Goal: Information Seeking & Learning: Learn about a topic

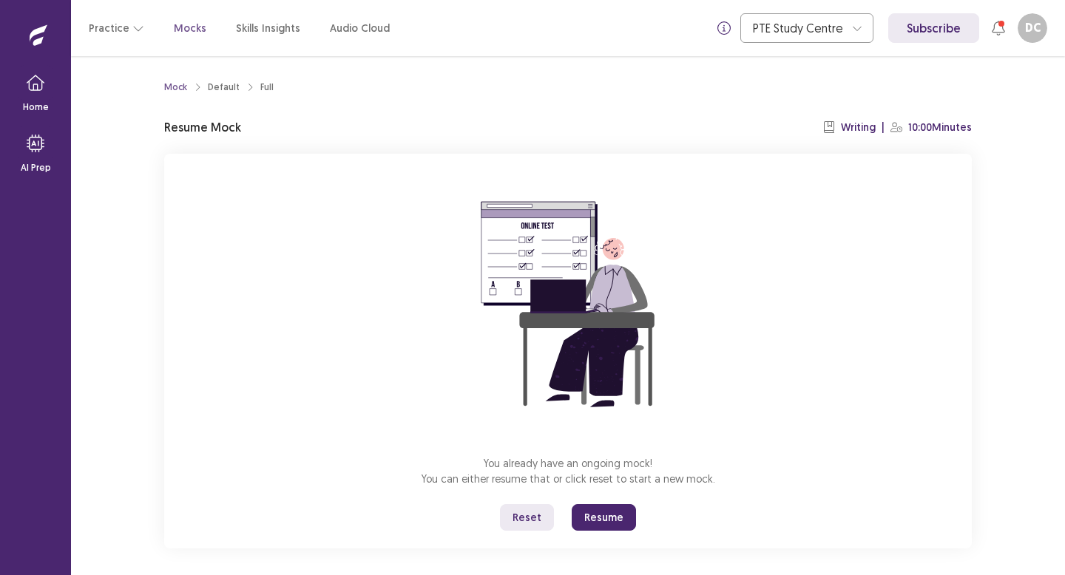
click at [538, 518] on button "Reset" at bounding box center [527, 517] width 54 height 27
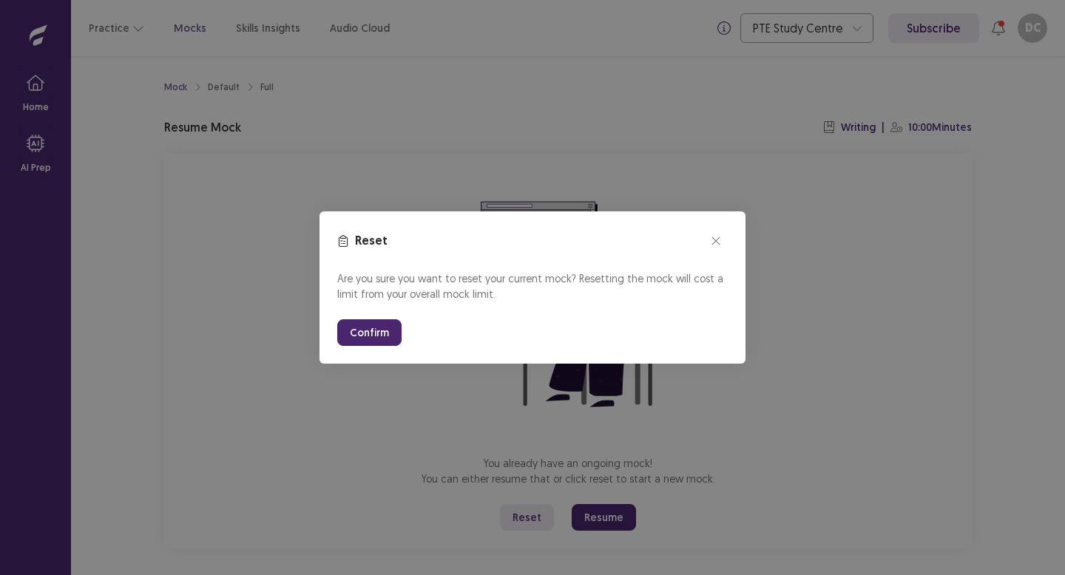
click at [365, 332] on button "Confirm" at bounding box center [369, 332] width 64 height 27
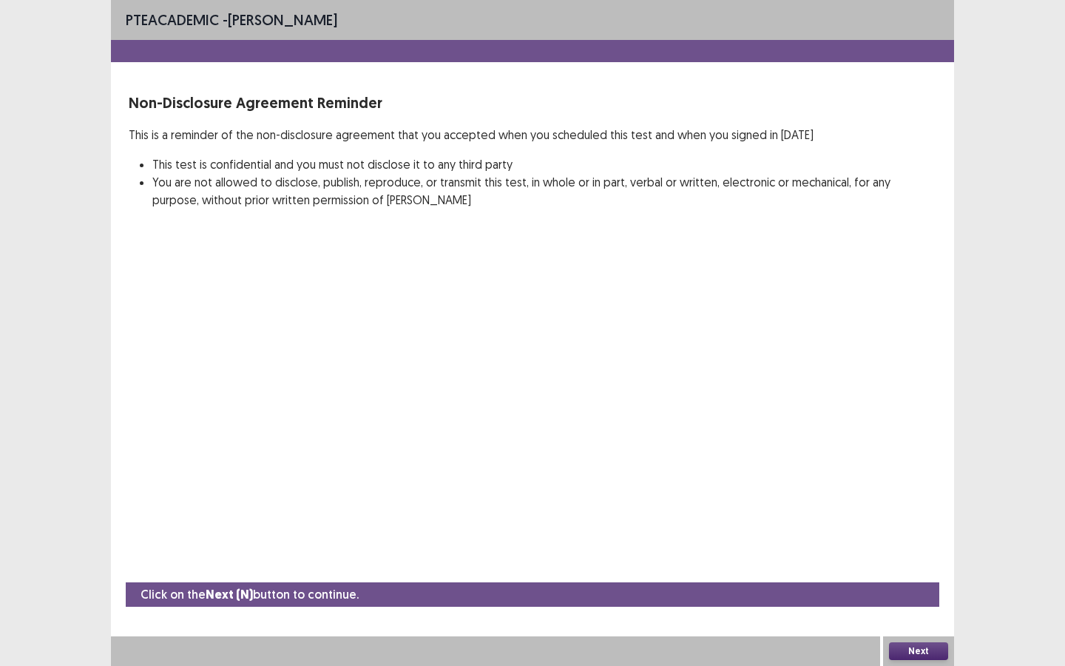
click at [922, 575] on button "Next" at bounding box center [918, 651] width 59 height 18
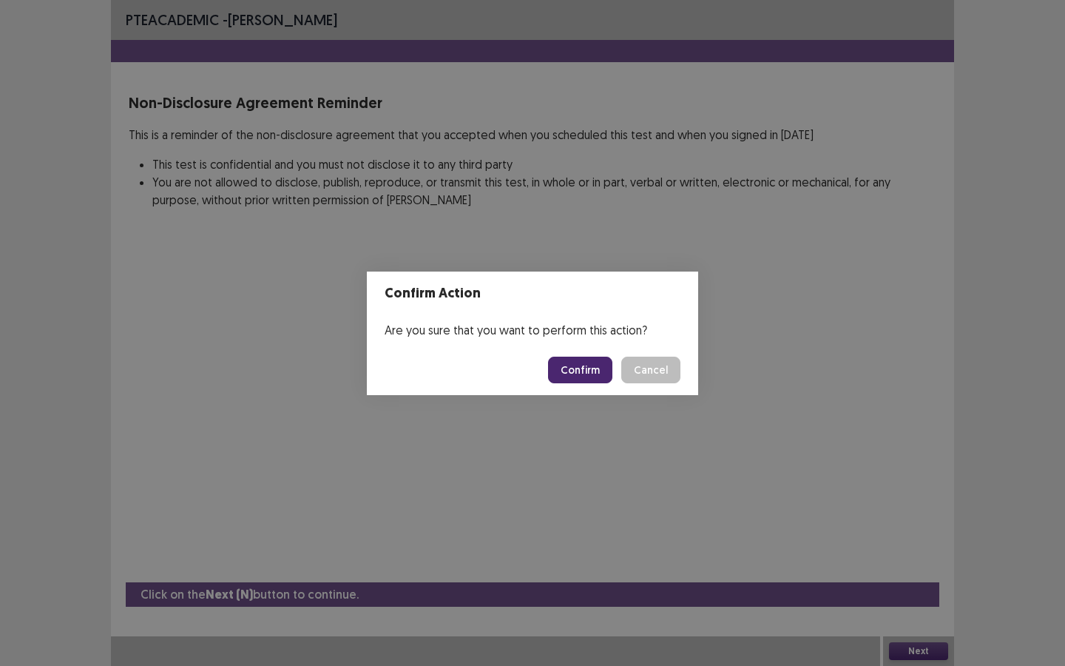
click at [570, 362] on button "Confirm" at bounding box center [580, 369] width 64 height 27
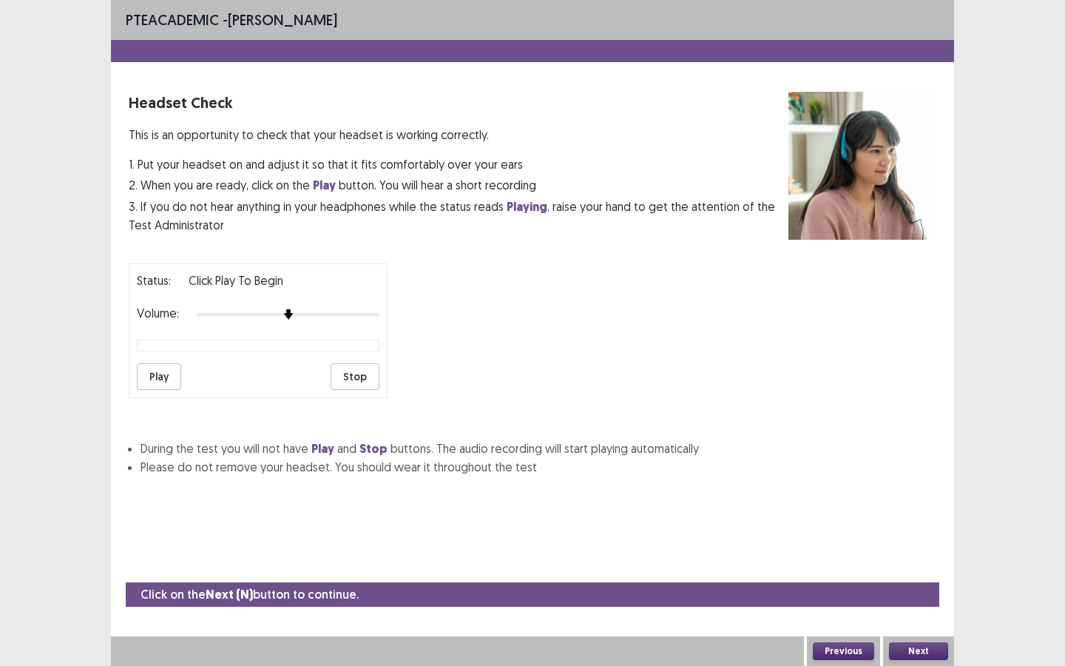
click at [151, 368] on button "Play" at bounding box center [159, 376] width 44 height 27
click at [156, 370] on button "Play" at bounding box center [159, 376] width 44 height 27
click at [163, 377] on button "Play" at bounding box center [159, 376] width 44 height 27
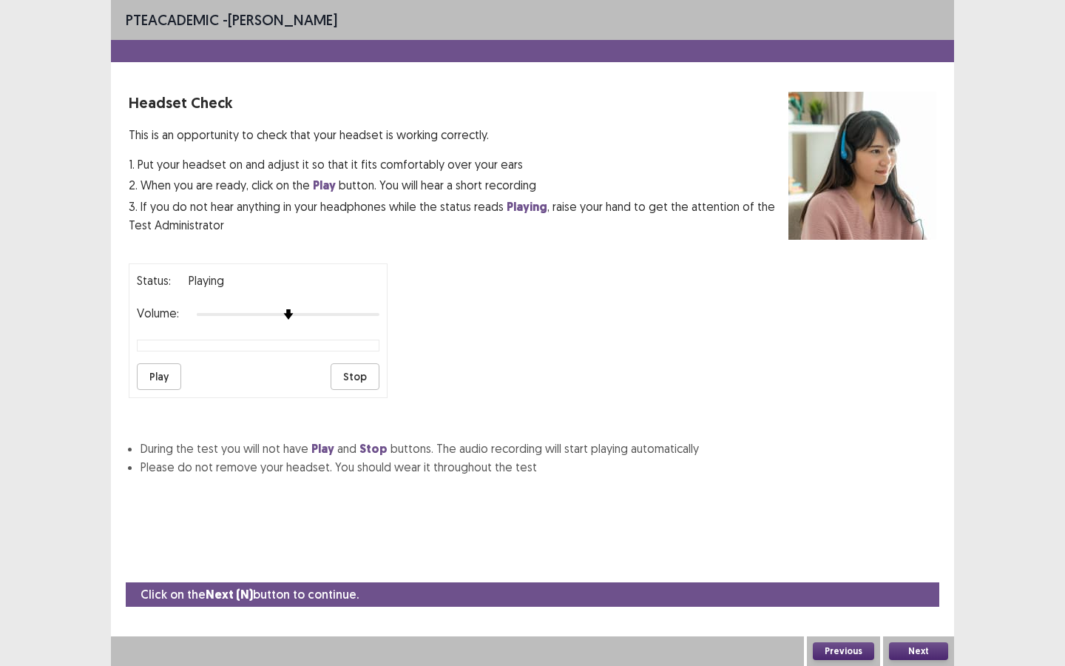
click at [163, 377] on button "Play" at bounding box center [159, 376] width 44 height 27
click at [864, 575] on button "Previous" at bounding box center [843, 651] width 61 height 18
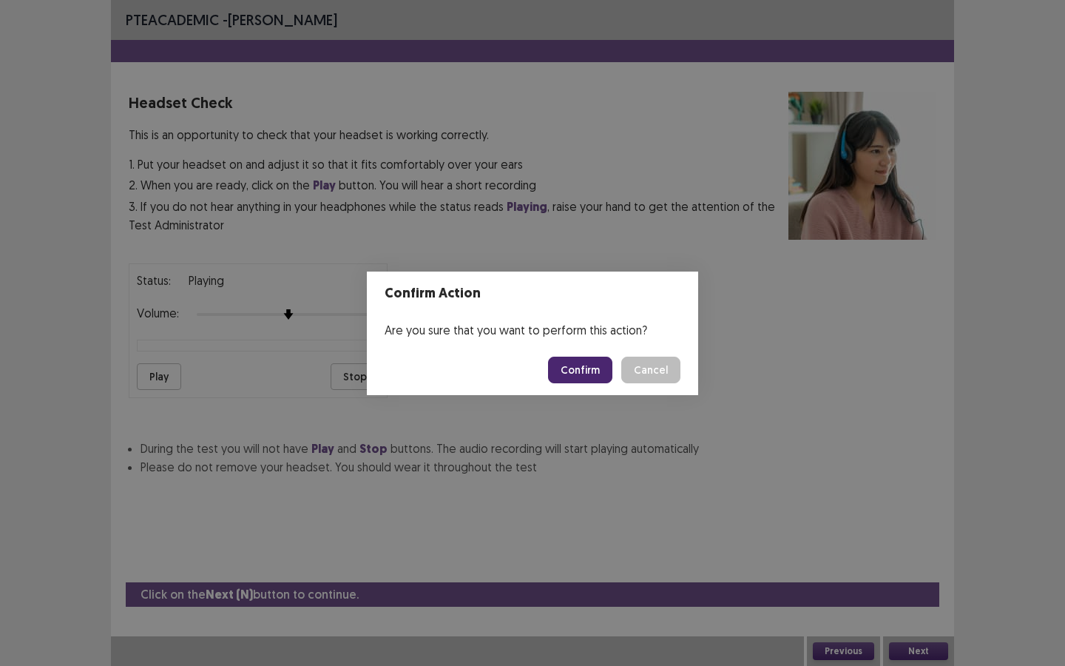
click at [592, 371] on button "Confirm" at bounding box center [580, 369] width 64 height 27
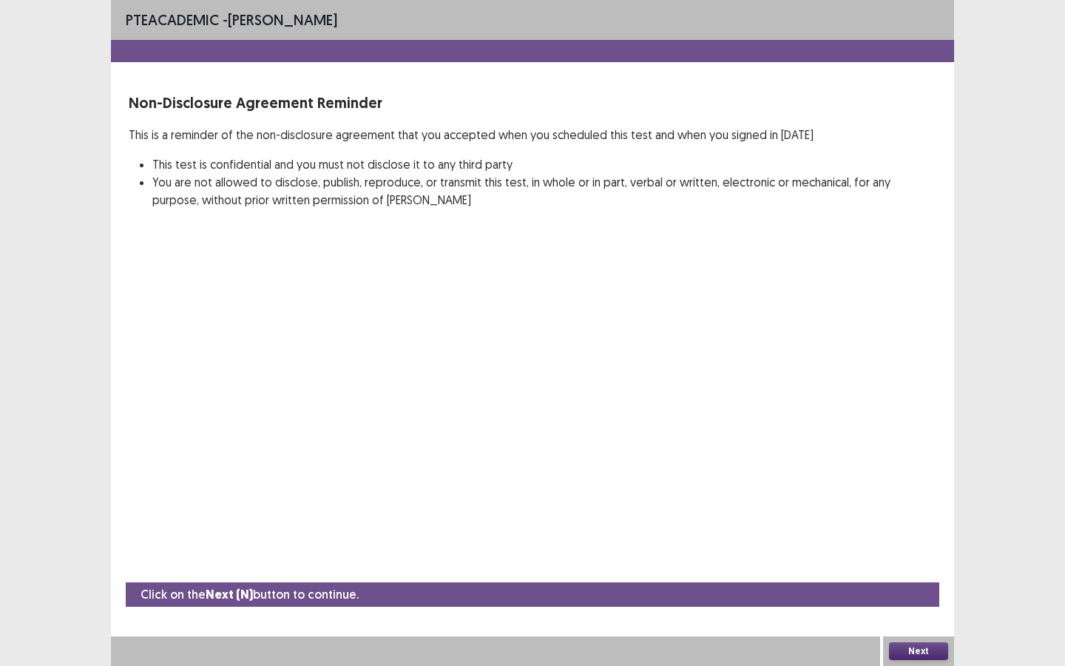
click at [920, 575] on button "Next" at bounding box center [918, 651] width 59 height 18
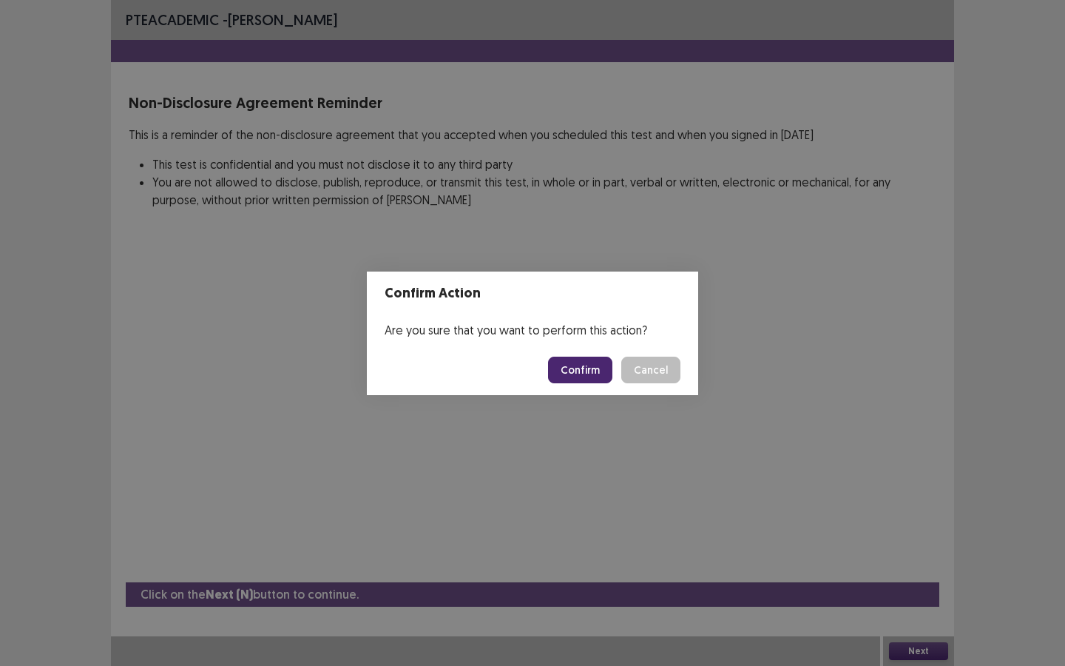
click at [559, 367] on button "Confirm" at bounding box center [580, 369] width 64 height 27
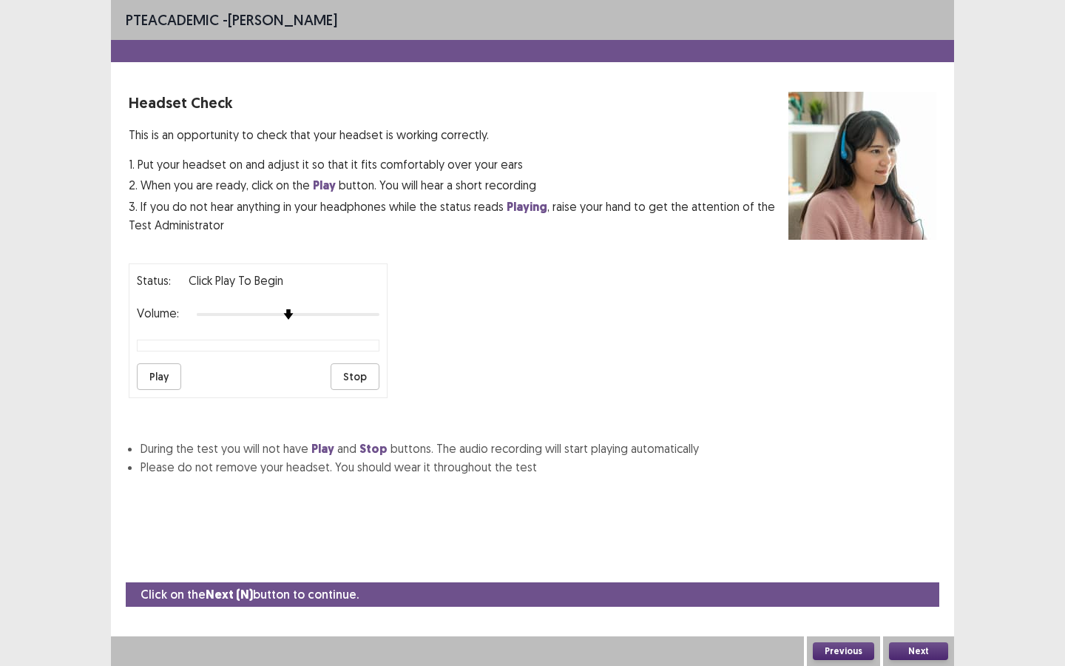
click at [154, 369] on button "Play" at bounding box center [159, 376] width 44 height 27
click at [899, 575] on button "Next" at bounding box center [918, 651] width 59 height 18
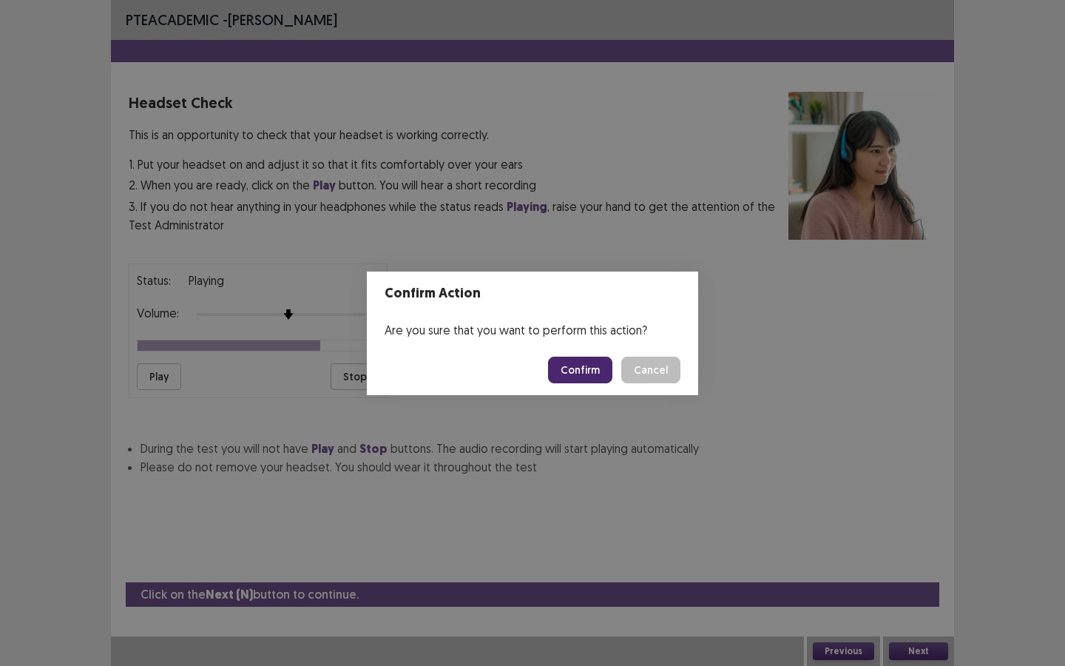
click at [592, 355] on footer "Confirm Cancel" at bounding box center [532, 370] width 331 height 50
click at [593, 384] on footer "Confirm Cancel" at bounding box center [532, 370] width 331 height 50
click at [595, 374] on button "Confirm" at bounding box center [580, 369] width 64 height 27
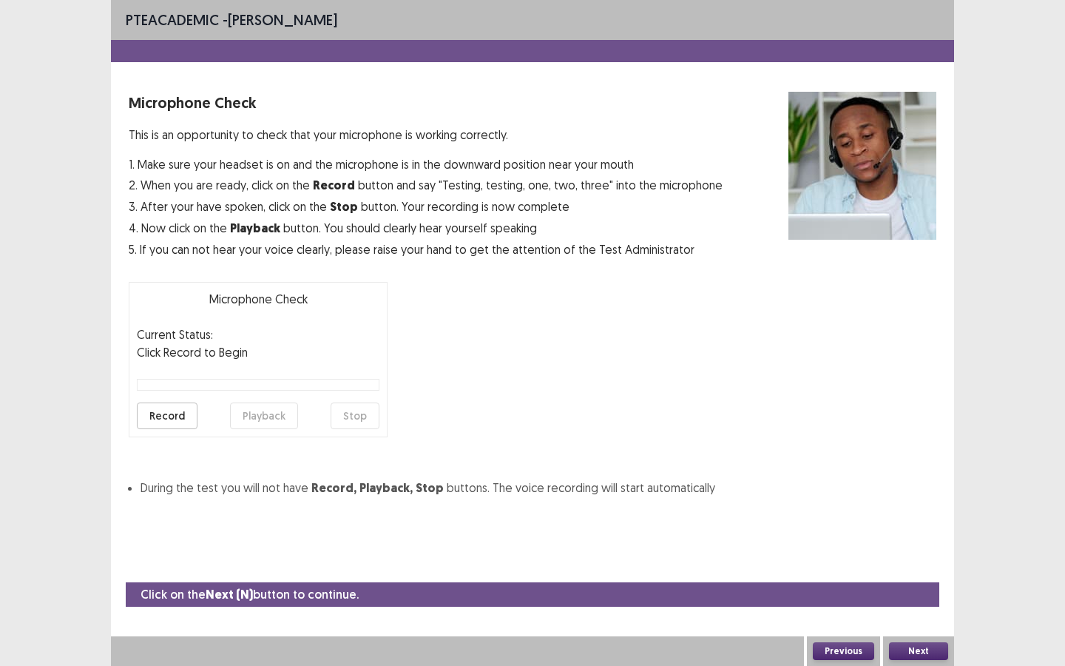
click at [162, 420] on button "Record" at bounding box center [167, 415] width 61 height 27
click at [344, 410] on button "Stop" at bounding box center [355, 415] width 49 height 27
click at [241, 413] on button "Playback" at bounding box center [264, 415] width 68 height 27
click at [916, 575] on button "Next" at bounding box center [918, 651] width 59 height 18
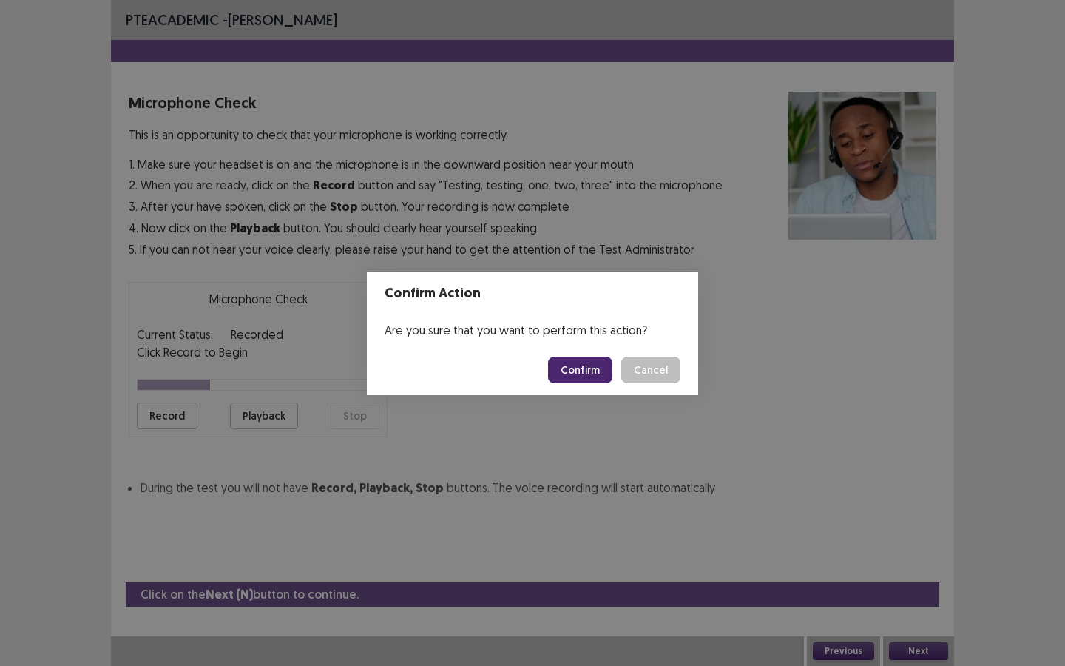
click at [595, 362] on button "Confirm" at bounding box center [580, 369] width 64 height 27
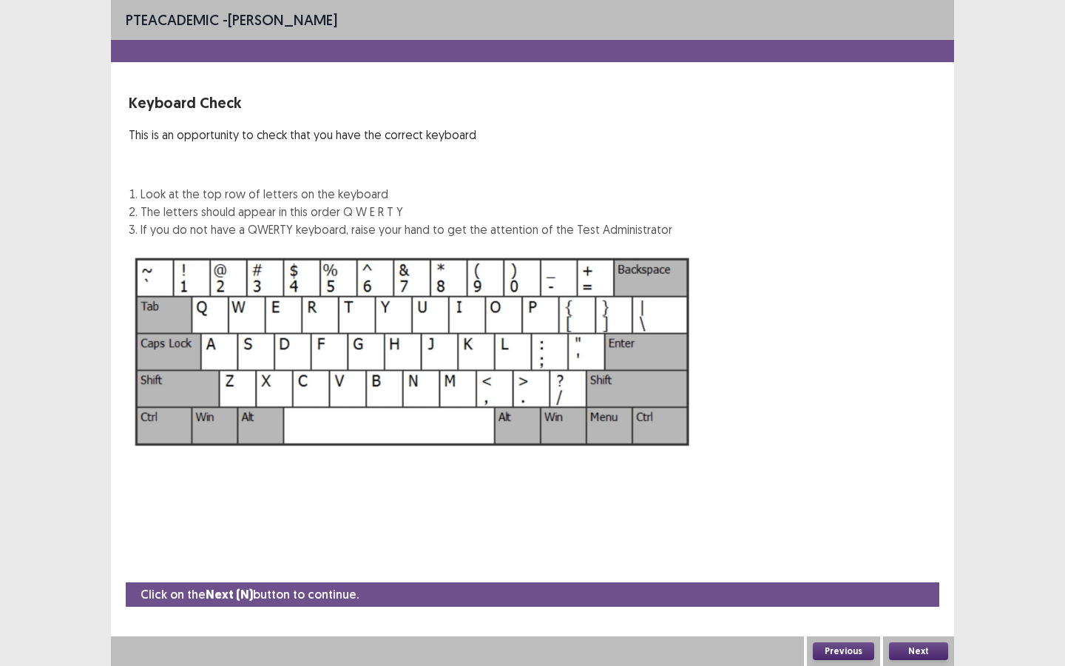
click at [941, 575] on button "Next" at bounding box center [918, 651] width 59 height 18
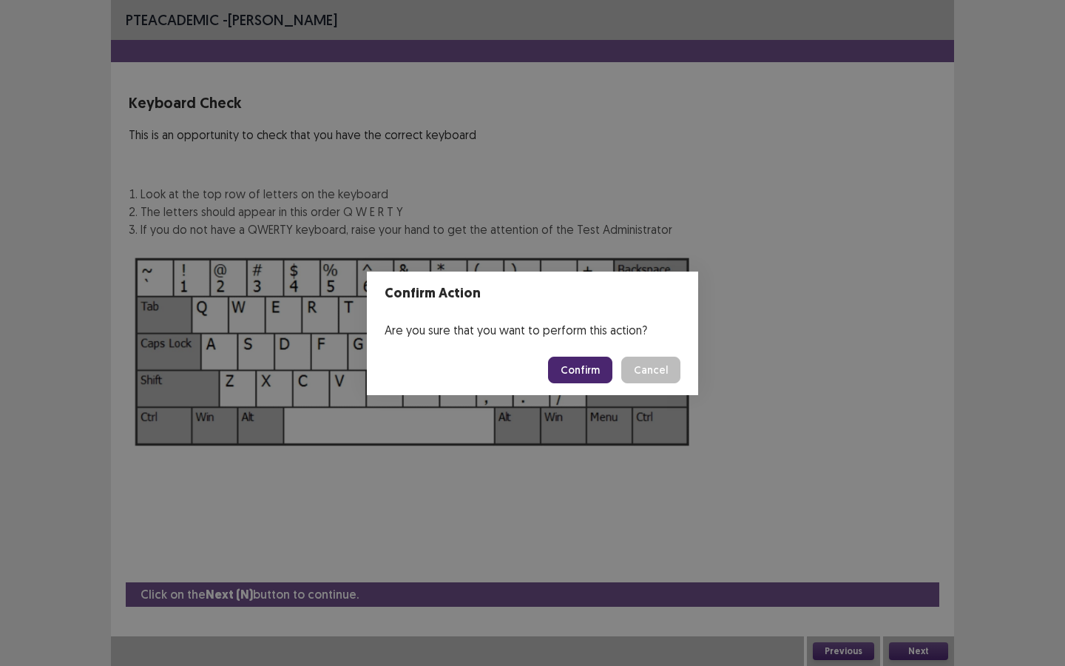
click at [585, 369] on button "Confirm" at bounding box center [580, 369] width 64 height 27
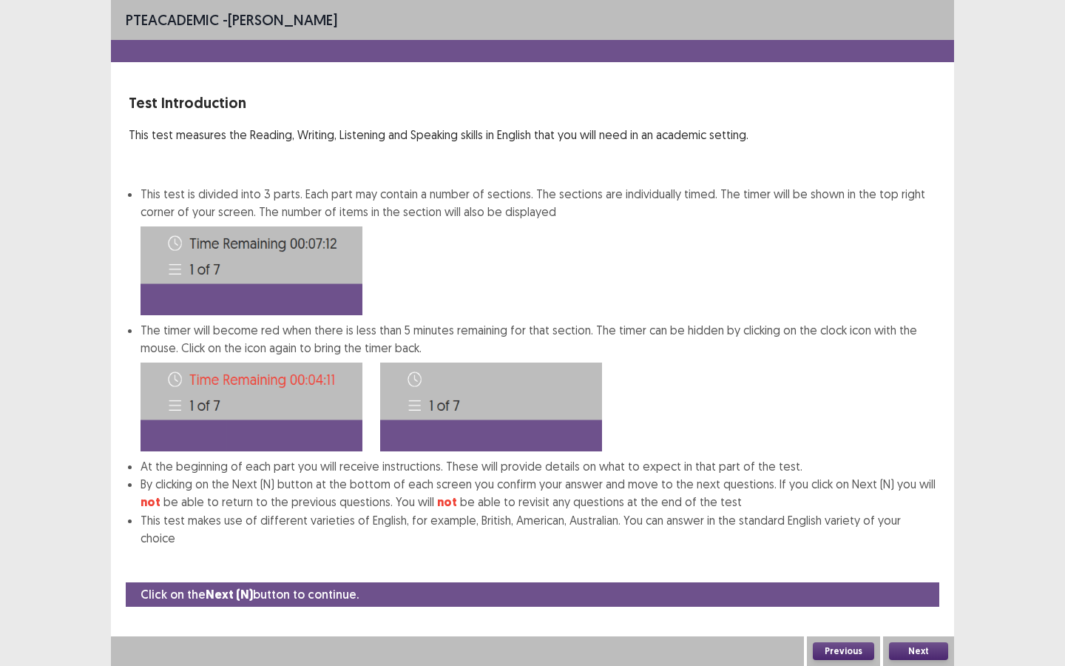
click at [929, 575] on div "Next" at bounding box center [918, 651] width 71 height 30
click at [909, 575] on button "Next" at bounding box center [918, 651] width 59 height 18
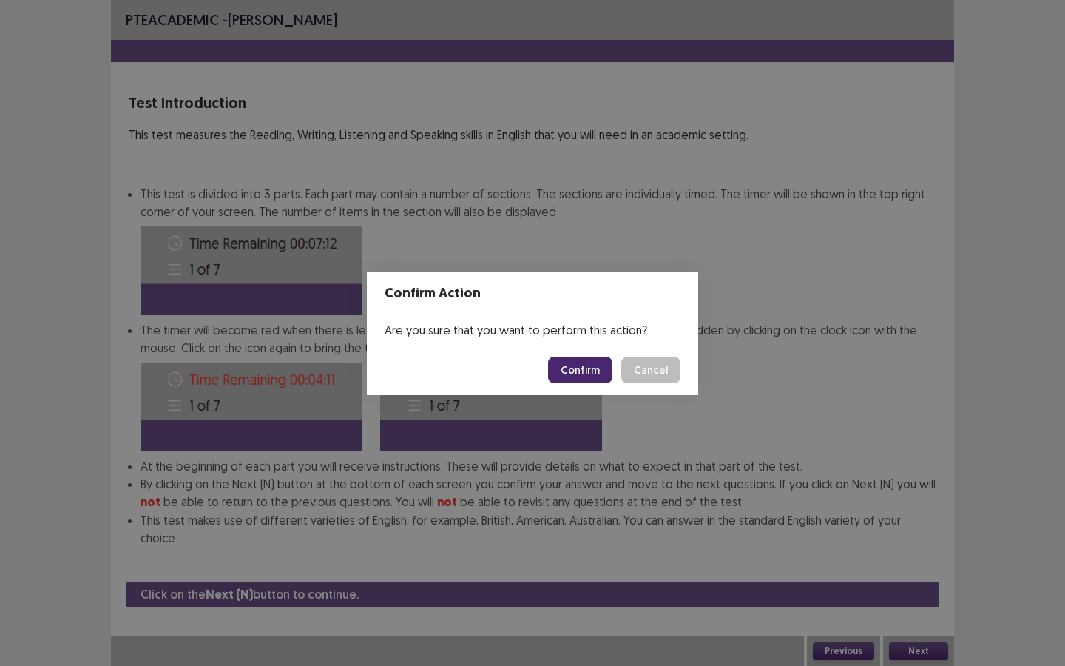
click at [583, 364] on button "Confirm" at bounding box center [580, 369] width 64 height 27
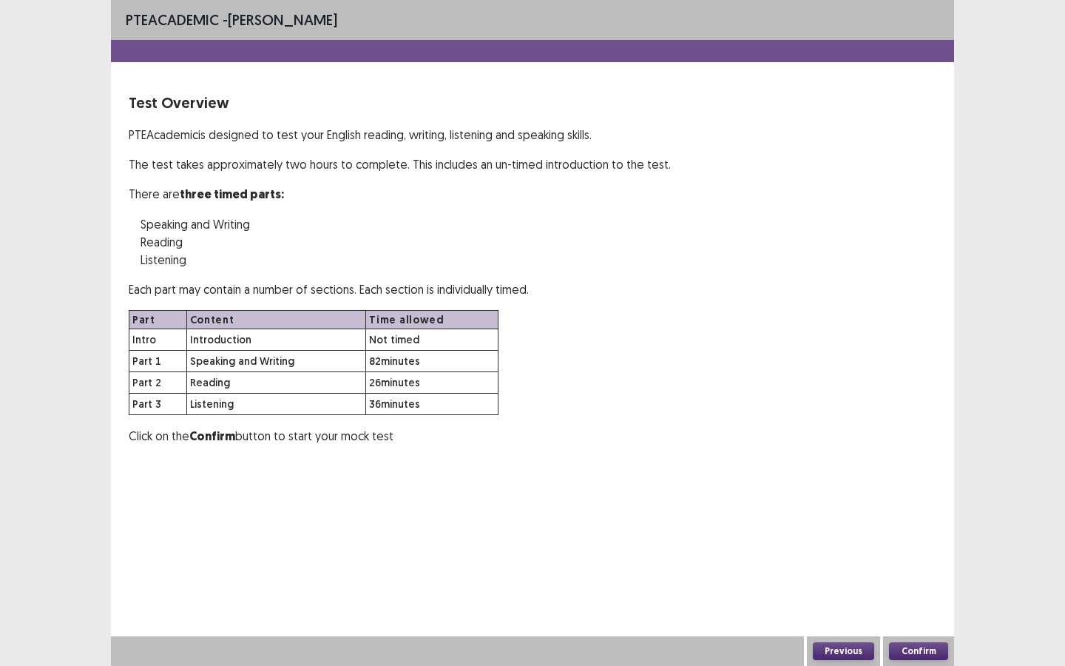
click at [910, 575] on button "Confirm" at bounding box center [918, 651] width 59 height 18
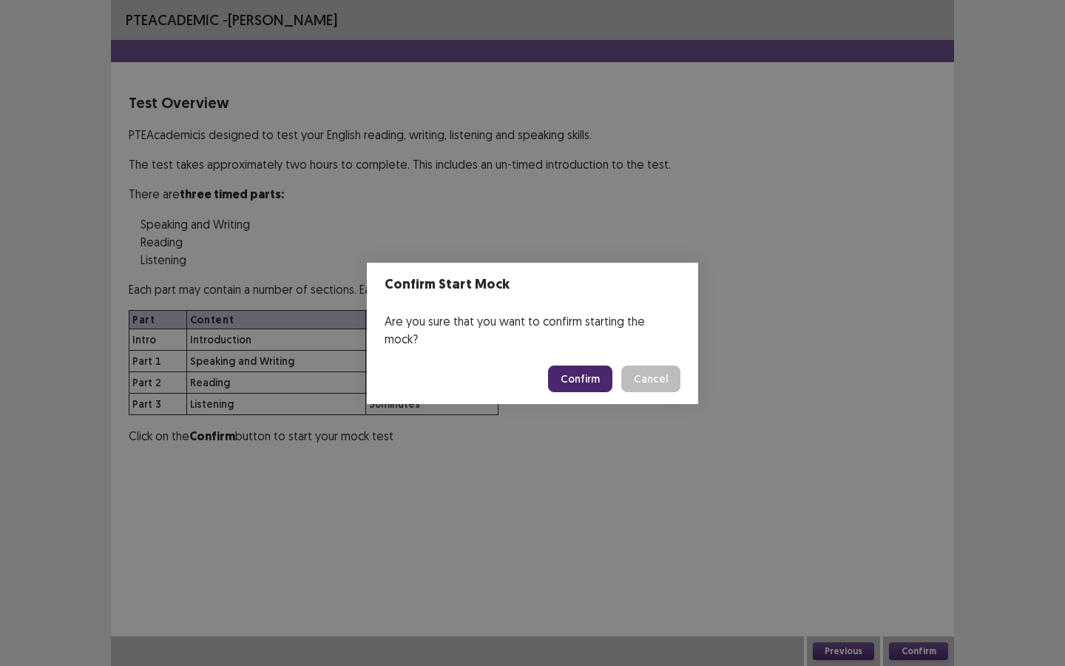
click at [586, 365] on button "Confirm" at bounding box center [580, 378] width 64 height 27
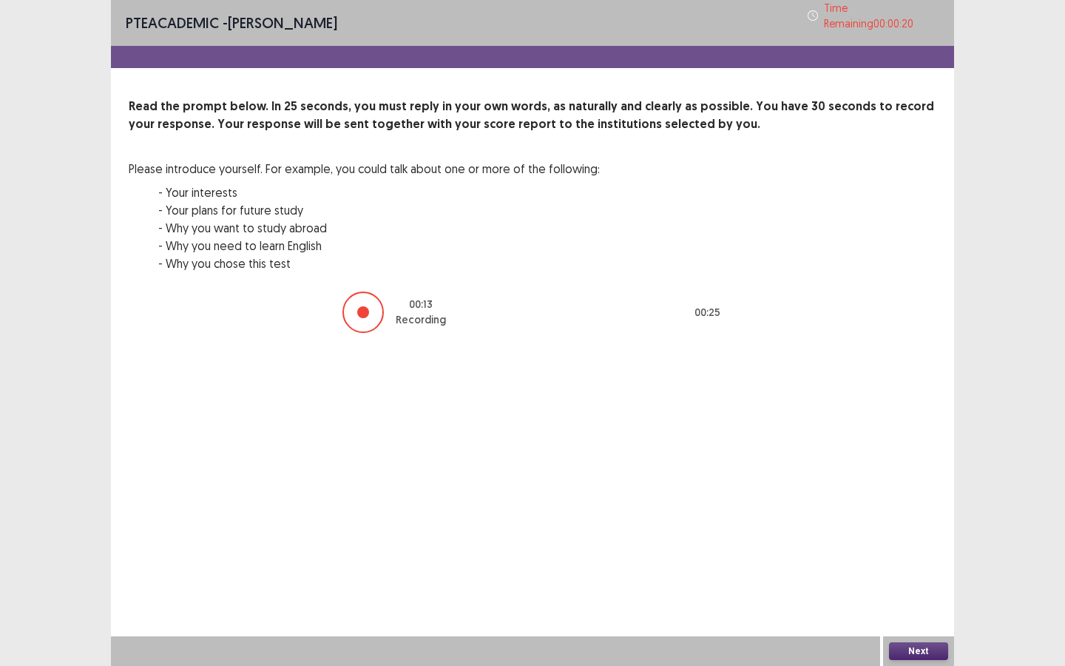
click at [895, 575] on button "Next" at bounding box center [918, 651] width 59 height 18
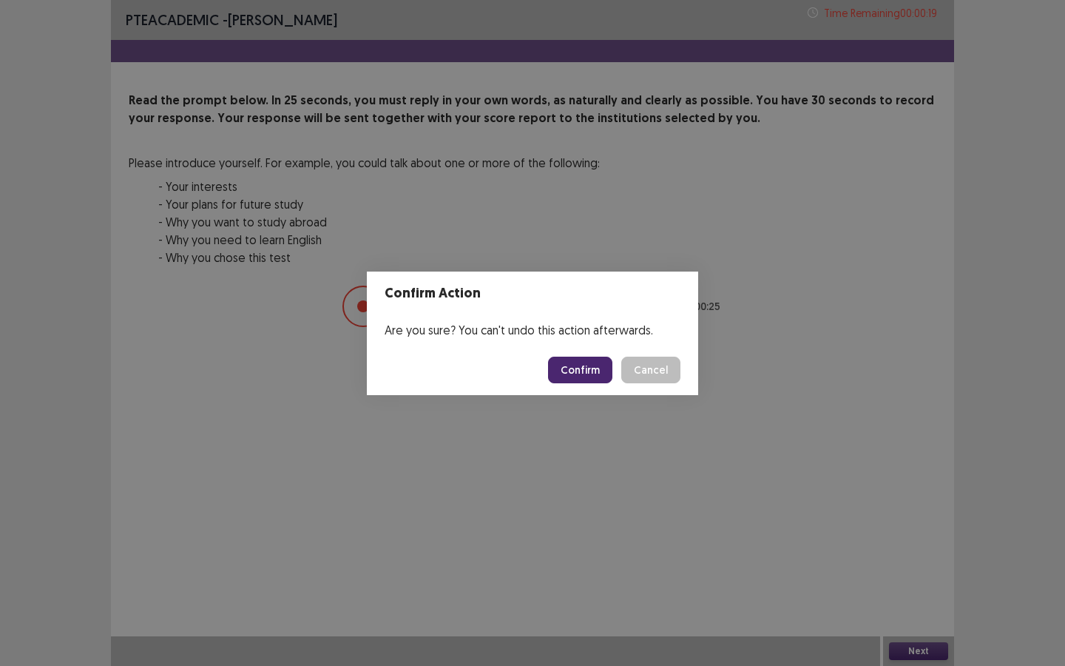
click at [592, 371] on button "Confirm" at bounding box center [580, 369] width 64 height 27
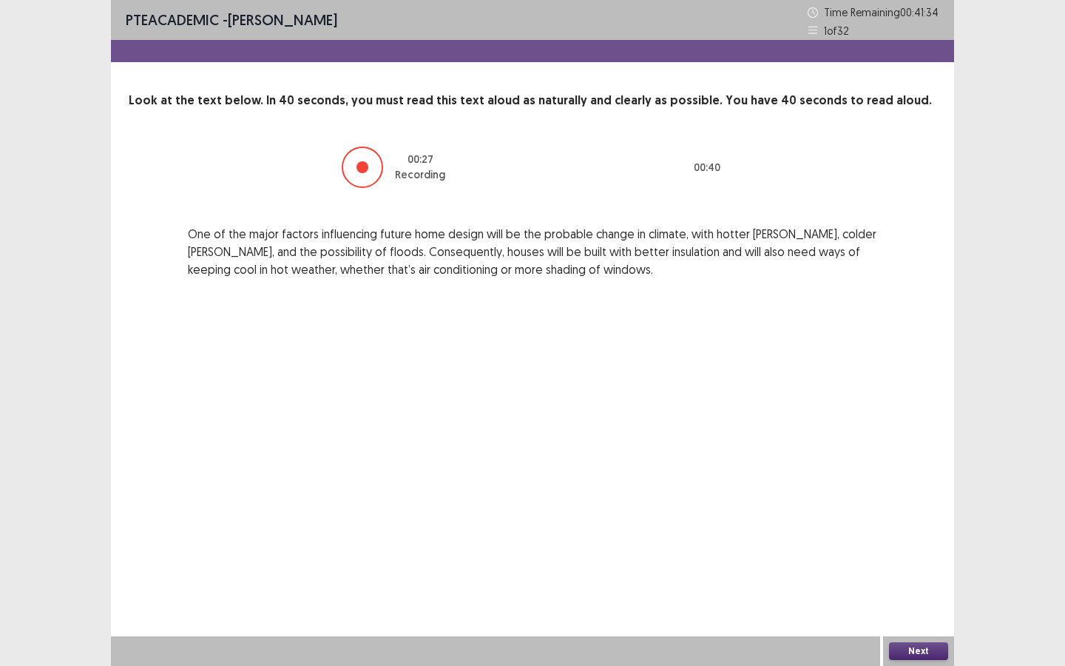
click at [910, 575] on button "Next" at bounding box center [918, 651] width 59 height 18
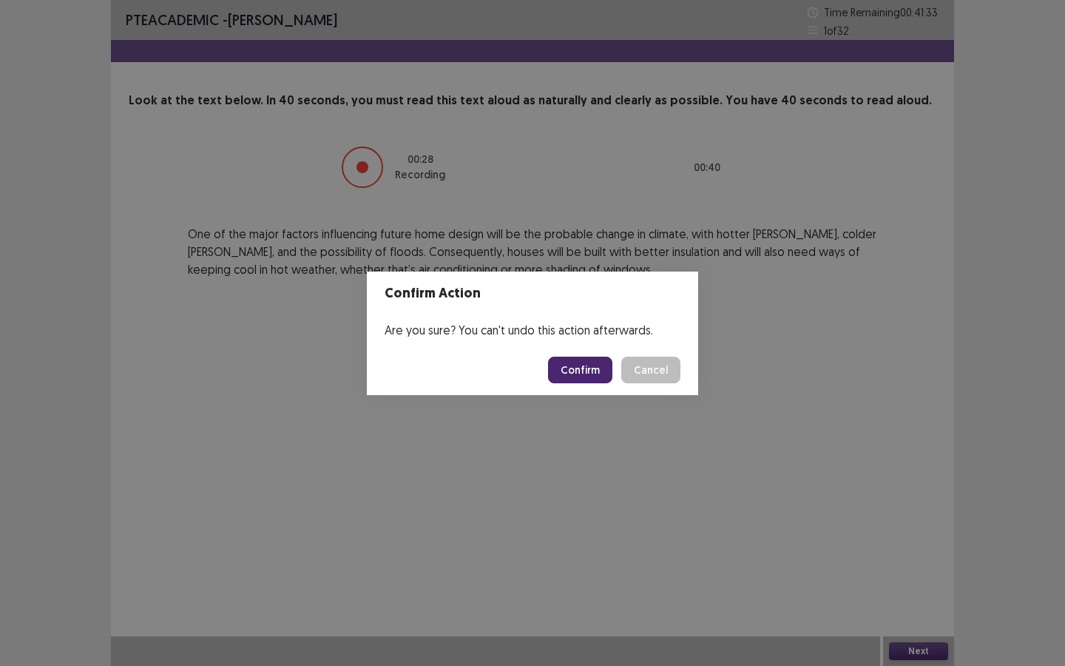
click at [600, 373] on button "Confirm" at bounding box center [580, 369] width 64 height 27
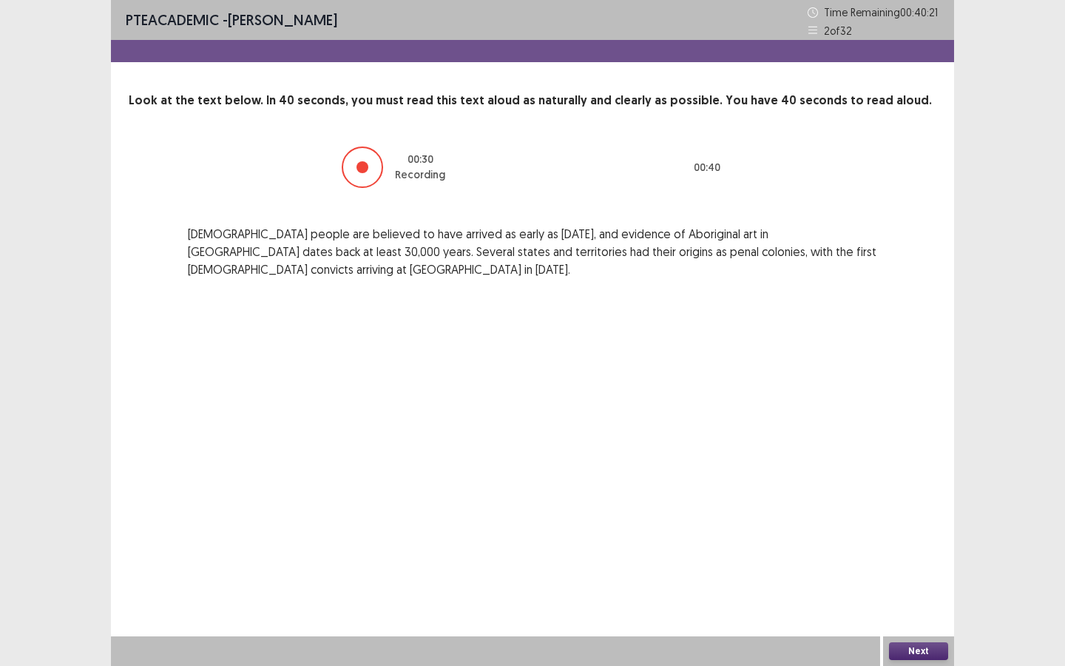
click at [937, 575] on button "Next" at bounding box center [918, 651] width 59 height 18
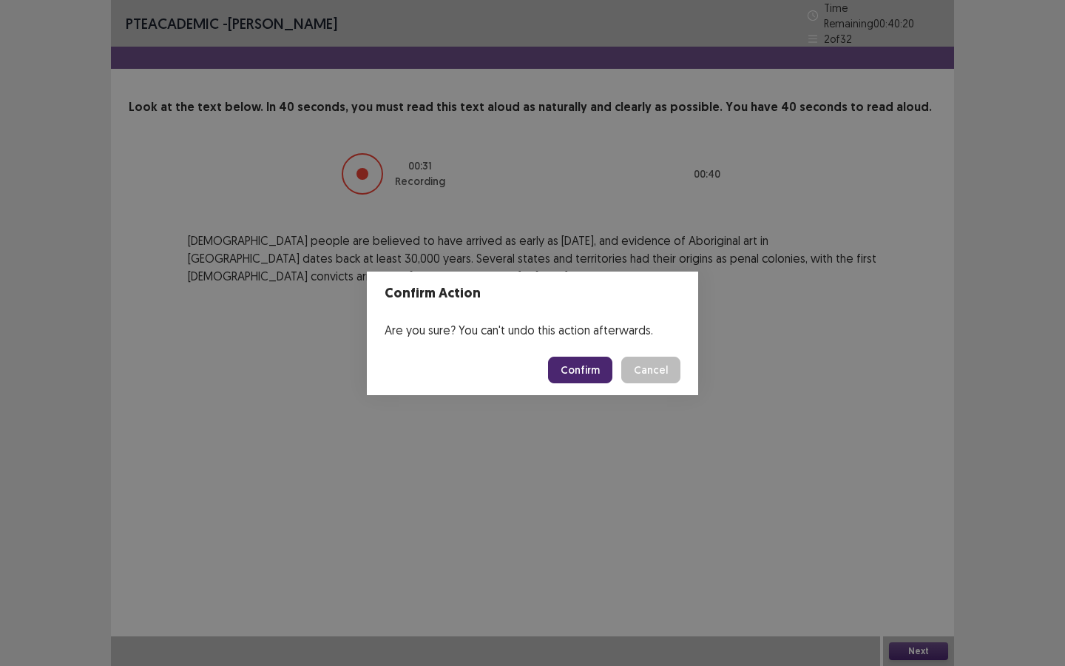
click at [589, 370] on button "Confirm" at bounding box center [580, 369] width 64 height 27
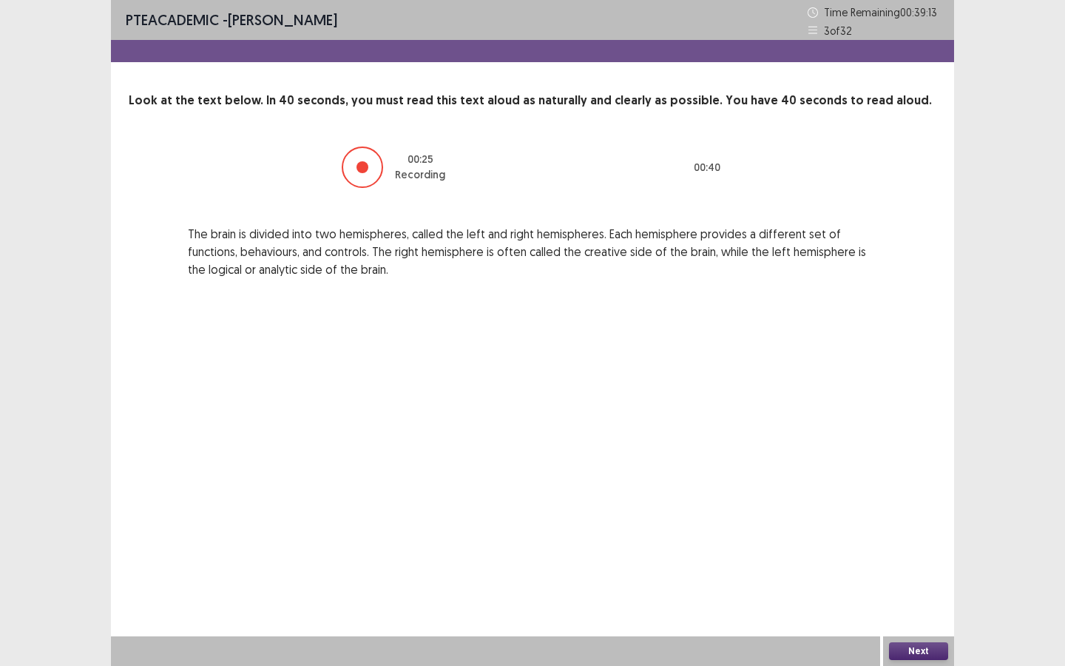
click at [933, 575] on button "Next" at bounding box center [918, 651] width 59 height 18
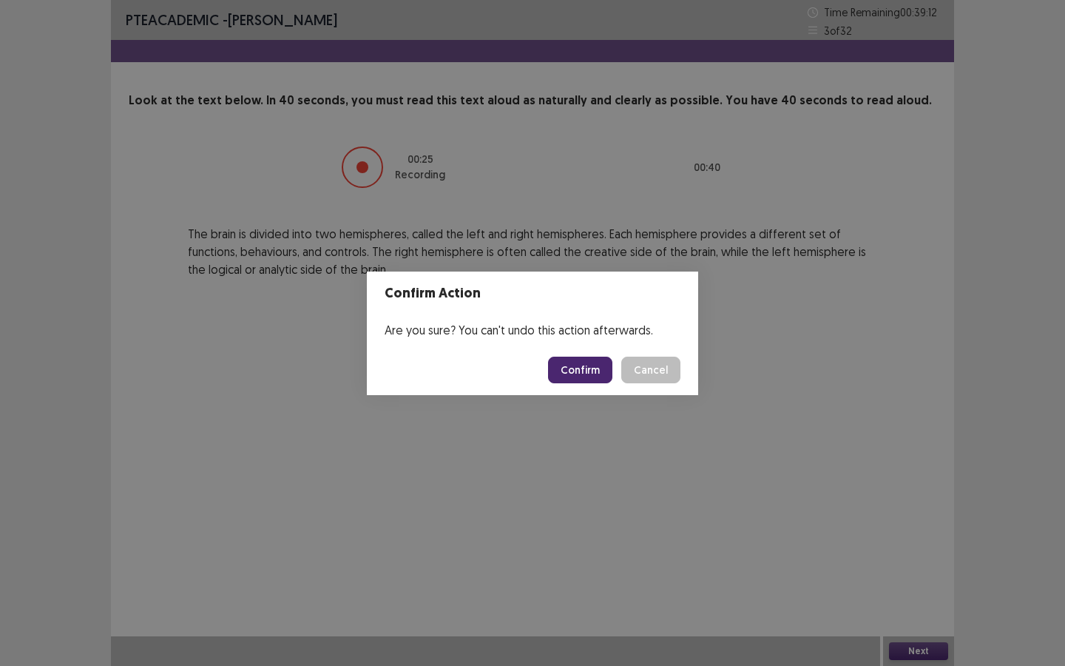
click at [600, 367] on button "Confirm" at bounding box center [580, 369] width 64 height 27
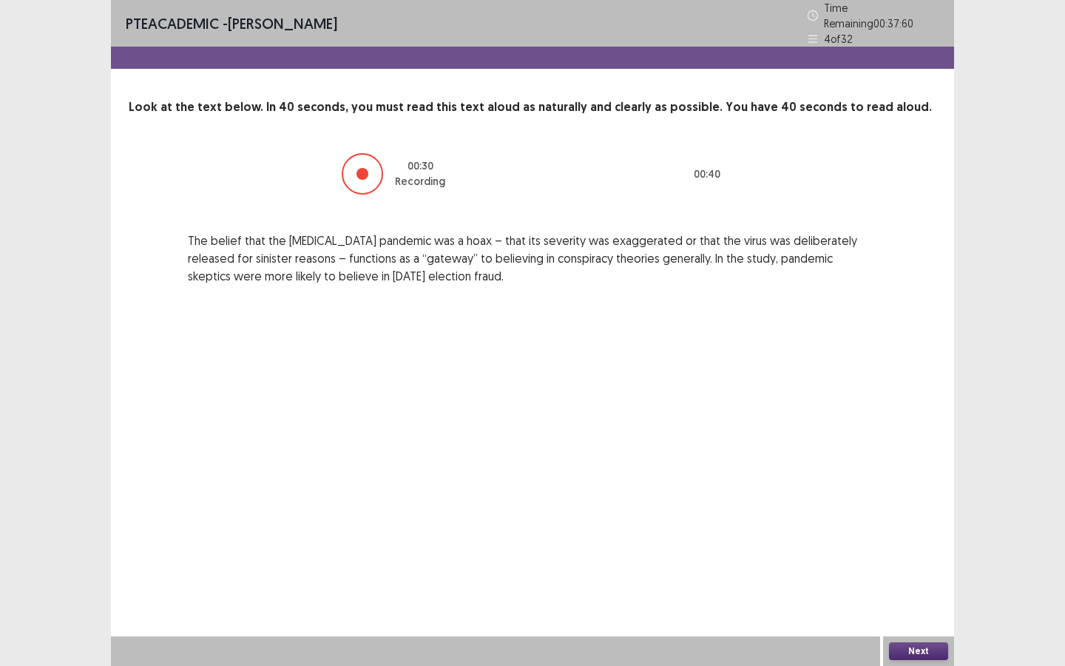
click at [919, 575] on button "Next" at bounding box center [918, 651] width 59 height 18
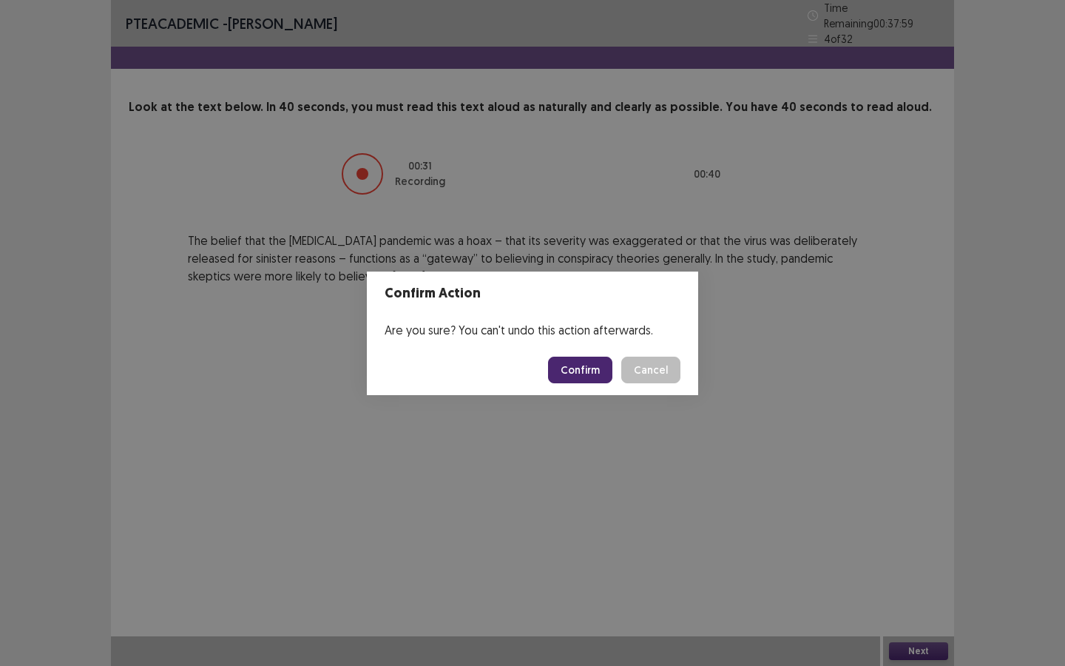
click at [592, 378] on button "Confirm" at bounding box center [580, 369] width 64 height 27
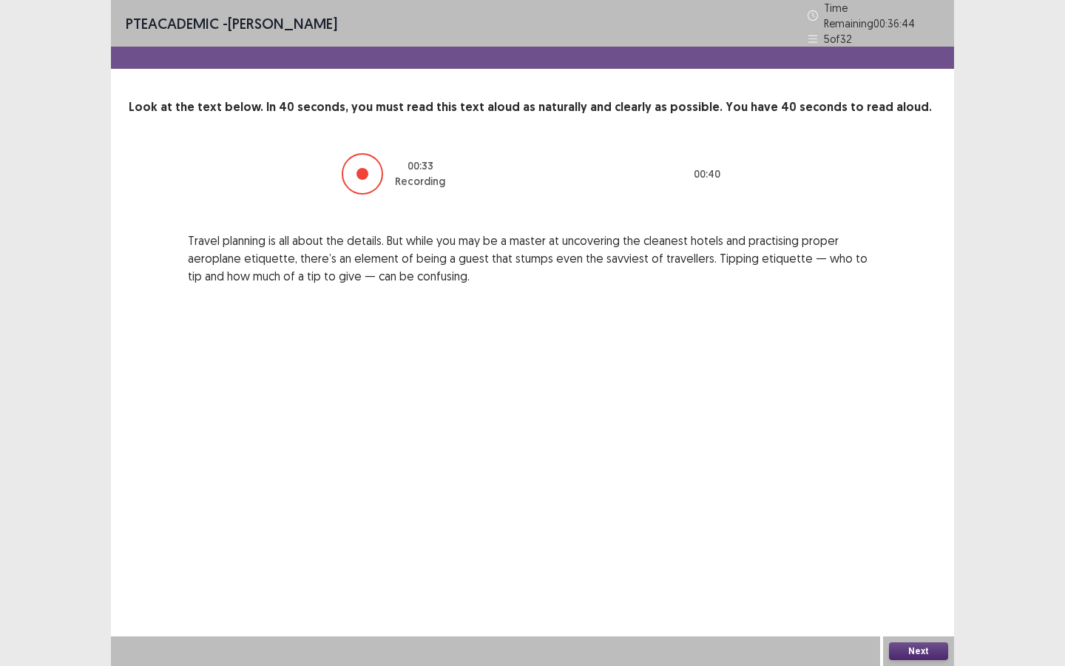
click at [907, 575] on button "Next" at bounding box center [918, 651] width 59 height 18
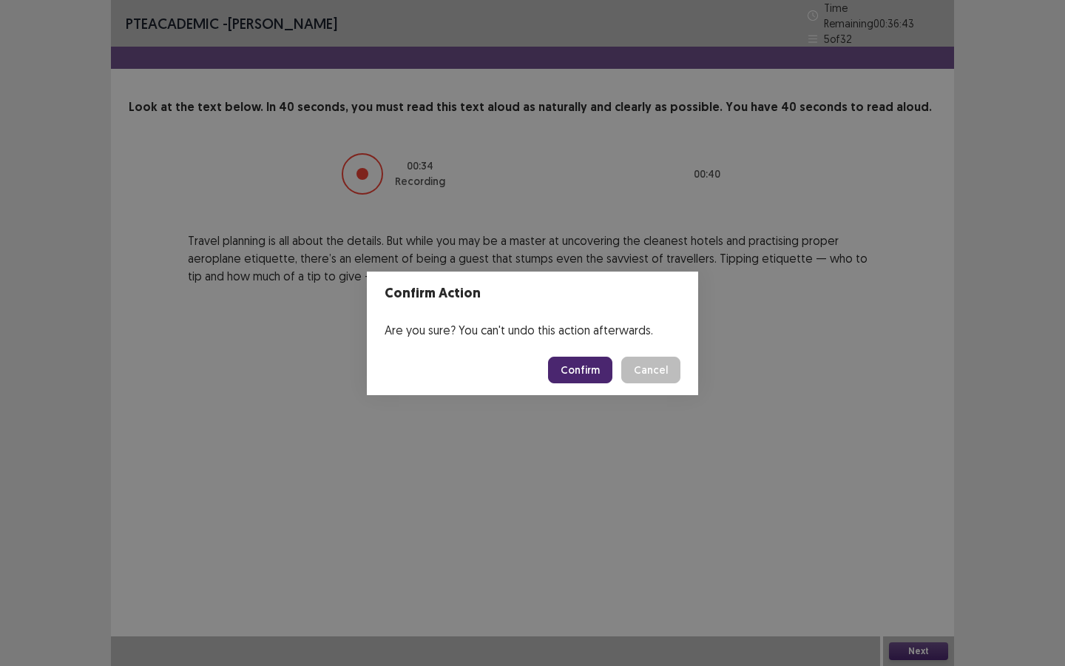
click at [589, 375] on button "Confirm" at bounding box center [580, 369] width 64 height 27
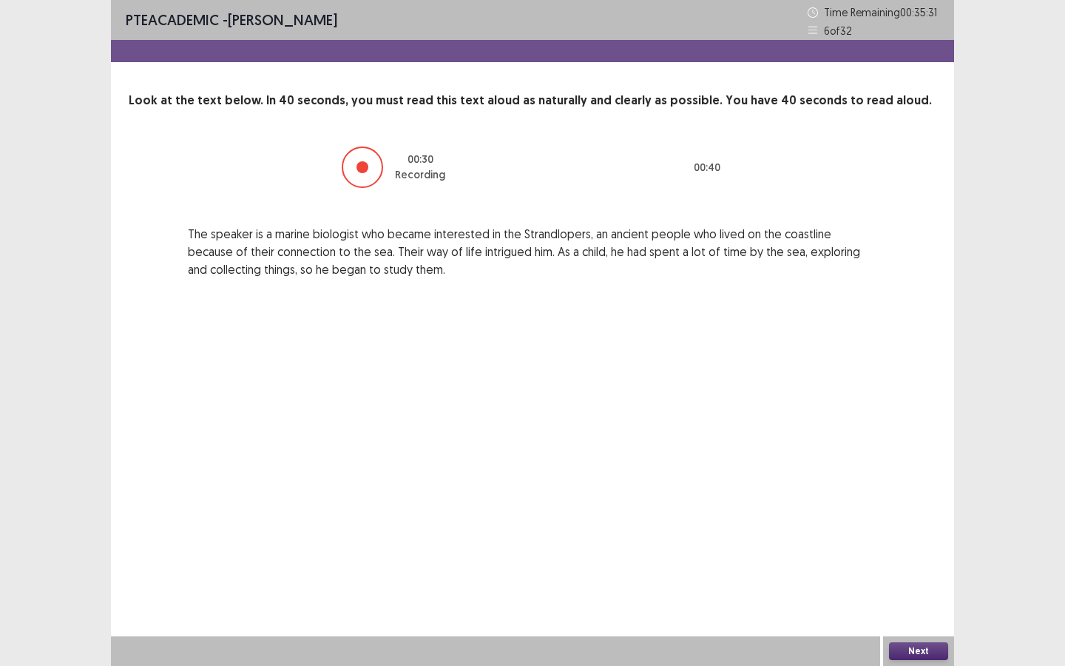
click at [913, 575] on button "Next" at bounding box center [918, 651] width 59 height 18
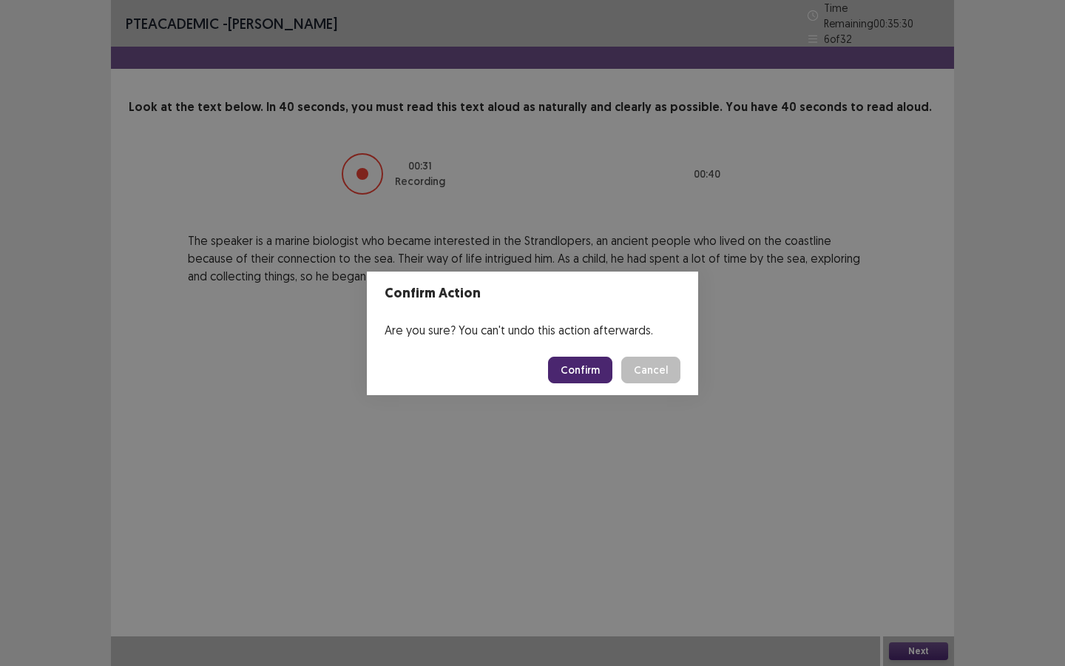
click at [570, 363] on button "Confirm" at bounding box center [580, 369] width 64 height 27
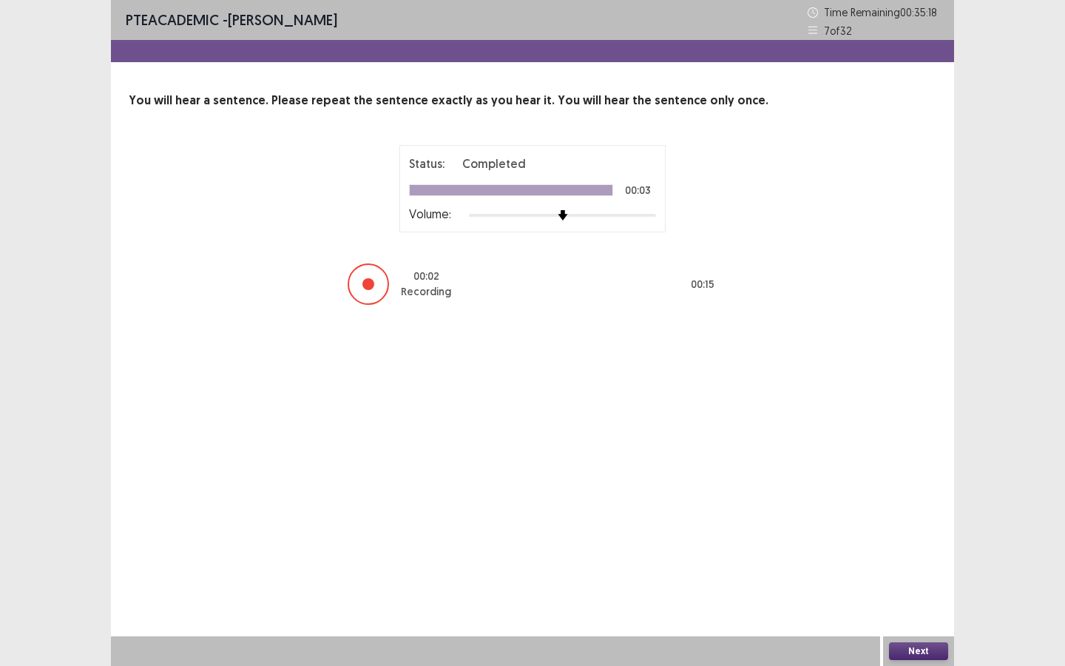
click at [904, 575] on button "Next" at bounding box center [918, 651] width 59 height 18
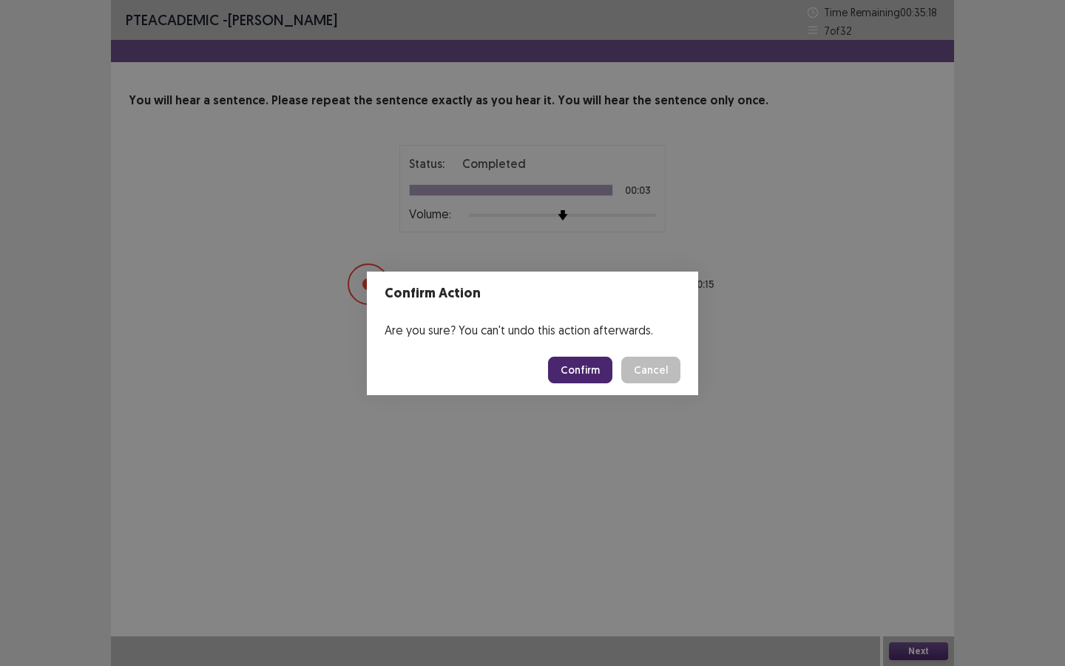
click at [603, 366] on button "Confirm" at bounding box center [580, 369] width 64 height 27
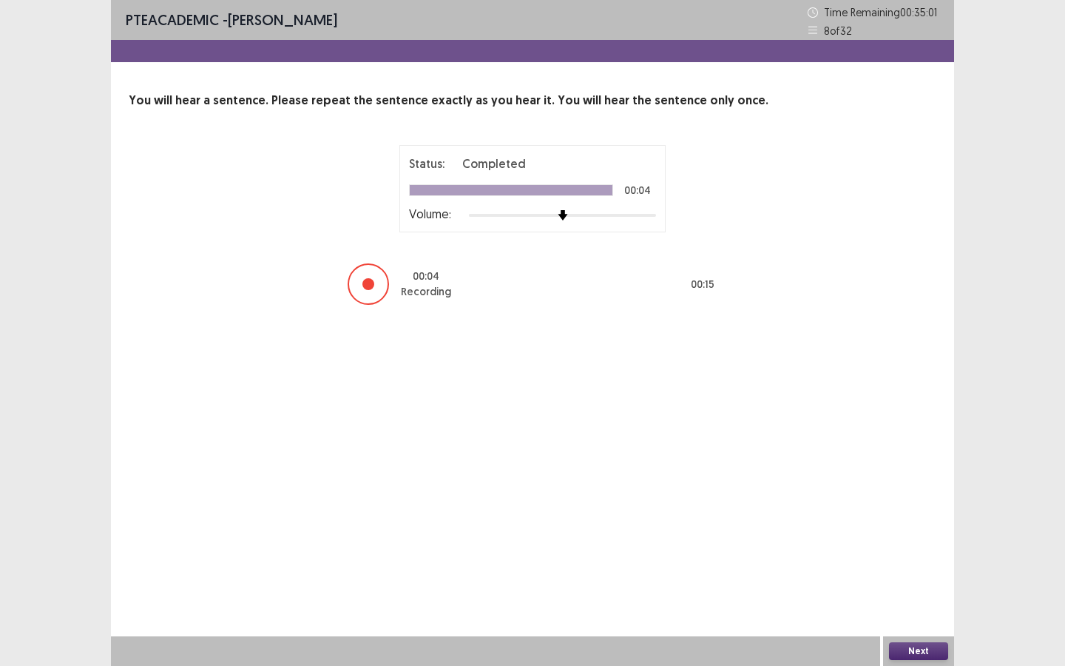
click at [915, 575] on button "Next" at bounding box center [918, 651] width 59 height 18
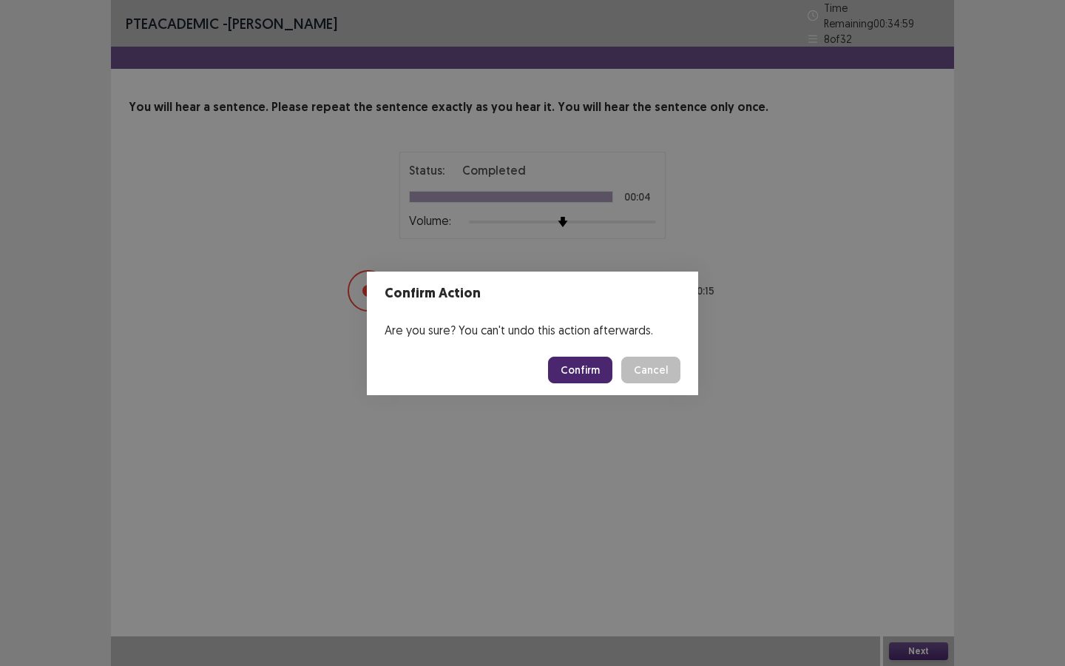
click at [583, 366] on button "Confirm" at bounding box center [580, 369] width 64 height 27
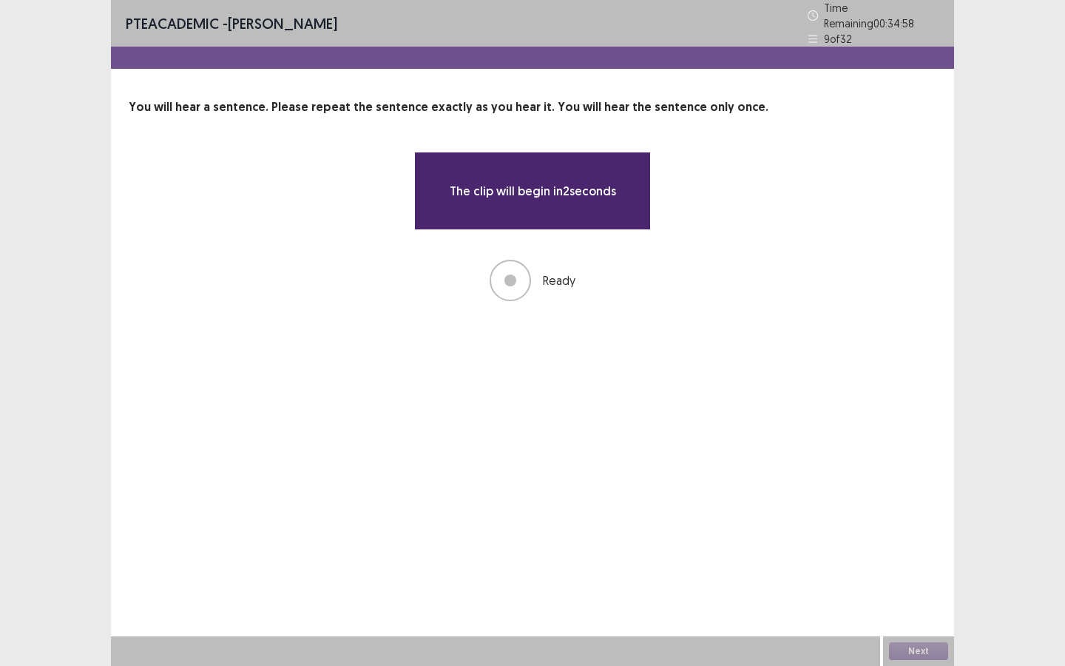
click at [908, 575] on div "Next" at bounding box center [918, 651] width 71 height 30
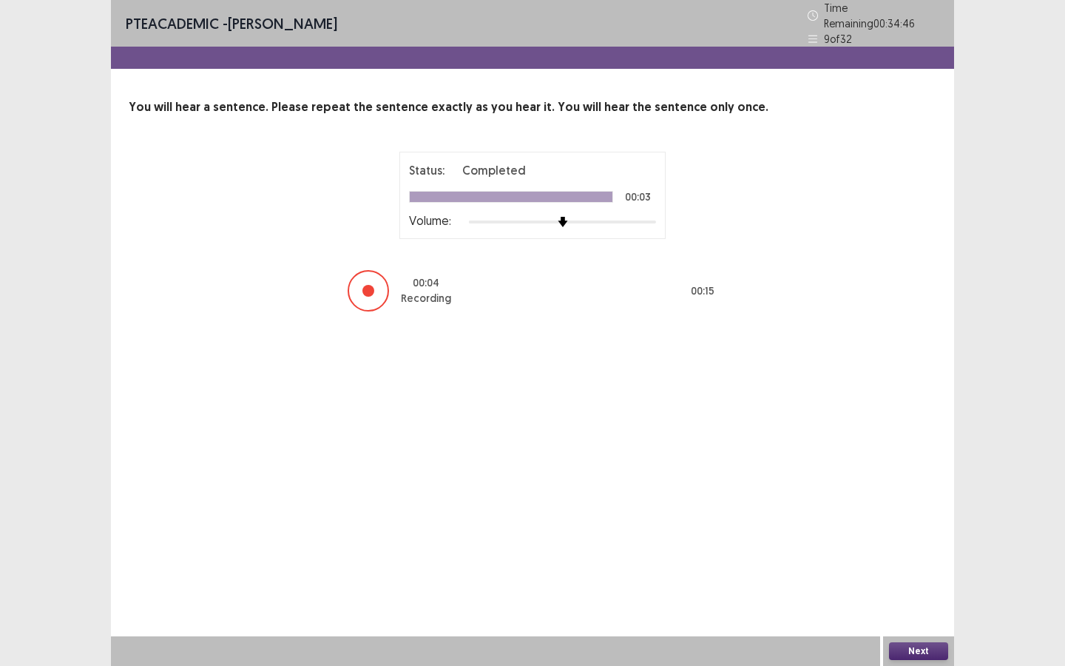
click at [911, 575] on button "Next" at bounding box center [918, 651] width 59 height 18
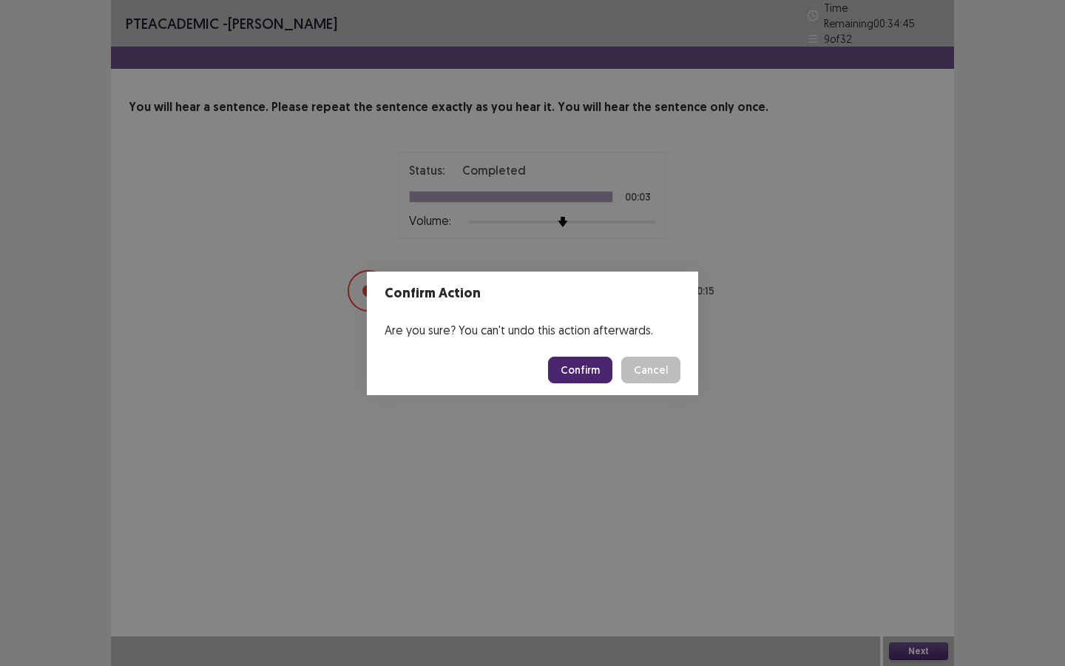
click at [579, 365] on button "Confirm" at bounding box center [580, 369] width 64 height 27
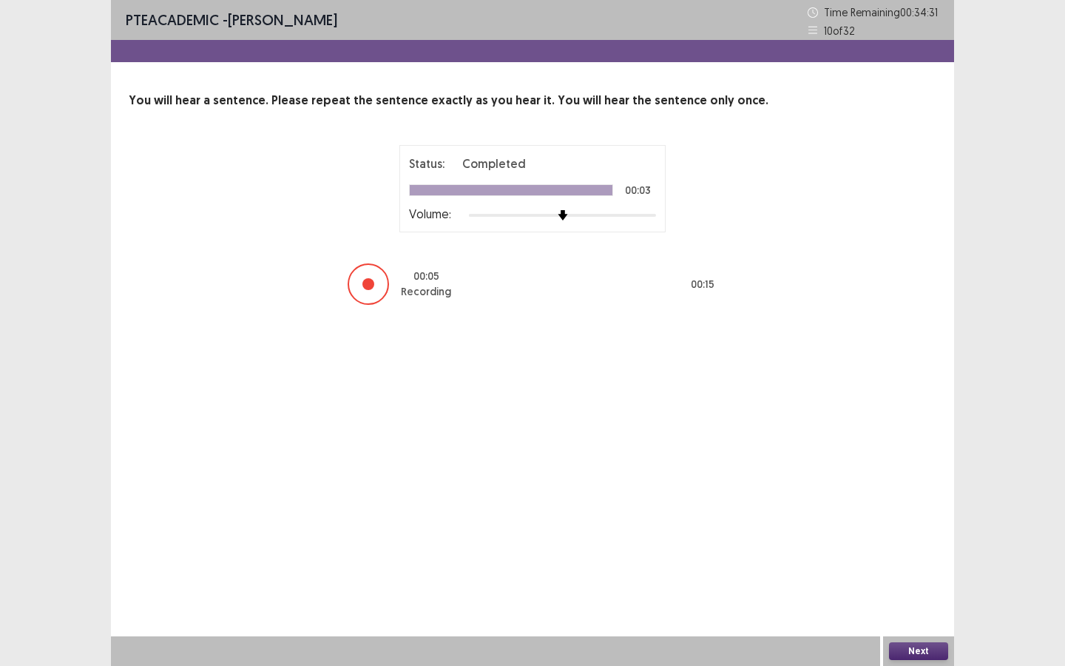
click at [913, 575] on button "Next" at bounding box center [918, 651] width 59 height 18
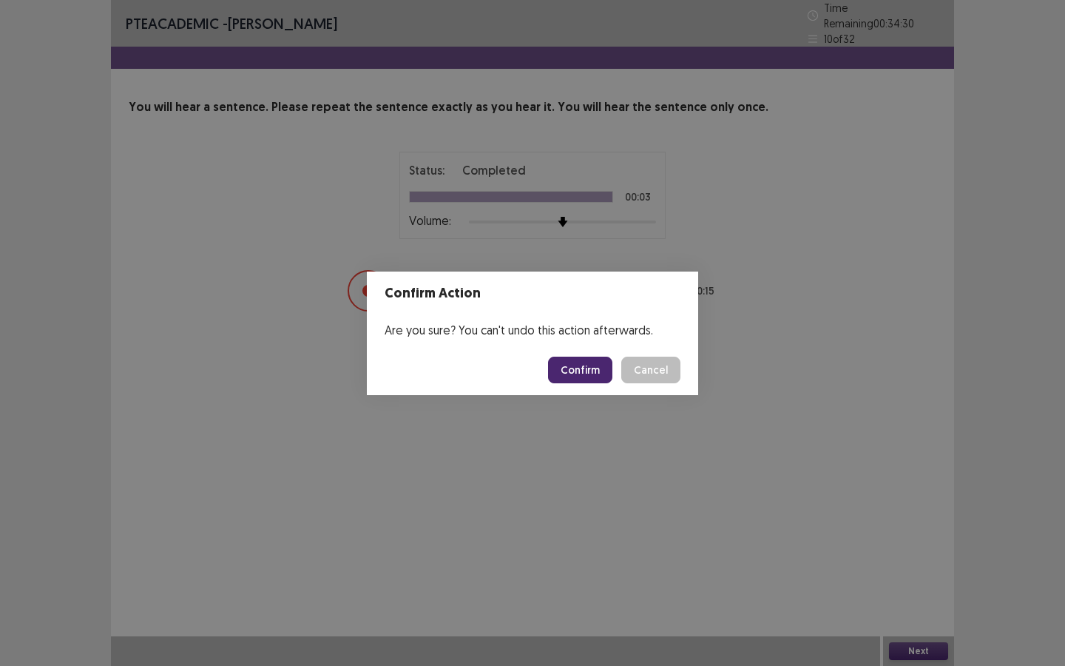
click at [565, 364] on button "Confirm" at bounding box center [580, 369] width 64 height 27
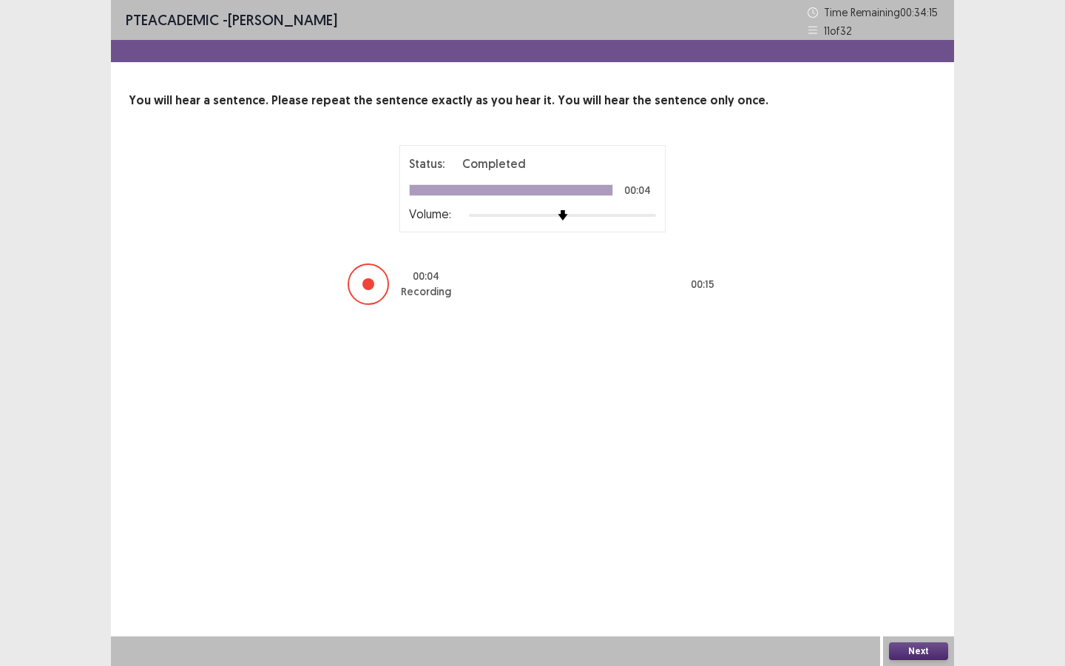
click at [916, 575] on button "Next" at bounding box center [918, 651] width 59 height 18
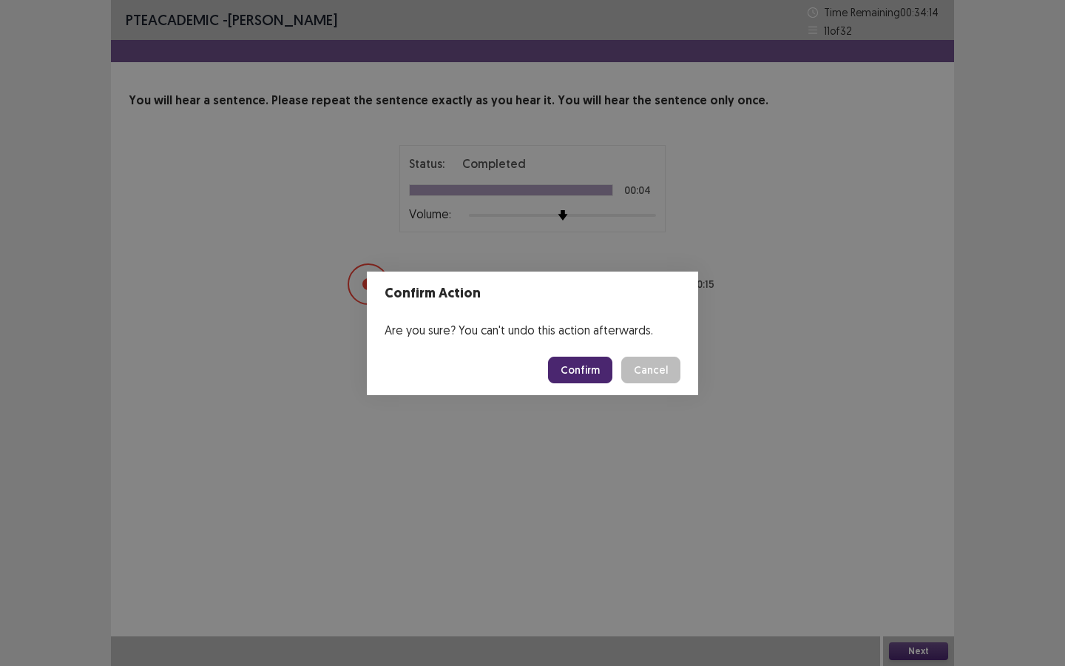
click at [604, 379] on button "Confirm" at bounding box center [580, 369] width 64 height 27
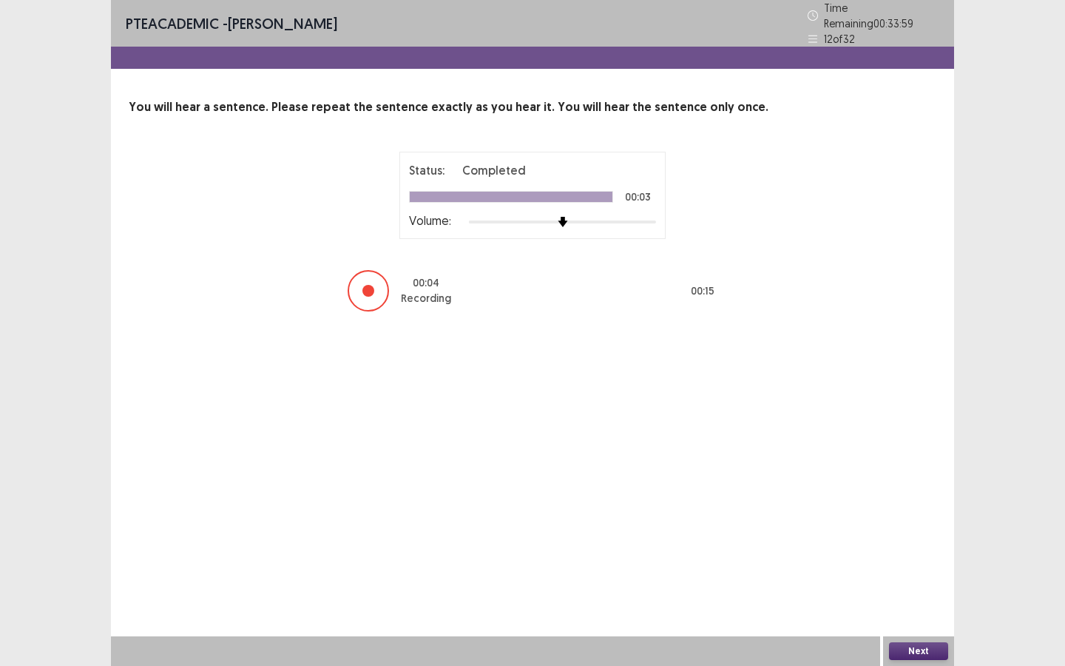
click at [921, 575] on button "Next" at bounding box center [918, 651] width 59 height 18
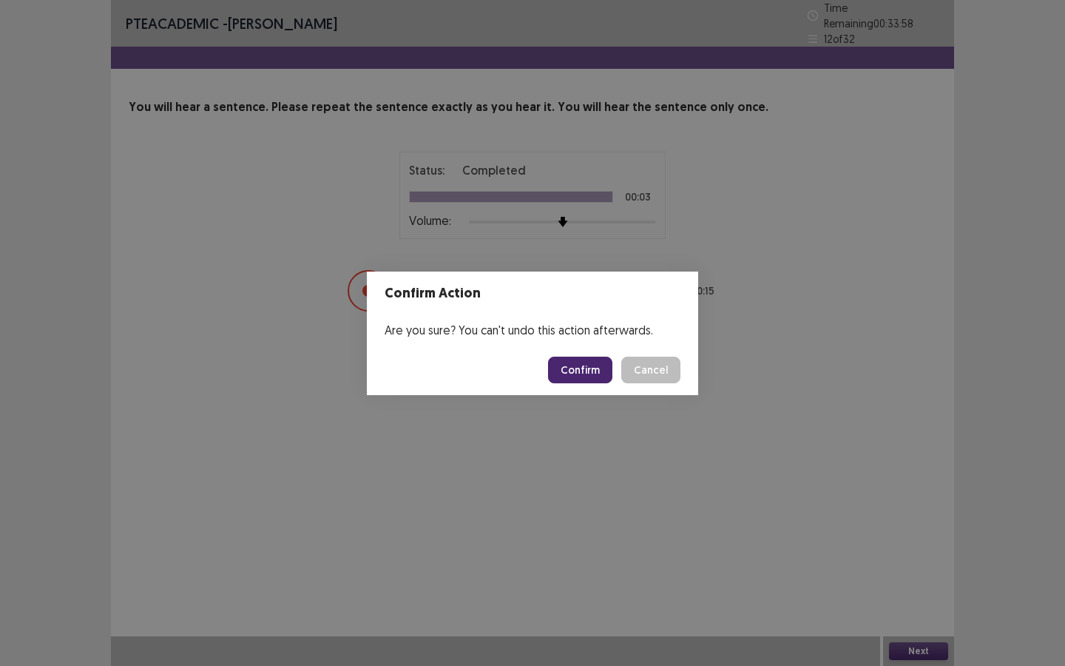
click at [592, 362] on button "Confirm" at bounding box center [580, 369] width 64 height 27
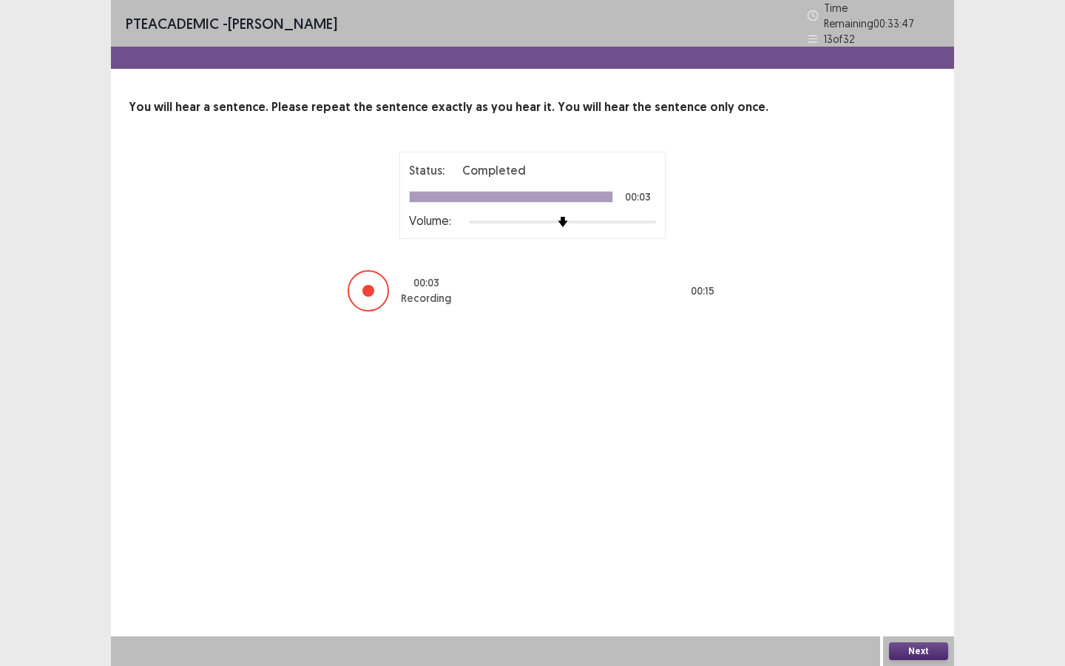
click at [922, 575] on button "Next" at bounding box center [918, 651] width 59 height 18
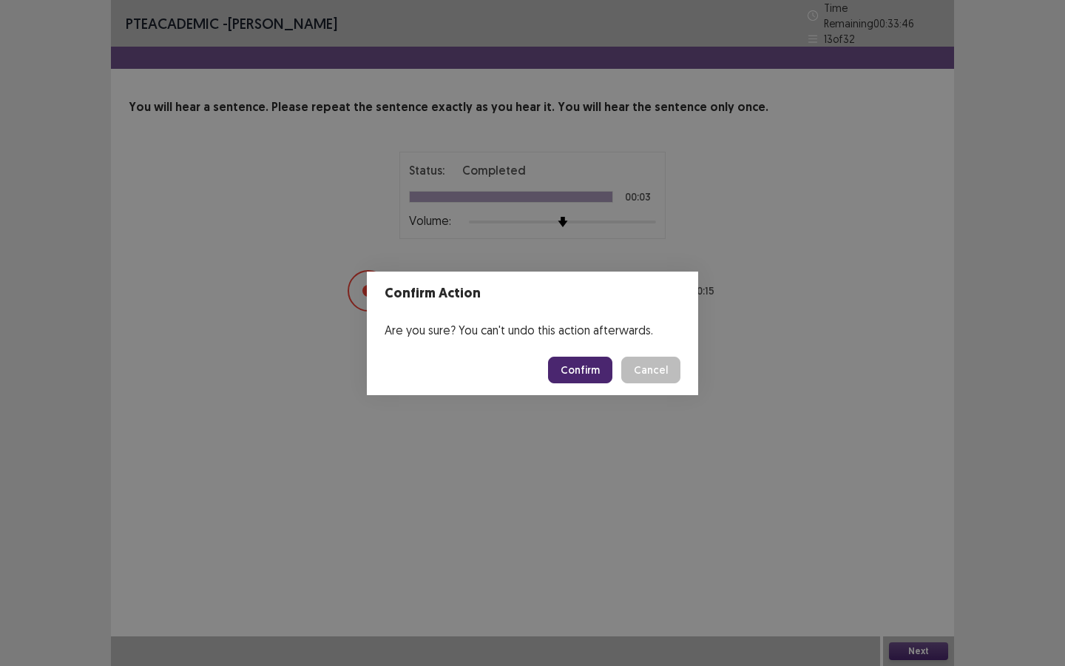
click at [583, 376] on button "Confirm" at bounding box center [580, 369] width 64 height 27
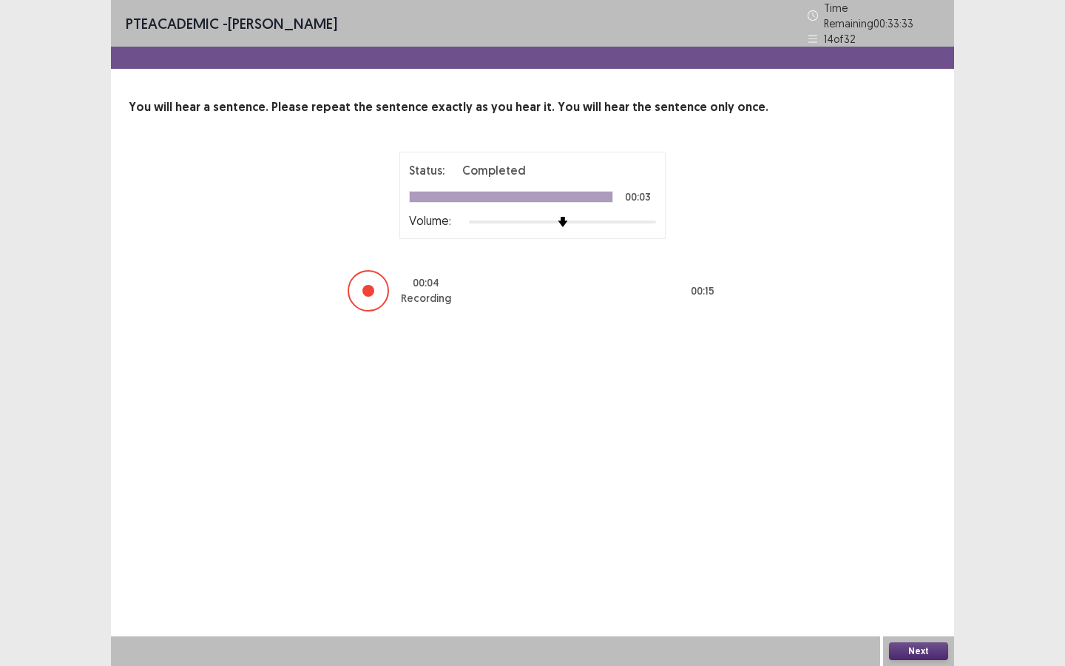
click at [907, 575] on button "Next" at bounding box center [918, 651] width 59 height 18
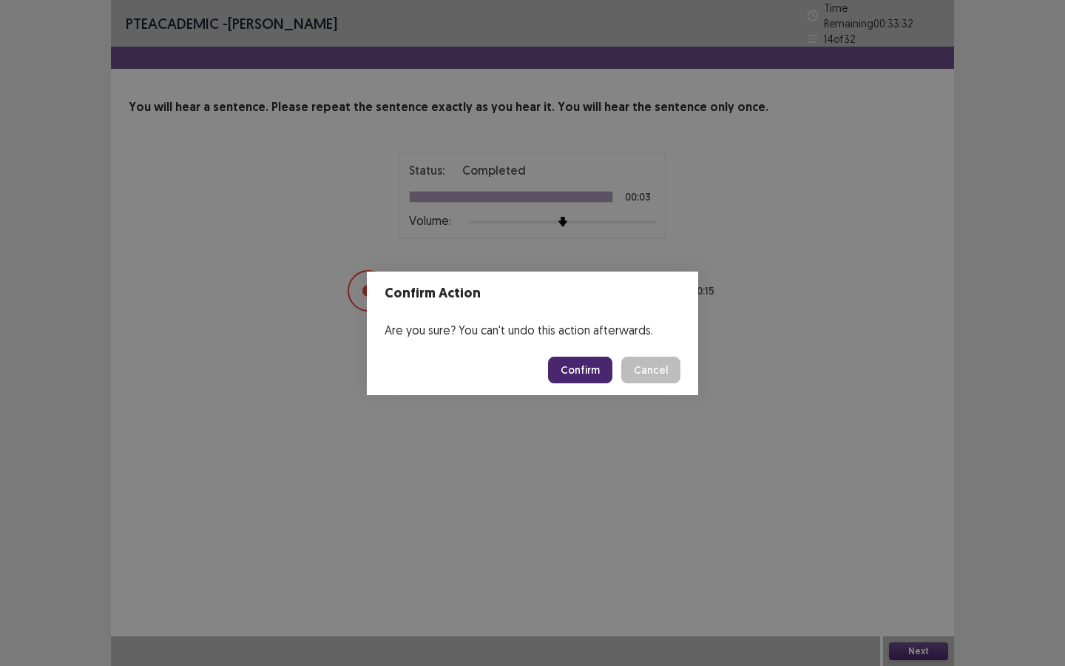
click at [596, 356] on button "Confirm" at bounding box center [580, 369] width 64 height 27
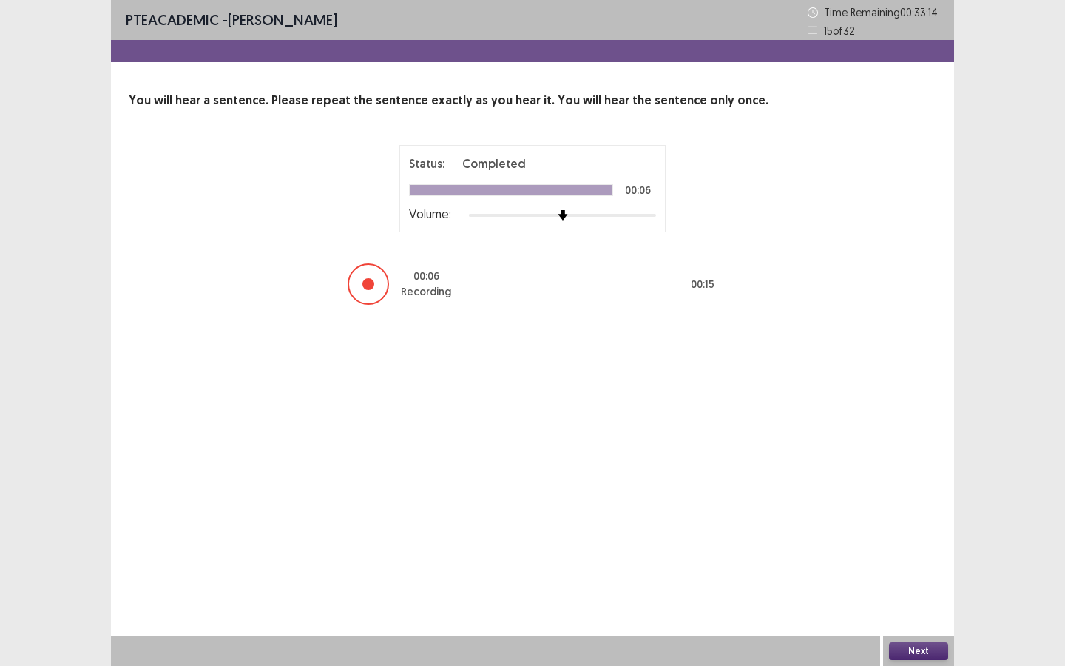
click at [927, 575] on button "Next" at bounding box center [918, 651] width 59 height 18
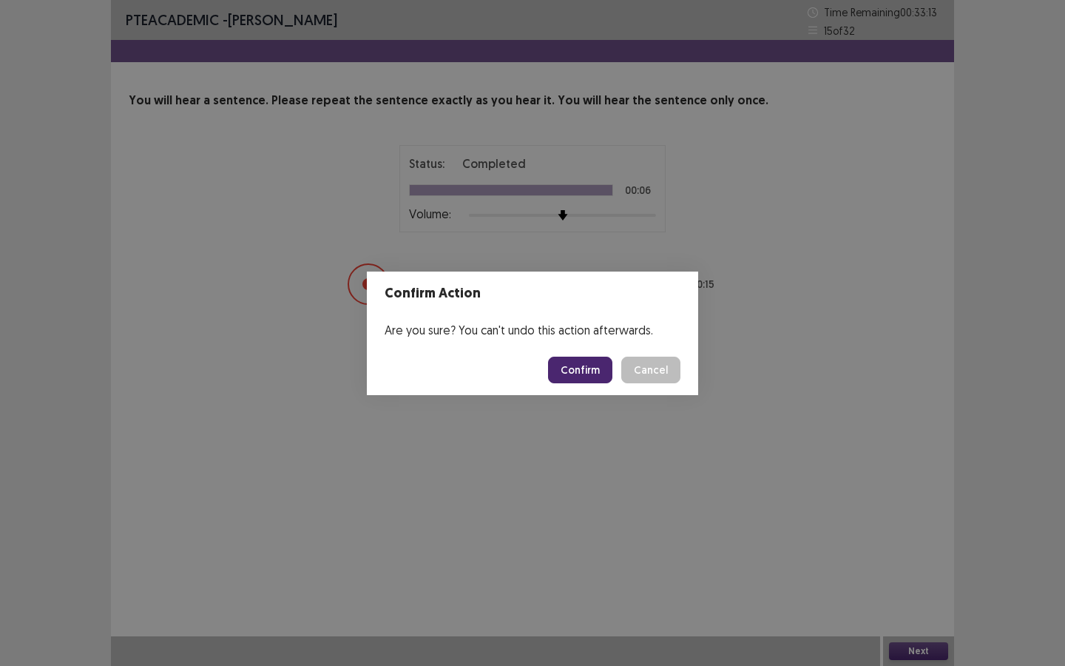
click at [579, 365] on button "Confirm" at bounding box center [580, 369] width 64 height 27
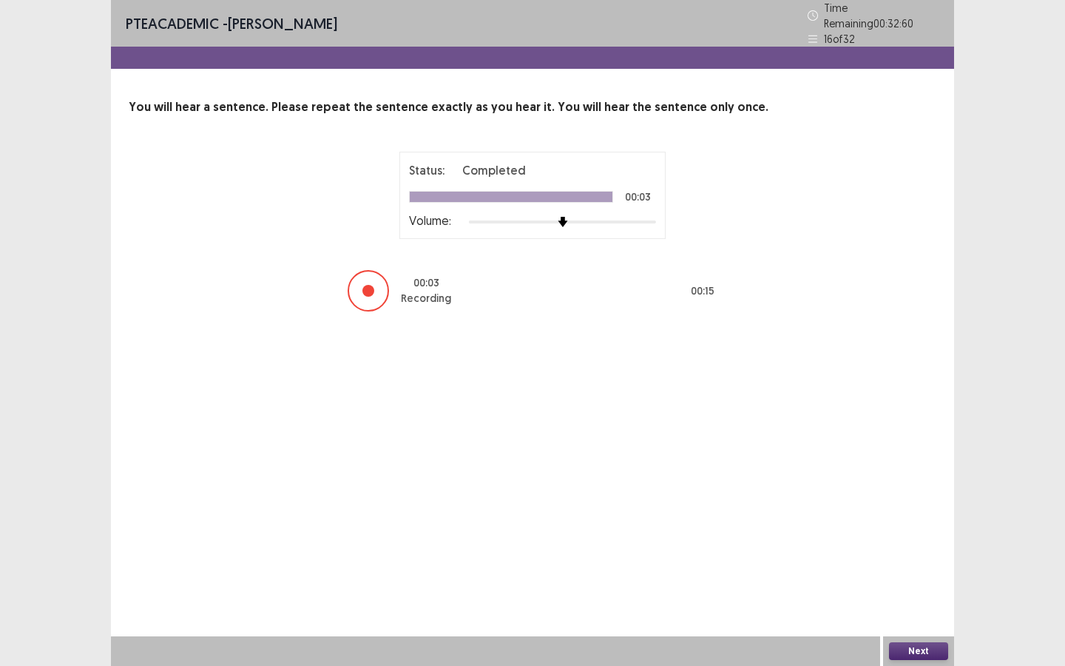
click at [924, 575] on button "Next" at bounding box center [918, 651] width 59 height 18
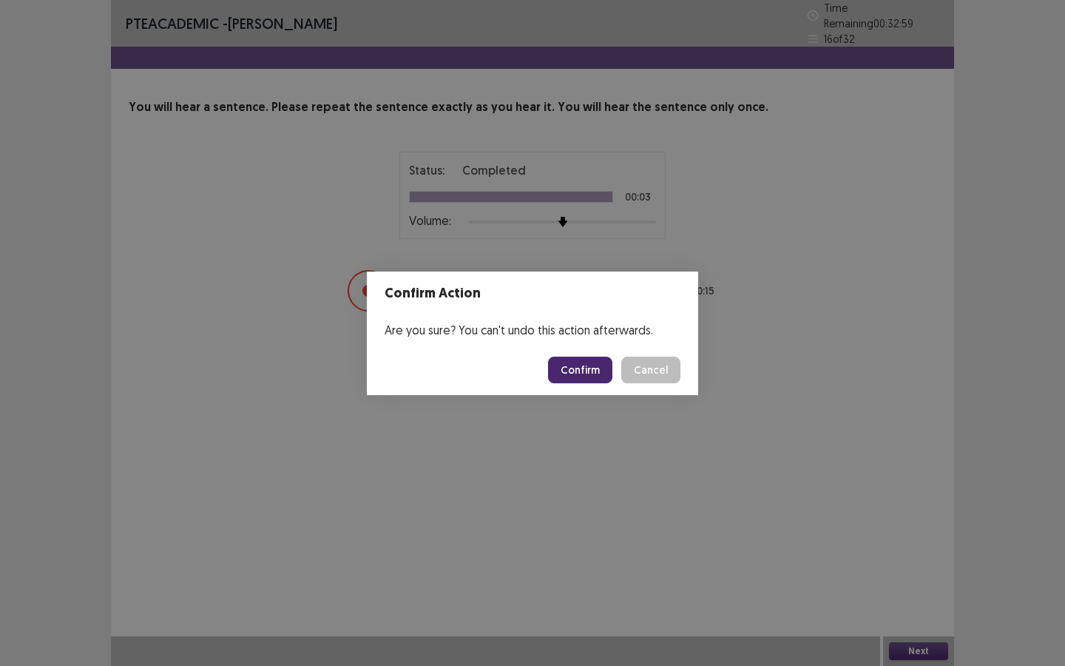
click at [576, 364] on button "Confirm" at bounding box center [580, 369] width 64 height 27
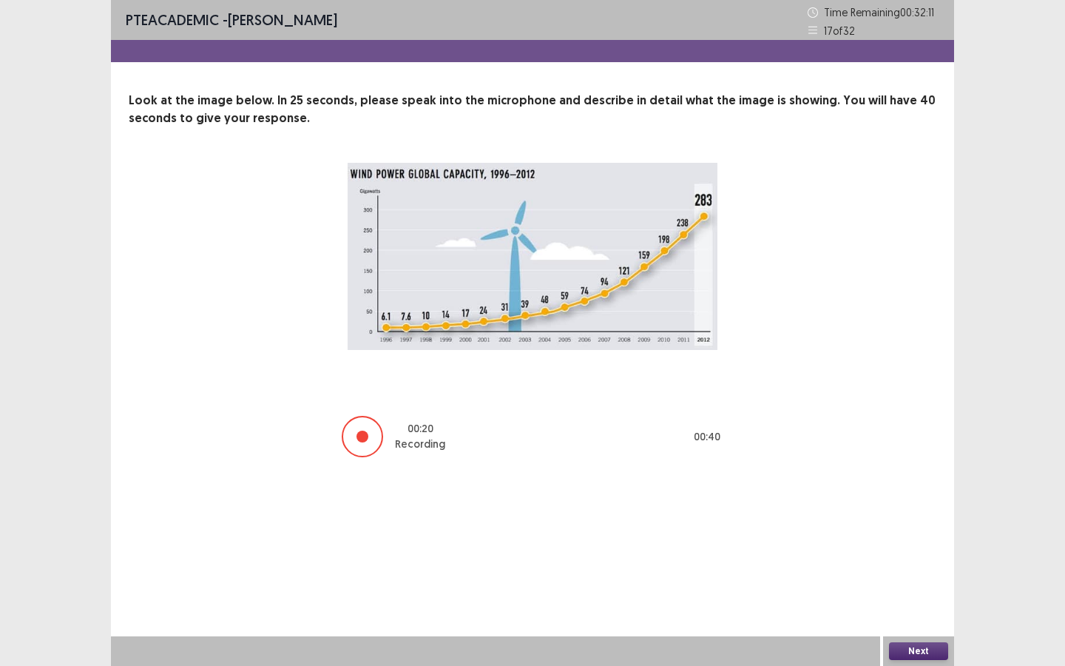
click at [918, 575] on button "Next" at bounding box center [918, 651] width 59 height 18
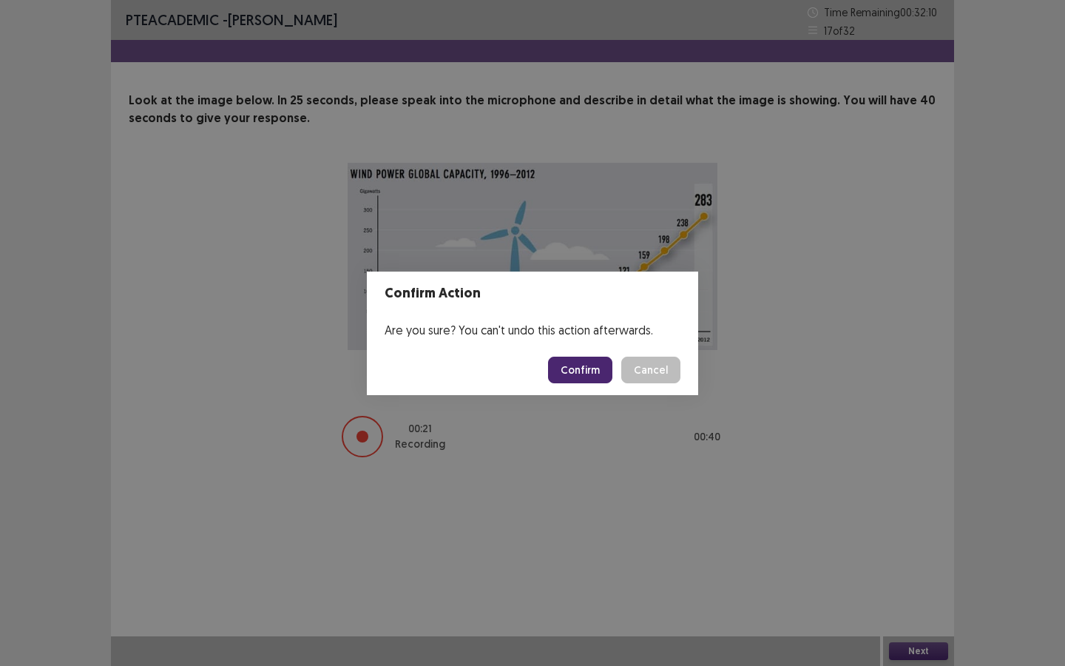
click at [567, 359] on button "Confirm" at bounding box center [580, 369] width 64 height 27
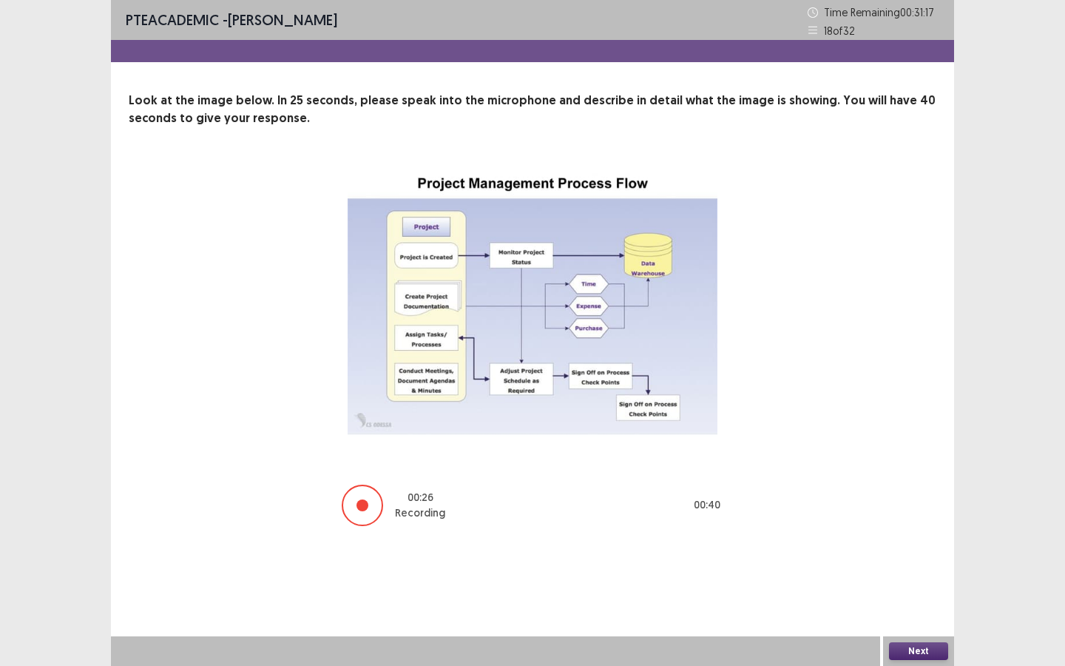
click at [896, 575] on button "Next" at bounding box center [918, 651] width 59 height 18
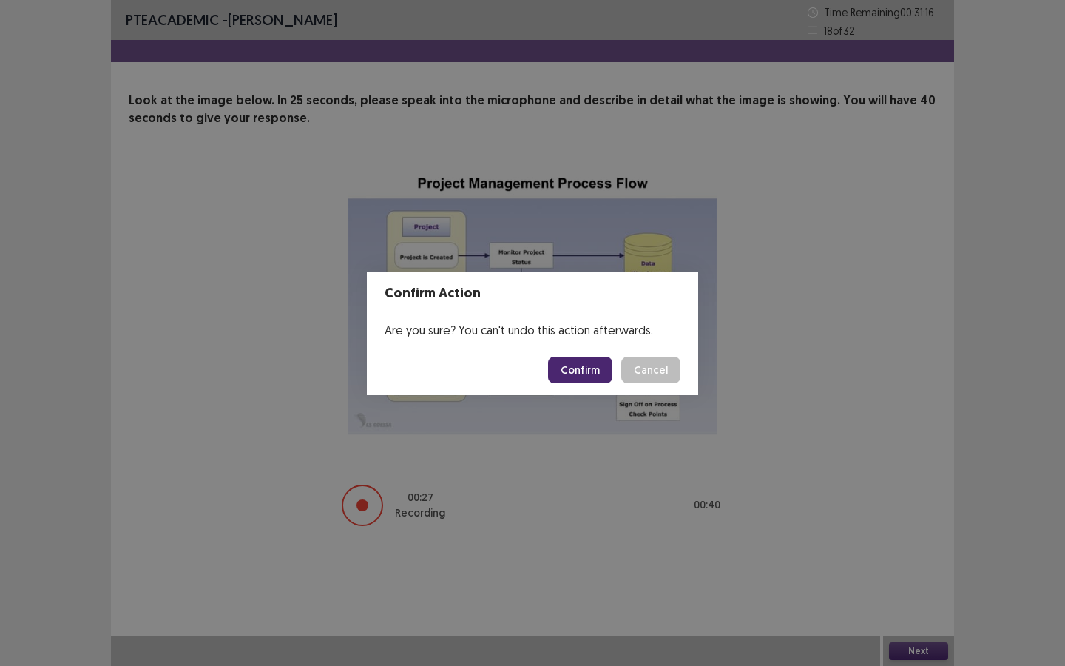
click at [602, 373] on button "Confirm" at bounding box center [580, 369] width 64 height 27
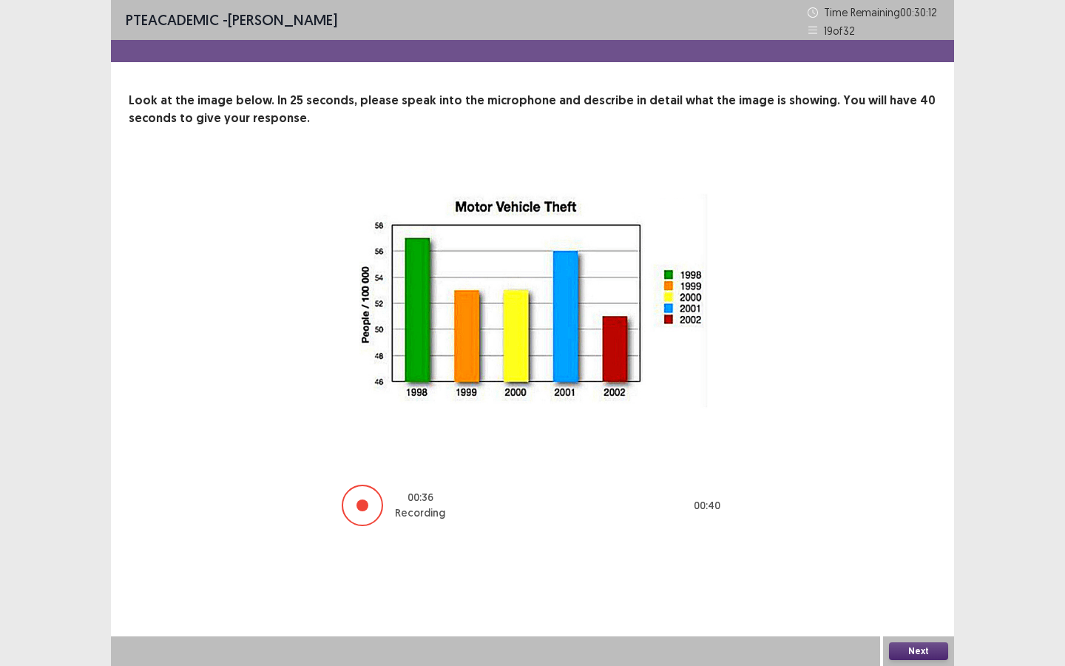
click at [924, 575] on button "Next" at bounding box center [918, 651] width 59 height 18
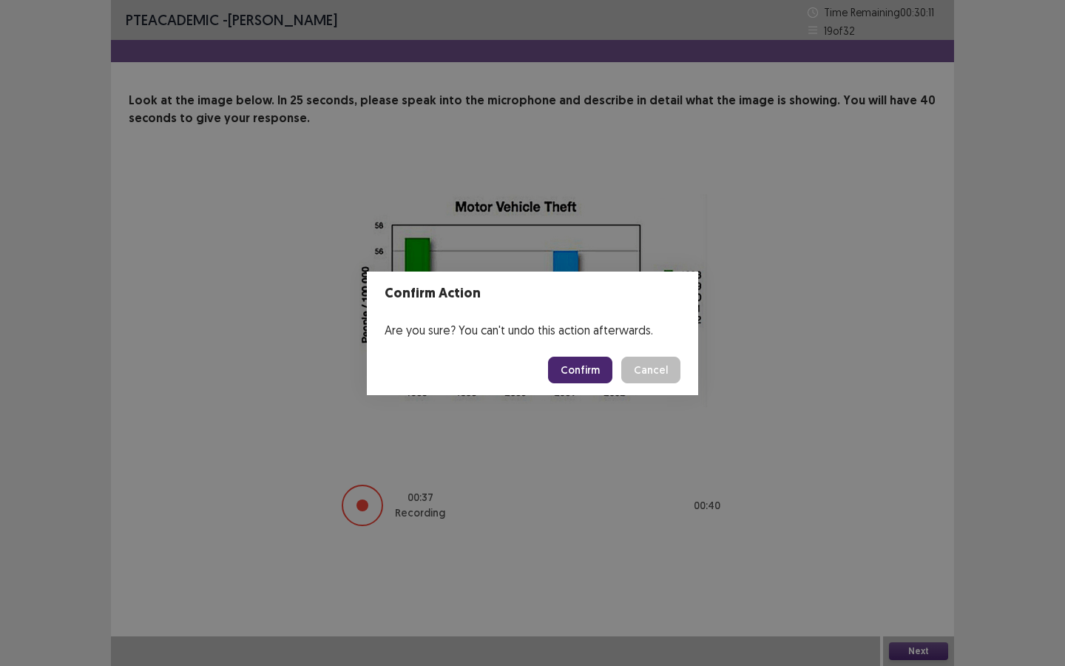
click at [537, 358] on footer "Confirm Cancel" at bounding box center [532, 370] width 331 height 50
click at [592, 365] on button "Confirm" at bounding box center [580, 369] width 64 height 27
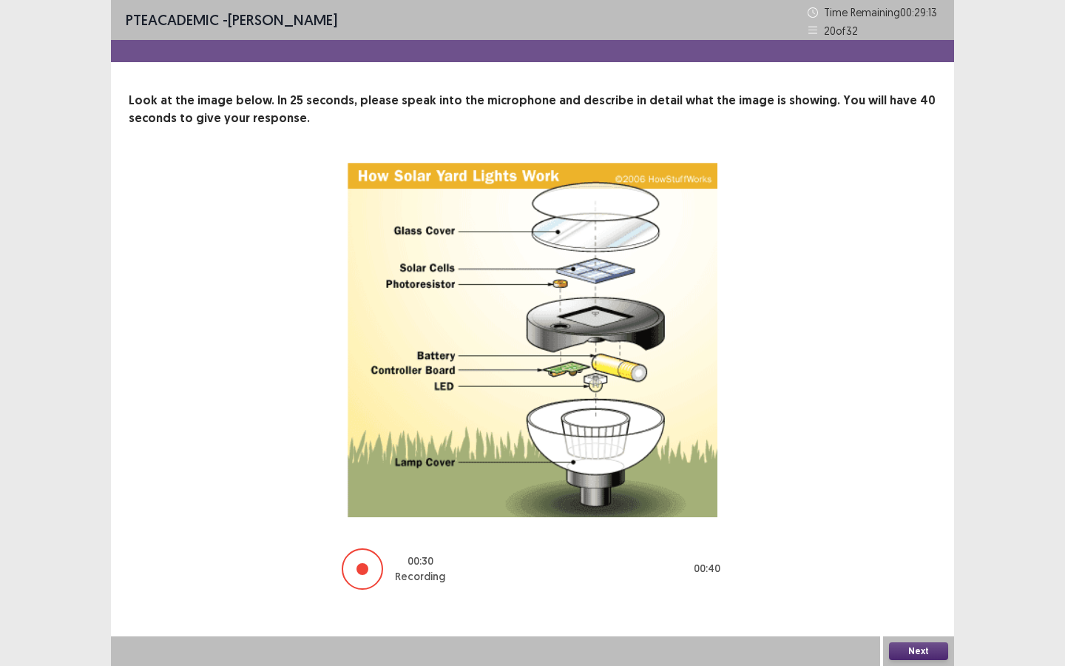
click at [644, 382] on img at bounding box center [533, 340] width 370 height 354
click at [918, 575] on button "Next" at bounding box center [918, 651] width 59 height 18
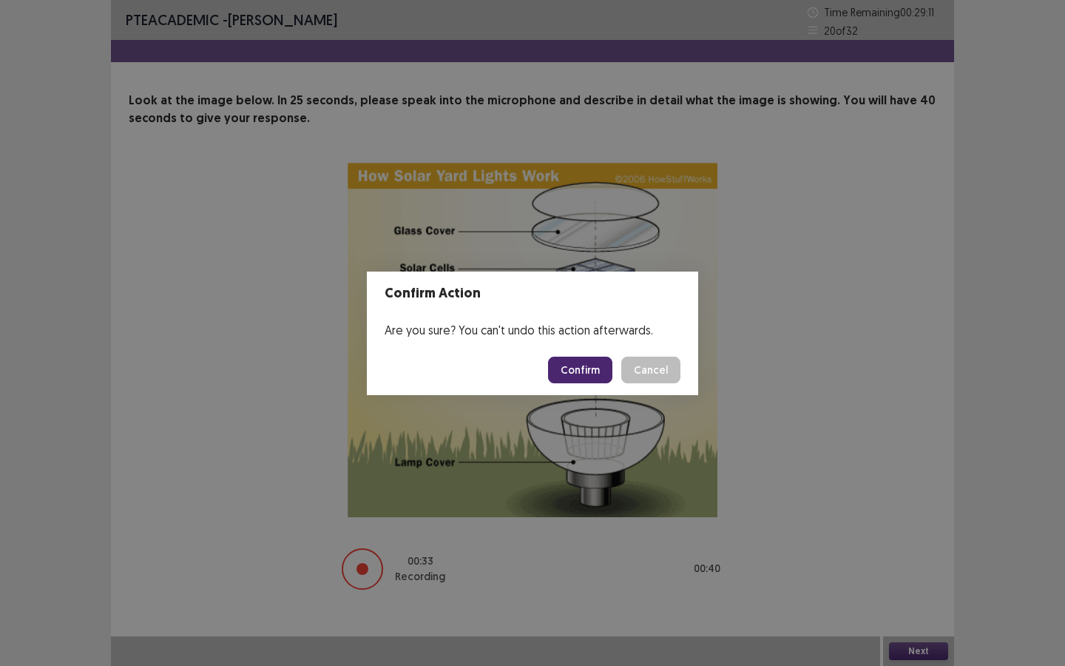
click at [554, 367] on button "Confirm" at bounding box center [580, 369] width 64 height 27
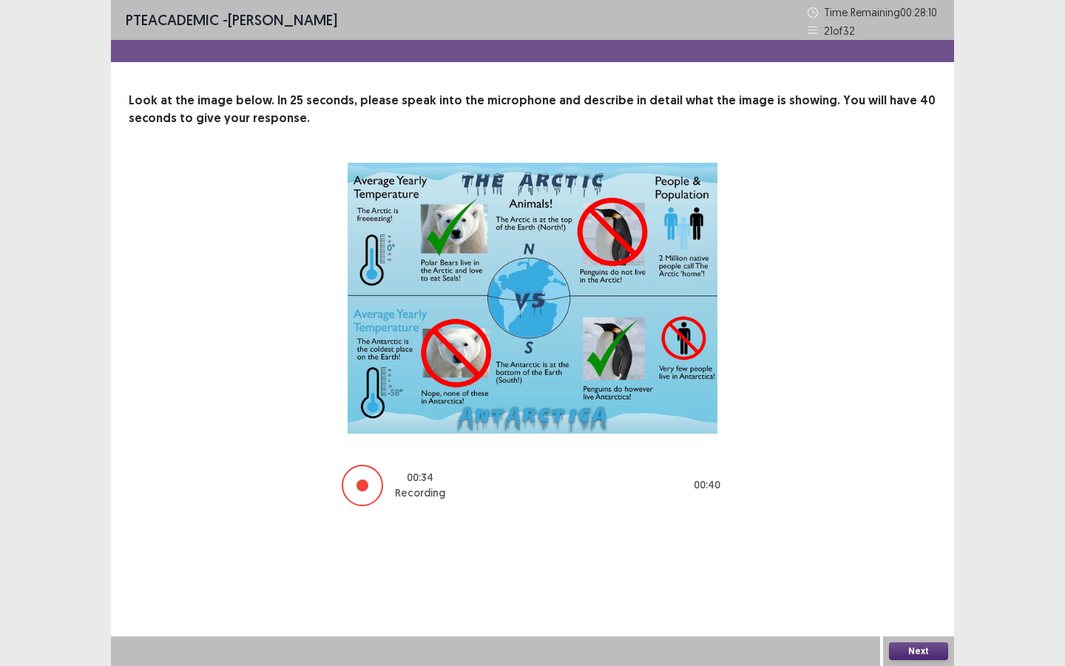
click at [907, 575] on button "Next" at bounding box center [918, 651] width 59 height 18
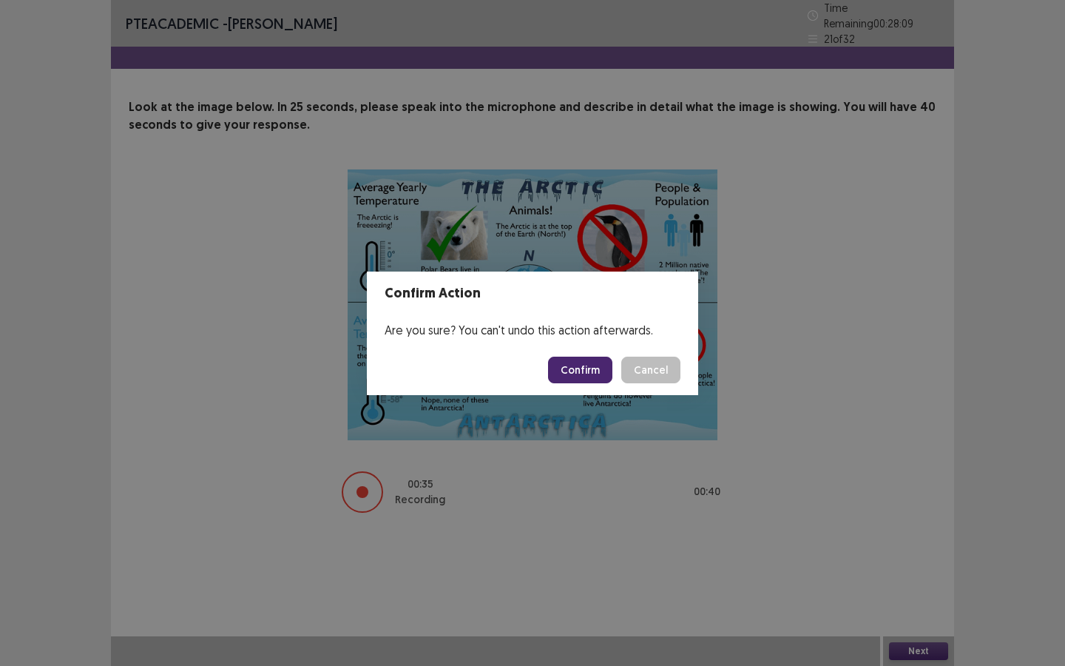
click at [585, 373] on button "Confirm" at bounding box center [580, 369] width 64 height 27
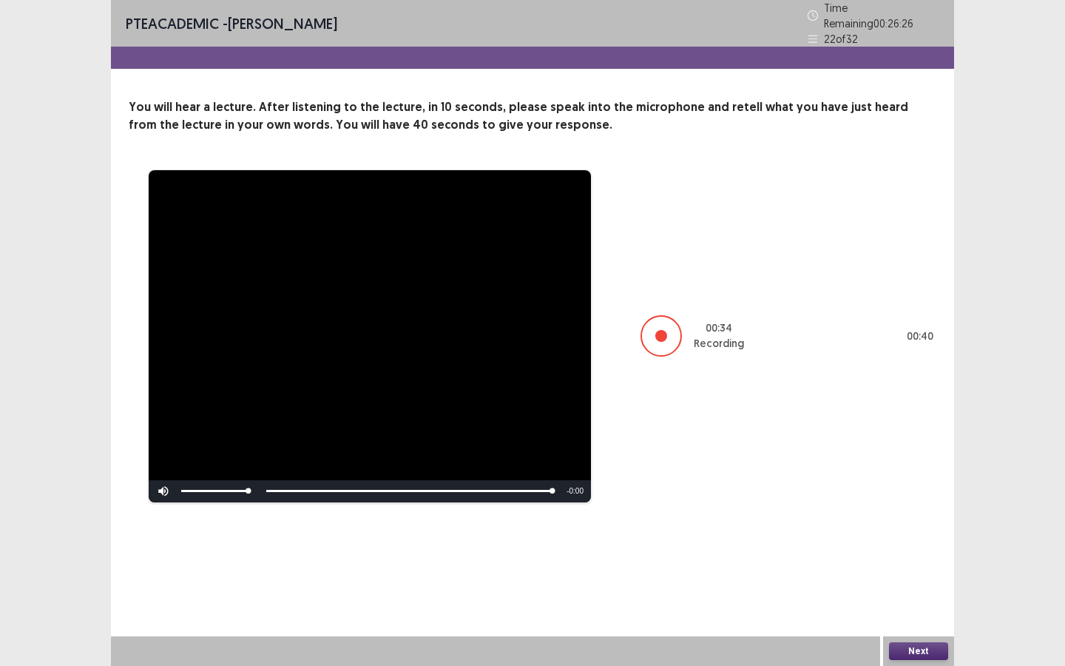
click at [910, 575] on button "Next" at bounding box center [918, 651] width 59 height 18
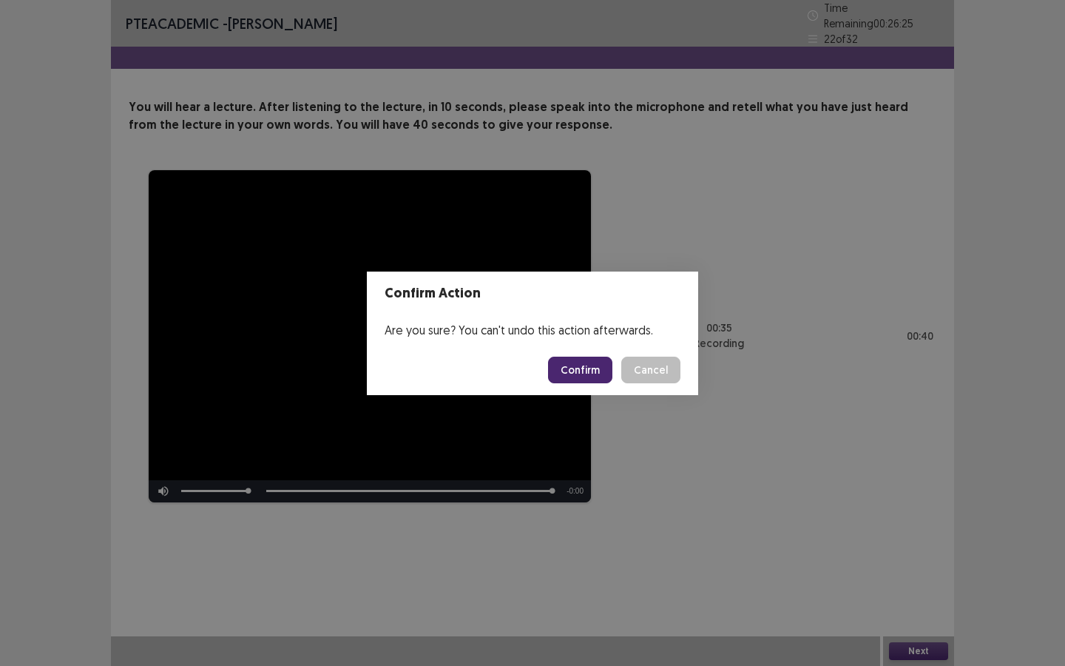
click at [597, 372] on button "Confirm" at bounding box center [580, 369] width 64 height 27
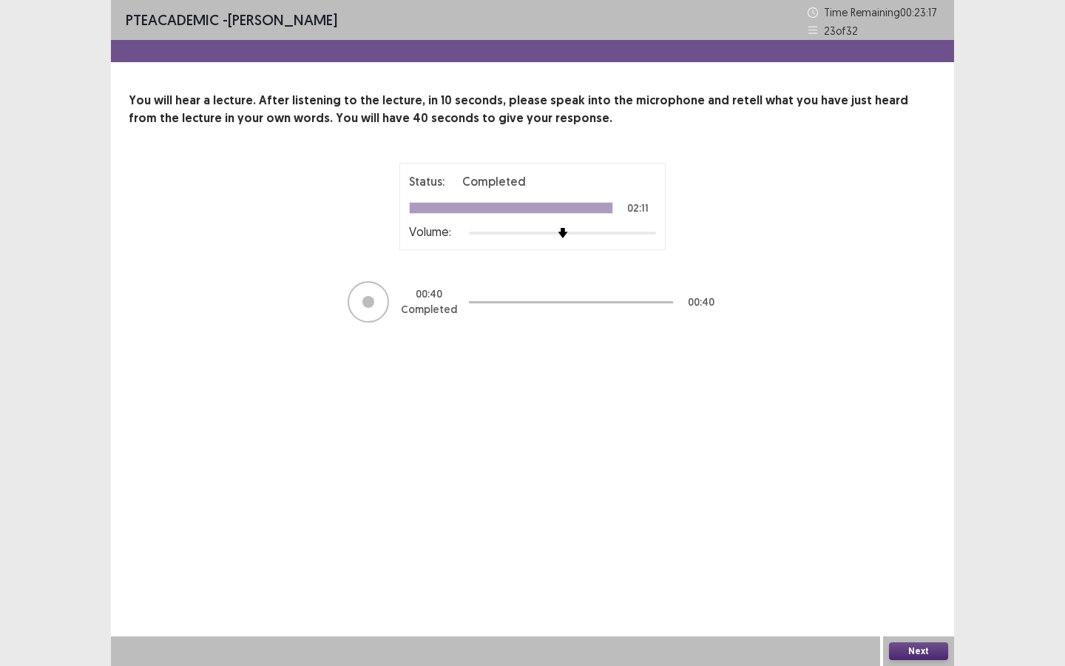
click at [921, 575] on button "Next" at bounding box center [918, 651] width 59 height 18
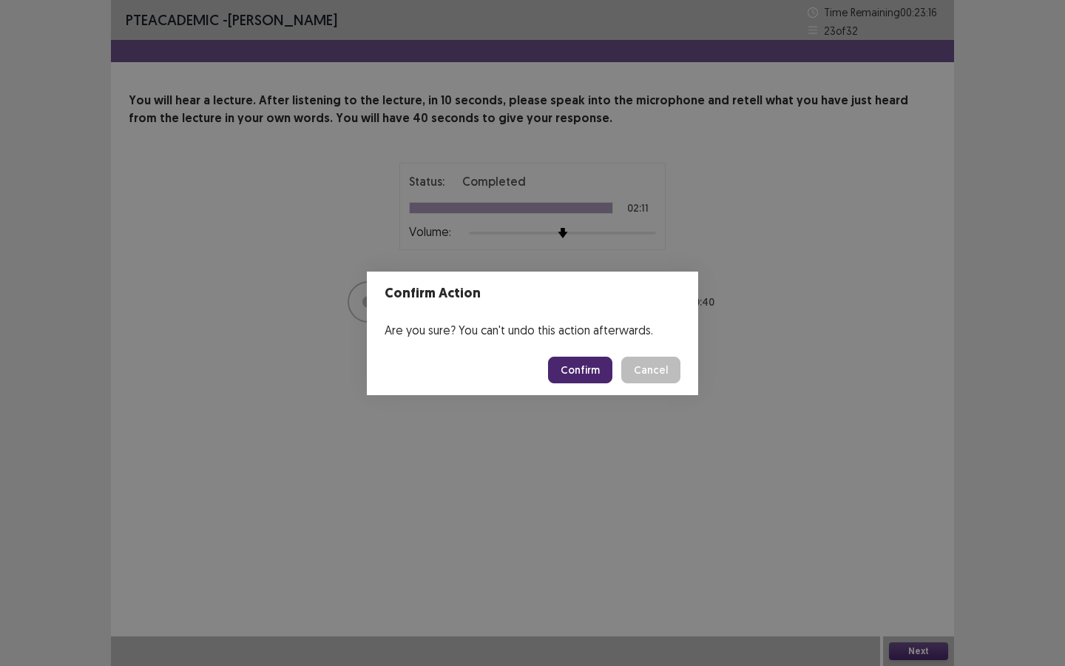
click at [584, 362] on button "Confirm" at bounding box center [580, 369] width 64 height 27
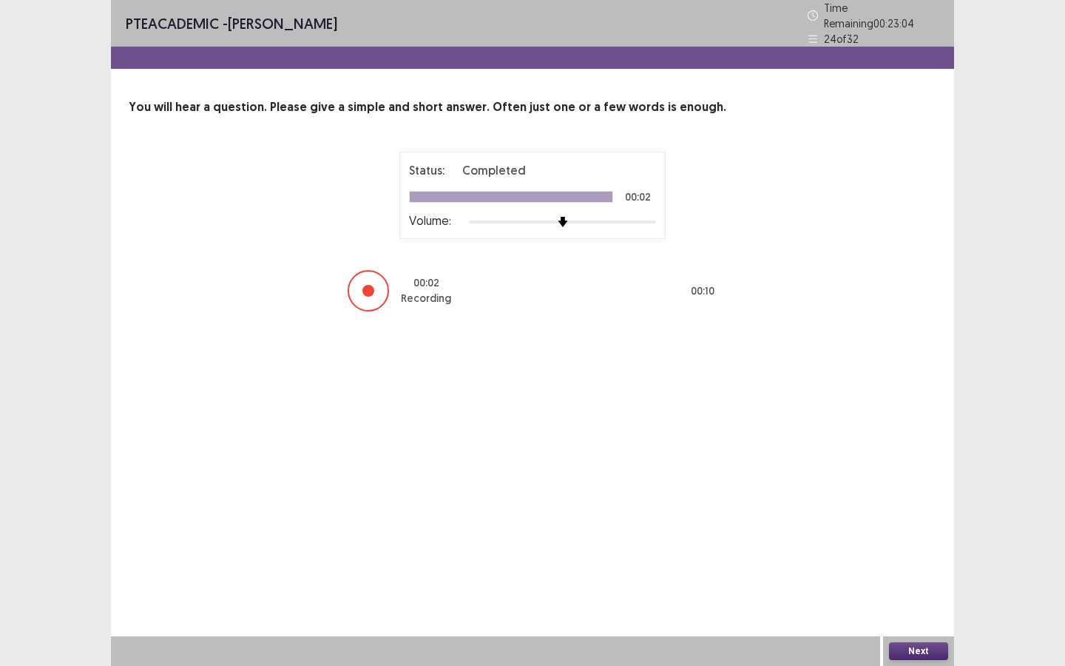
click at [922, 575] on button "Next" at bounding box center [918, 651] width 59 height 18
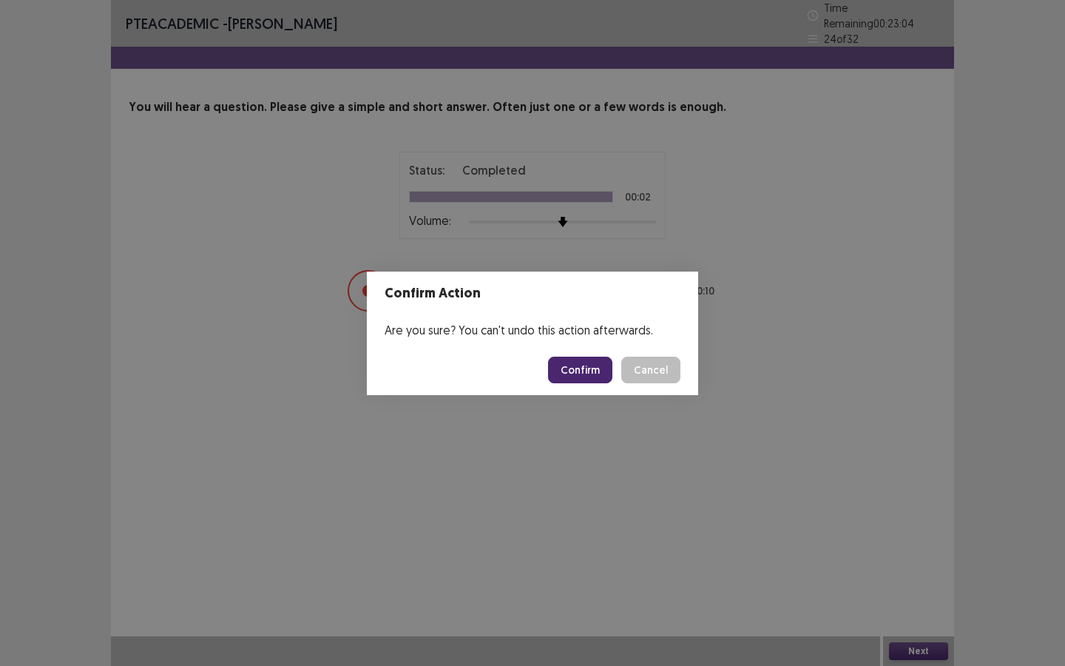
click at [609, 366] on button "Confirm" at bounding box center [580, 369] width 64 height 27
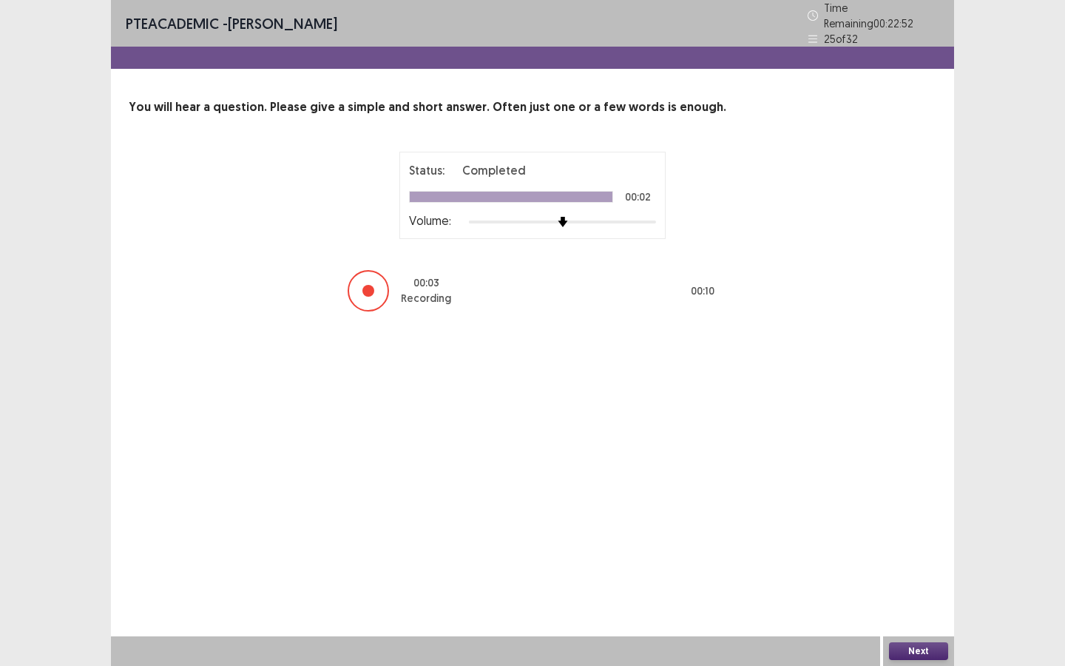
click at [913, 575] on button "Next" at bounding box center [918, 651] width 59 height 18
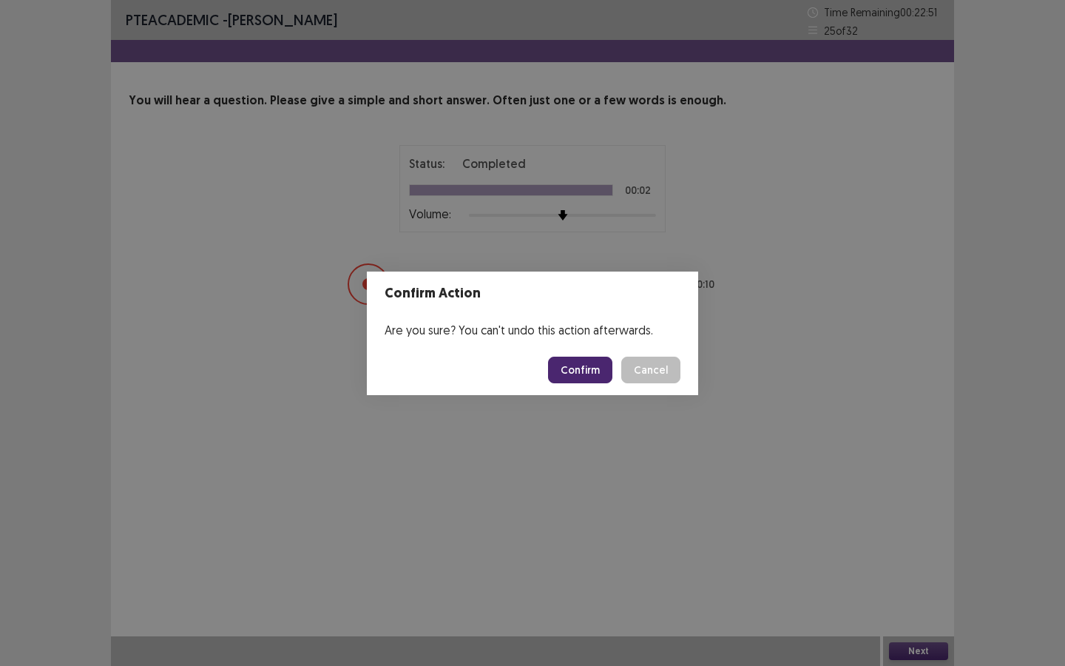
click at [583, 382] on button "Confirm" at bounding box center [580, 369] width 64 height 27
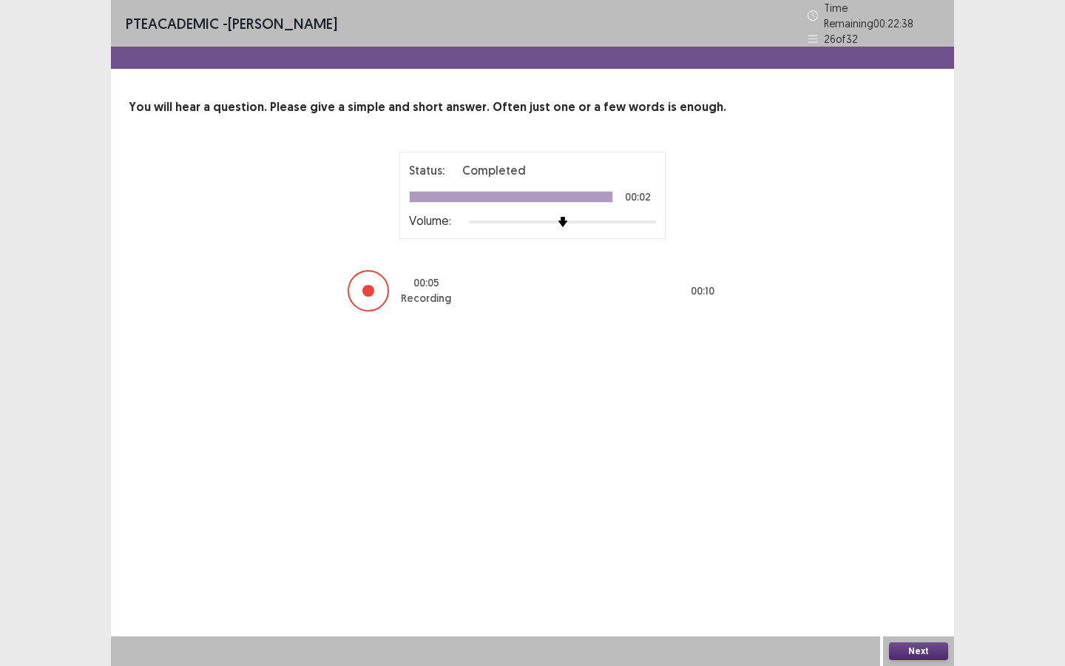
click at [909, 575] on button "Next" at bounding box center [918, 651] width 59 height 18
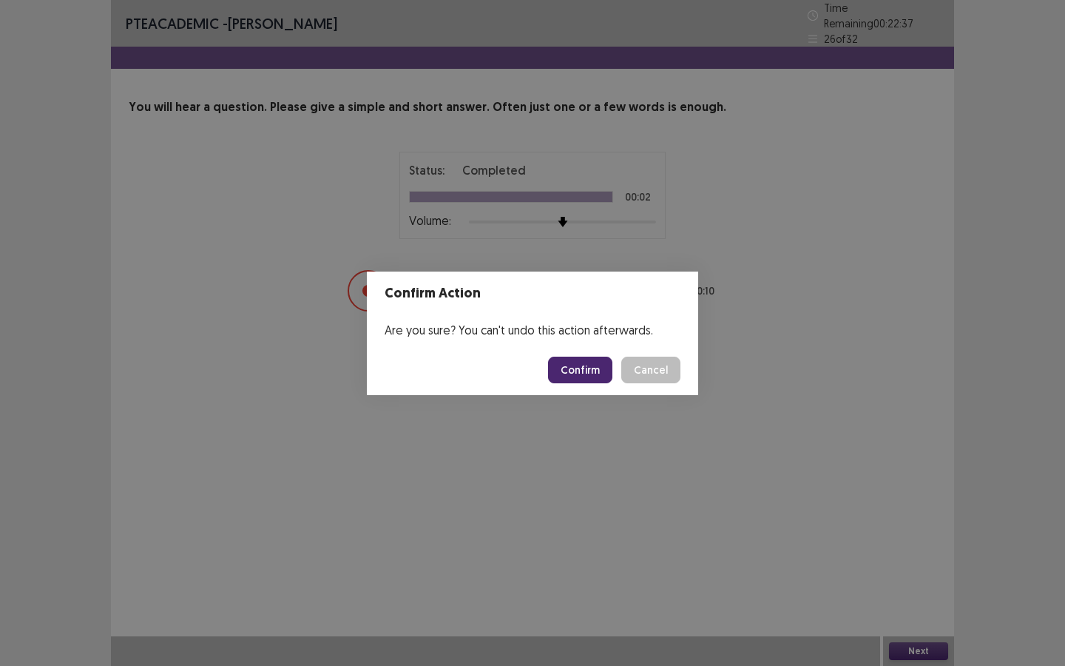
click at [575, 378] on button "Confirm" at bounding box center [580, 369] width 64 height 27
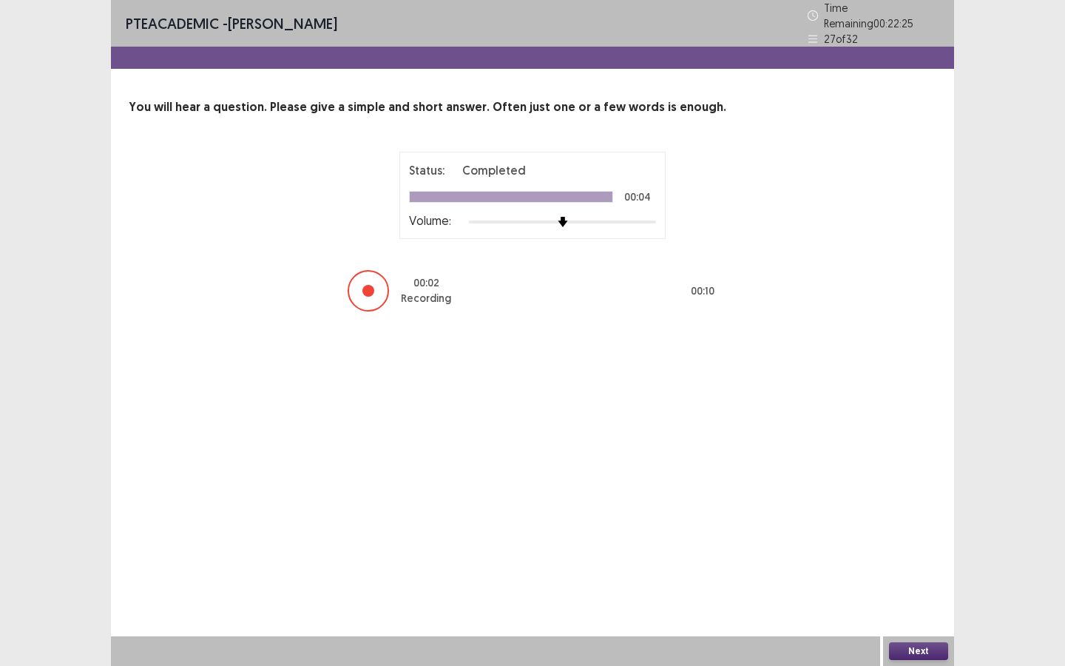
click at [921, 575] on button "Next" at bounding box center [918, 651] width 59 height 18
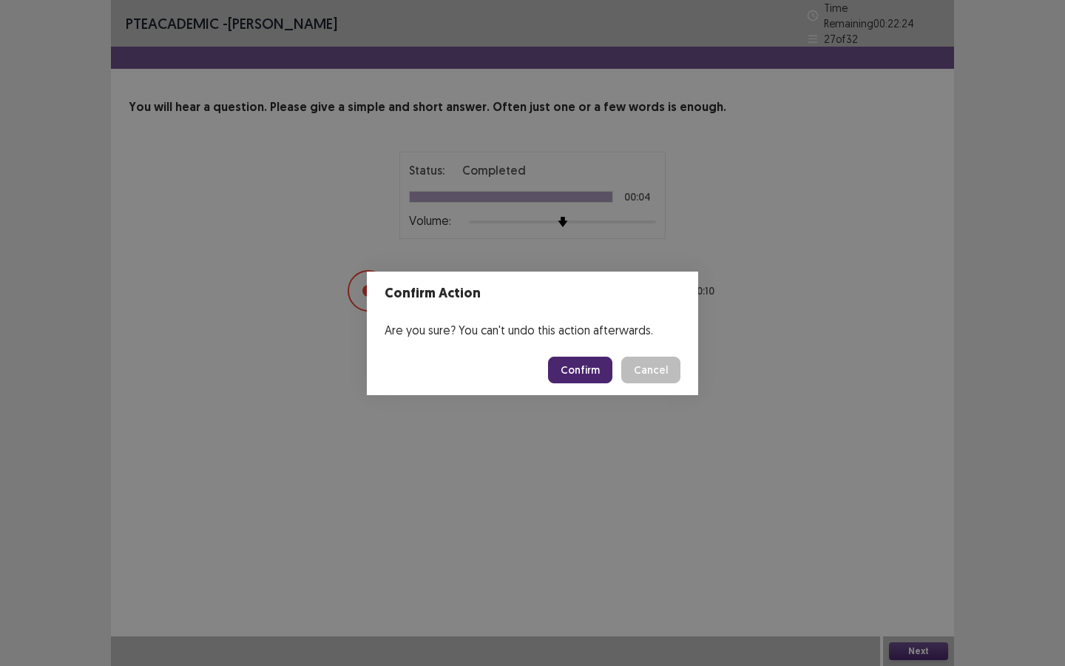
click at [582, 368] on button "Confirm" at bounding box center [580, 369] width 64 height 27
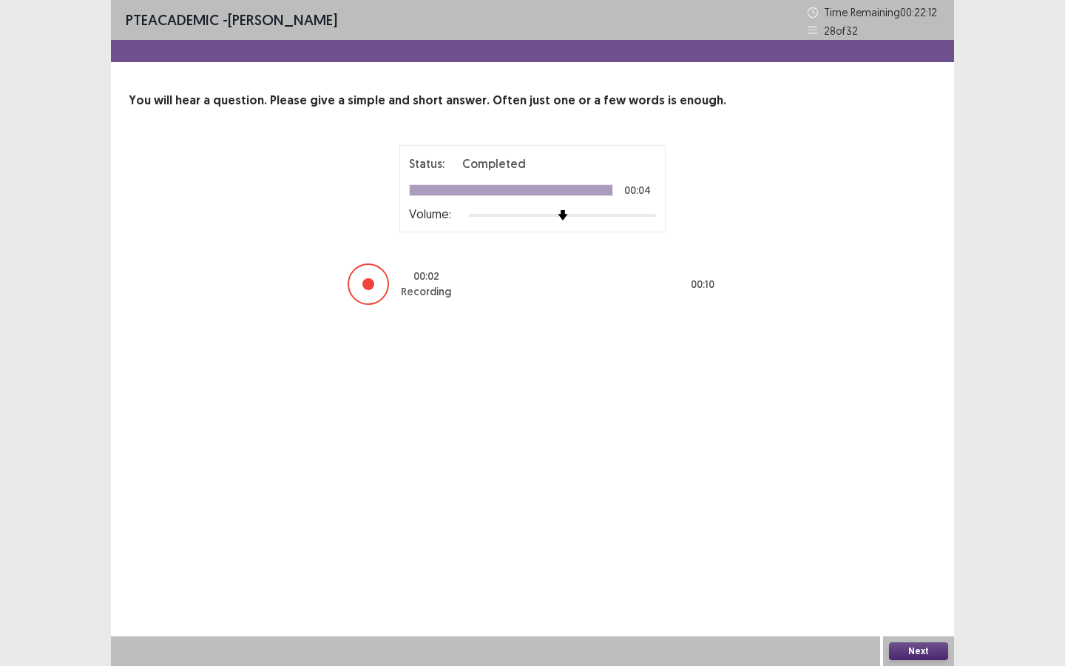
click at [927, 575] on button "Next" at bounding box center [918, 651] width 59 height 18
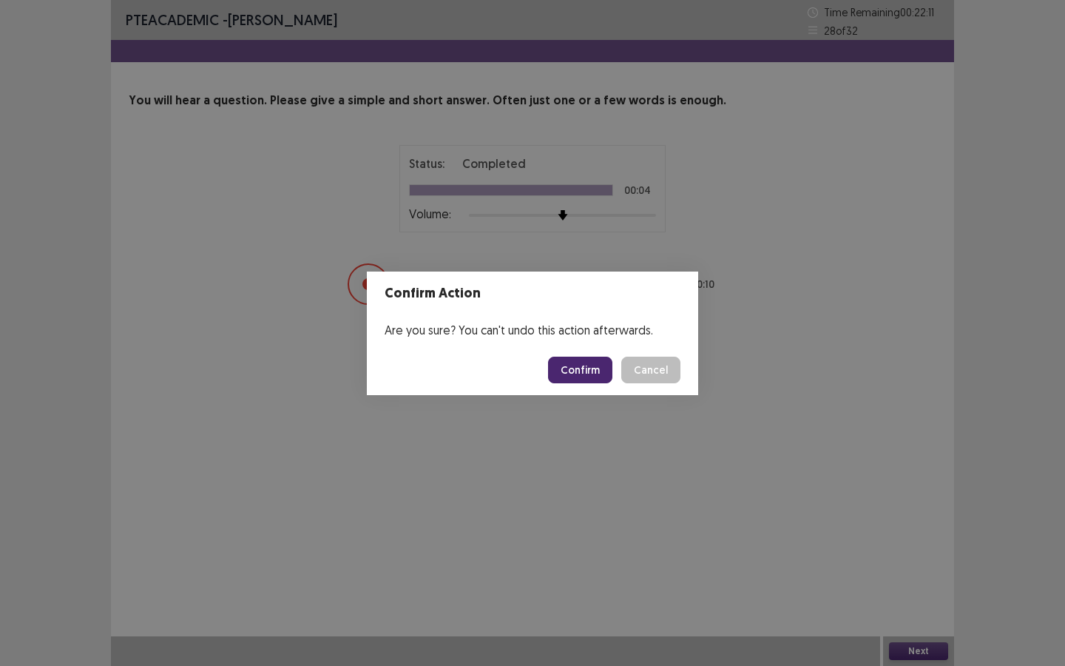
click at [566, 368] on button "Confirm" at bounding box center [580, 369] width 64 height 27
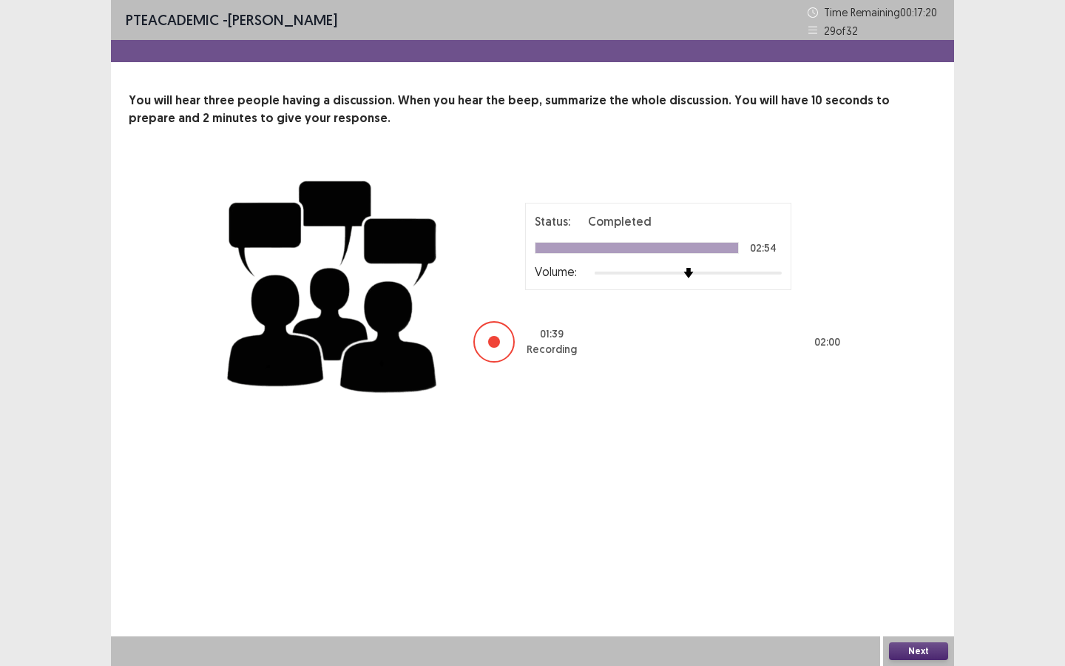
click at [911, 575] on button "Next" at bounding box center [918, 651] width 59 height 18
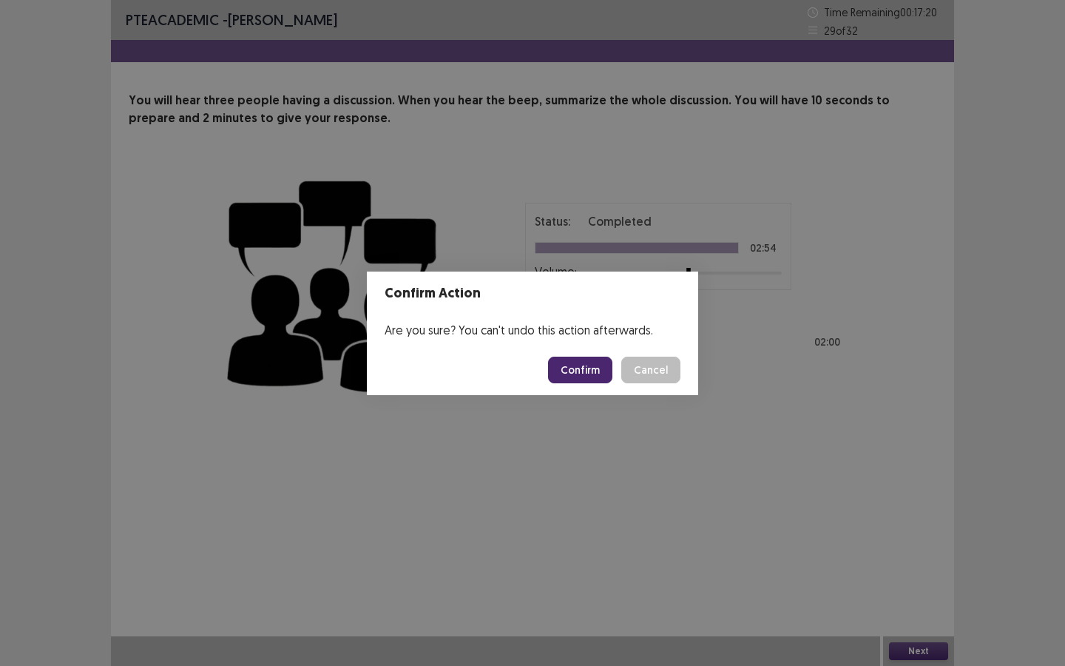
click at [600, 365] on button "Confirm" at bounding box center [580, 369] width 64 height 27
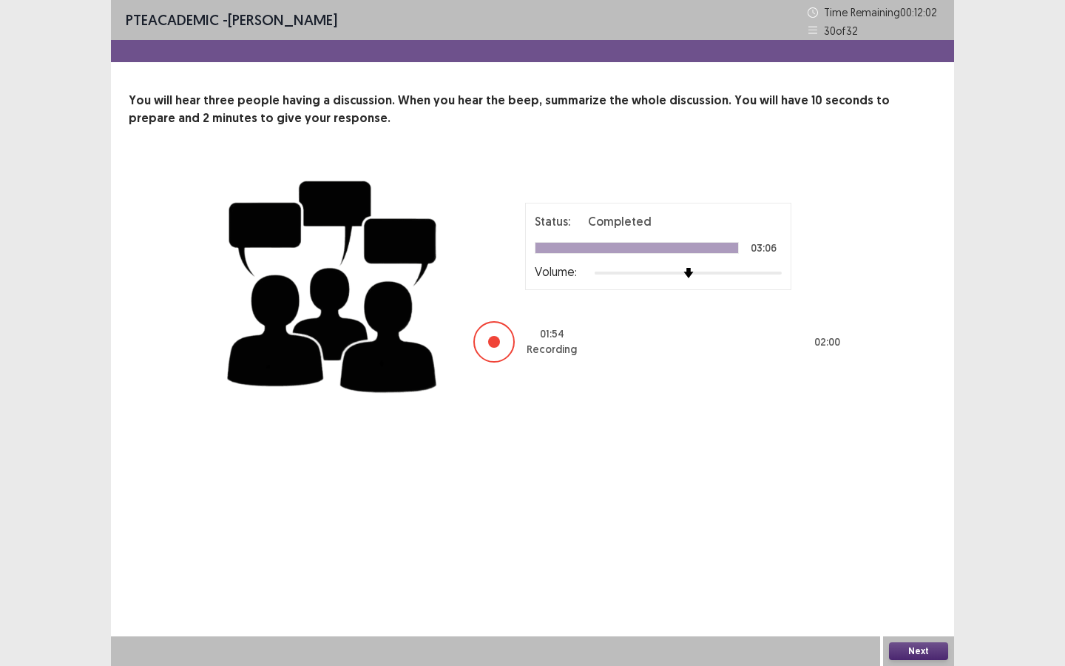
click at [923, 575] on button "Next" at bounding box center [918, 651] width 59 height 18
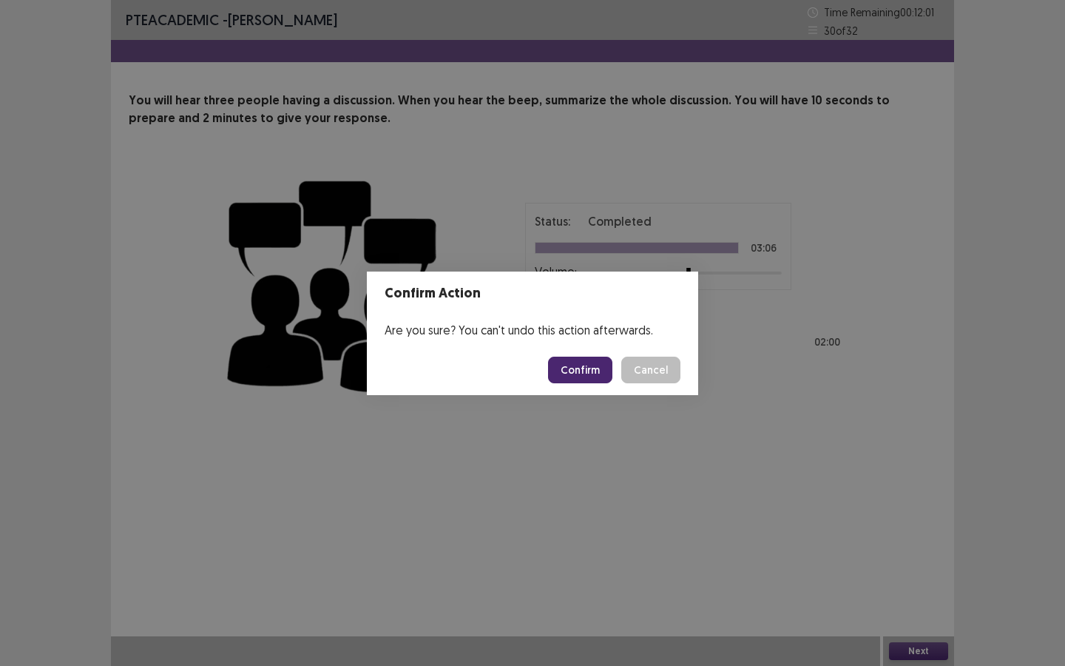
click at [585, 371] on button "Confirm" at bounding box center [580, 369] width 64 height 27
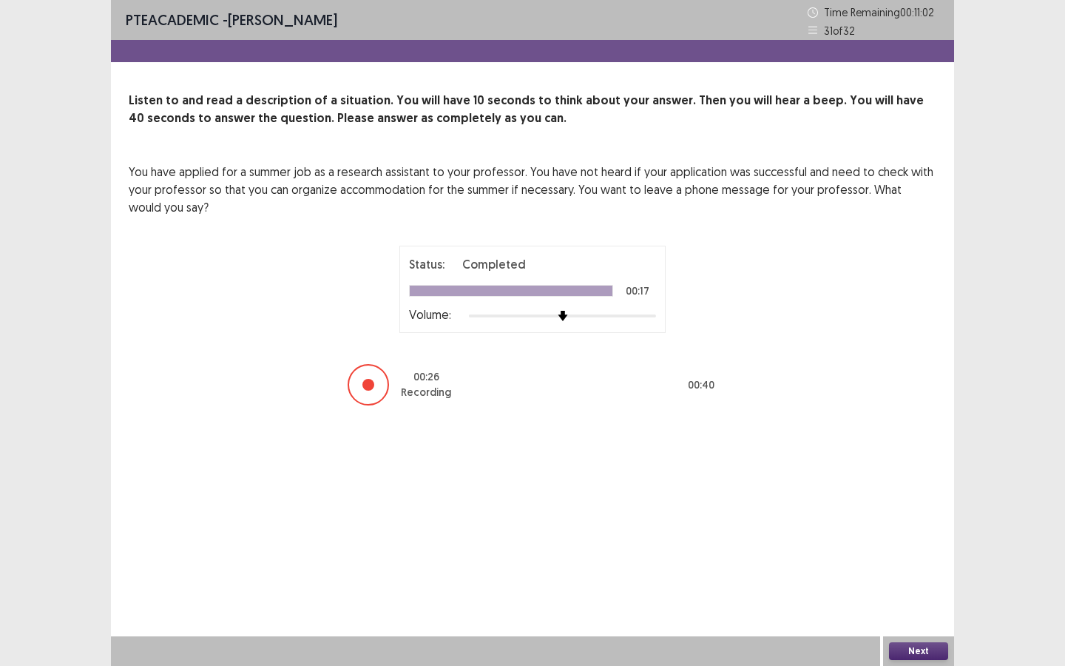
click at [904, 575] on button "Next" at bounding box center [918, 651] width 59 height 18
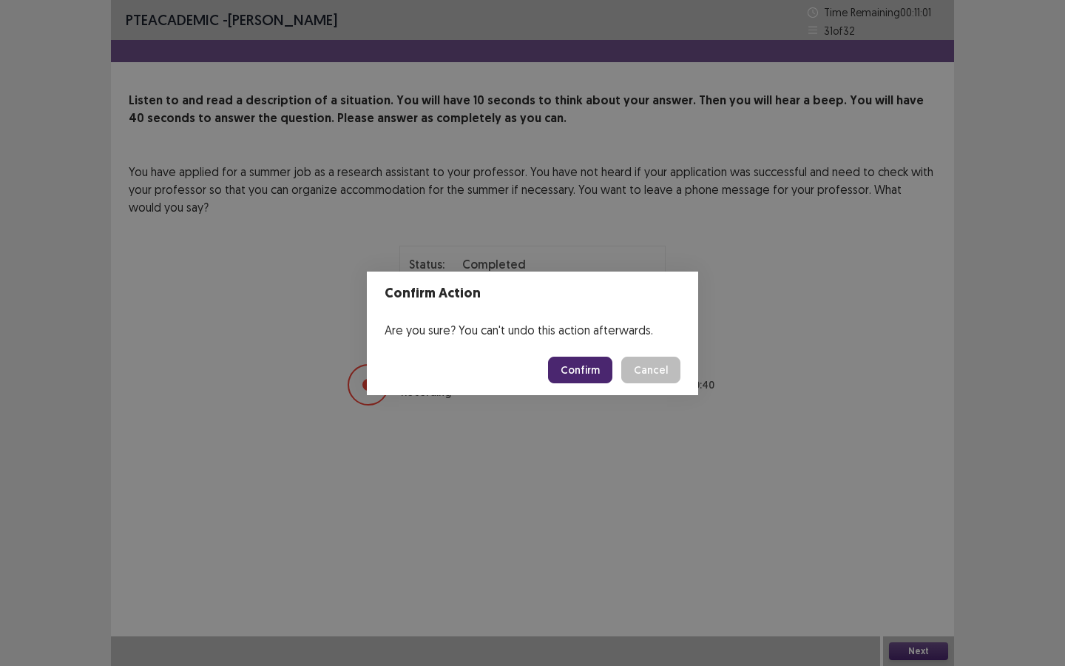
click at [575, 373] on button "Confirm" at bounding box center [580, 369] width 64 height 27
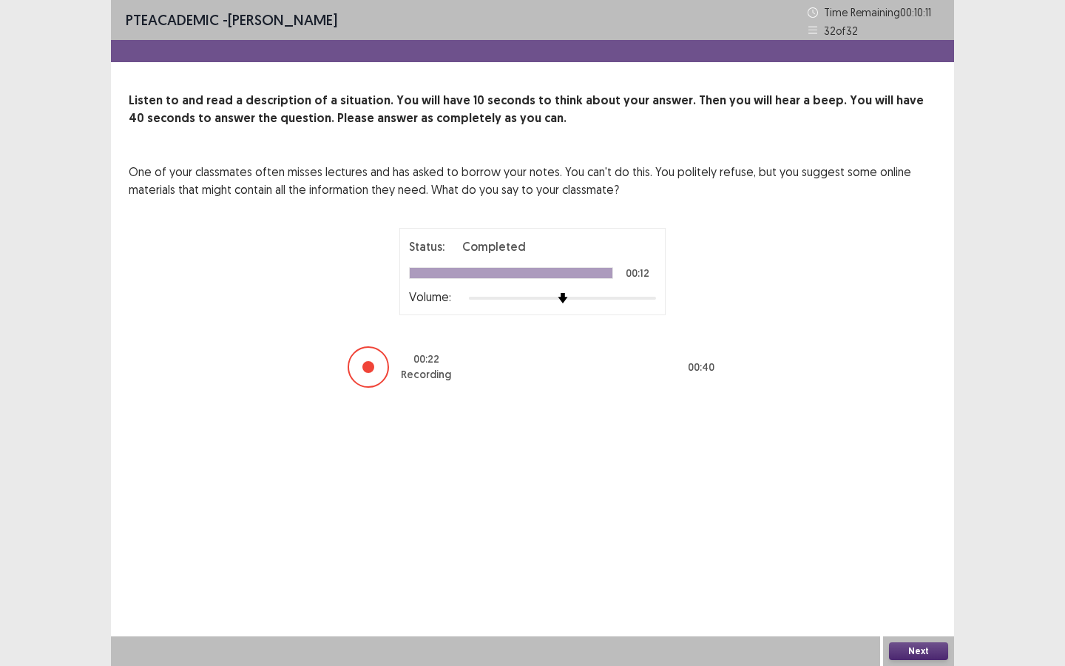
click at [916, 575] on button "Next" at bounding box center [918, 651] width 59 height 18
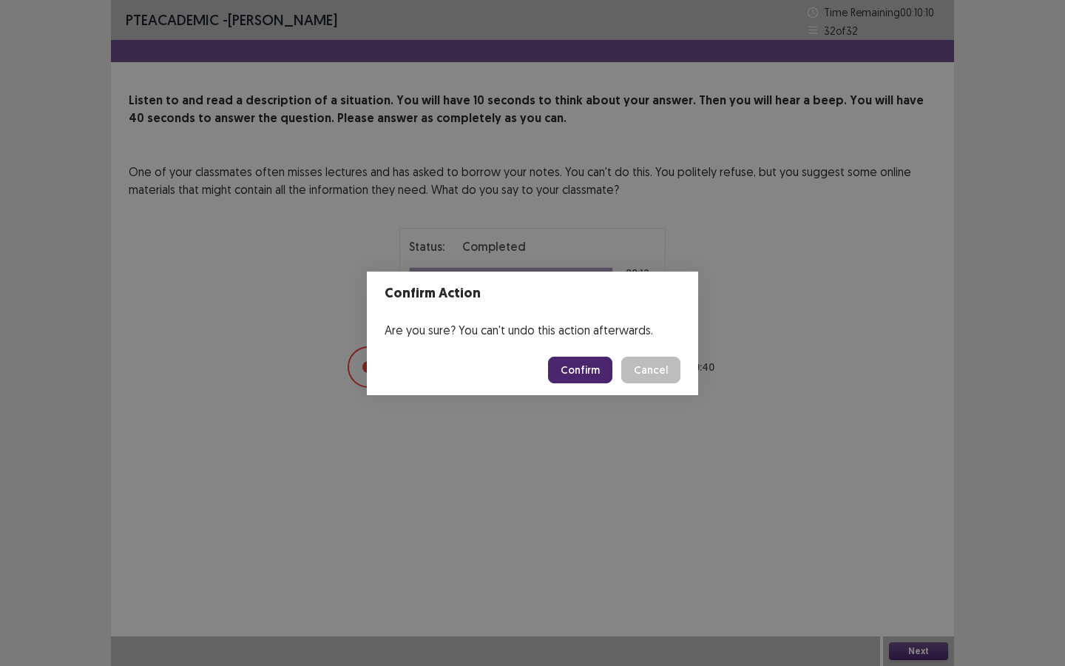
click at [591, 370] on button "Confirm" at bounding box center [580, 369] width 64 height 27
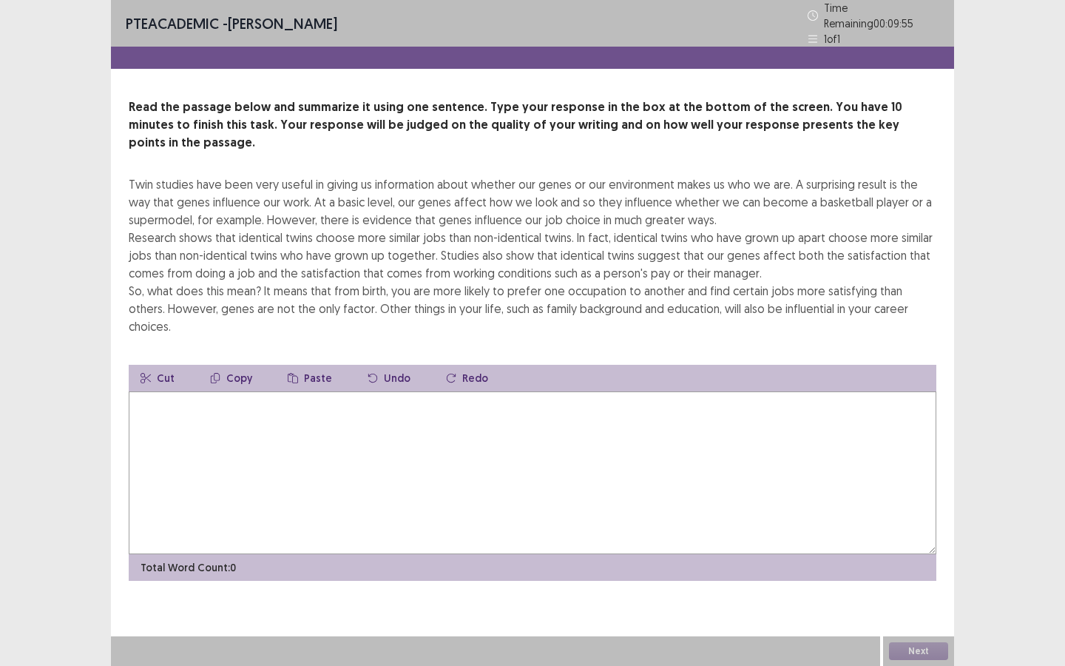
click at [592, 391] on textarea at bounding box center [533, 472] width 808 height 163
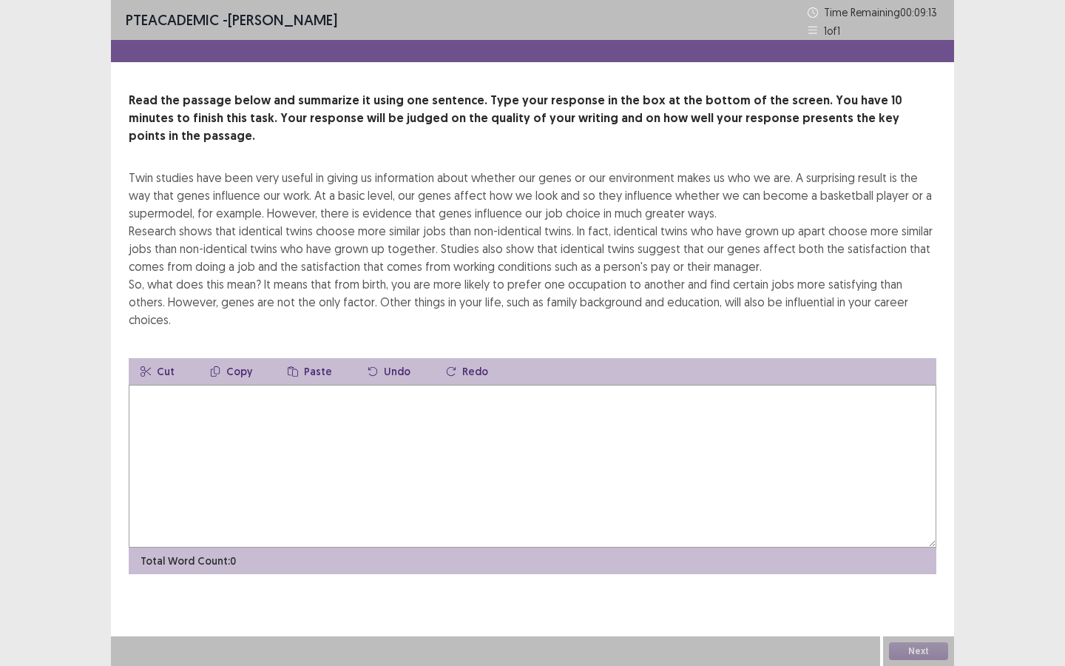
click at [591, 385] on textarea at bounding box center [533, 466] width 808 height 163
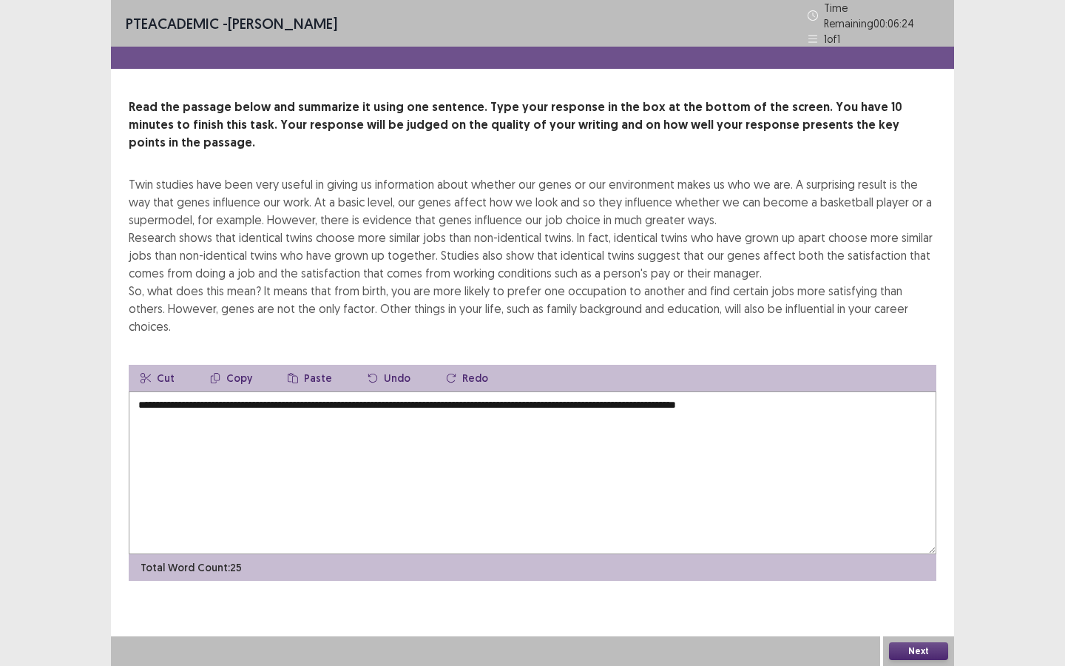
click at [918, 575] on button "Next" at bounding box center [918, 651] width 59 height 18
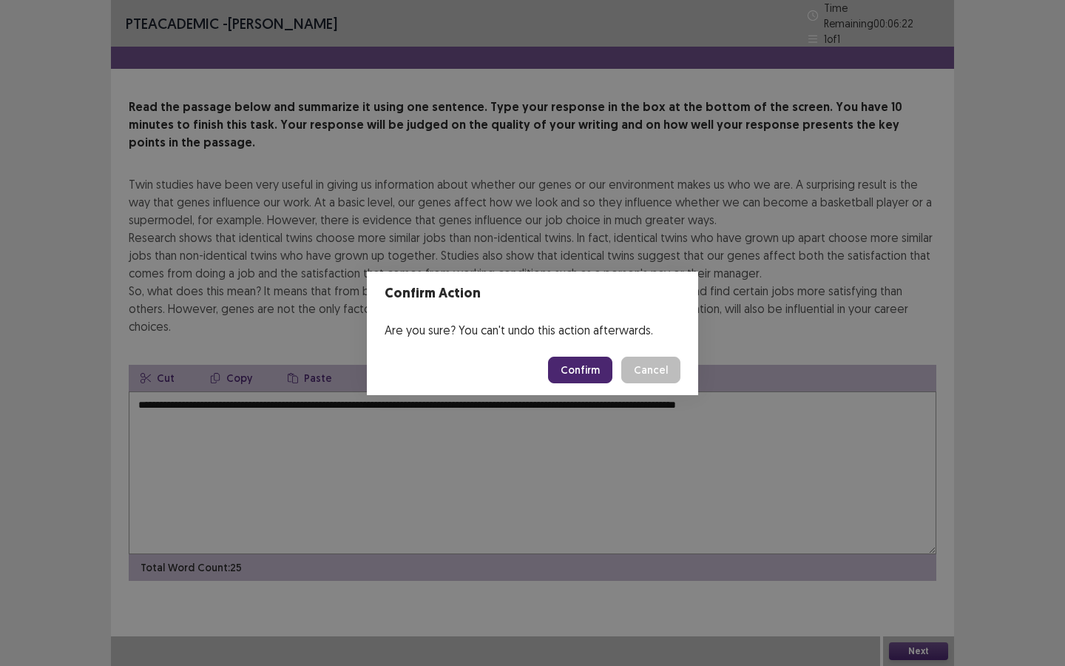
click at [652, 369] on button "Cancel" at bounding box center [650, 369] width 59 height 27
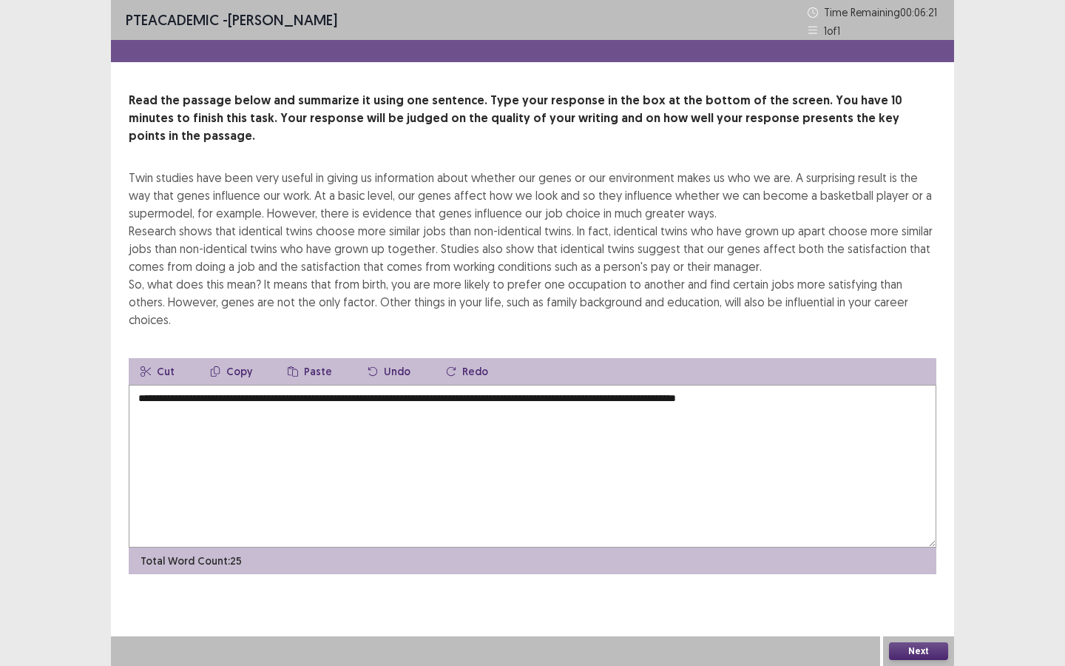
click at [803, 385] on textarea "**********" at bounding box center [533, 466] width 808 height 163
click at [898, 575] on button "Next" at bounding box center [918, 651] width 59 height 18
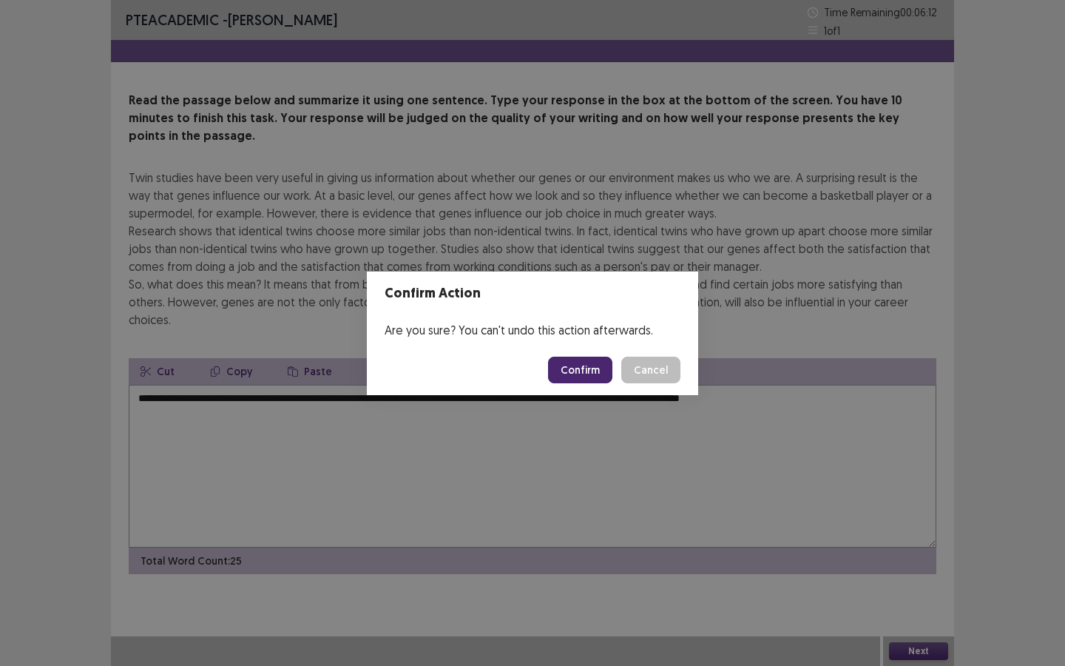
click at [649, 370] on button "Cancel" at bounding box center [650, 369] width 59 height 27
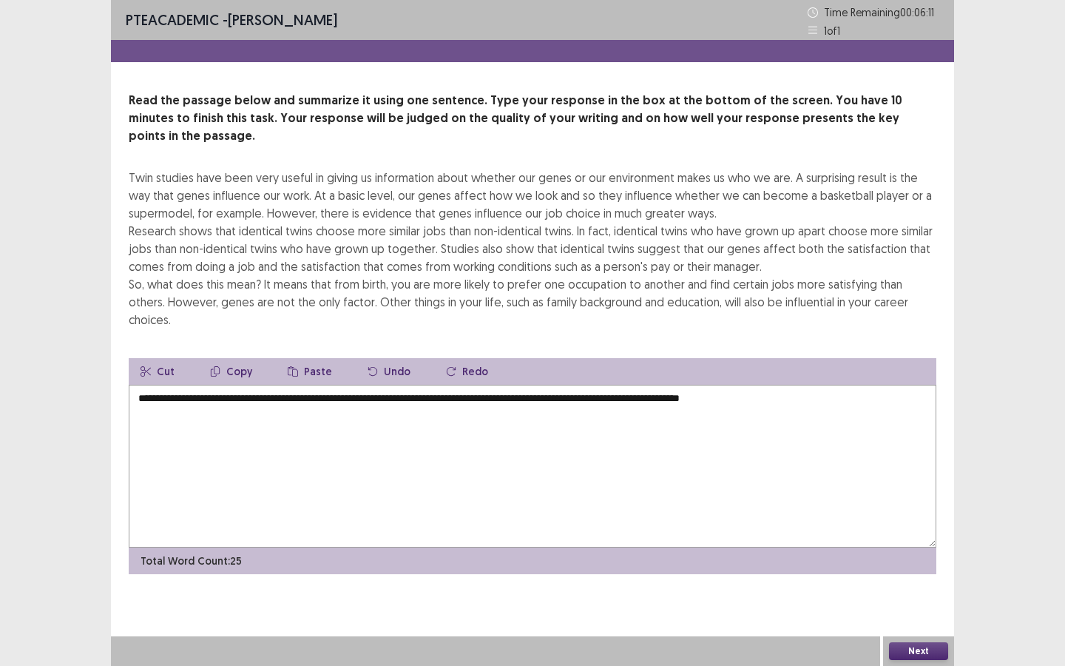
click at [295, 385] on textarea "**********" at bounding box center [533, 466] width 808 height 163
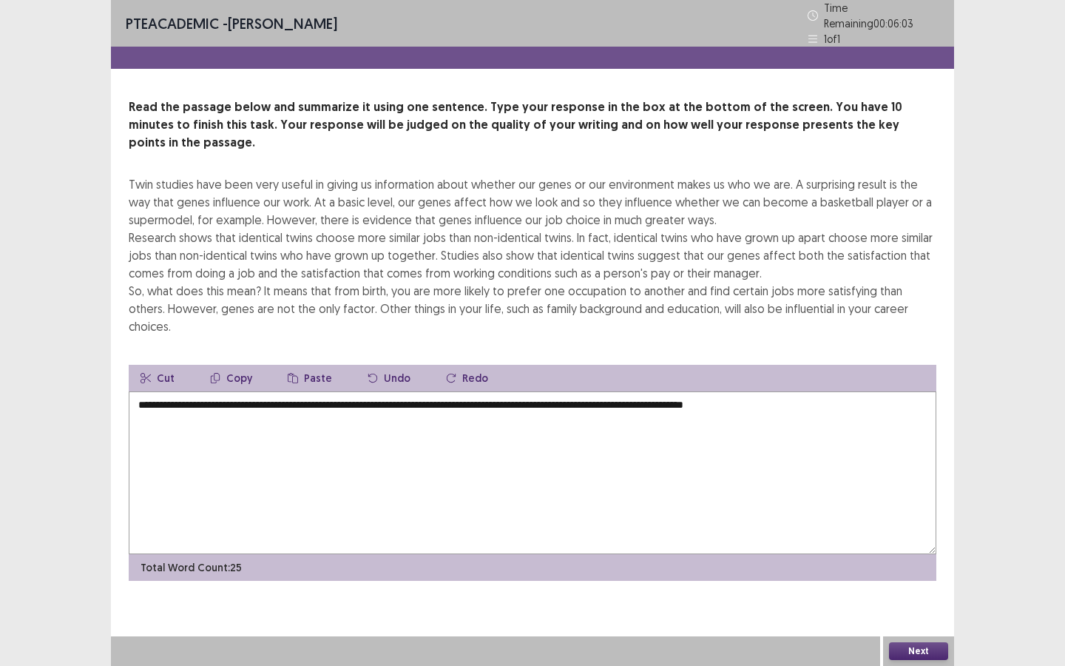
type textarea "**********"
click at [930, 575] on button "Next" at bounding box center [918, 651] width 59 height 18
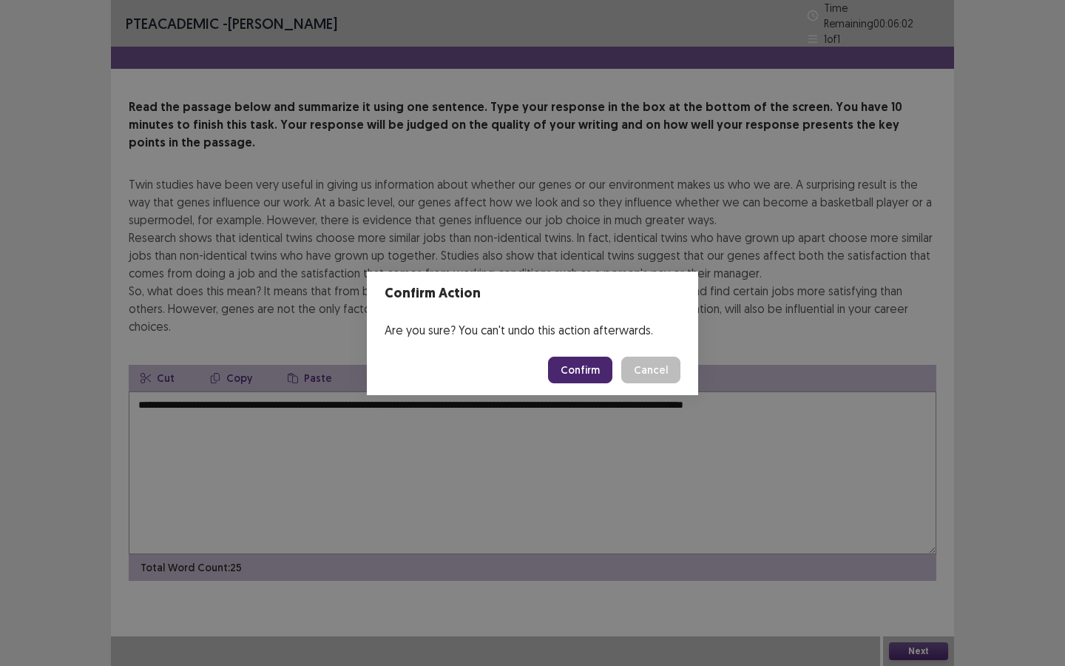
click at [590, 370] on button "Confirm" at bounding box center [580, 369] width 64 height 27
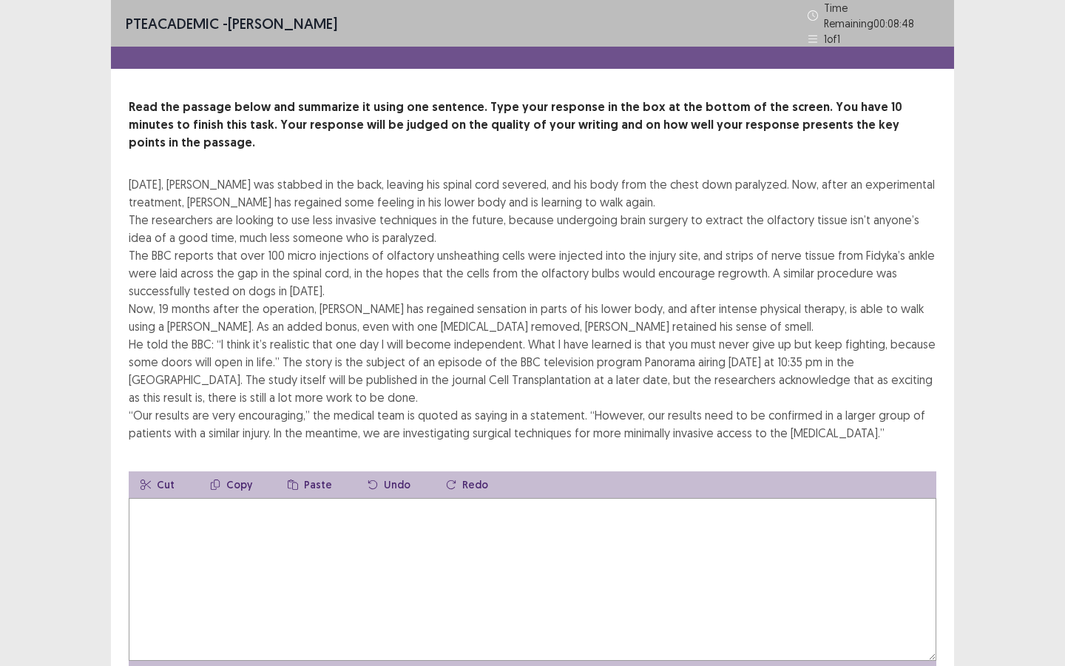
click at [396, 498] on textarea at bounding box center [533, 579] width 808 height 163
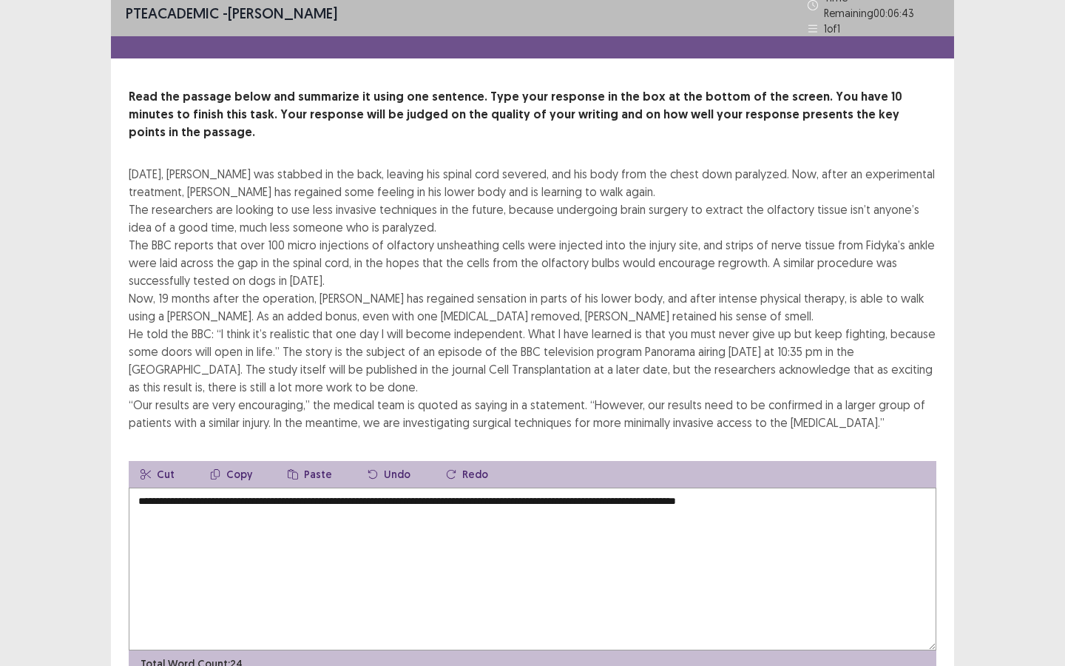
scroll to position [62, 0]
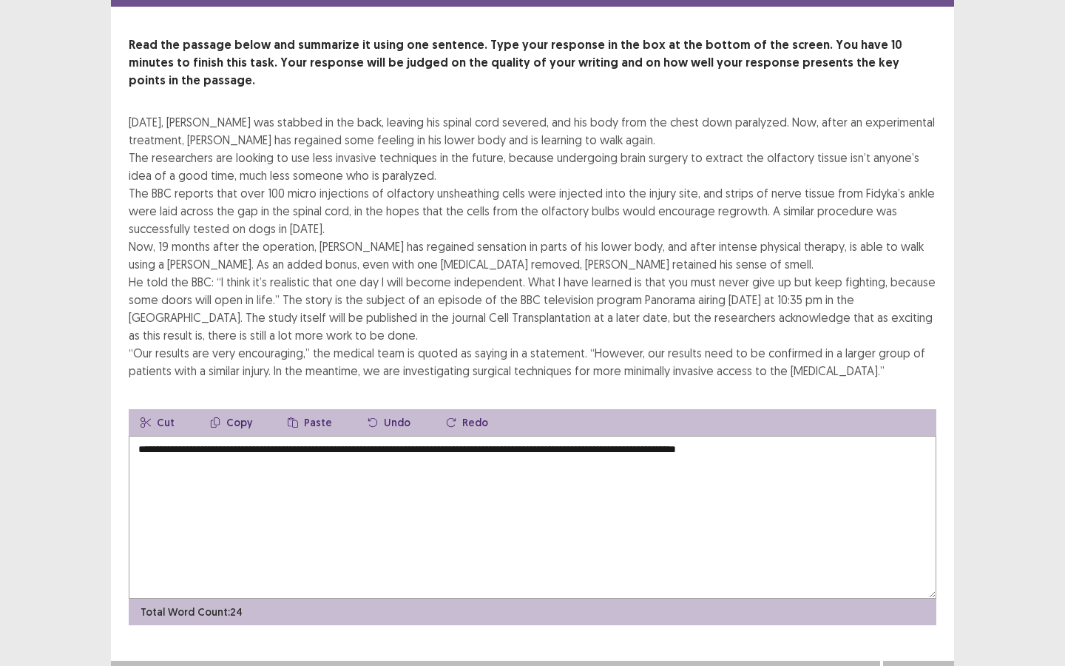
type textarea "**********"
click at [904, 575] on button "Next" at bounding box center [918, 675] width 59 height 18
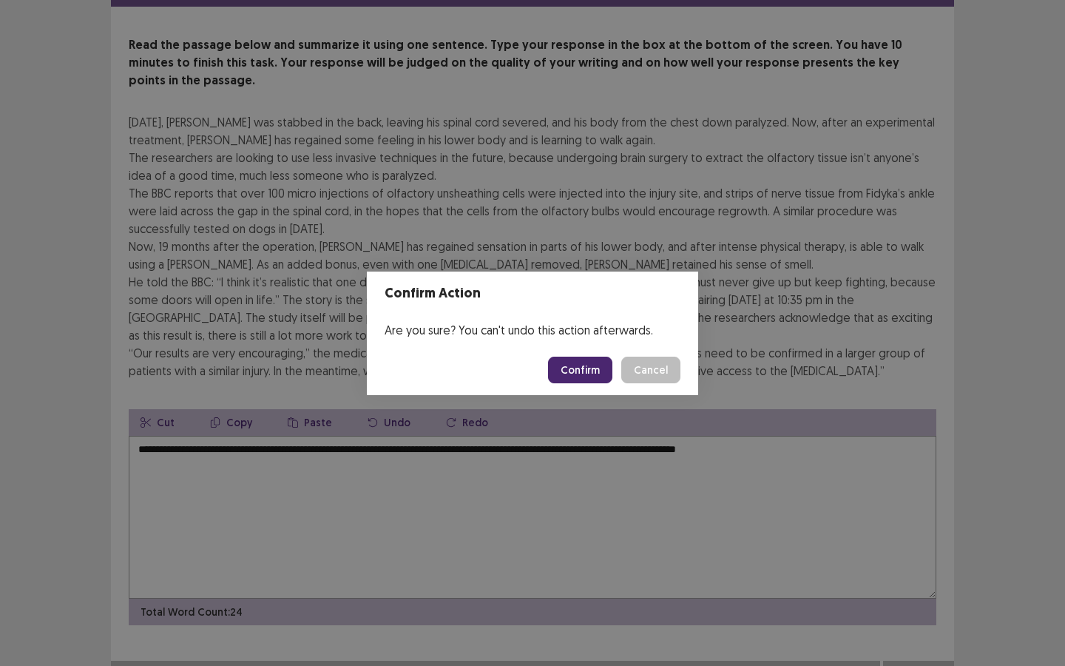
click at [600, 367] on button "Confirm" at bounding box center [580, 369] width 64 height 27
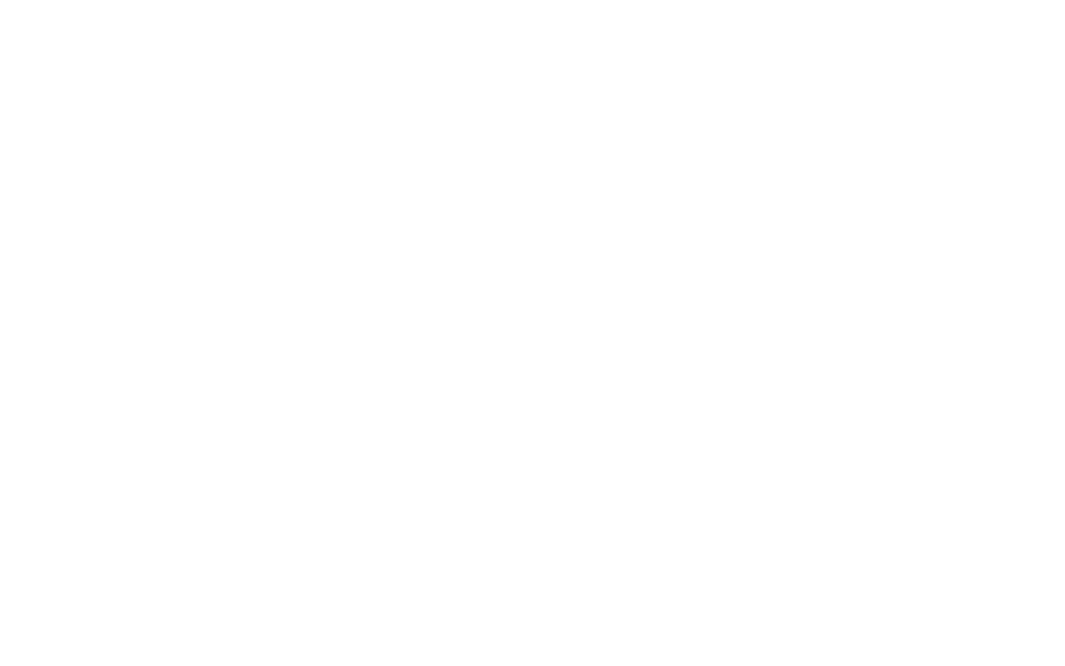
scroll to position [0, 0]
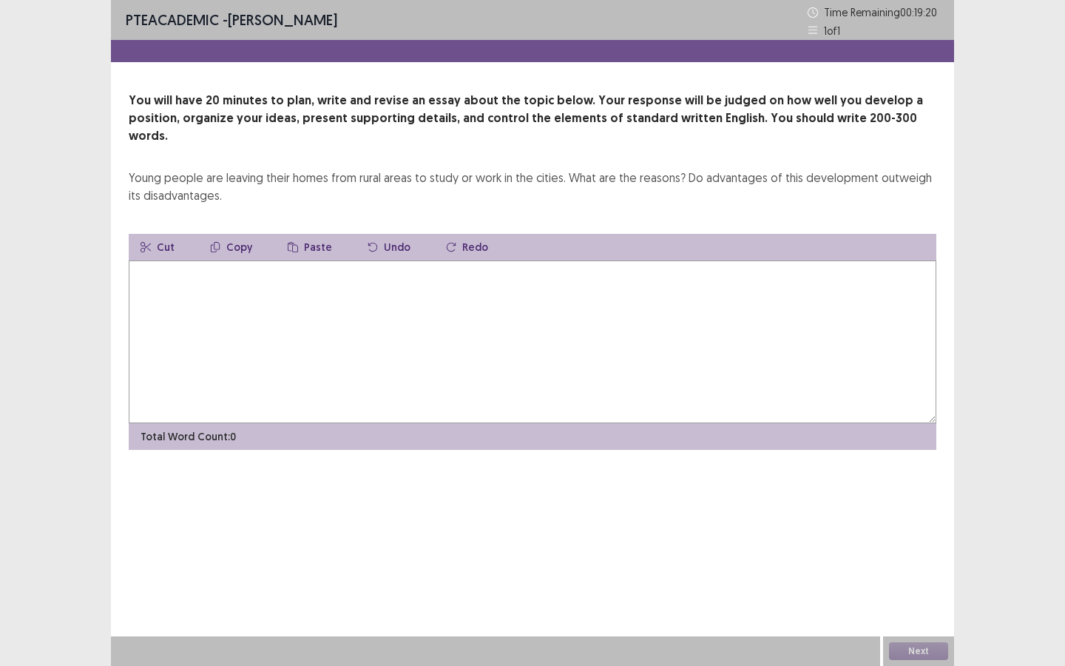
click at [369, 275] on textarea at bounding box center [533, 341] width 808 height 163
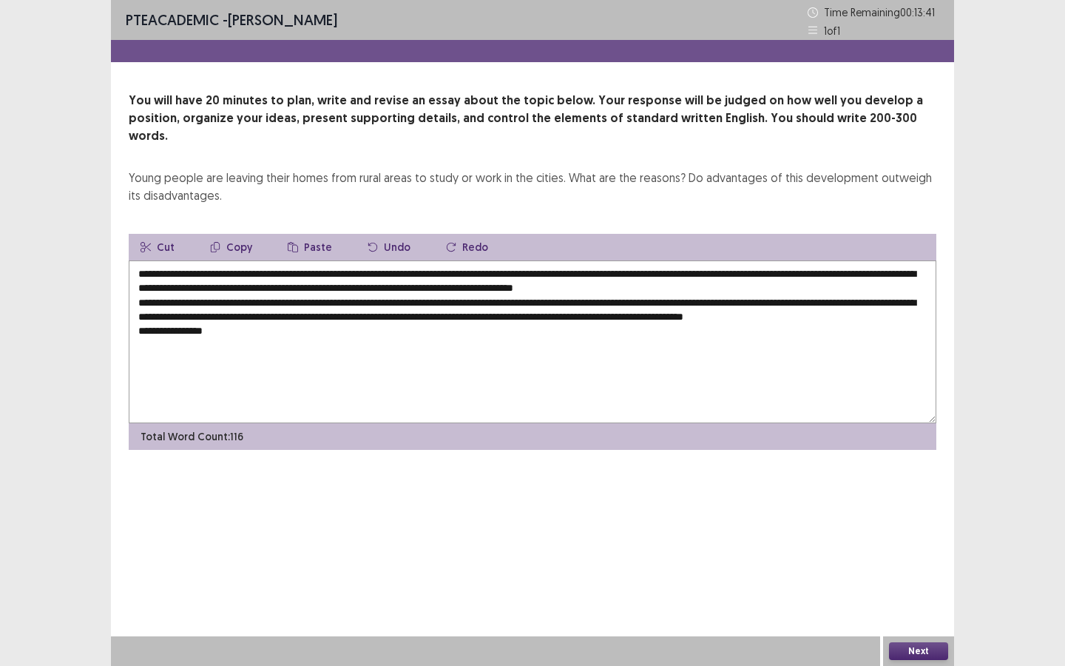
drag, startPoint x: 285, startPoint y: 283, endPoint x: 248, endPoint y: 285, distance: 37.0
click at [248, 285] on textarea "**********" at bounding box center [533, 341] width 808 height 163
click at [285, 331] on textarea "**********" at bounding box center [533, 341] width 808 height 163
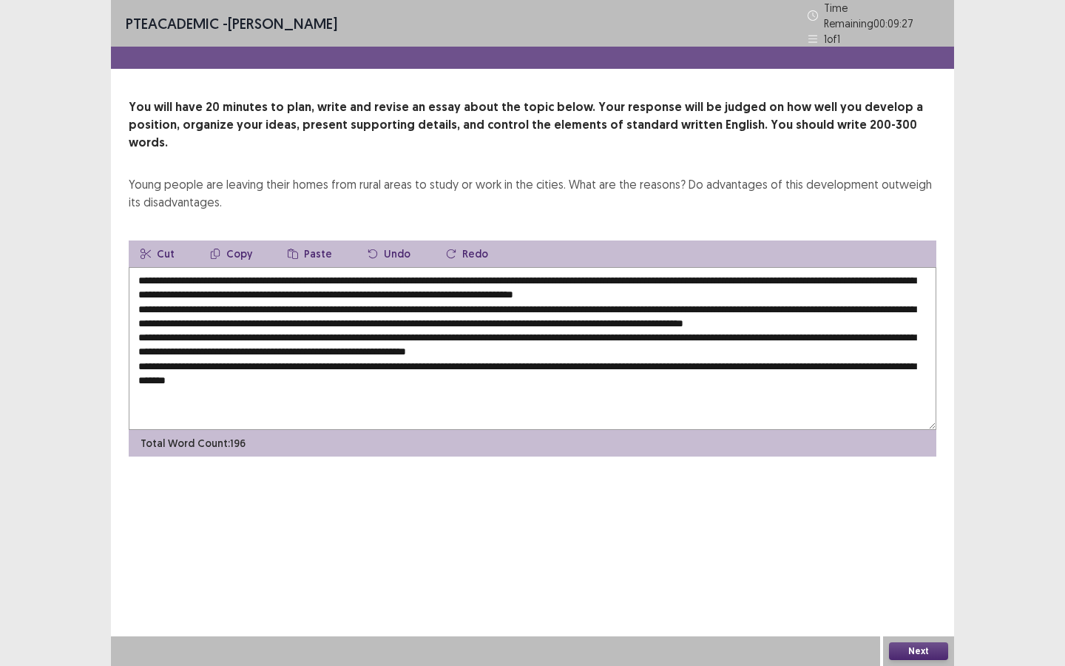
click at [280, 333] on textarea at bounding box center [533, 348] width 808 height 163
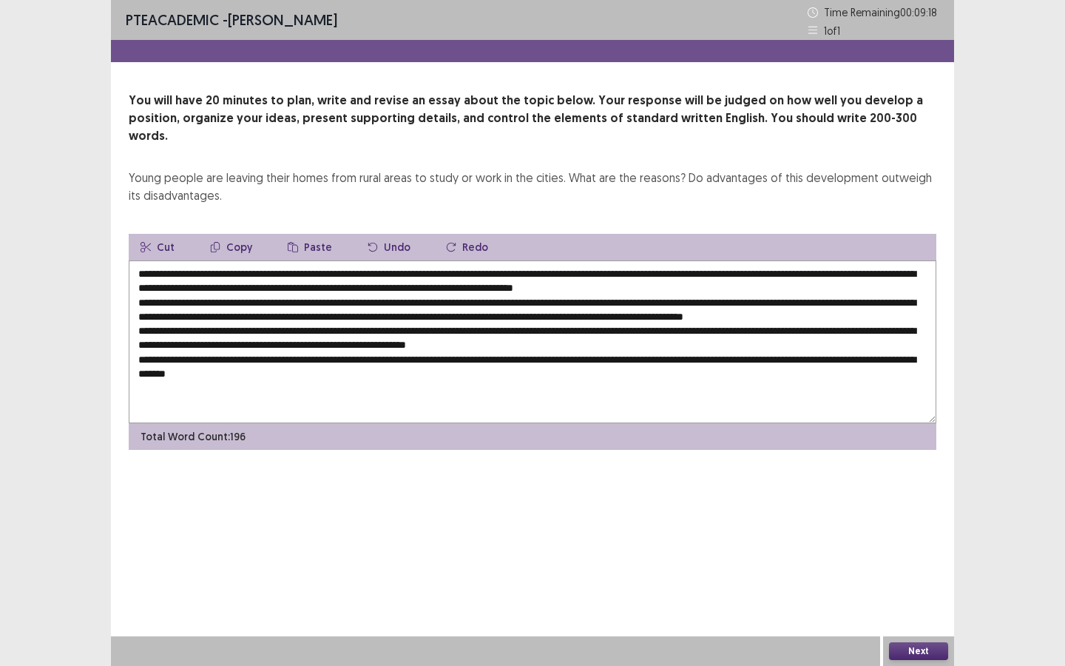
click at [169, 349] on textarea at bounding box center [533, 341] width 808 height 163
click at [189, 344] on textarea at bounding box center [533, 341] width 808 height 163
click at [624, 344] on textarea at bounding box center [533, 341] width 808 height 163
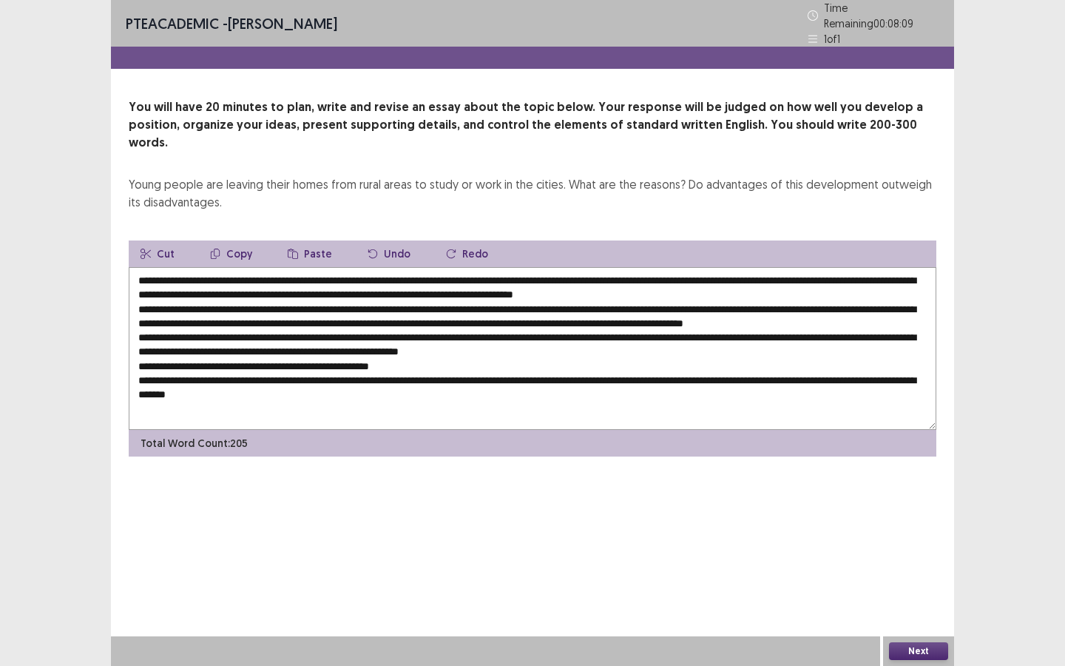
click at [213, 267] on textarea at bounding box center [533, 348] width 808 height 163
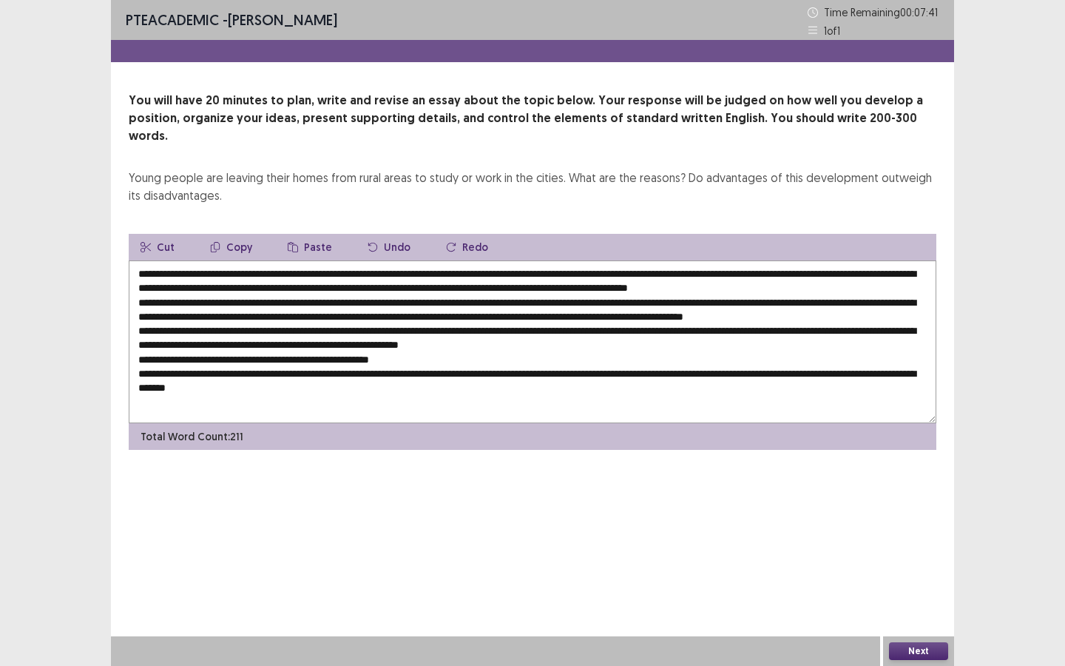
click at [676, 271] on textarea at bounding box center [533, 341] width 808 height 163
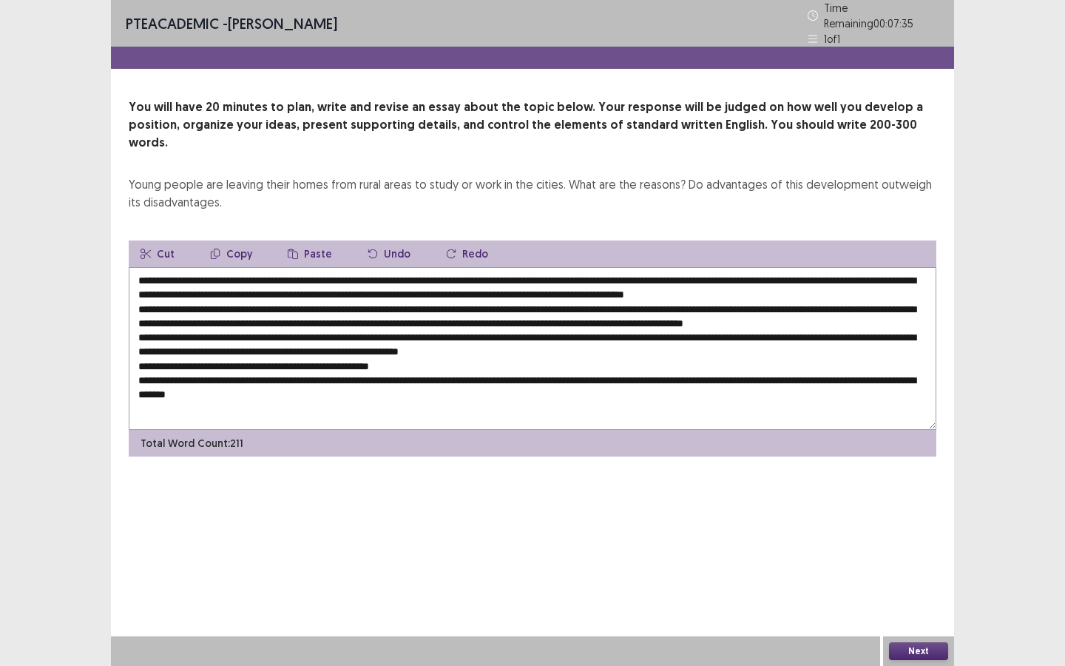
click at [852, 270] on textarea at bounding box center [533, 348] width 808 height 163
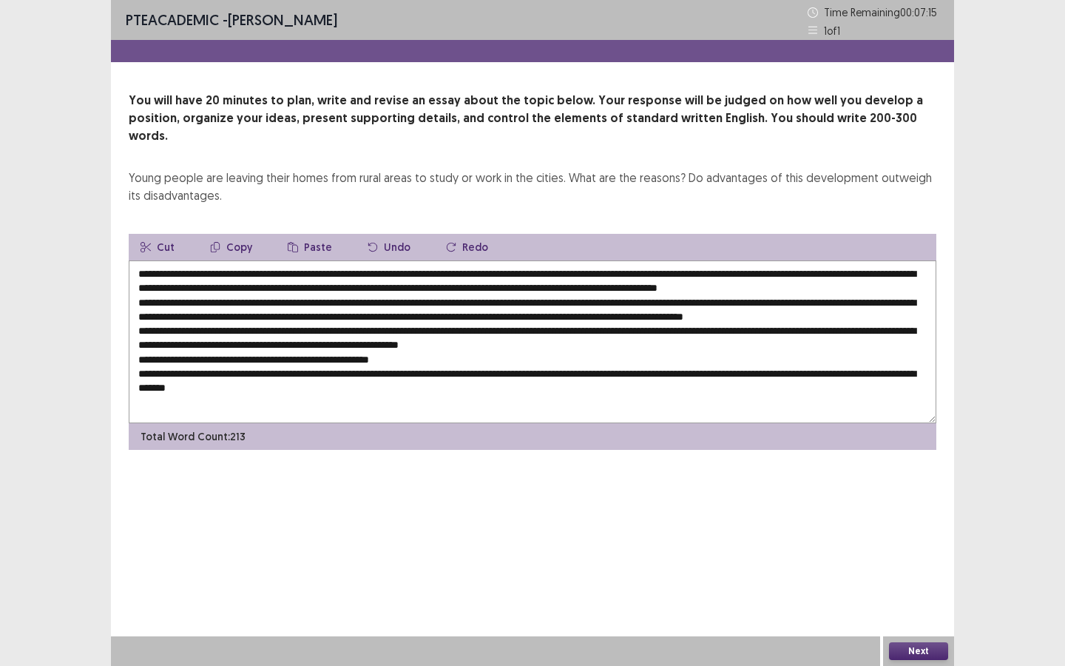
click at [609, 313] on textarea at bounding box center [533, 341] width 808 height 163
click at [657, 316] on textarea at bounding box center [533, 341] width 808 height 163
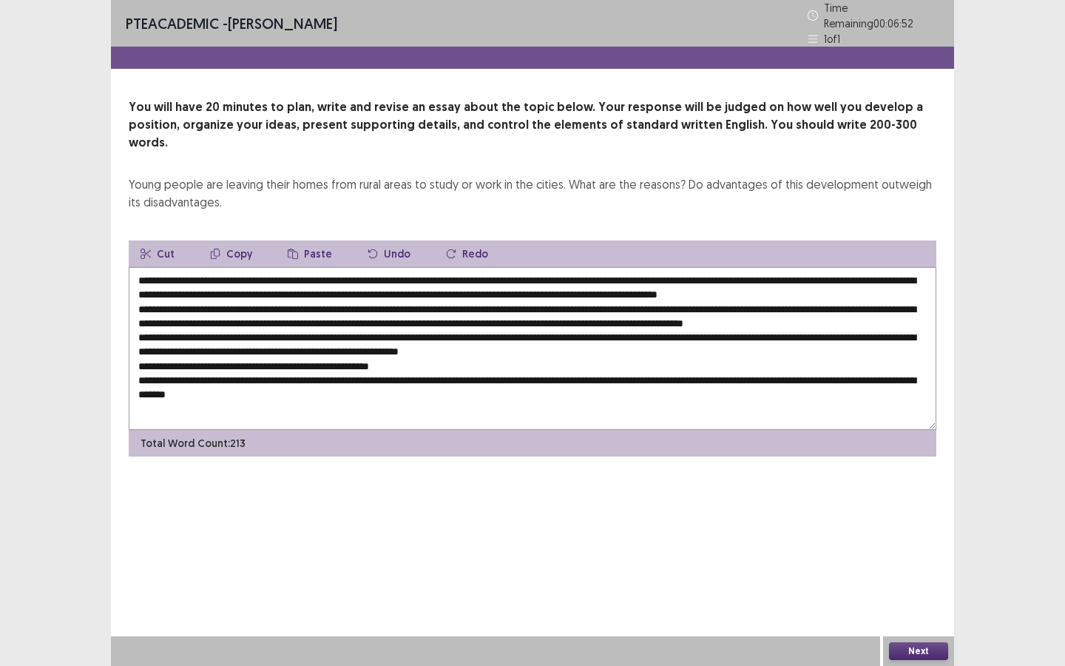
click at [489, 338] on textarea at bounding box center [533, 348] width 808 height 163
click at [537, 343] on textarea at bounding box center [533, 348] width 808 height 163
click at [382, 382] on textarea at bounding box center [533, 348] width 808 height 163
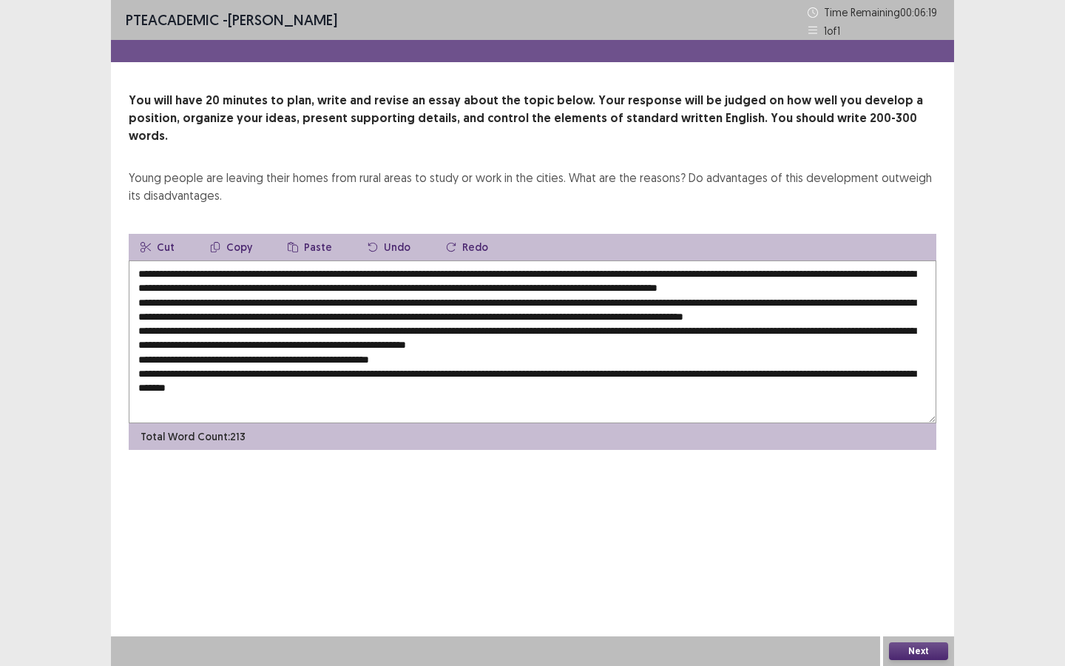
click at [883, 381] on textarea at bounding box center [533, 341] width 808 height 163
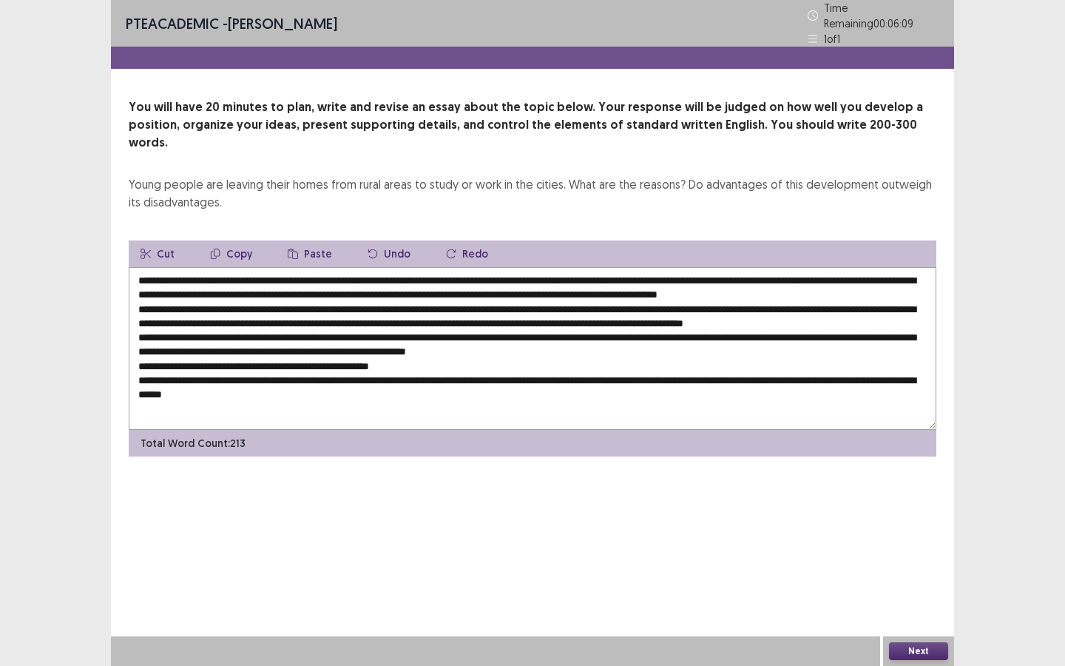
type textarea "**********"
click at [913, 575] on button "Next" at bounding box center [918, 651] width 59 height 18
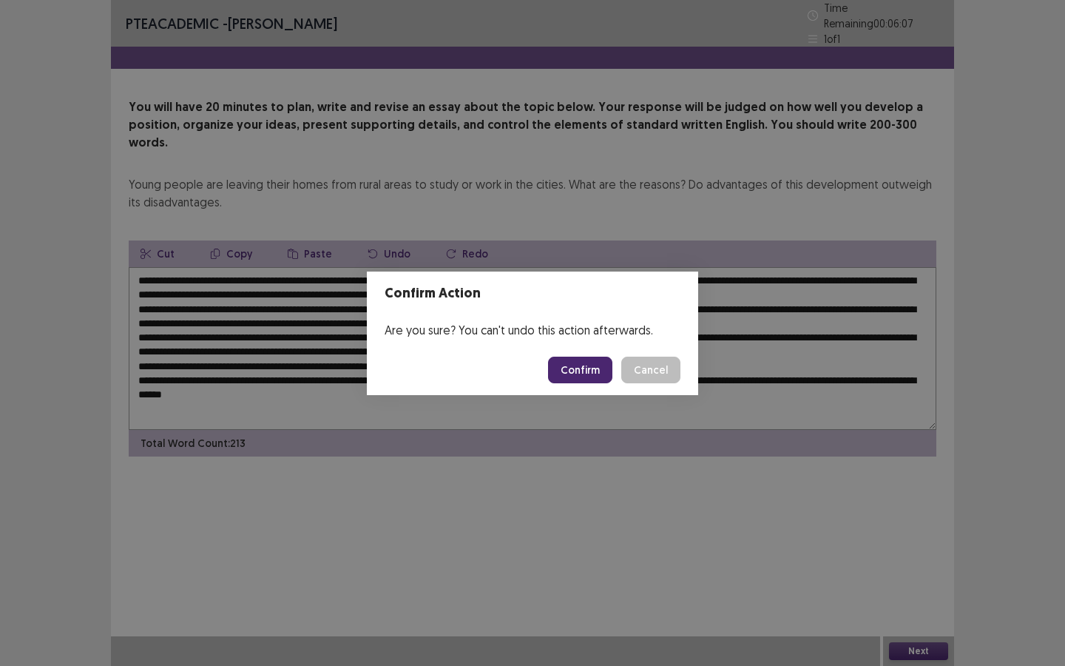
click at [588, 374] on button "Confirm" at bounding box center [580, 369] width 64 height 27
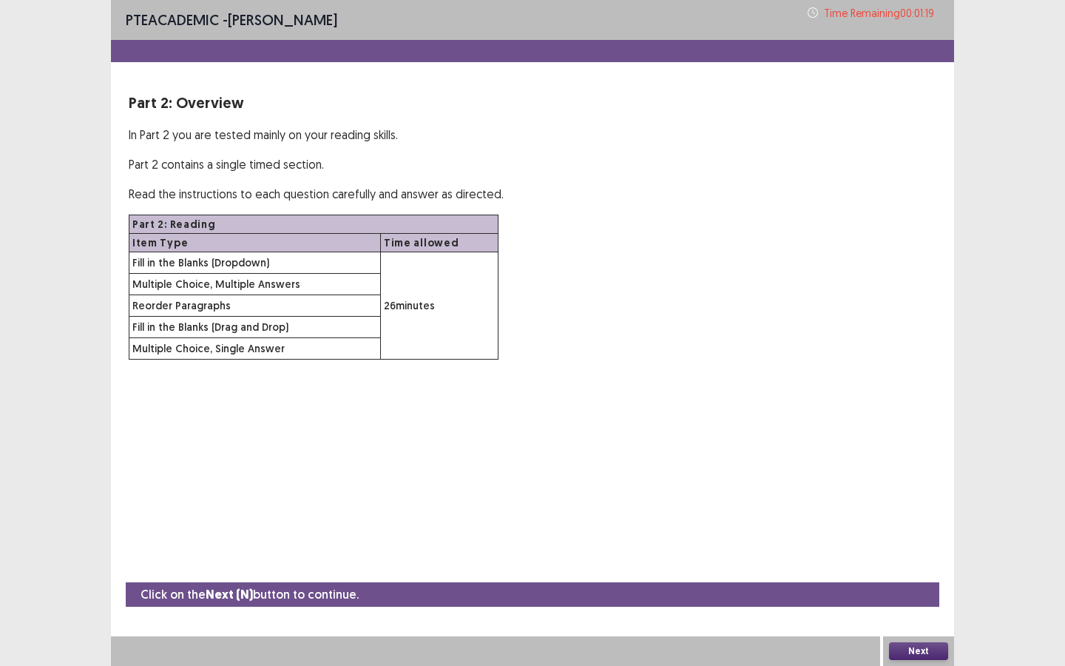
click at [923, 575] on button "Next" at bounding box center [918, 651] width 59 height 18
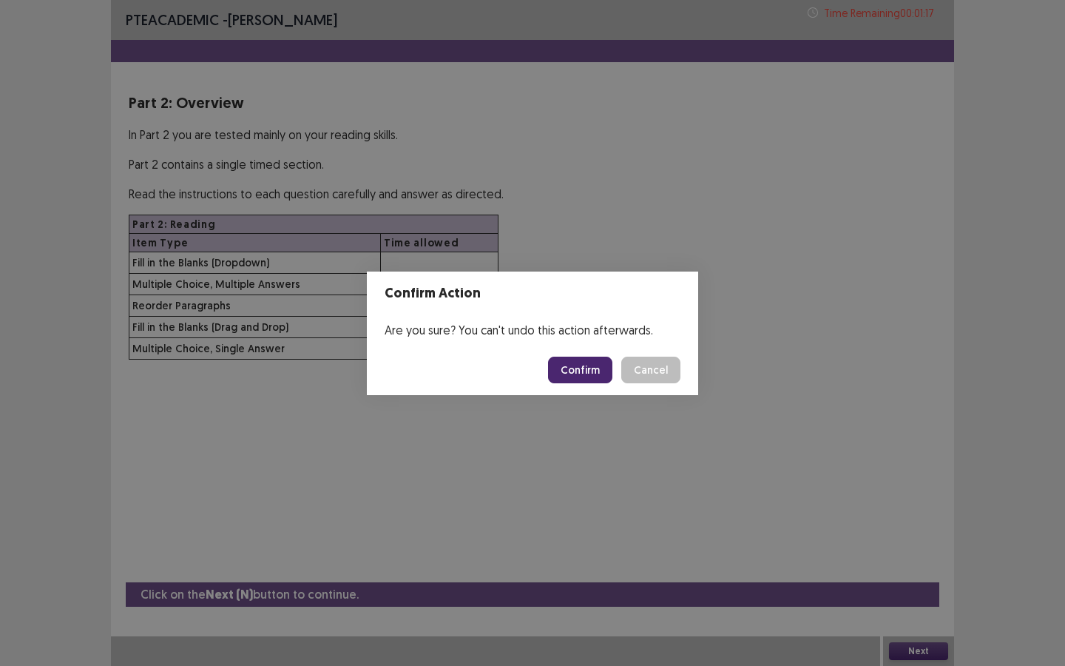
click at [591, 383] on footer "Confirm Cancel" at bounding box center [532, 370] width 331 height 50
click at [589, 370] on button "Confirm" at bounding box center [580, 369] width 64 height 27
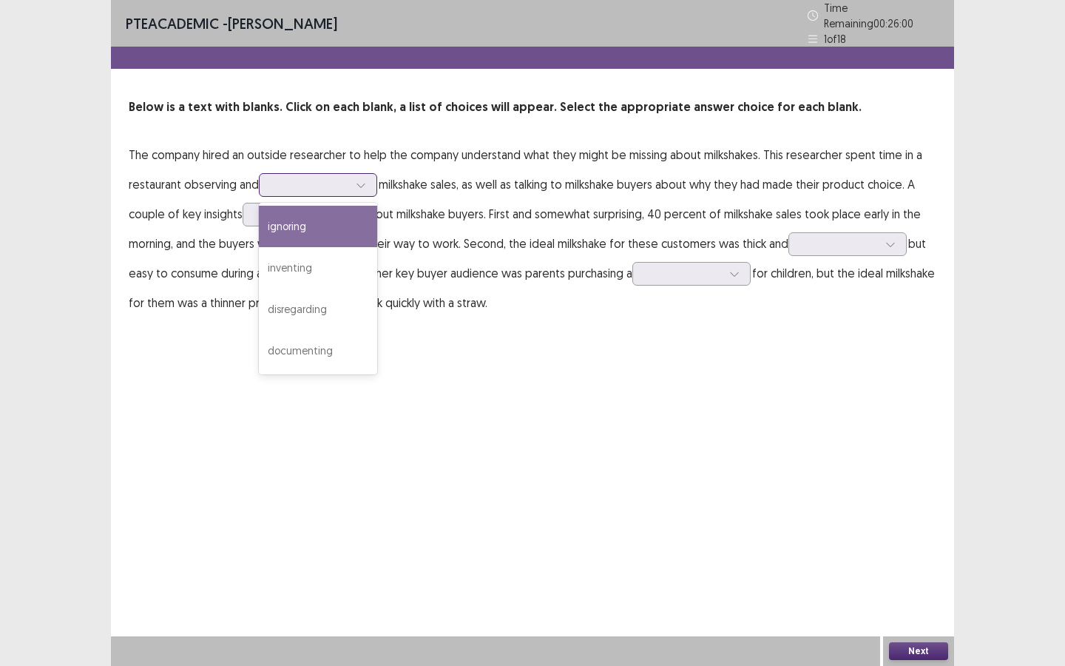
click at [364, 180] on icon at bounding box center [361, 185] width 10 height 10
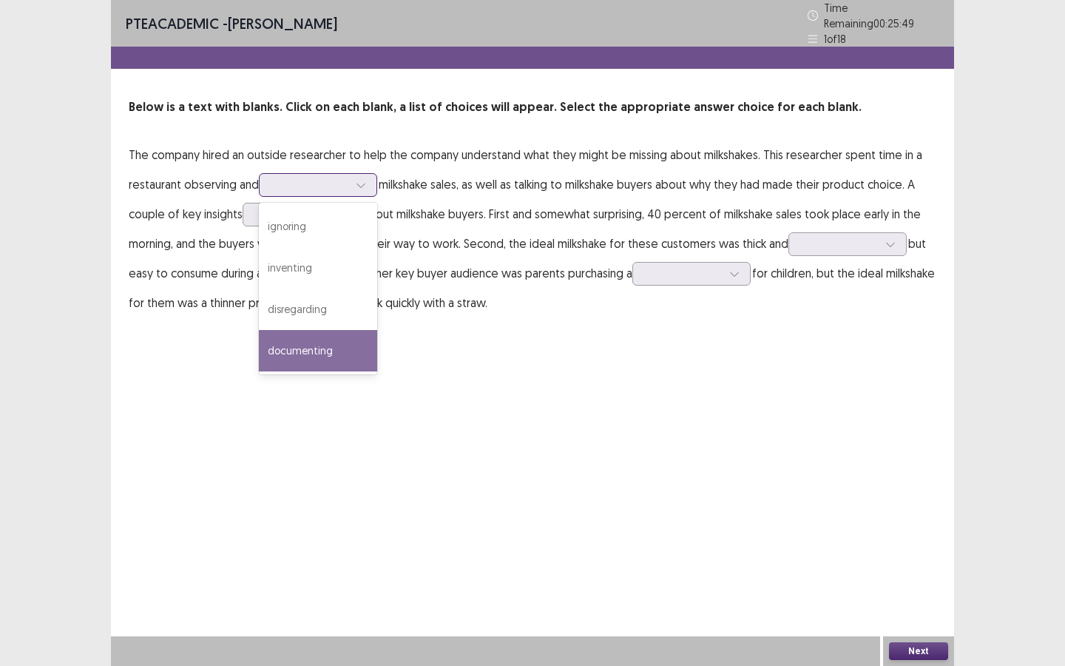
click at [340, 339] on div "documenting" at bounding box center [318, 350] width 118 height 41
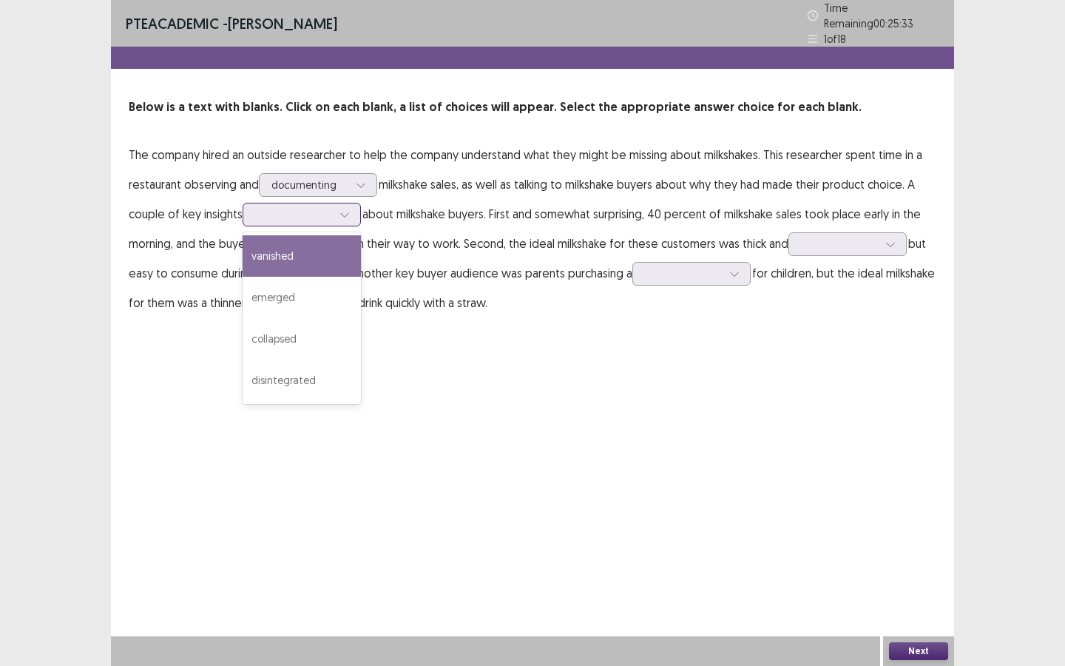
click at [348, 211] on icon at bounding box center [344, 214] width 10 height 10
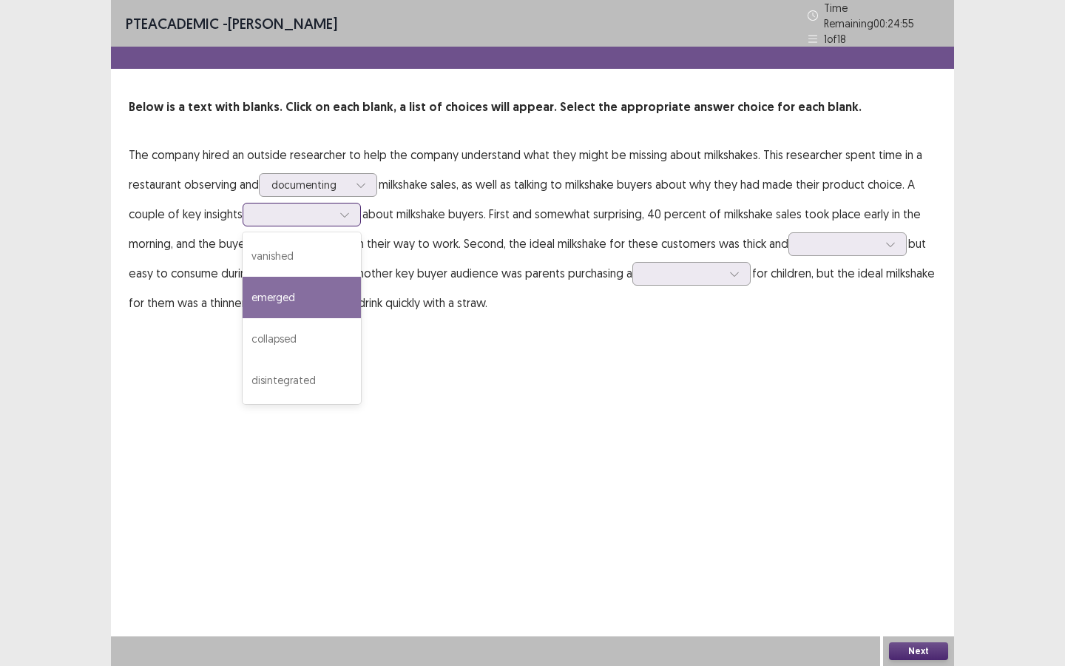
click at [314, 299] on div "emerged" at bounding box center [302, 297] width 118 height 41
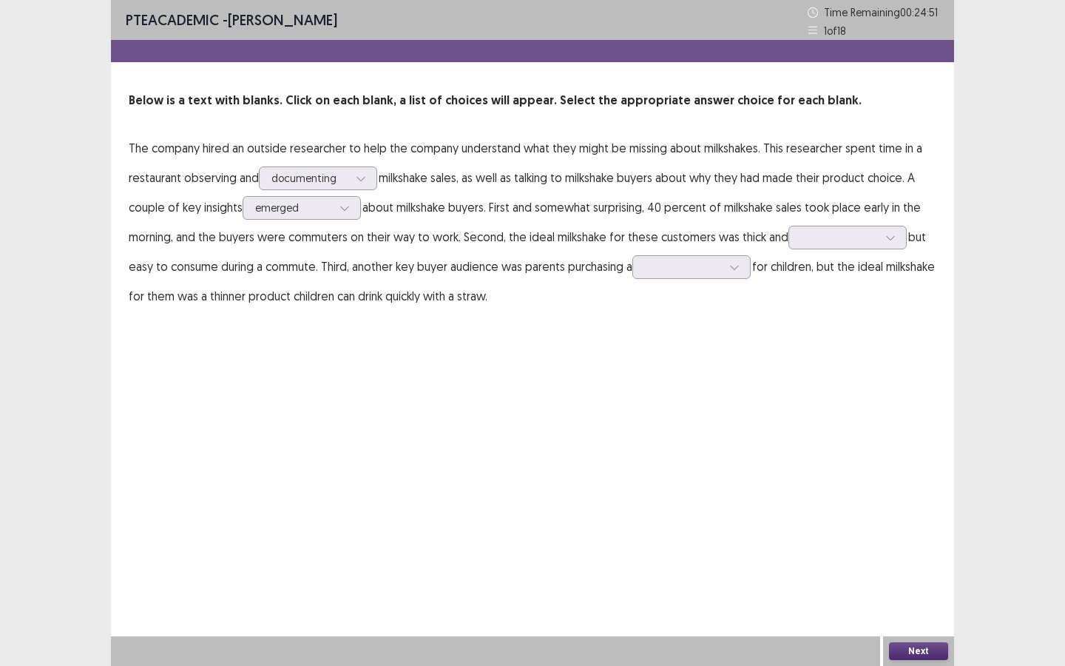
drag, startPoint x: 495, startPoint y: 209, endPoint x: 626, endPoint y: 214, distance: 130.3
click at [626, 214] on p "The company hired an outside researcher to help the company understand what the…" at bounding box center [533, 221] width 808 height 177
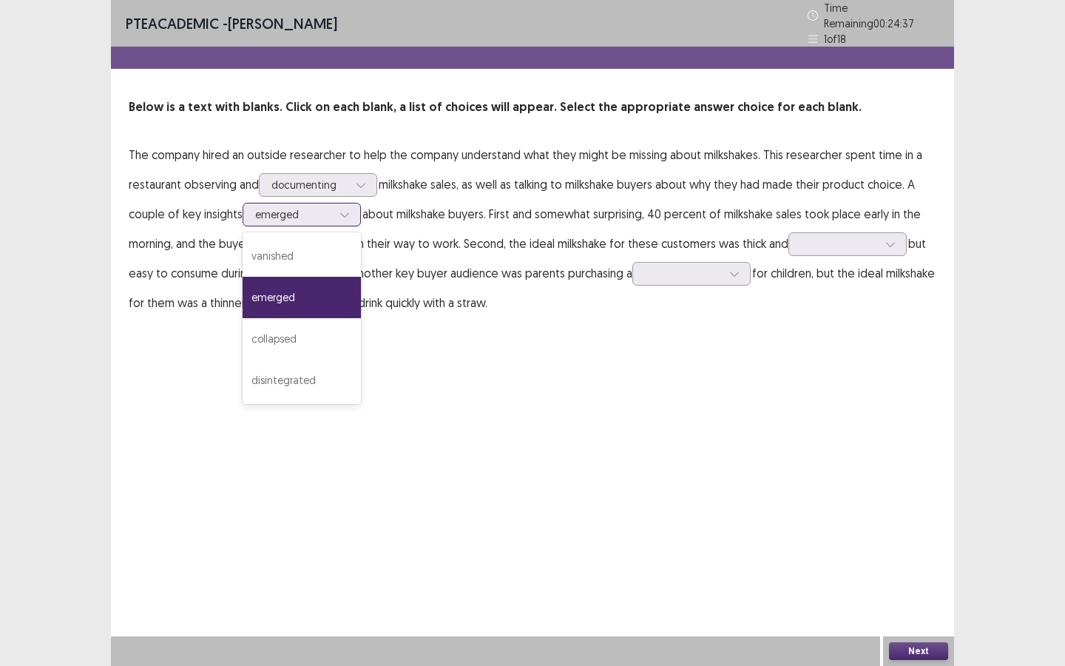
click at [351, 213] on div at bounding box center [345, 214] width 22 height 22
click at [333, 247] on div "vanished" at bounding box center [302, 255] width 118 height 41
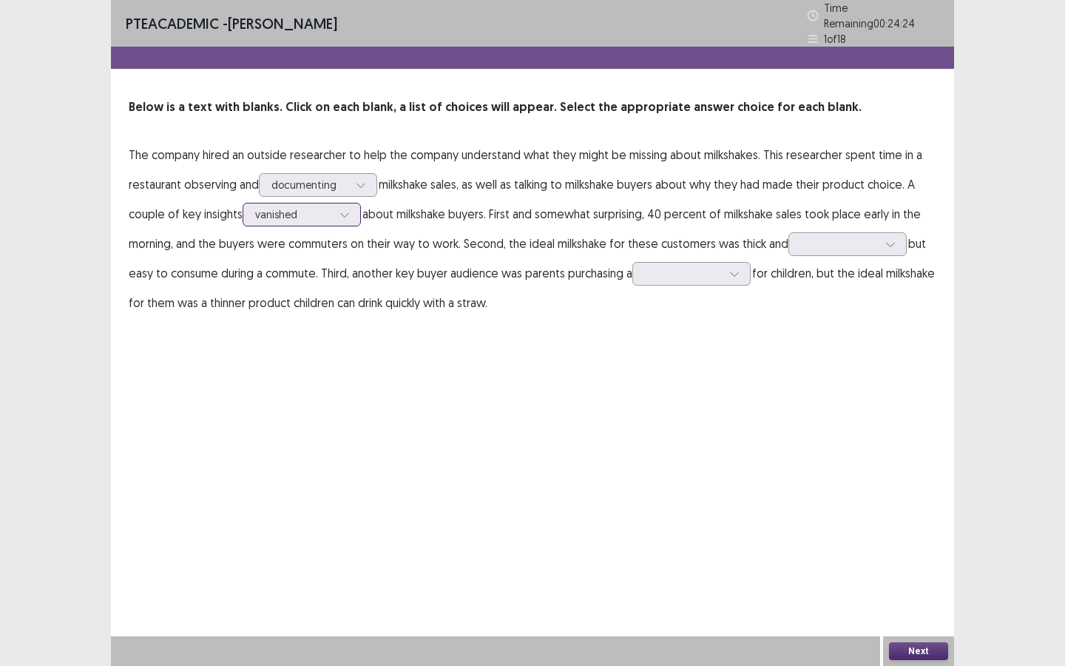
click at [325, 211] on div at bounding box center [293, 214] width 77 height 14
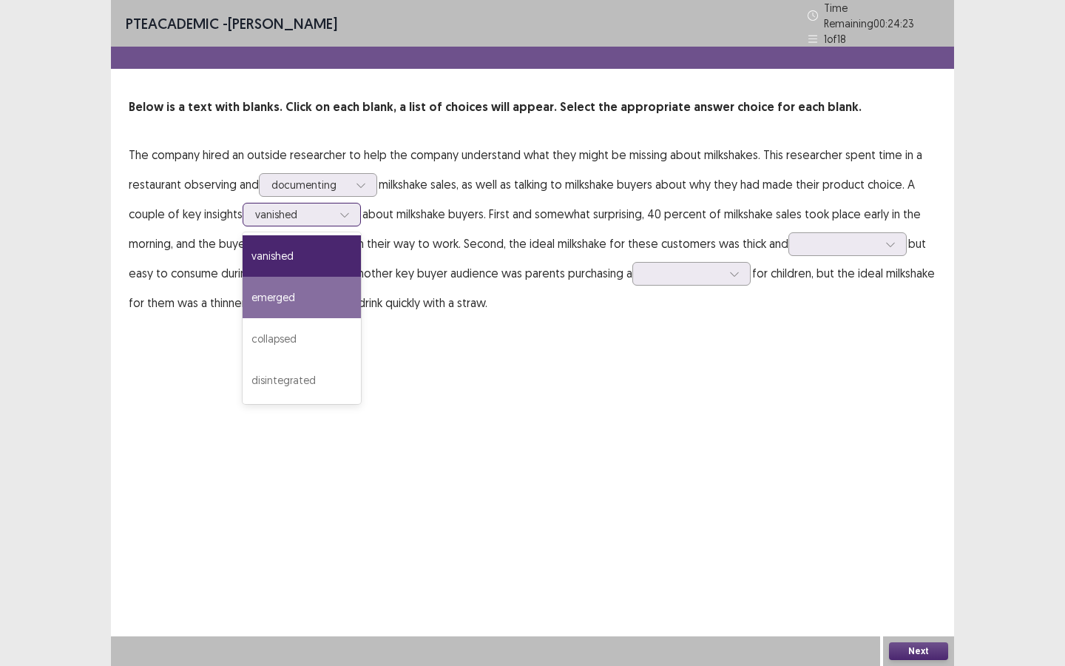
click at [317, 277] on div "emerged" at bounding box center [302, 297] width 118 height 41
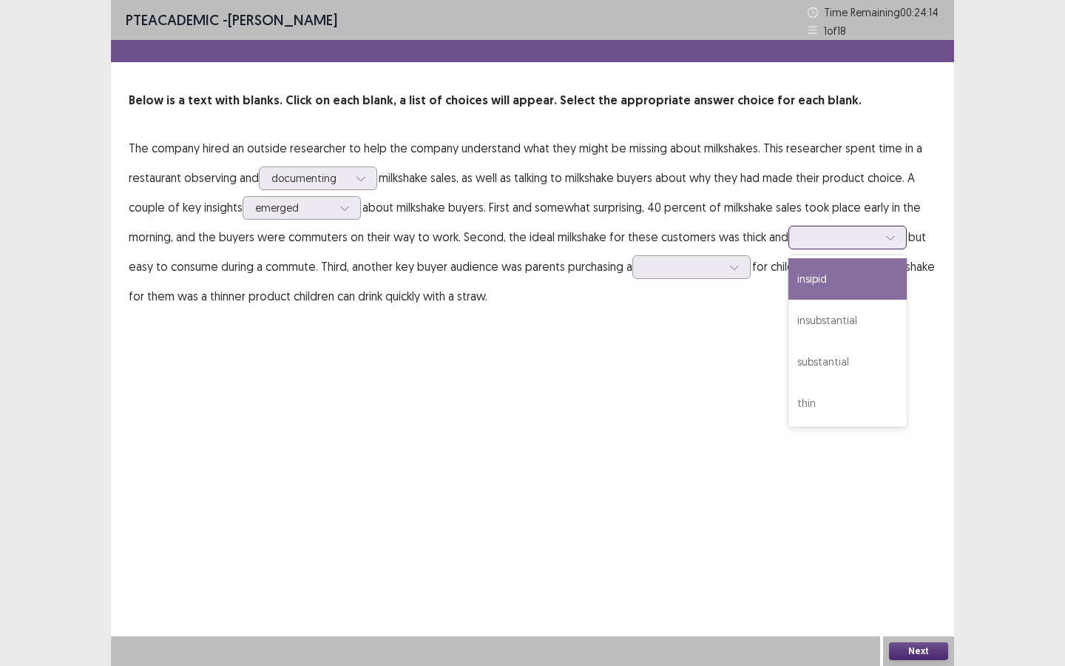
click at [802, 244] on div at bounding box center [839, 237] width 77 height 14
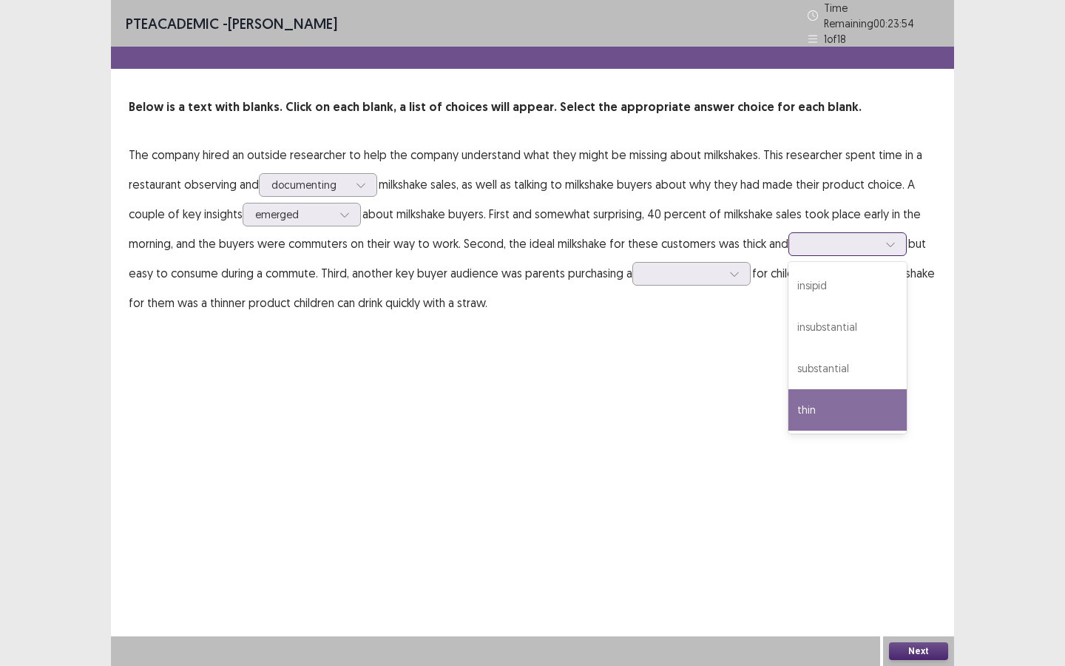
click at [834, 414] on div "thin" at bounding box center [847, 409] width 118 height 41
click at [827, 237] on div at bounding box center [839, 244] width 77 height 14
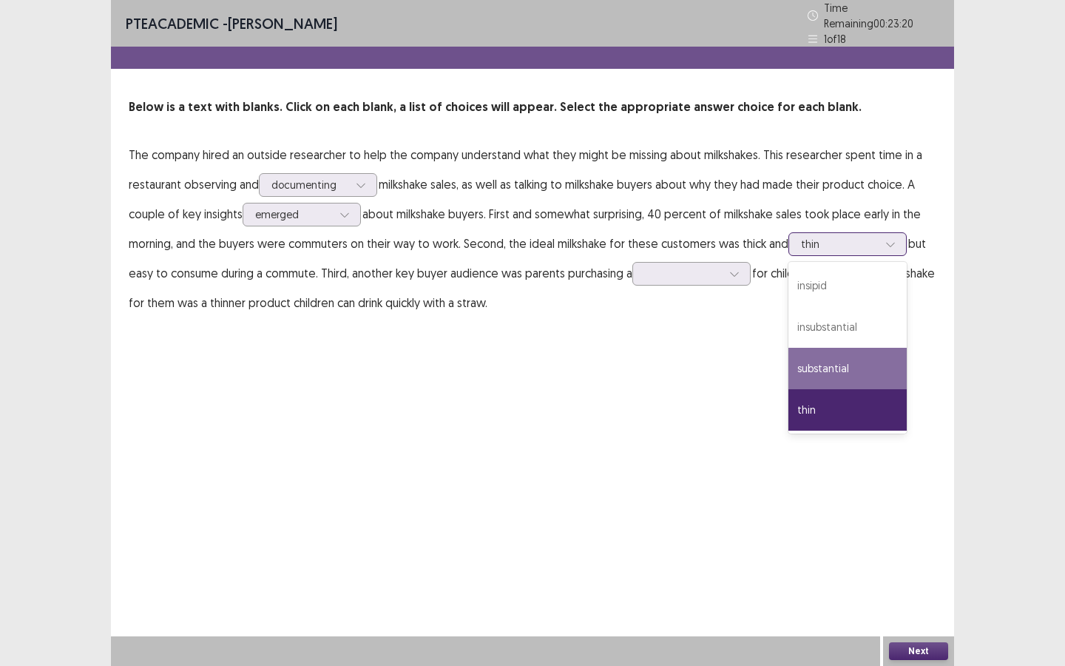
drag, startPoint x: 806, startPoint y: 399, endPoint x: 824, endPoint y: 365, distance: 38.4
click at [824, 365] on div "insipid insubstantial substantial thin" at bounding box center [847, 348] width 118 height 172
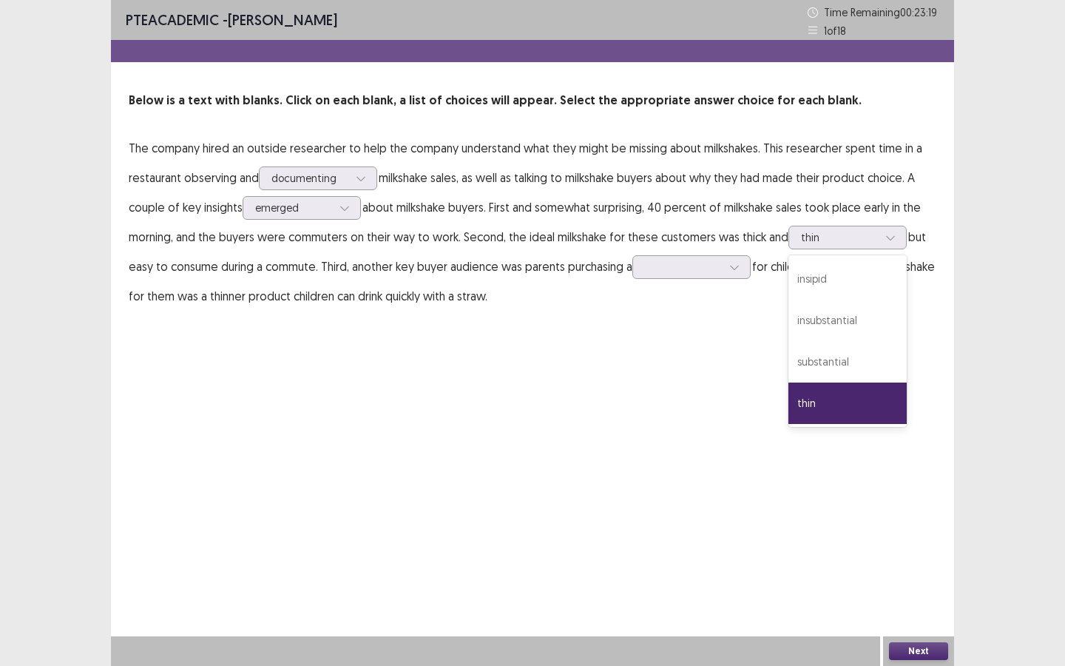
click at [699, 399] on div "PTE academic - [PERSON_NAME] Time Remaining 00 : 23 : 19 1 of 18 Below is a tex…" at bounding box center [532, 333] width 843 height 666
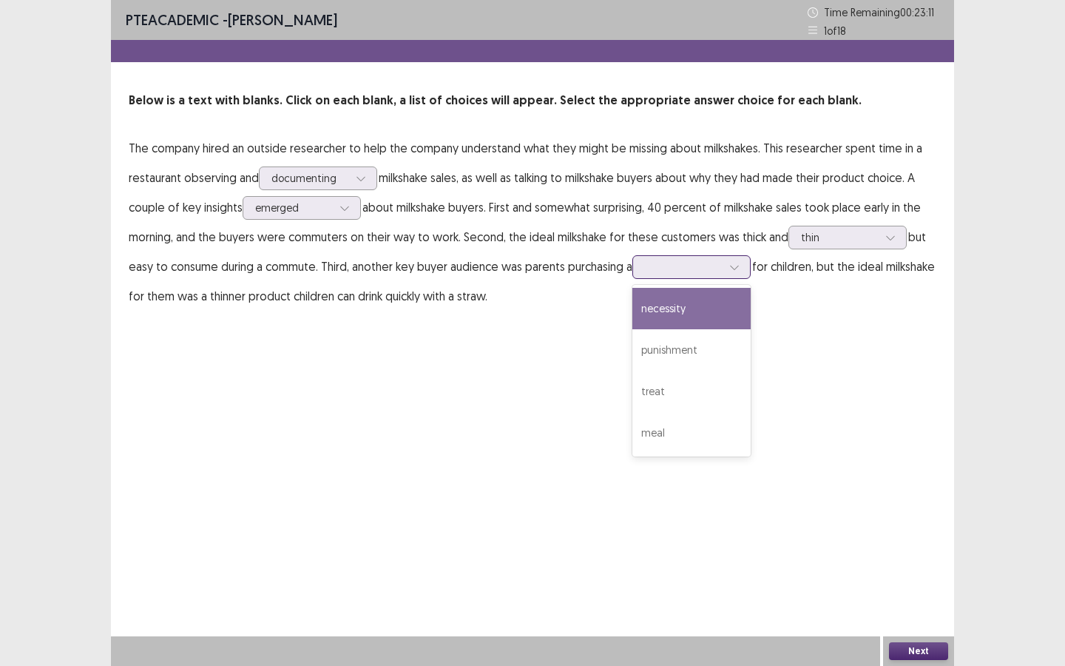
click at [723, 271] on div at bounding box center [683, 266] width 80 height 17
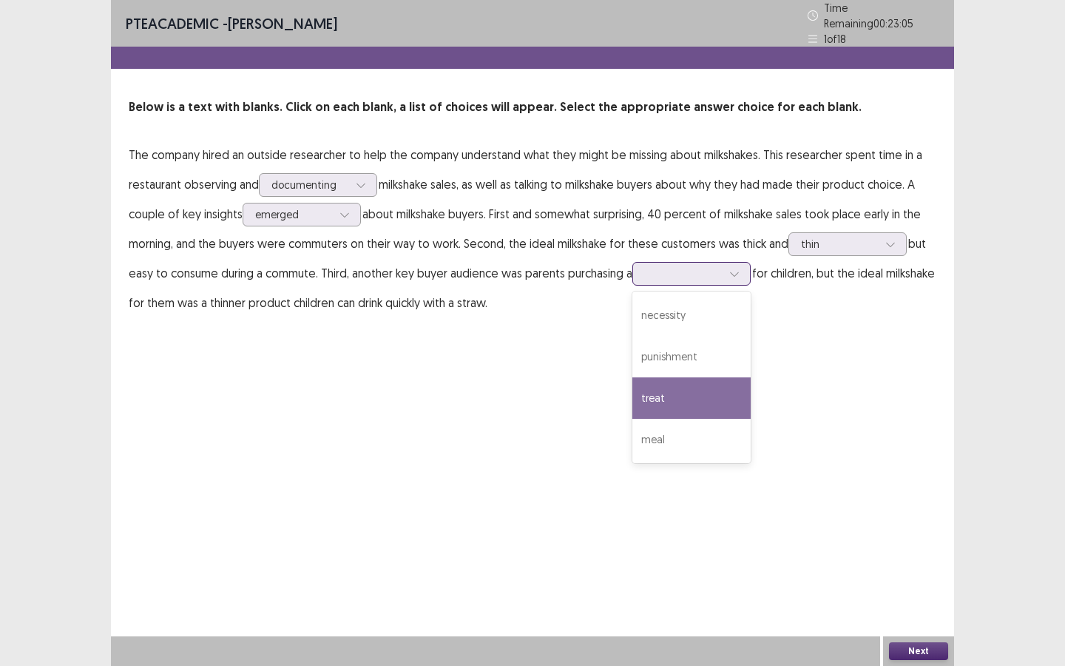
click at [722, 391] on div "treat" at bounding box center [691, 397] width 118 height 41
click at [683, 267] on div at bounding box center [683, 273] width 77 height 14
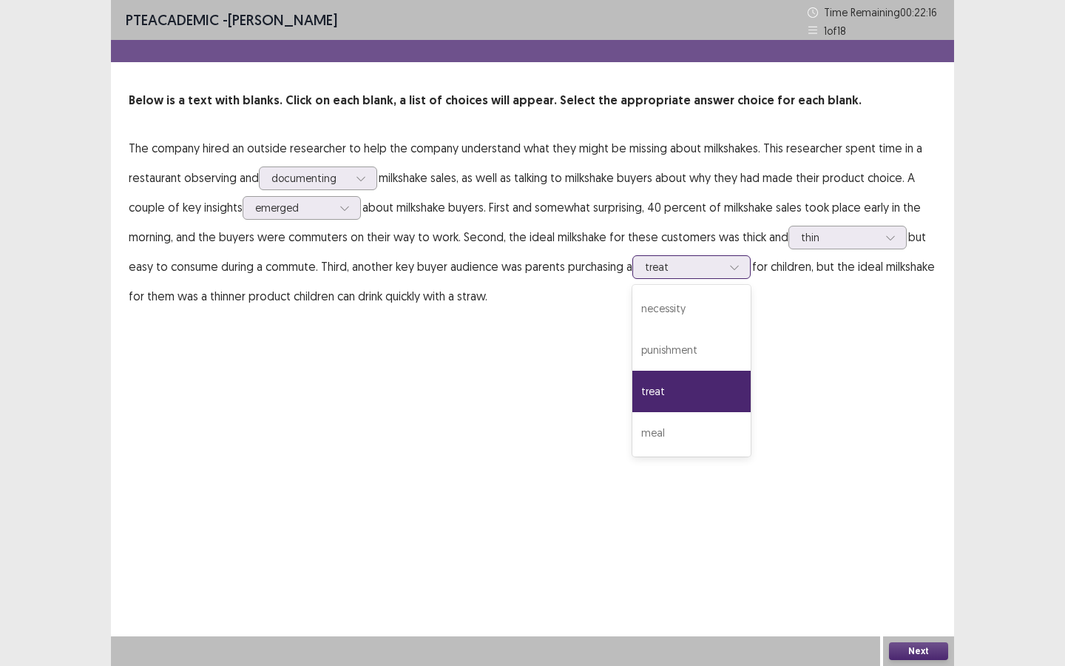
click at [703, 393] on div "treat" at bounding box center [691, 390] width 118 height 41
click at [697, 260] on div at bounding box center [683, 267] width 77 height 14
click at [832, 403] on div "PTE academic - [PERSON_NAME] Time Remaining 00 : 21 : 58 1 of 18 Below is a tex…" at bounding box center [532, 333] width 843 height 666
click at [692, 257] on div "treat" at bounding box center [683, 267] width 77 height 22
click at [786, 302] on p "The company hired an outside researcher to help the company understand what the…" at bounding box center [533, 221] width 808 height 177
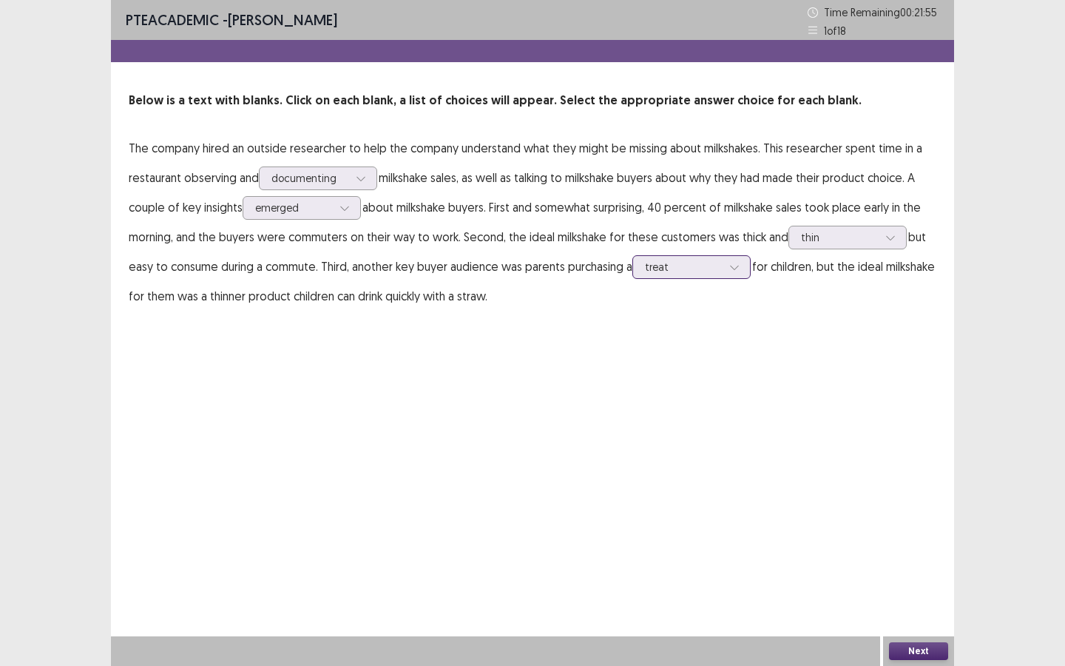
click at [673, 258] on div "treat" at bounding box center [683, 267] width 77 height 22
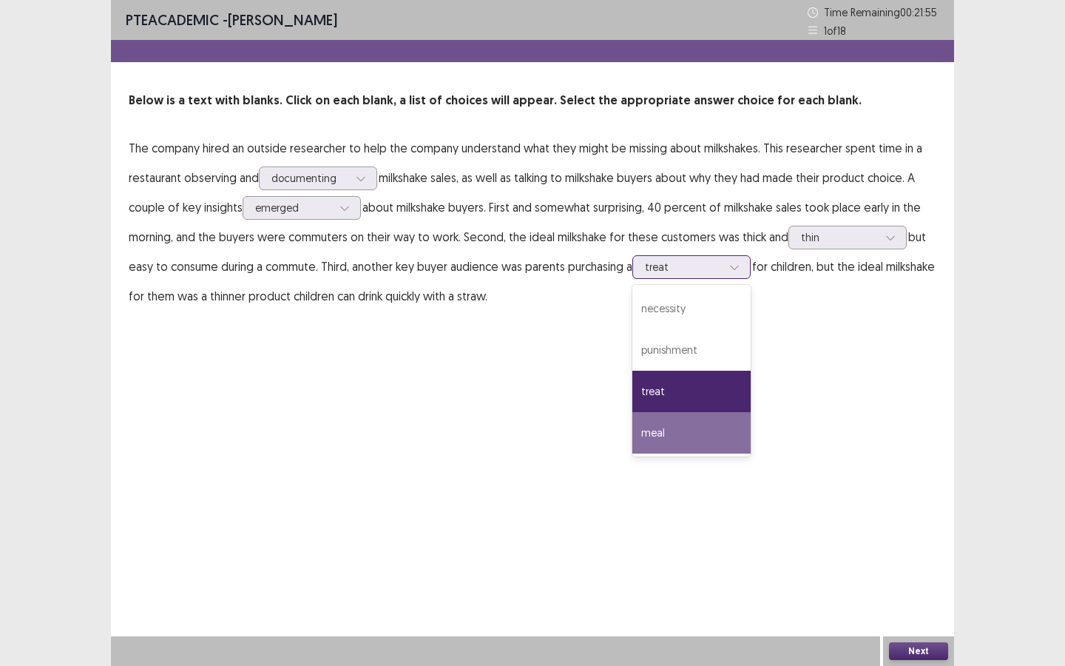
click at [714, 433] on div "meal" at bounding box center [691, 432] width 118 height 41
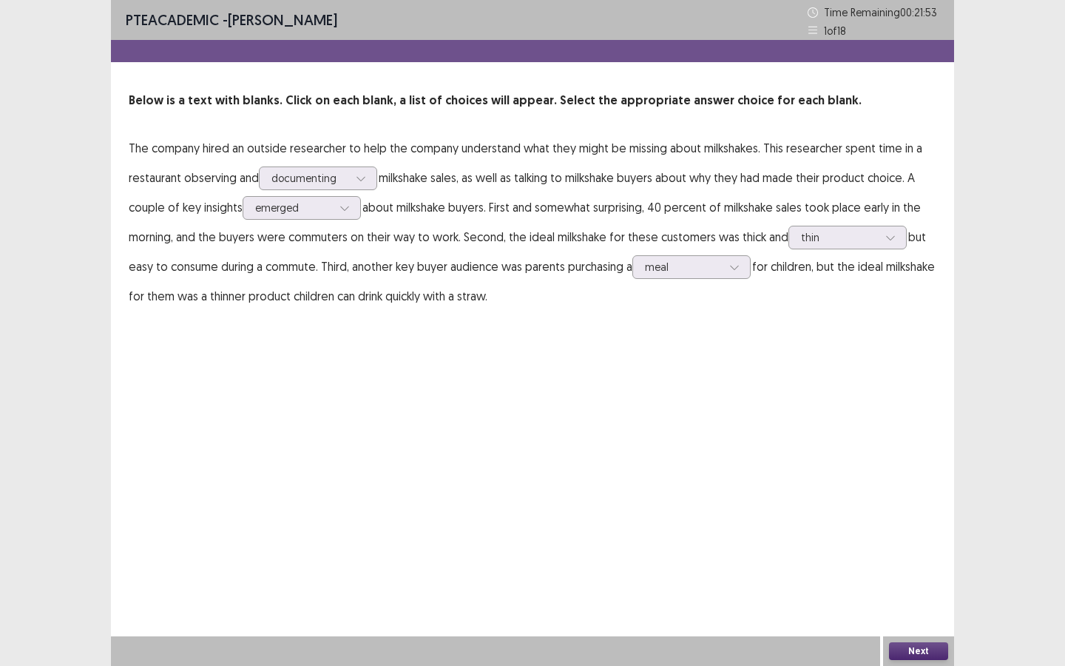
click at [909, 575] on button "Next" at bounding box center [918, 651] width 59 height 18
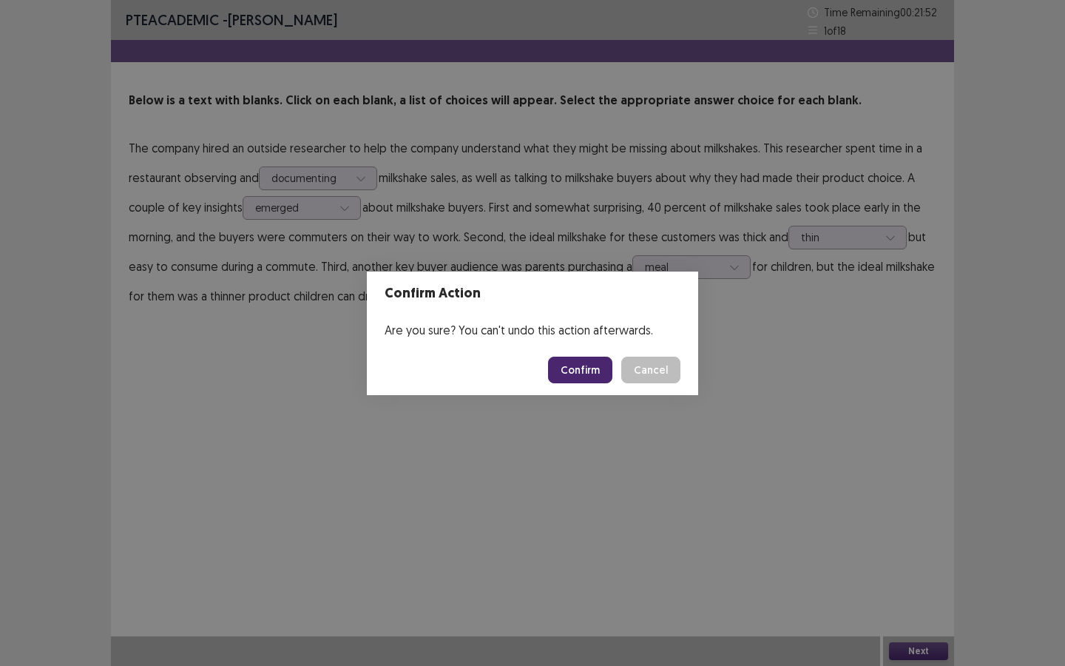
click at [595, 377] on button "Confirm" at bounding box center [580, 369] width 64 height 27
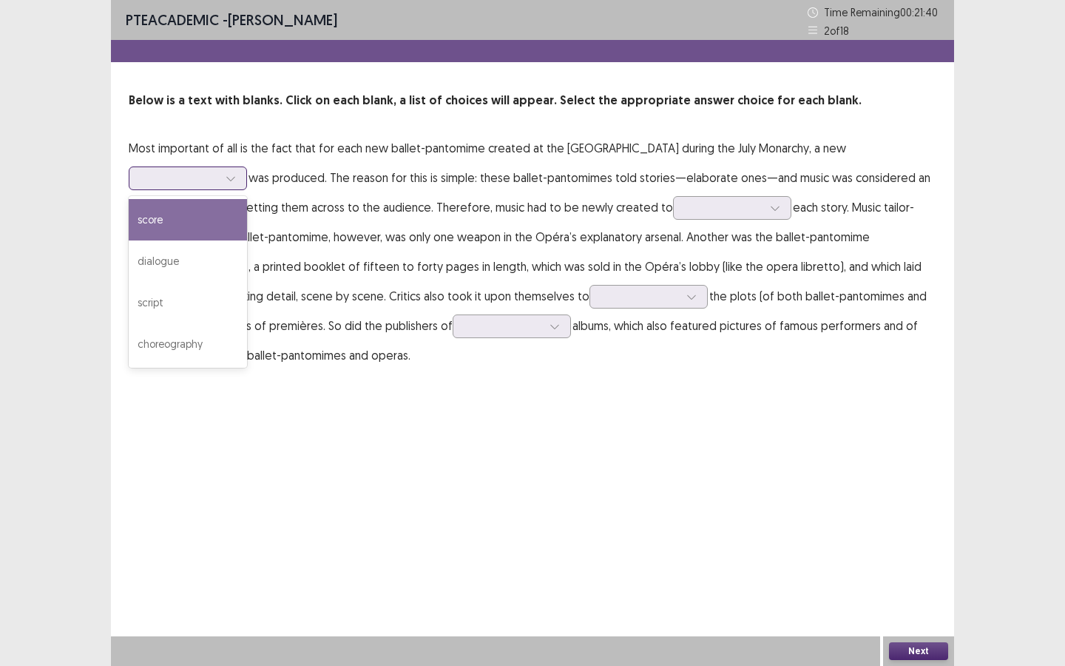
click at [218, 171] on div at bounding box center [179, 178] width 77 height 14
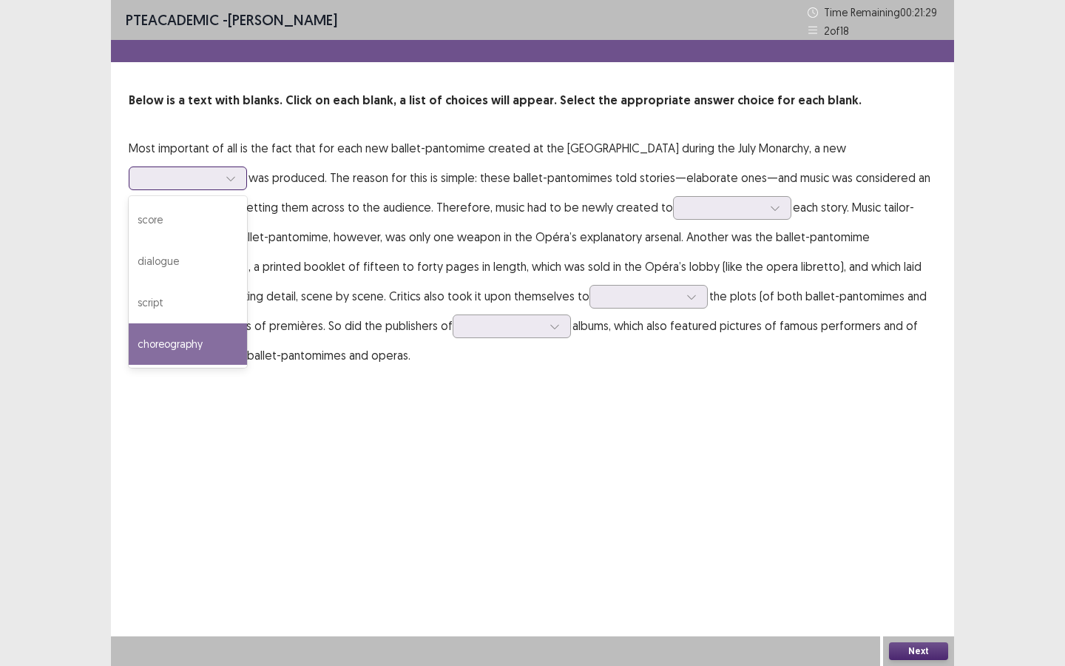
click at [247, 323] on div "choreography" at bounding box center [188, 343] width 118 height 41
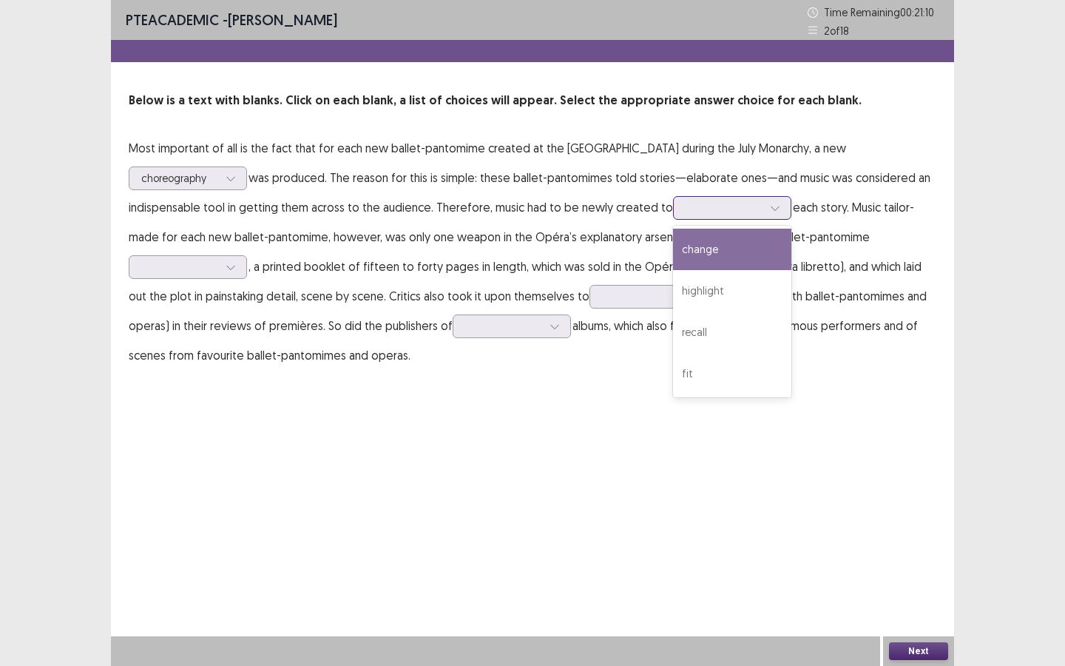
click at [764, 216] on div at bounding box center [775, 208] width 22 height 22
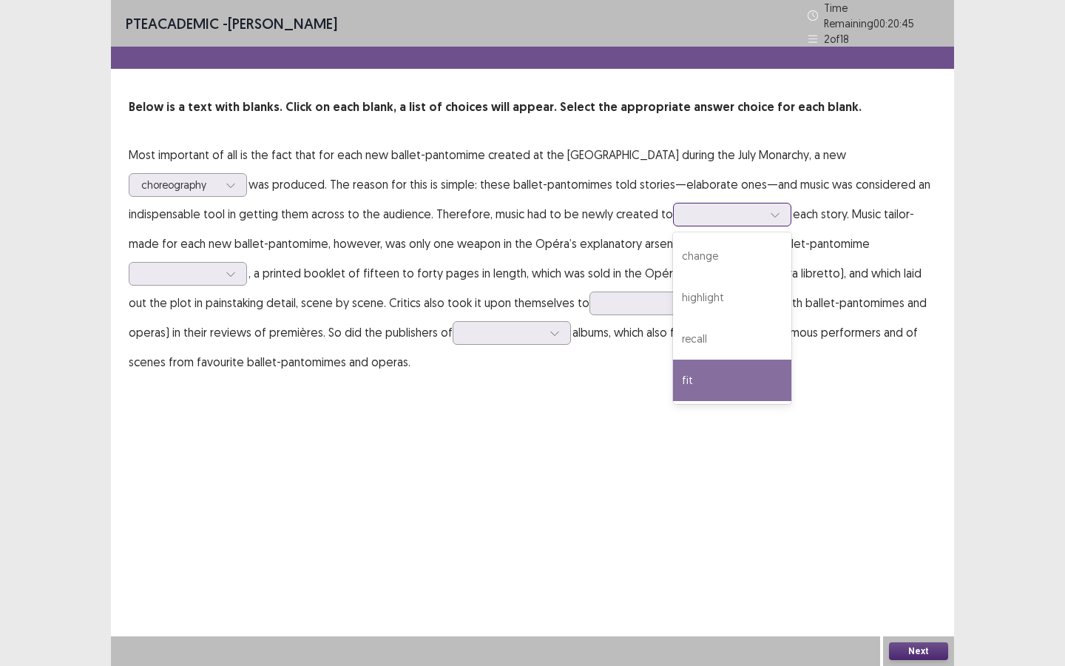
drag, startPoint x: 599, startPoint y: 369, endPoint x: 680, endPoint y: 375, distance: 80.8
click at [680, 375] on div "PTE academic - [PERSON_NAME] Time Remaining 00 : 20 : 45 2 of 18 Below is a tex…" at bounding box center [532, 203] width 843 height 406
click at [673, 382] on div "fit" at bounding box center [732, 379] width 118 height 41
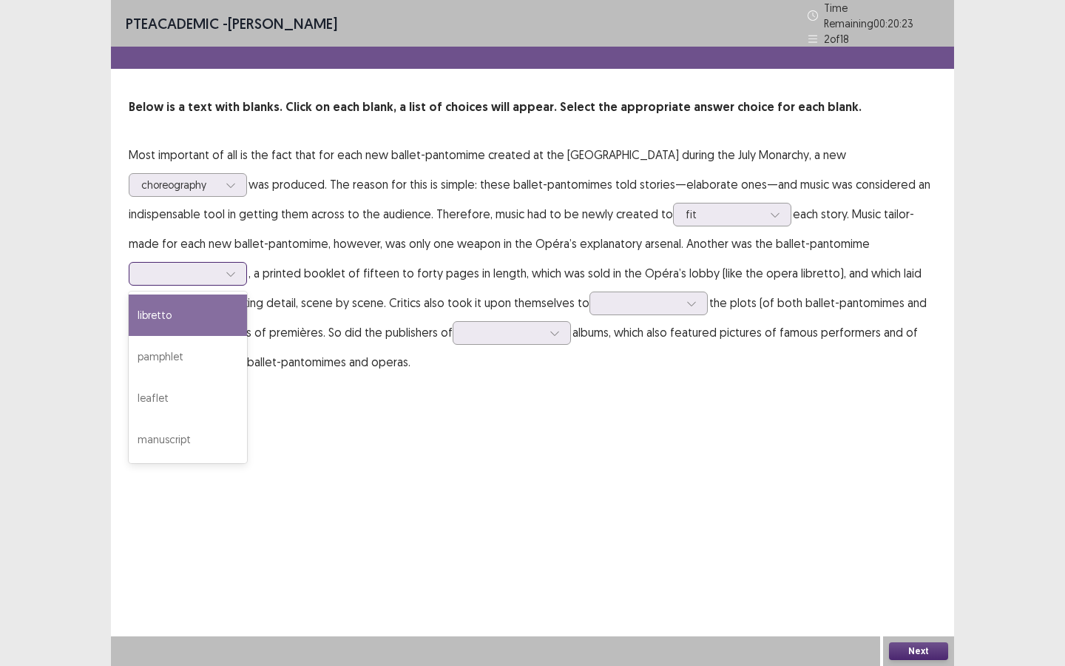
click at [218, 266] on div at bounding box center [179, 273] width 77 height 14
click at [247, 294] on div "libretto" at bounding box center [188, 314] width 118 height 41
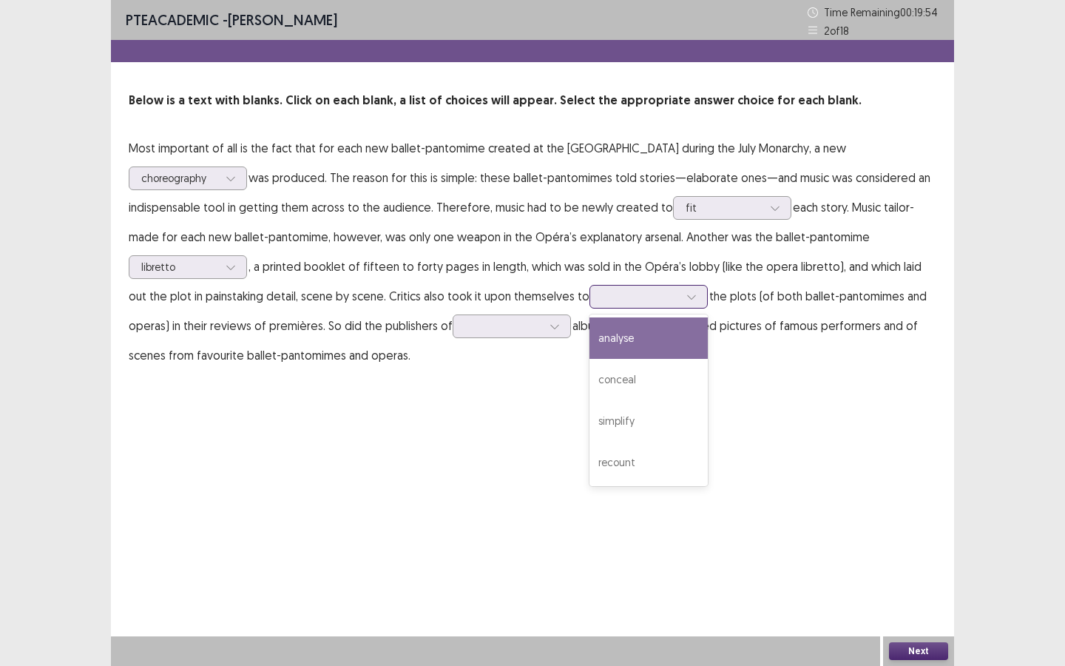
click at [602, 296] on div at bounding box center [640, 296] width 77 height 14
click at [589, 351] on div "analyse" at bounding box center [648, 337] width 118 height 41
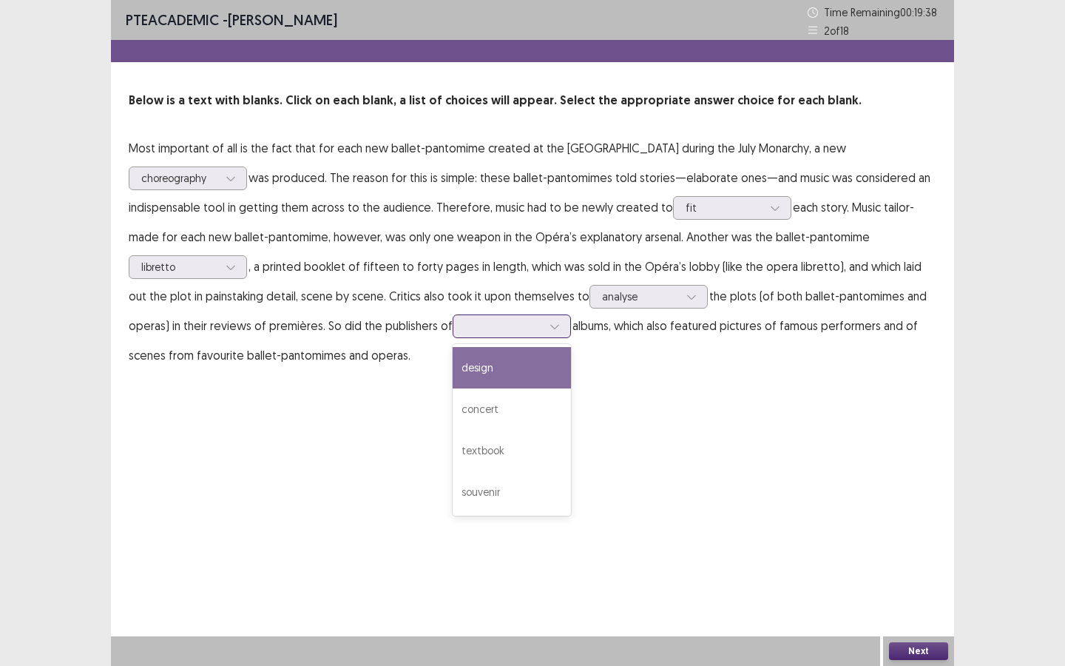
click at [465, 326] on div at bounding box center [503, 326] width 77 height 14
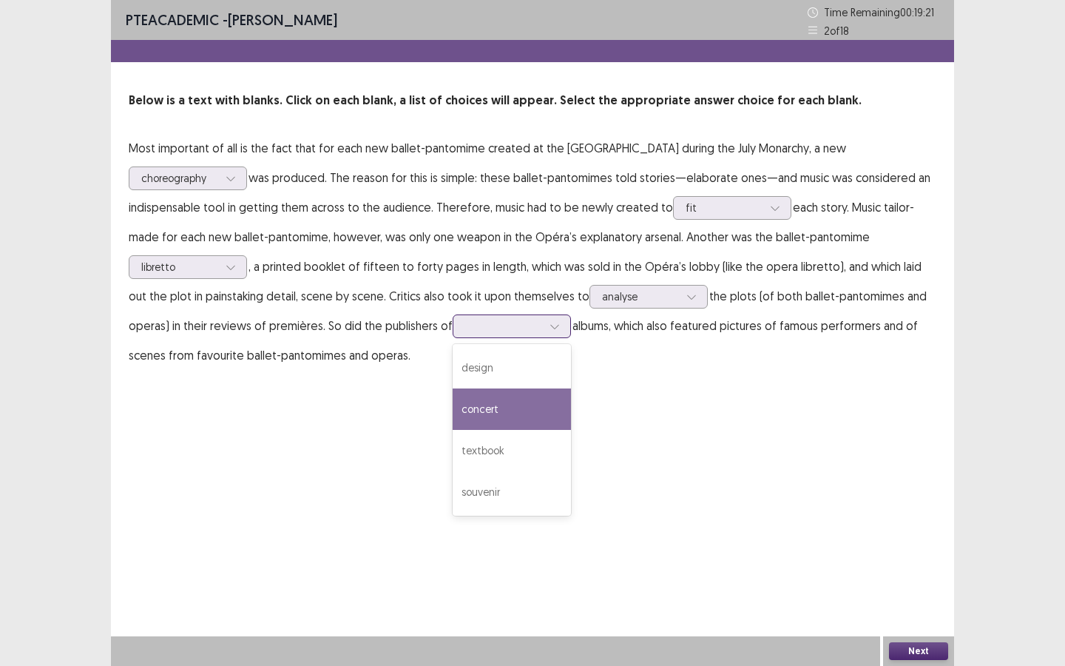
click at [453, 426] on div "concert" at bounding box center [512, 408] width 118 height 41
click at [905, 575] on button "Next" at bounding box center [918, 651] width 59 height 18
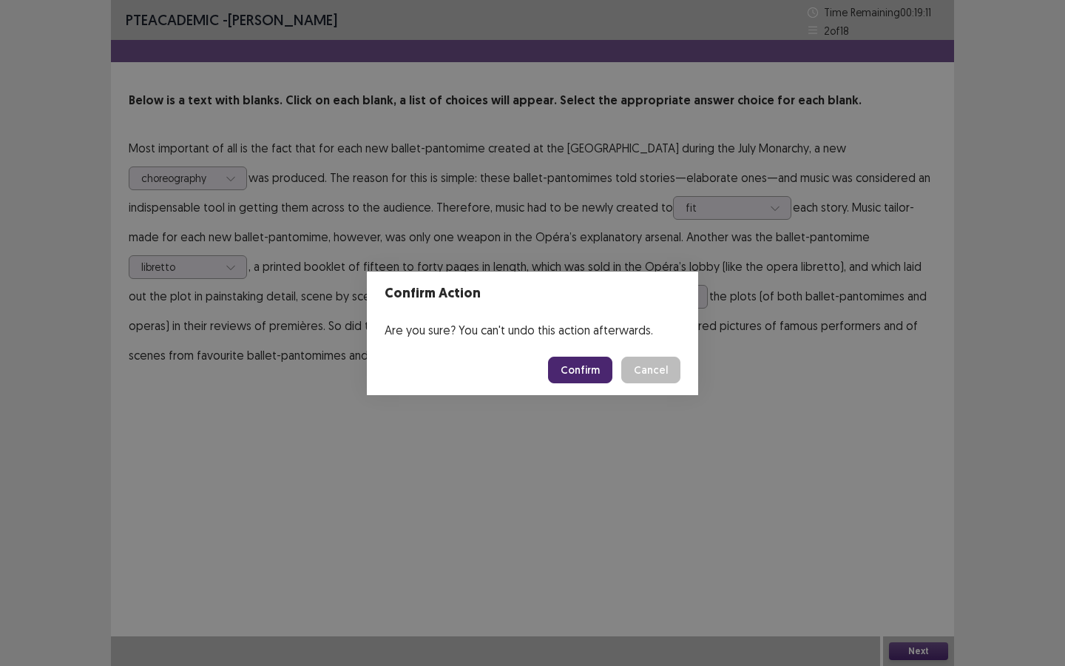
click at [580, 368] on button "Confirm" at bounding box center [580, 369] width 64 height 27
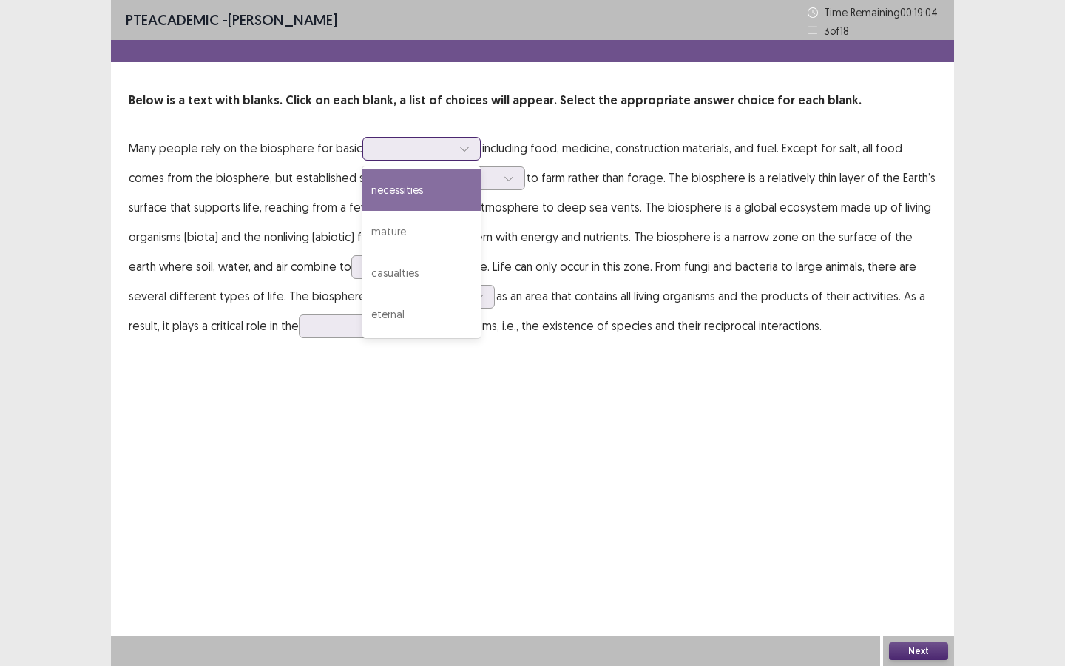
click at [467, 152] on icon at bounding box center [464, 148] width 10 height 10
click at [450, 189] on div "necessities" at bounding box center [421, 189] width 118 height 41
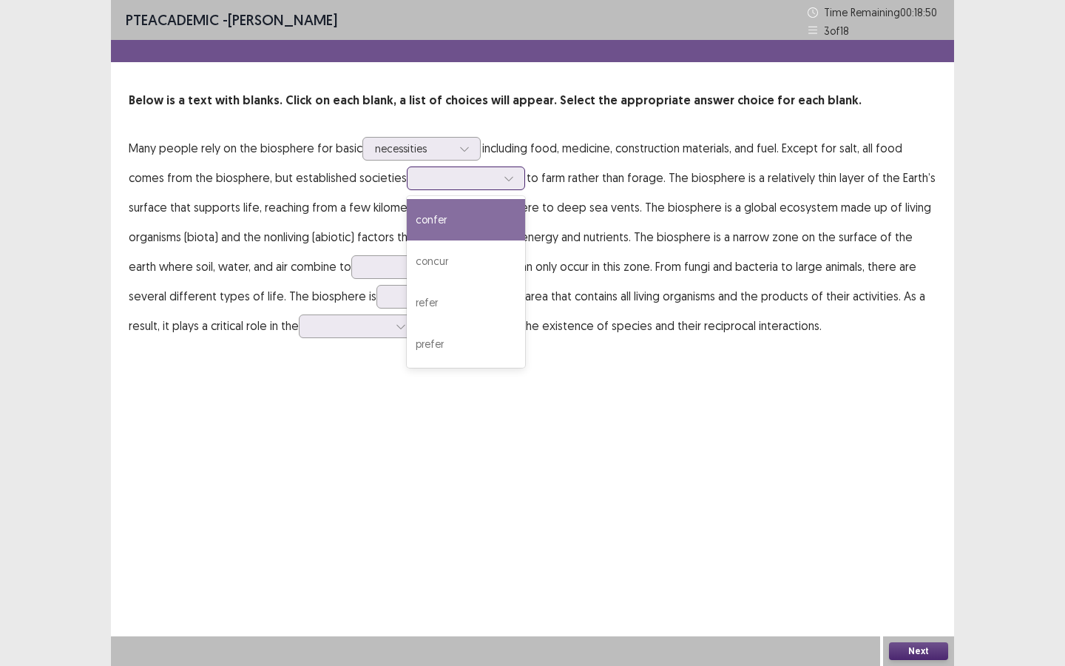
click at [509, 185] on div at bounding box center [509, 178] width 22 height 22
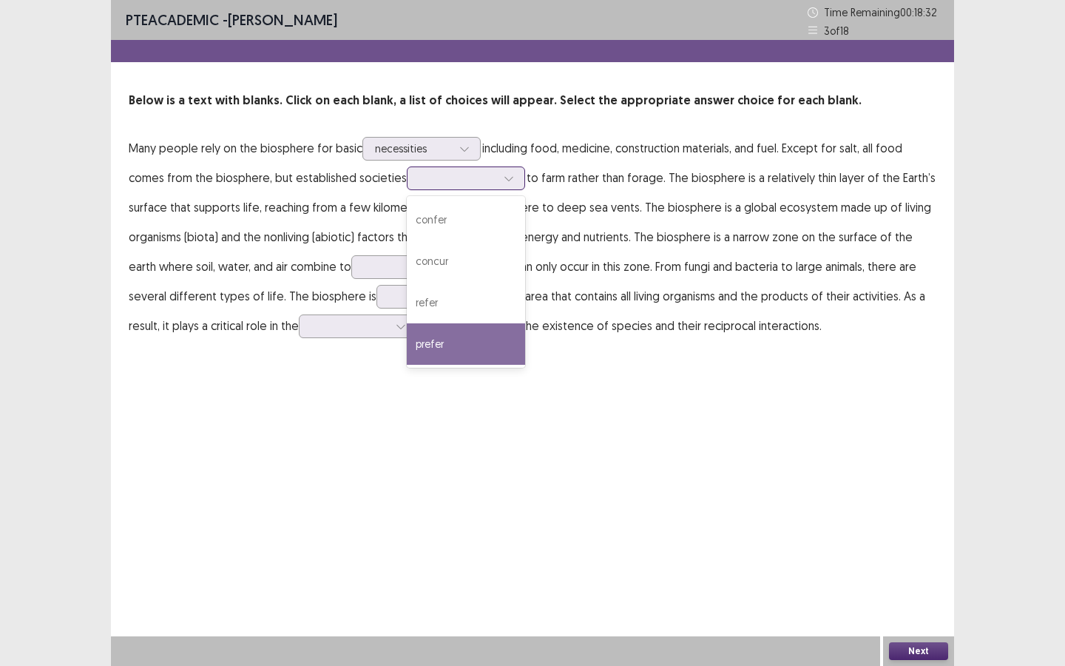
click at [481, 331] on div "prefer" at bounding box center [466, 343] width 118 height 41
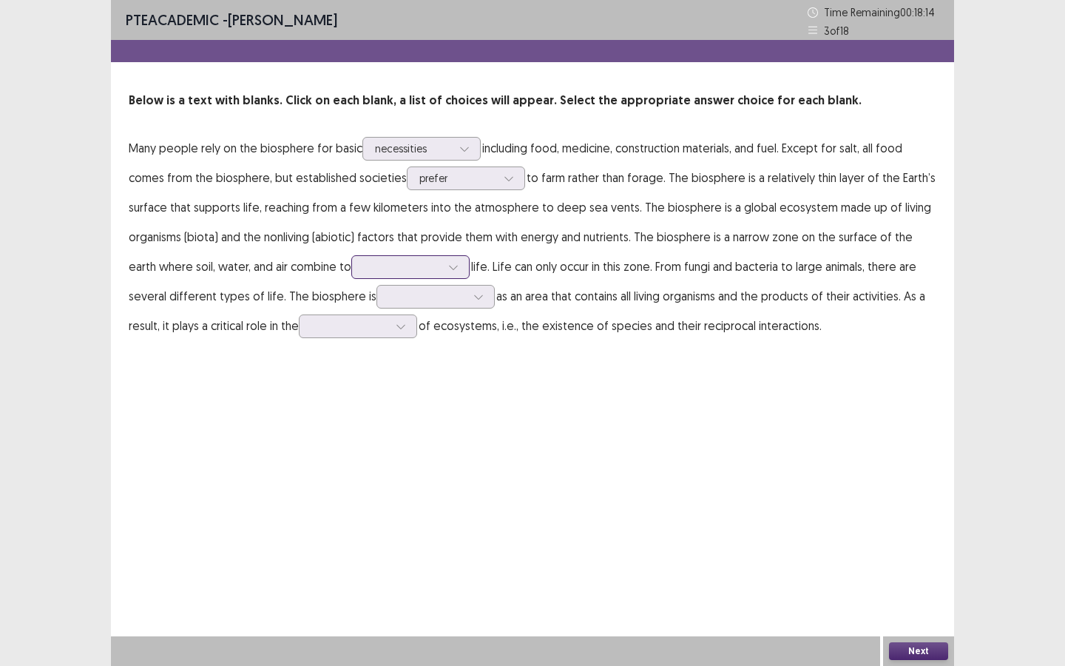
click at [442, 265] on div at bounding box center [453, 267] width 22 height 22
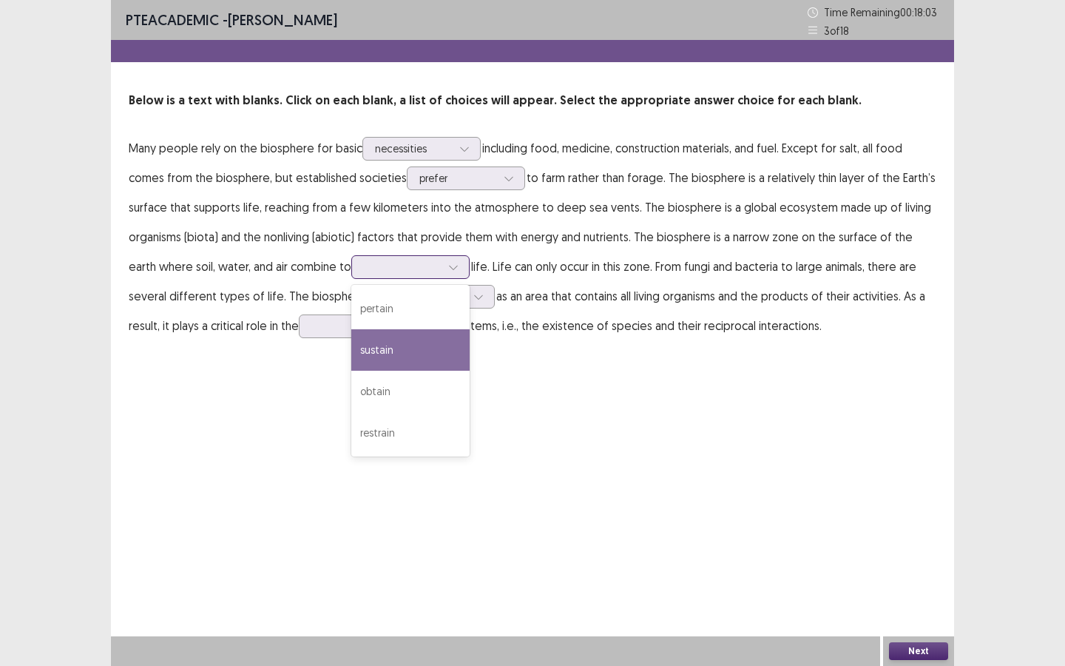
click at [402, 352] on div "sustain" at bounding box center [410, 349] width 118 height 41
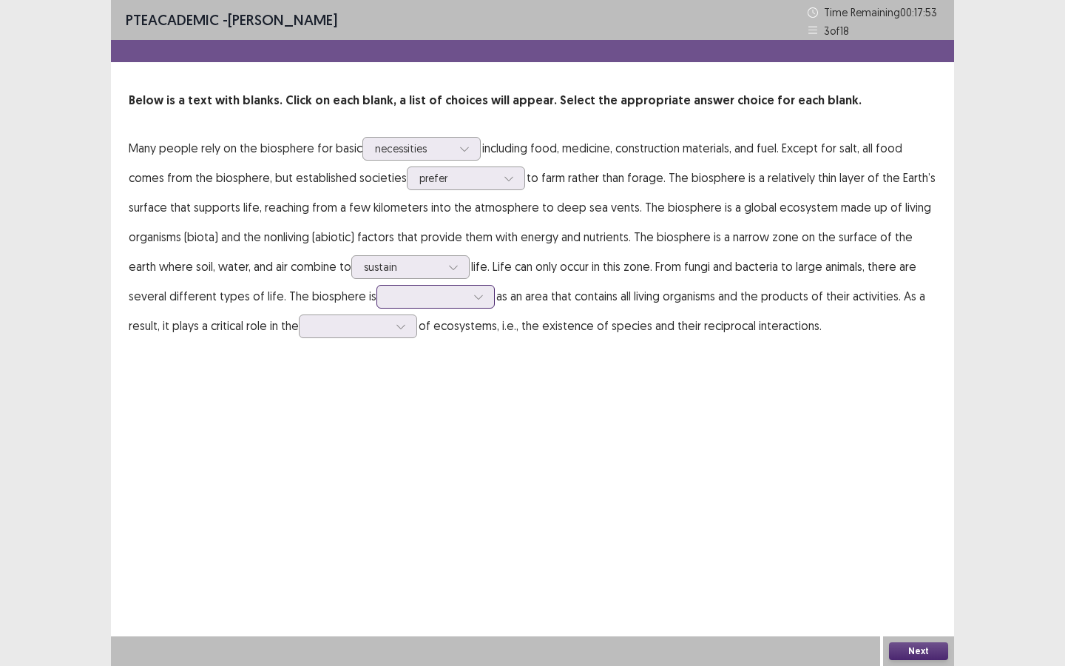
click at [473, 296] on icon at bounding box center [478, 296] width 10 height 10
click at [393, 336] on div "characterized" at bounding box center [435, 337] width 118 height 41
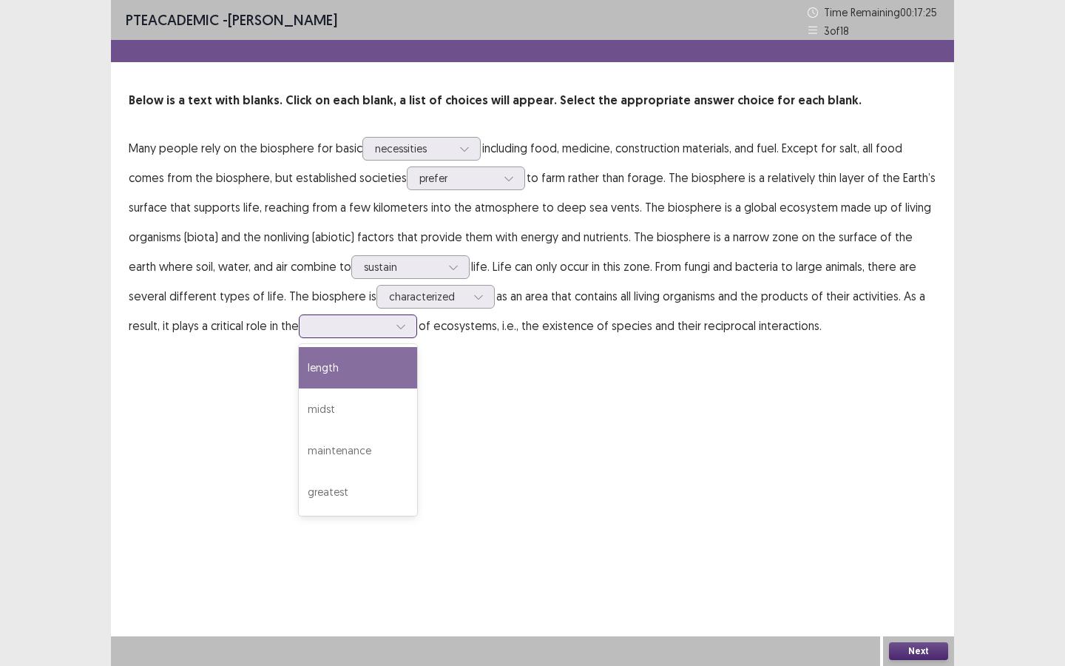
click at [299, 337] on div at bounding box center [358, 326] width 118 height 24
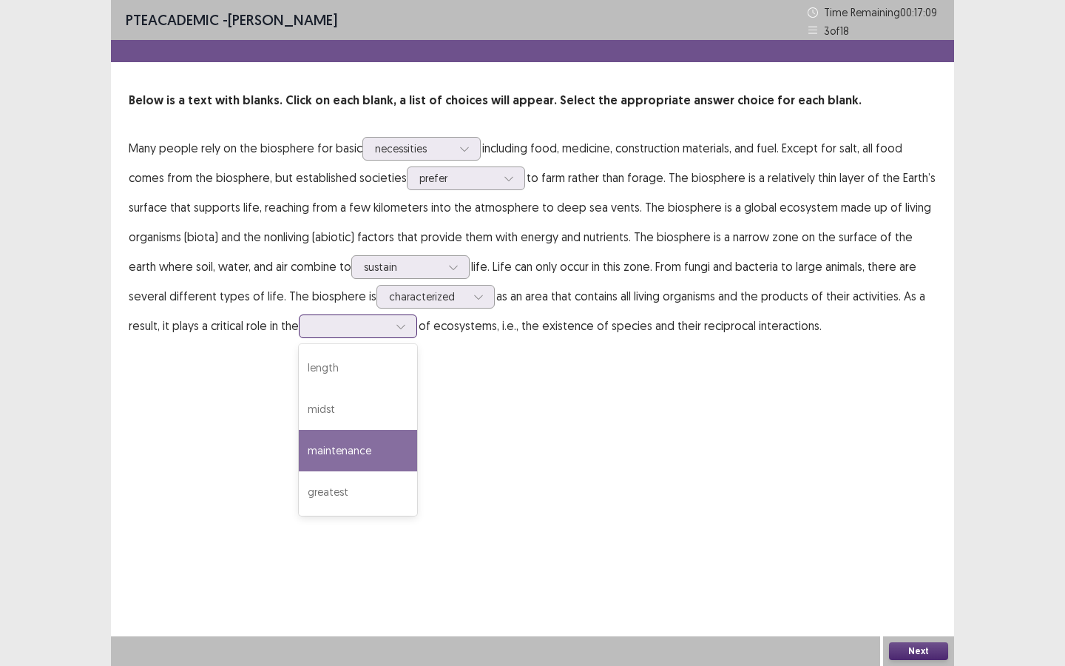
click at [334, 457] on div "maintenance" at bounding box center [358, 450] width 118 height 41
click at [930, 575] on button "Next" at bounding box center [918, 651] width 59 height 18
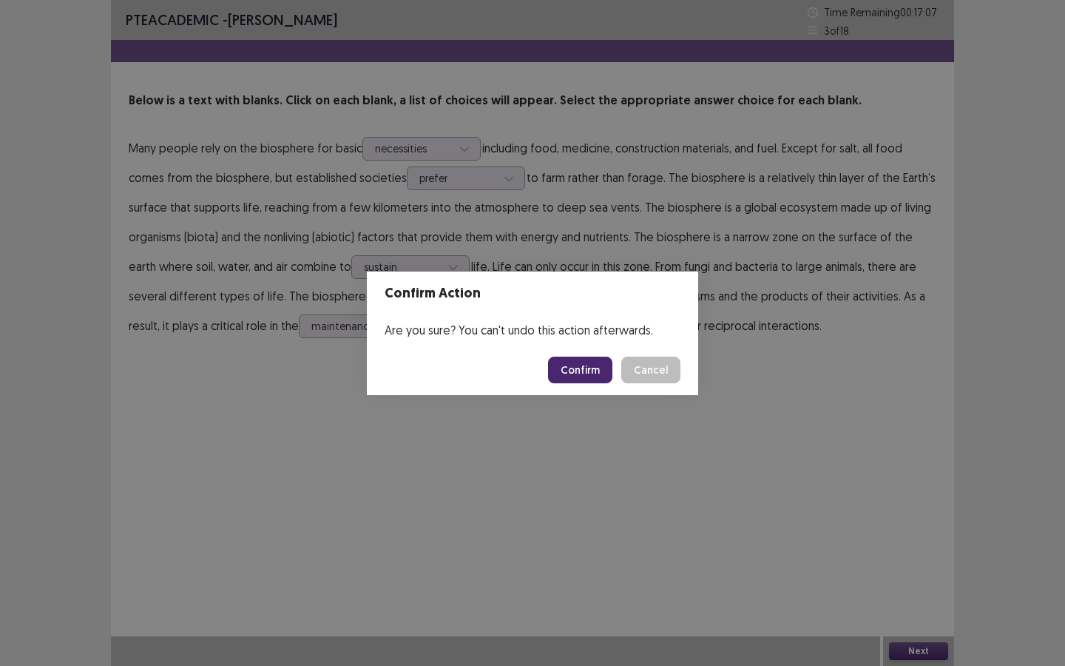
click at [578, 365] on button "Confirm" at bounding box center [580, 369] width 64 height 27
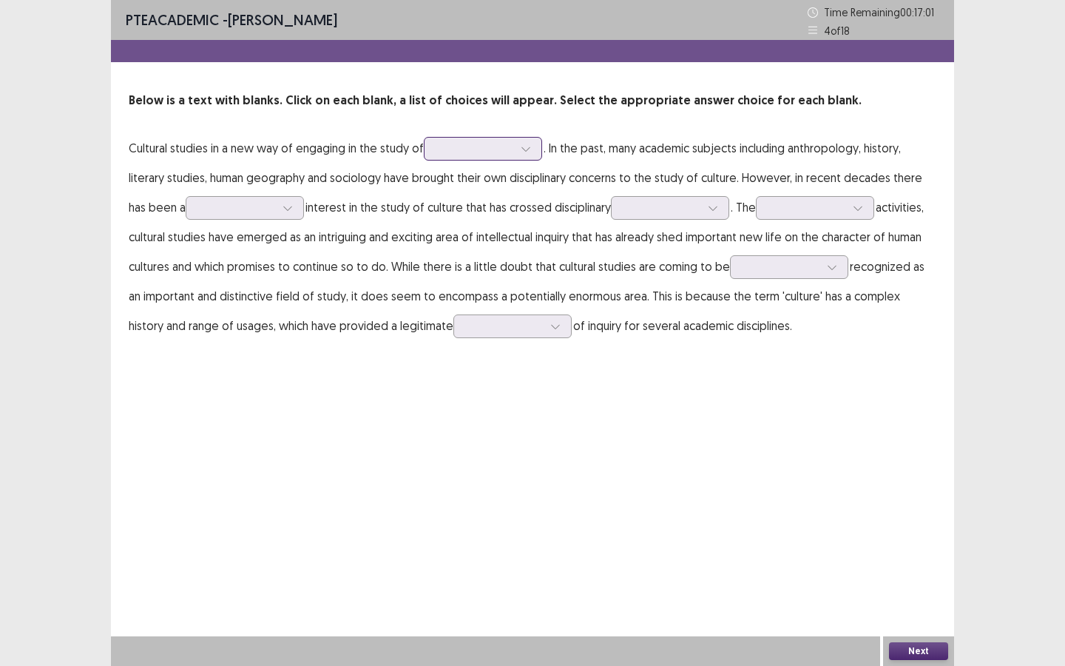
click at [458, 145] on div at bounding box center [474, 148] width 77 height 14
click at [368, 172] on p "Cultural studies in a new way of engaging in the study of . In the past, many a…" at bounding box center [533, 236] width 808 height 207
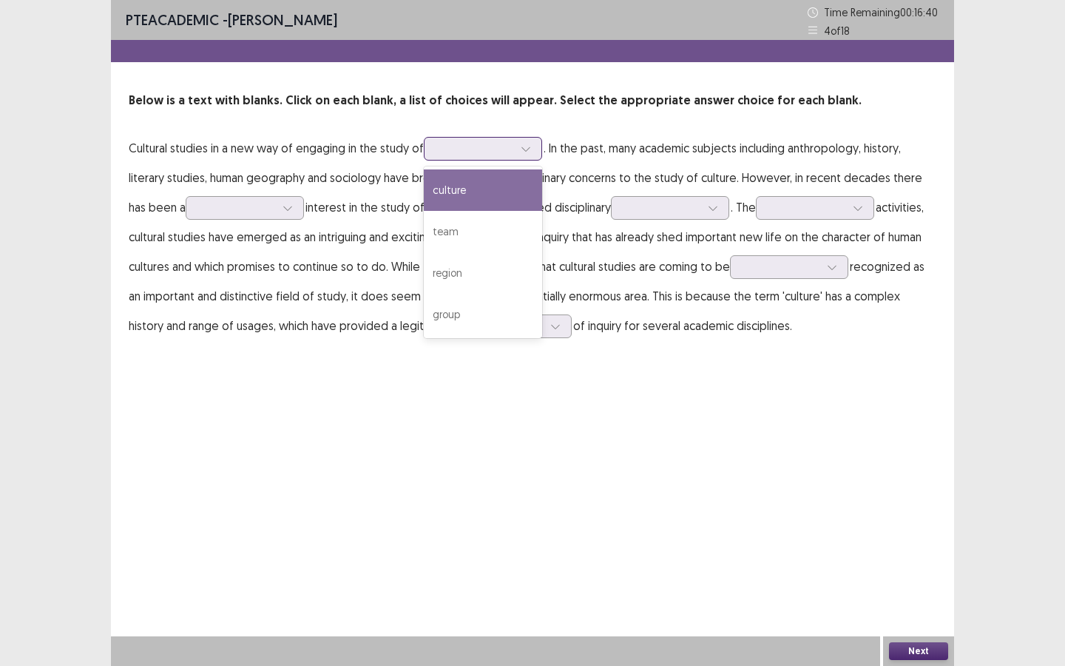
click at [467, 141] on div at bounding box center [474, 148] width 77 height 14
click at [486, 189] on div "culture" at bounding box center [483, 189] width 118 height 41
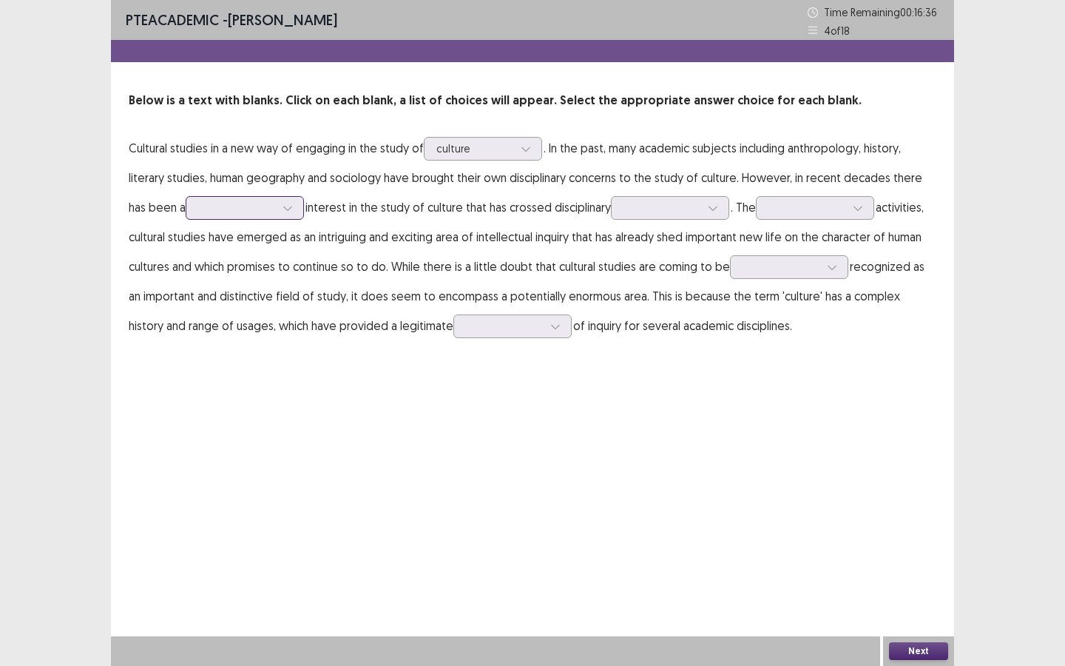
click at [265, 214] on div at bounding box center [236, 207] width 77 height 14
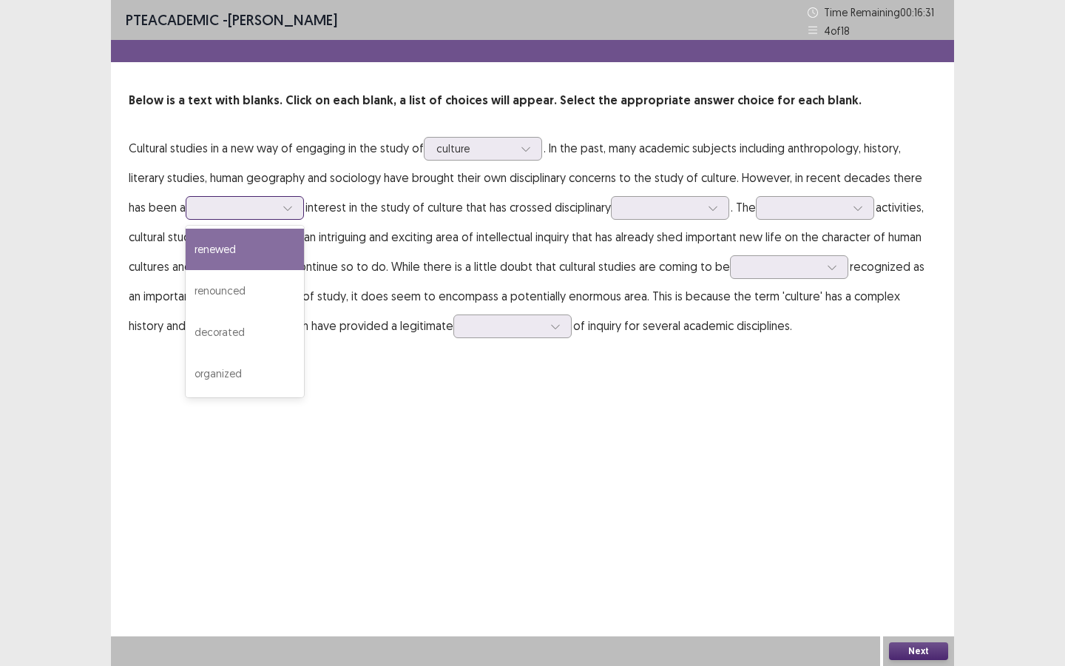
click at [271, 246] on div "renewed" at bounding box center [245, 249] width 118 height 41
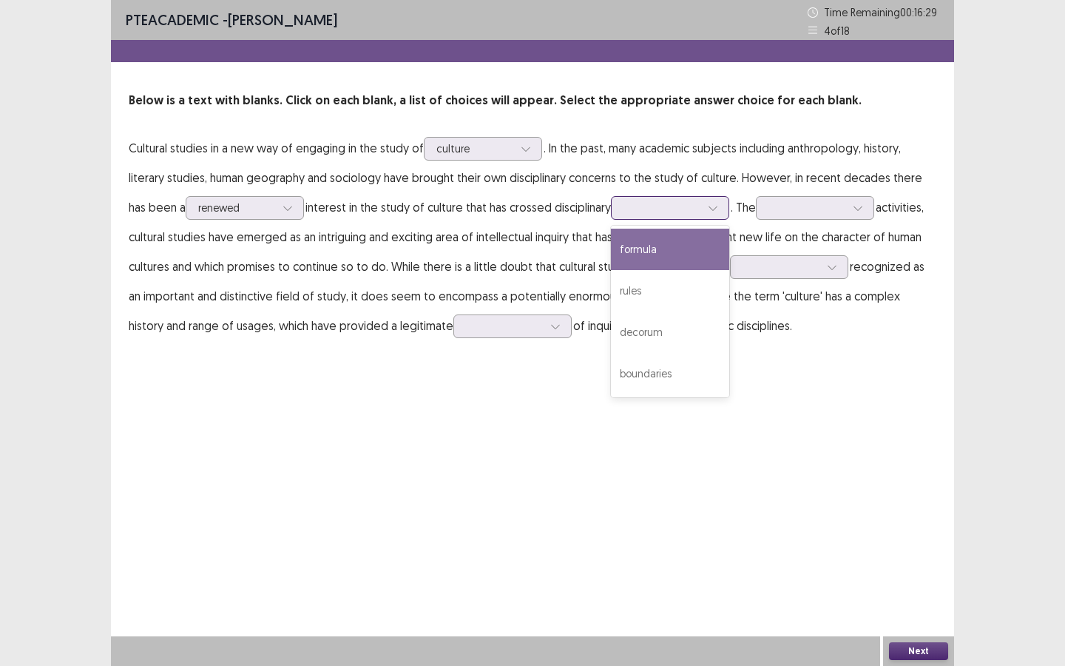
click at [634, 203] on div at bounding box center [661, 207] width 77 height 14
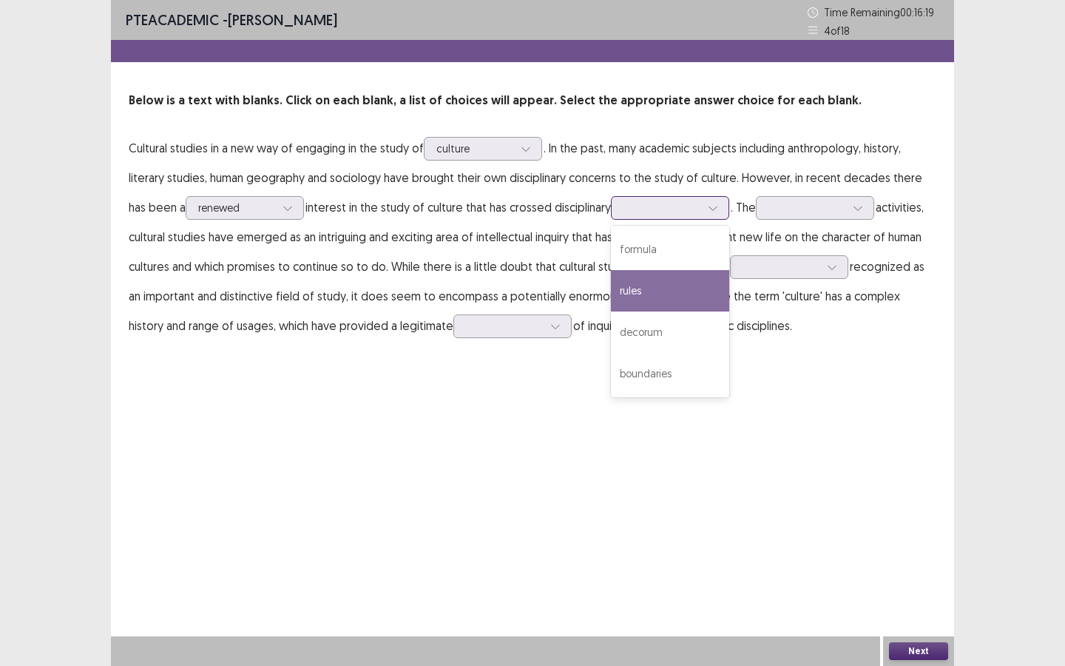
click at [663, 296] on div "rules" at bounding box center [670, 290] width 118 height 41
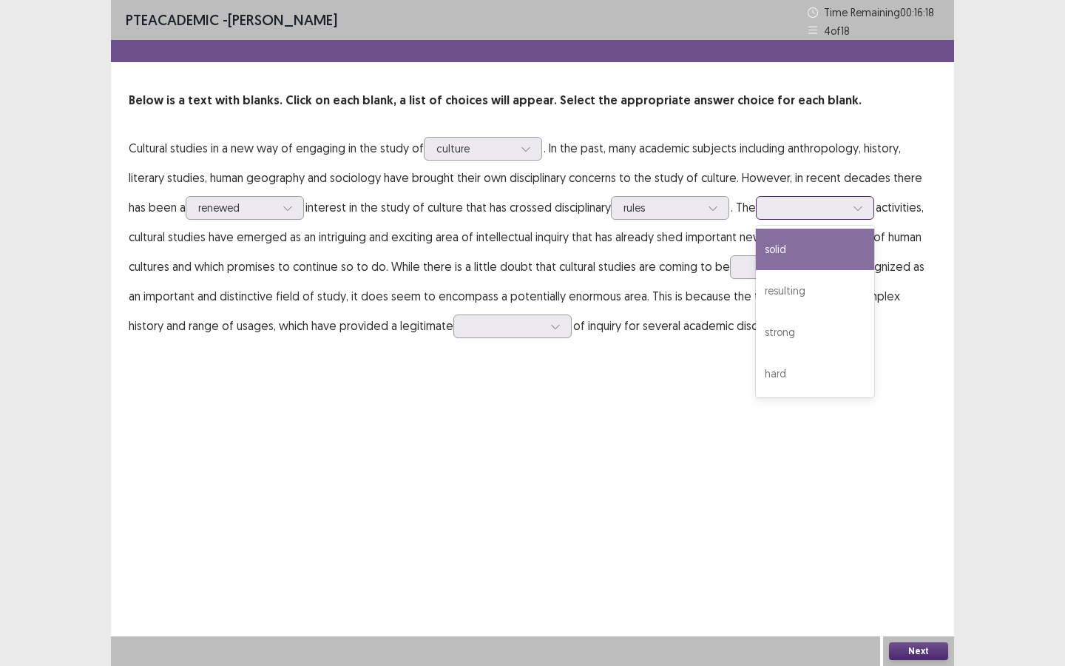
click at [801, 211] on div at bounding box center [806, 207] width 77 height 14
click at [835, 263] on div "solid" at bounding box center [815, 249] width 118 height 41
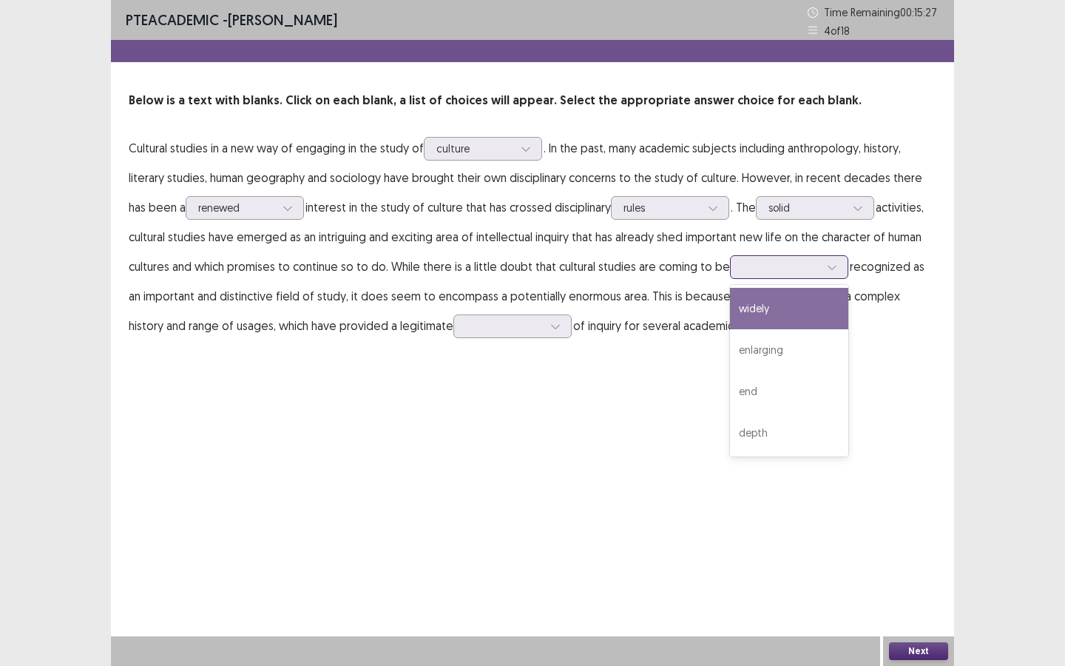
click at [810, 268] on div at bounding box center [780, 267] width 77 height 14
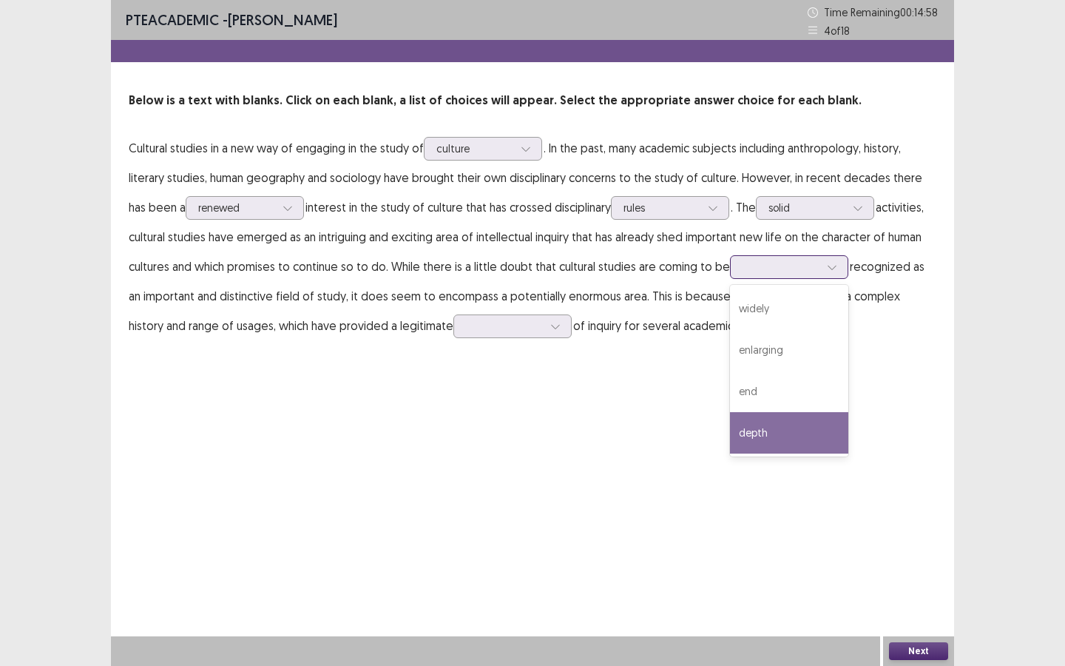
click at [796, 430] on div "depth" at bounding box center [789, 432] width 118 height 41
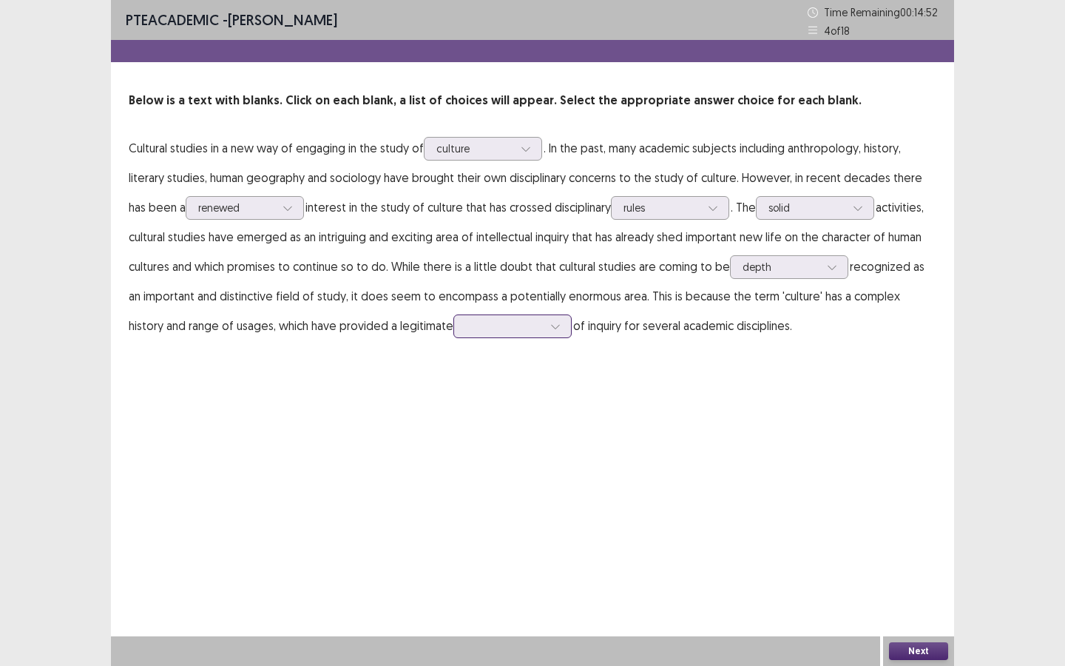
click at [497, 328] on div at bounding box center [504, 326] width 77 height 14
click at [503, 420] on div "reason" at bounding box center [512, 408] width 118 height 41
click at [918, 575] on button "Next" at bounding box center [918, 651] width 59 height 18
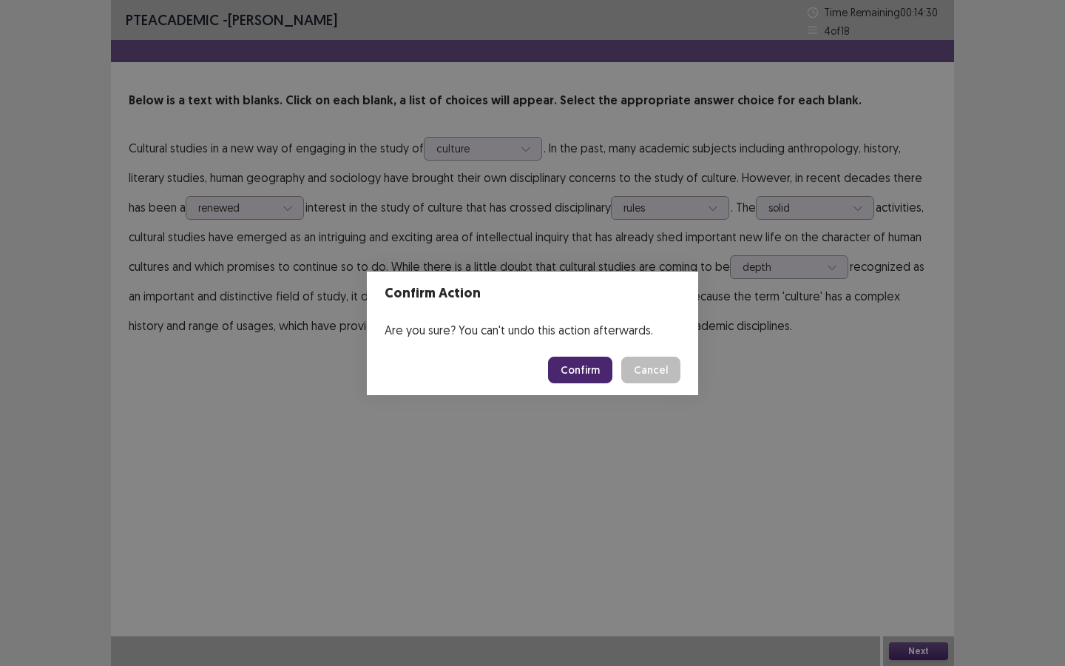
click at [598, 365] on button "Confirm" at bounding box center [580, 369] width 64 height 27
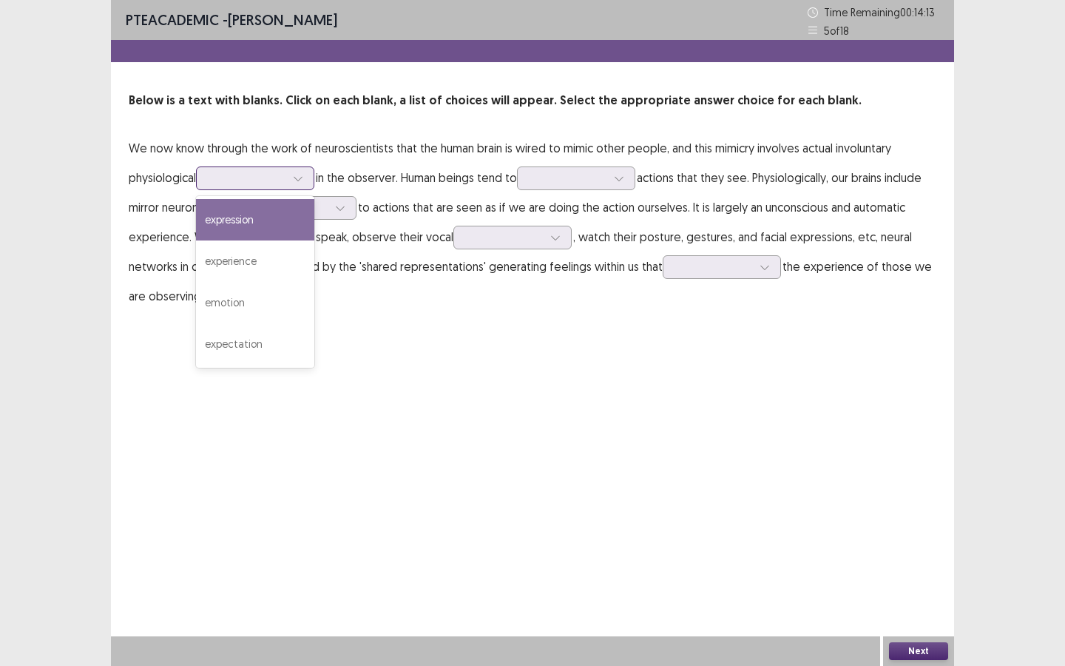
click at [293, 186] on div at bounding box center [298, 178] width 22 height 22
click at [288, 214] on div "expression" at bounding box center [255, 219] width 118 height 41
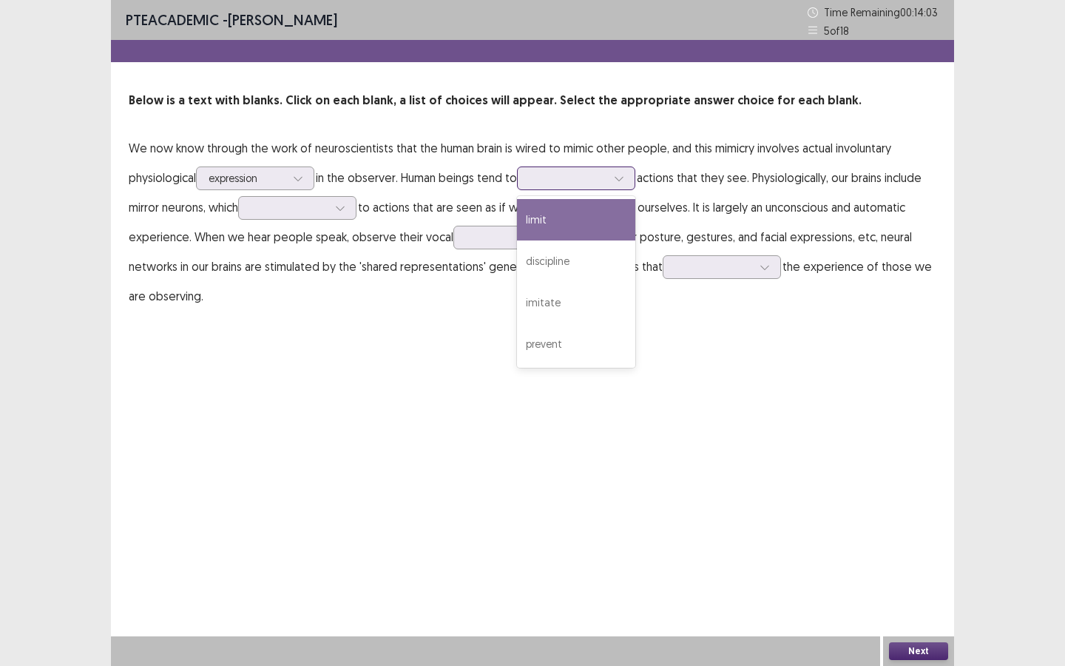
click at [626, 172] on div at bounding box center [619, 178] width 22 height 22
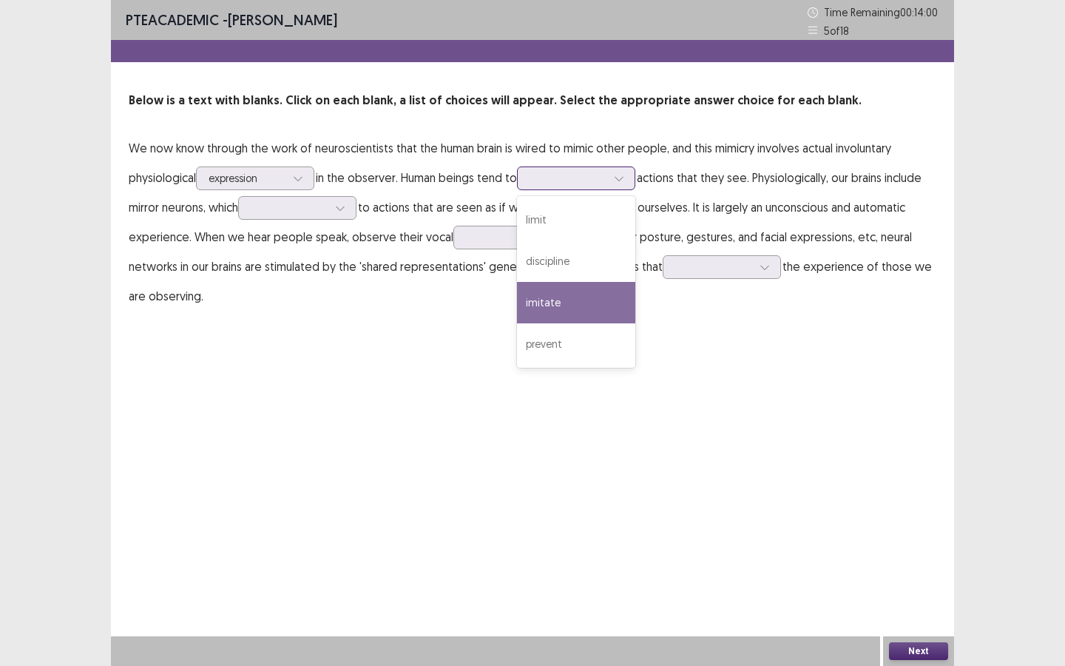
click at [615, 302] on div "imitate" at bounding box center [576, 302] width 118 height 41
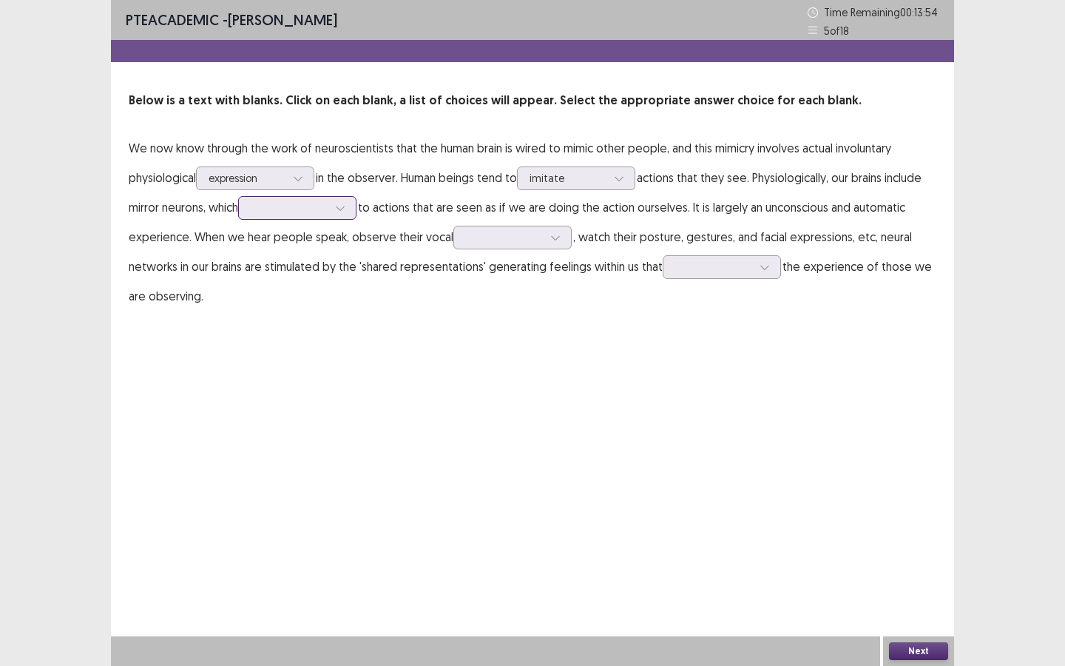
click at [328, 209] on div at bounding box center [289, 207] width 77 height 14
click at [323, 263] on div "react" at bounding box center [297, 249] width 118 height 41
click at [508, 244] on div at bounding box center [504, 237] width 77 height 14
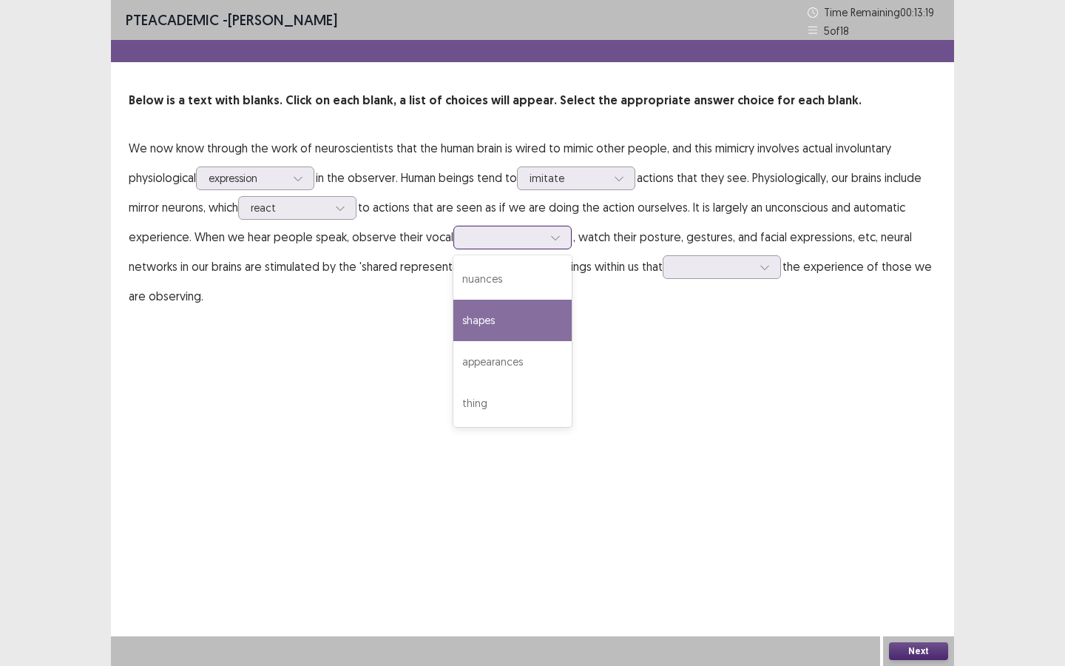
click at [529, 321] on div "shapes" at bounding box center [512, 320] width 118 height 41
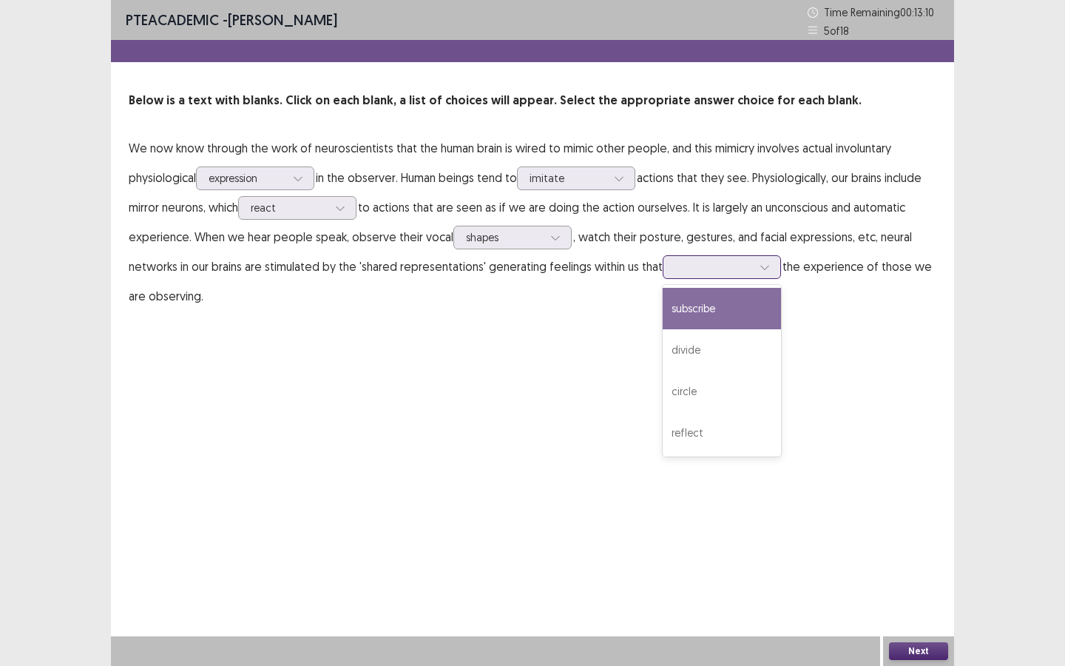
click at [679, 269] on div at bounding box center [713, 267] width 77 height 14
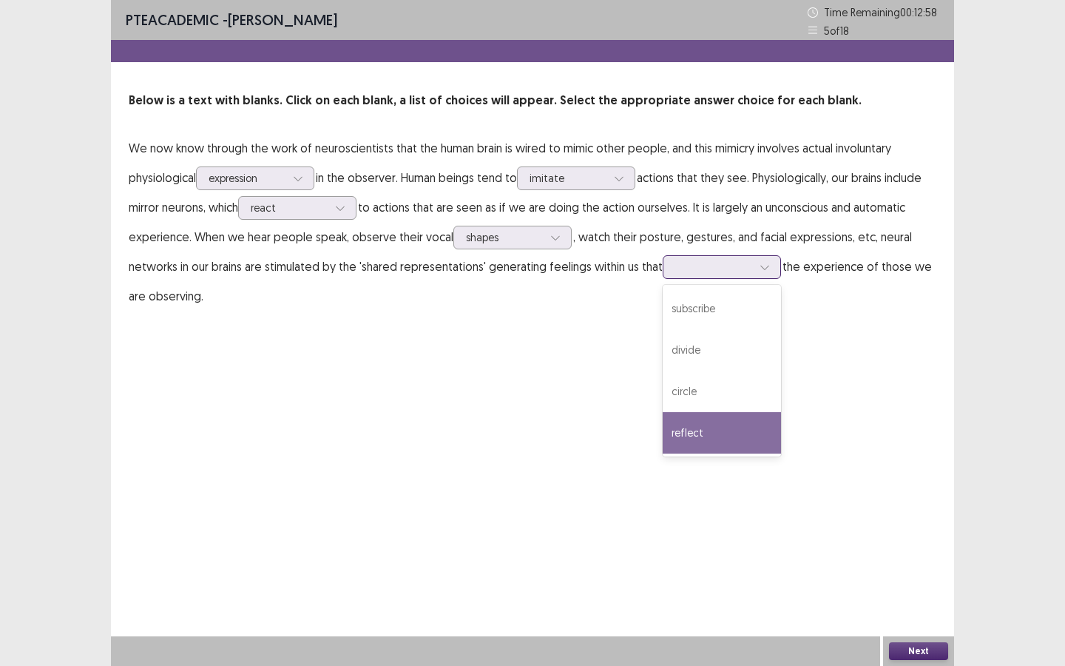
click at [729, 439] on div "reflect" at bounding box center [722, 432] width 118 height 41
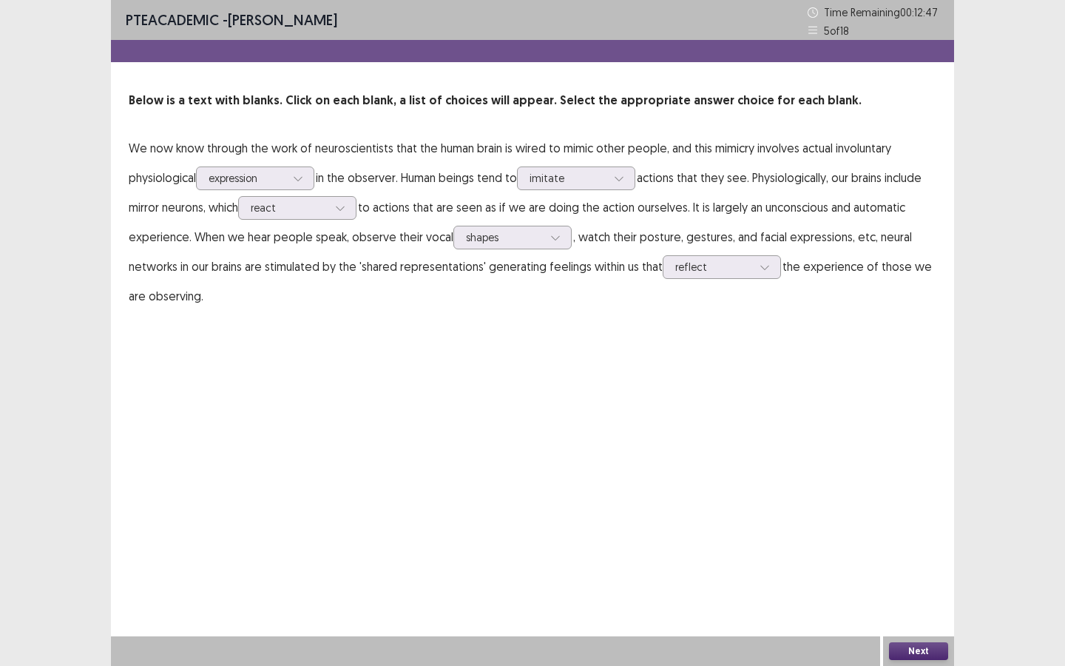
click at [897, 575] on button "Next" at bounding box center [918, 651] width 59 height 18
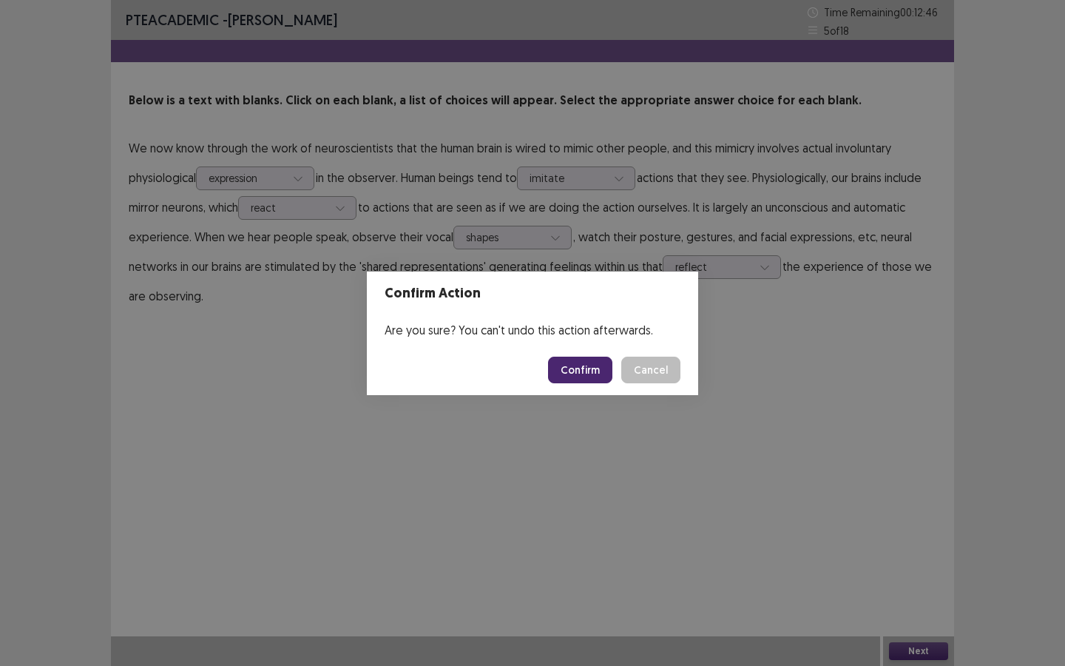
click at [587, 367] on button "Confirm" at bounding box center [580, 369] width 64 height 27
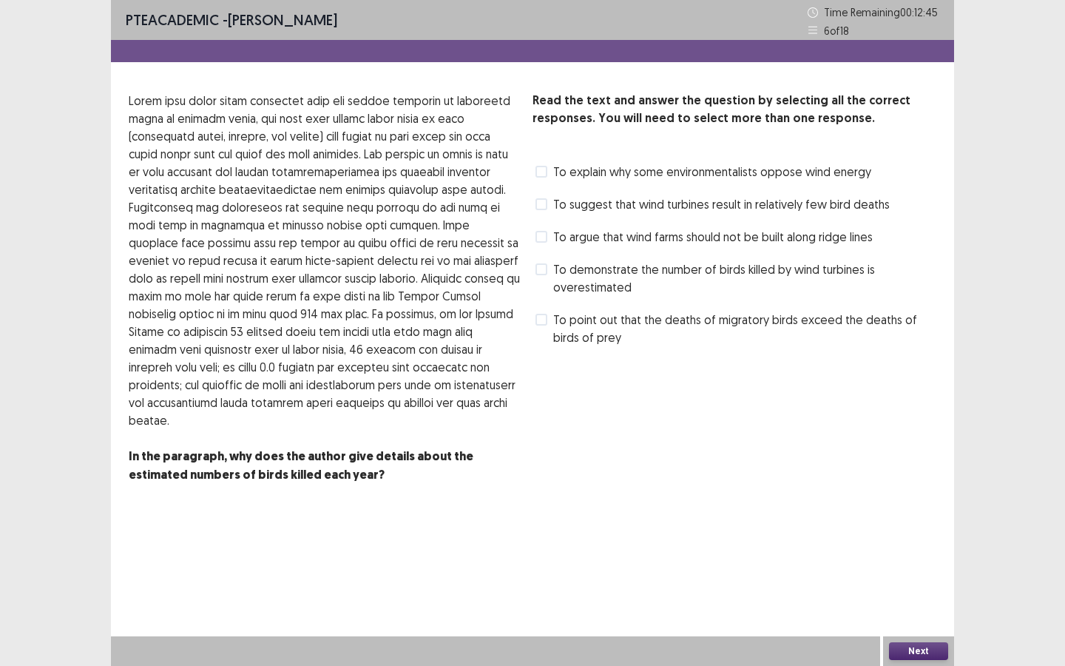
click at [545, 209] on span at bounding box center [541, 204] width 12 height 12
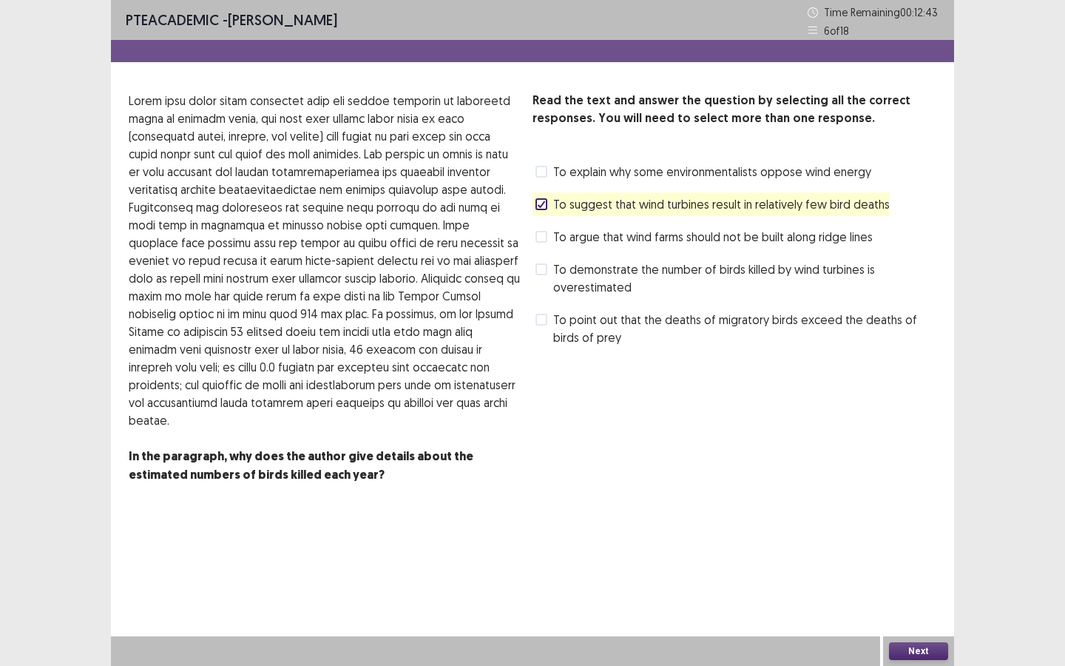
click at [905, 575] on button "Next" at bounding box center [918, 651] width 59 height 18
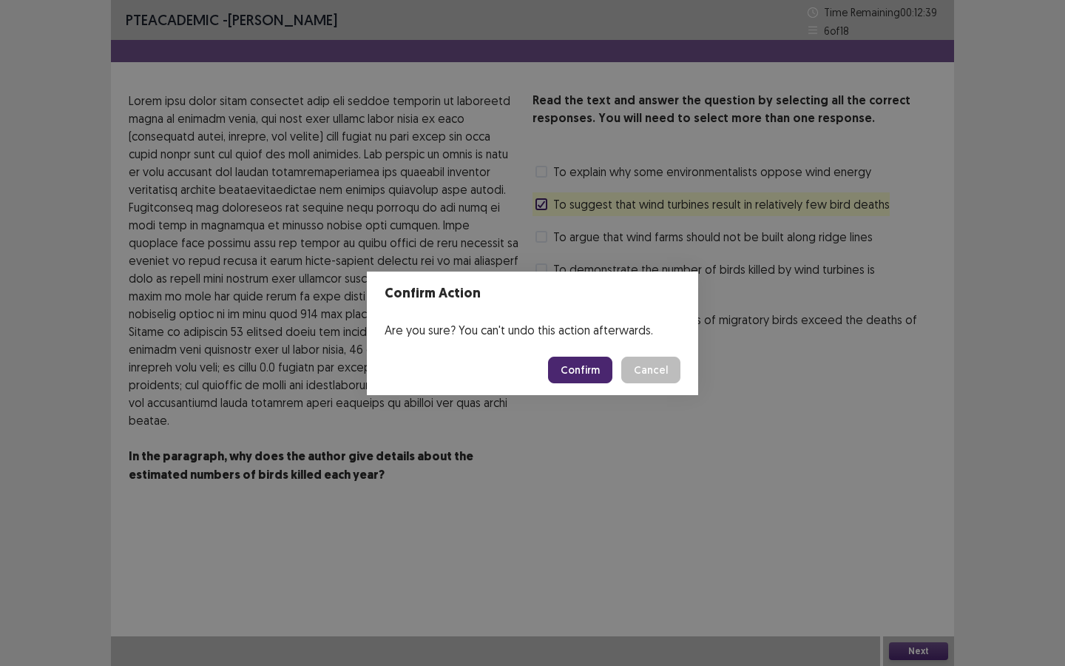
click at [596, 368] on button "Confirm" at bounding box center [580, 369] width 64 height 27
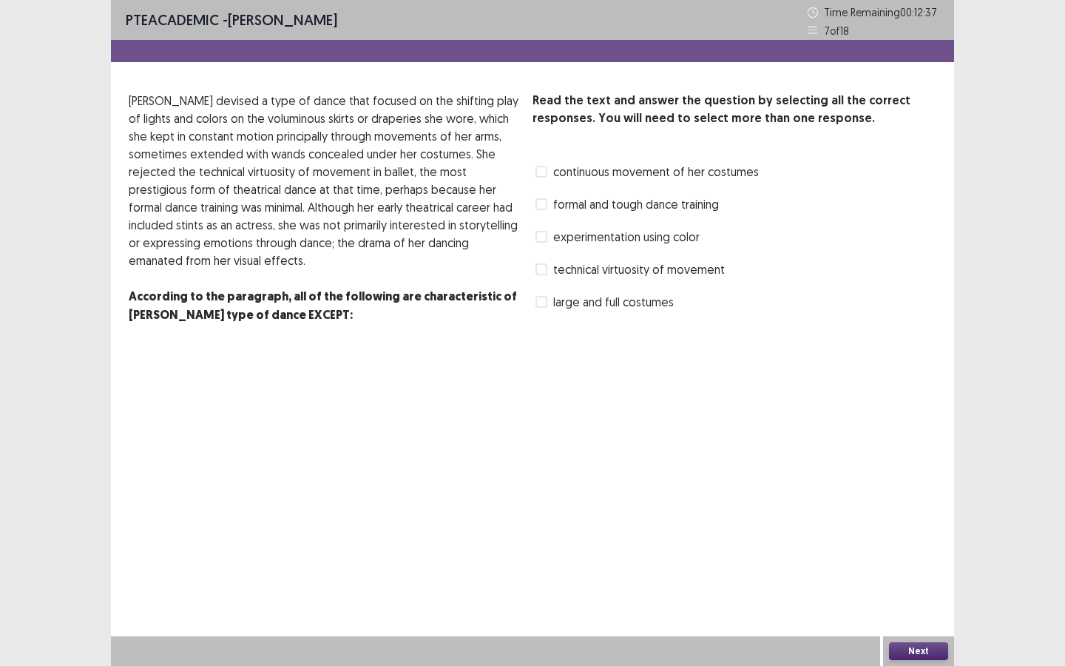
click at [541, 235] on span at bounding box center [541, 237] width 12 height 12
click at [917, 575] on button "Next" at bounding box center [918, 651] width 59 height 18
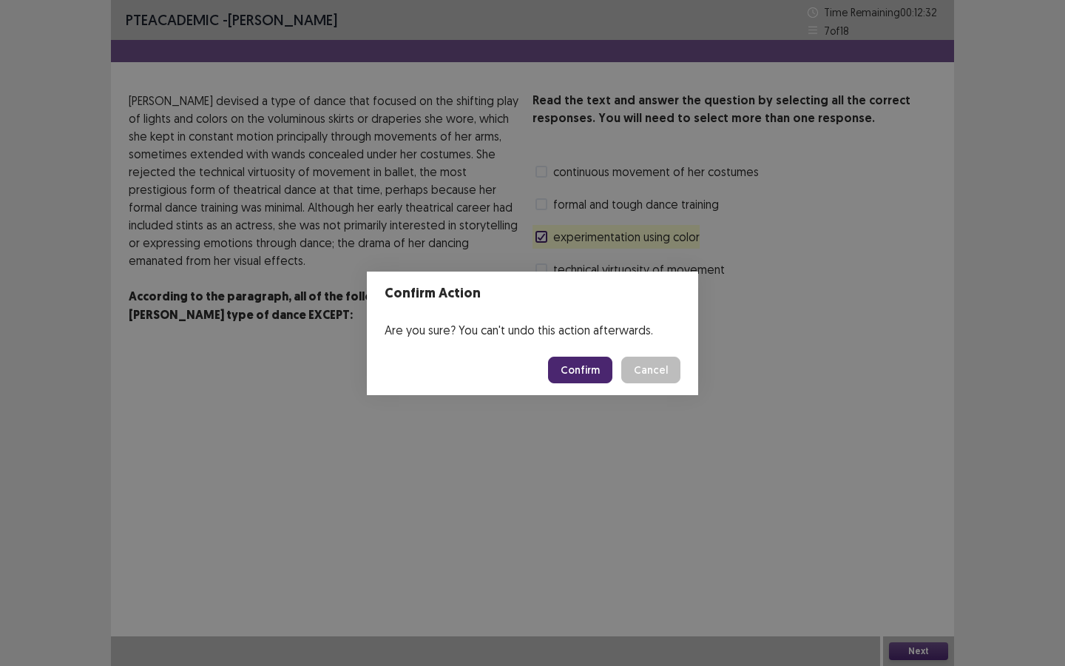
click at [588, 379] on button "Confirm" at bounding box center [580, 369] width 64 height 27
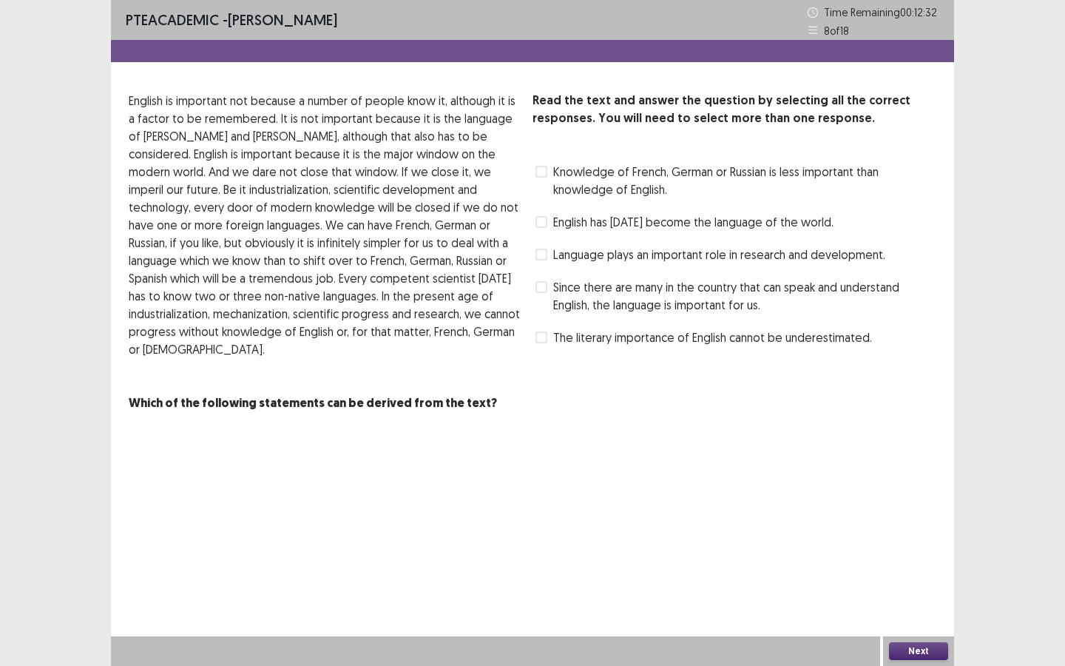
click at [544, 216] on span at bounding box center [541, 222] width 12 height 12
click at [909, 575] on button "Next" at bounding box center [918, 651] width 59 height 18
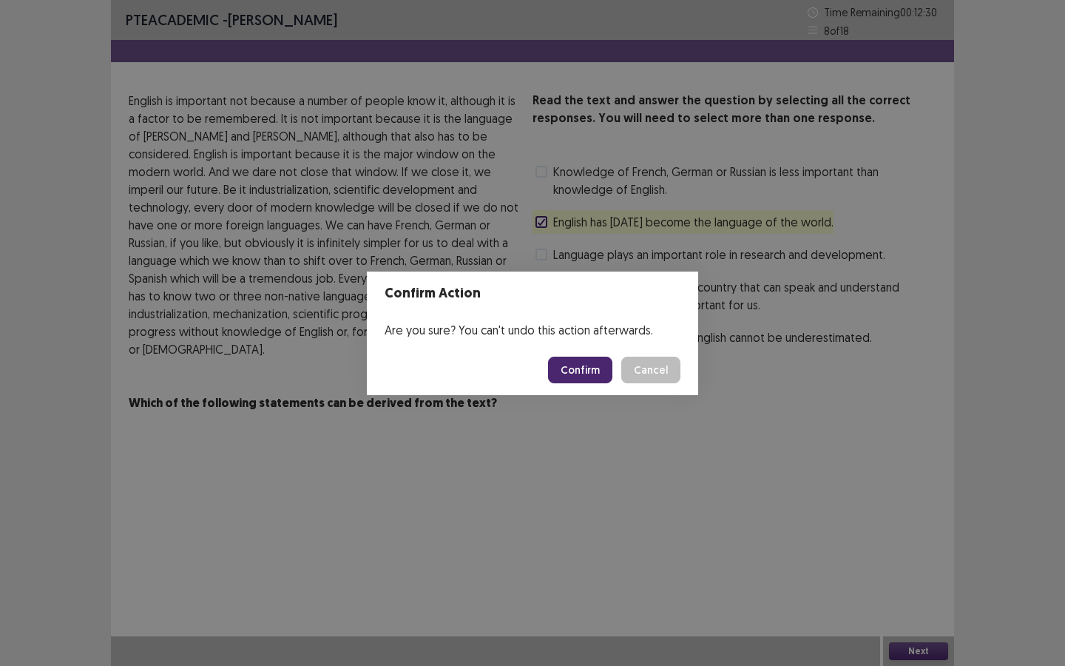
click at [568, 374] on button "Confirm" at bounding box center [580, 369] width 64 height 27
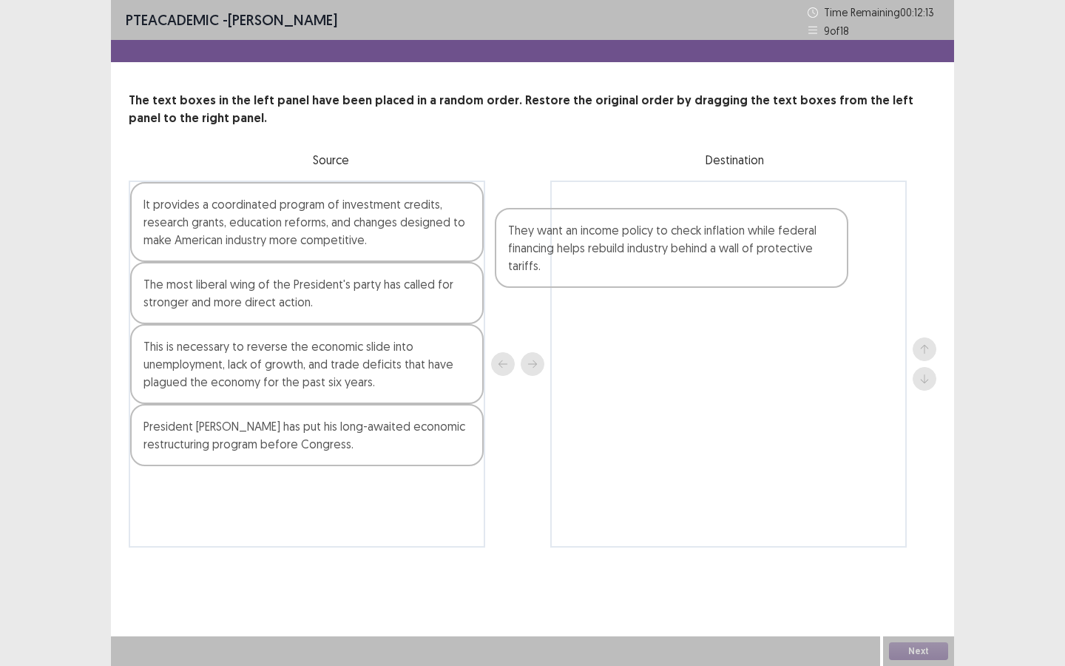
drag, startPoint x: 385, startPoint y: 225, endPoint x: 754, endPoint y: 251, distance: 369.9
click at [754, 251] on div "They want an income policy to check inflation while federal financing helps reb…" at bounding box center [533, 363] width 808 height 367
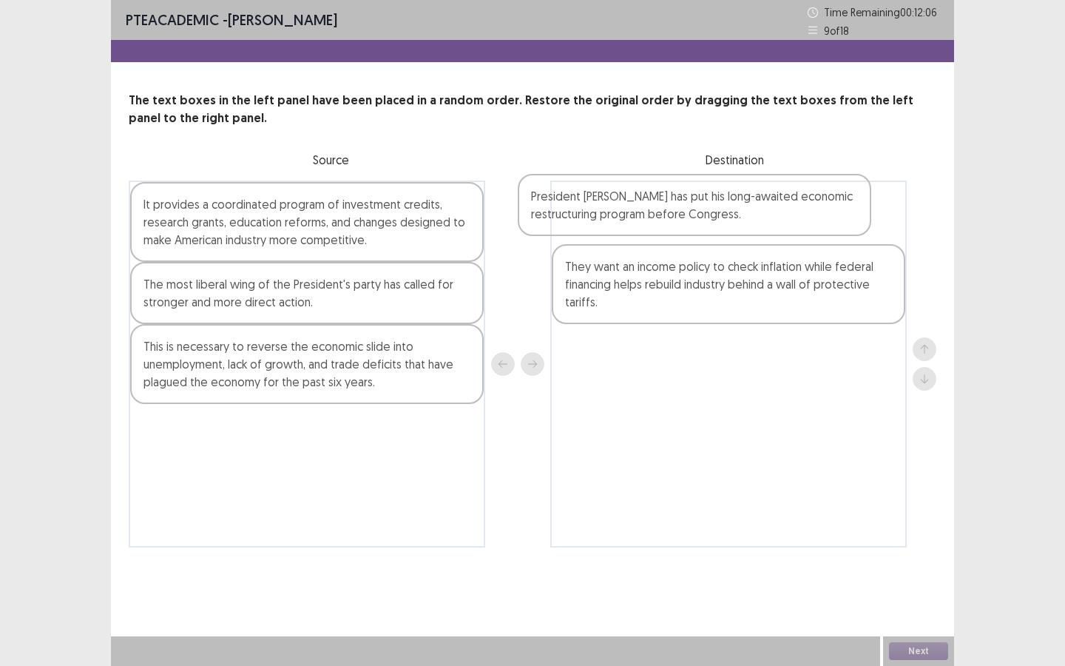
drag, startPoint x: 379, startPoint y: 434, endPoint x: 784, endPoint y: 205, distance: 465.6
click at [784, 205] on div "It provides a coordinated program of investment credits, research grants, educa…" at bounding box center [533, 363] width 808 height 367
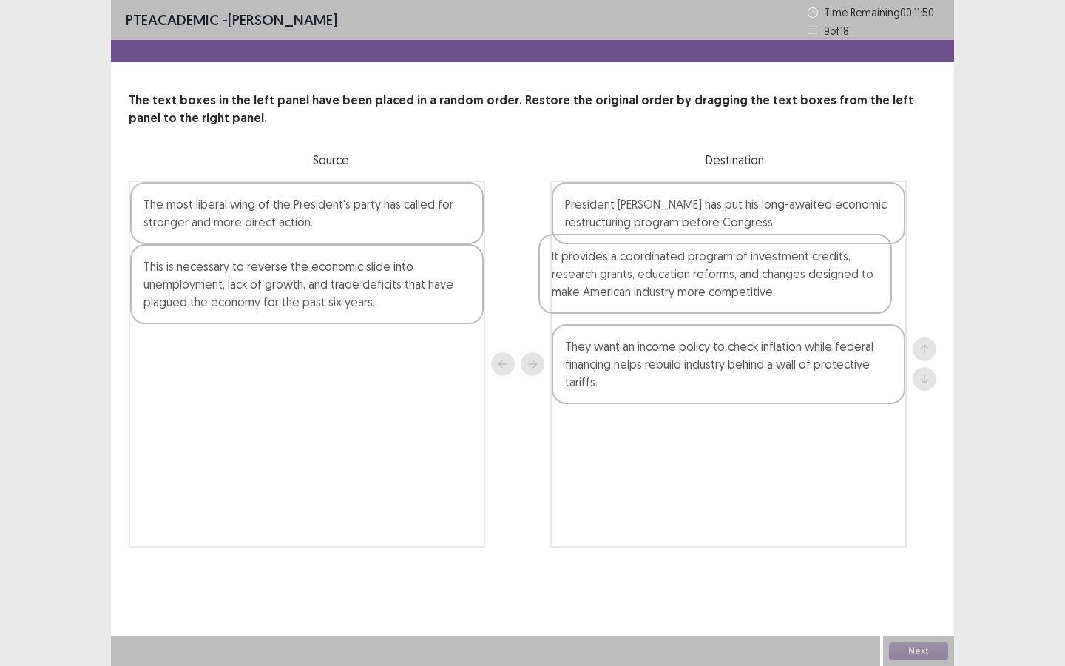
drag, startPoint x: 342, startPoint y: 241, endPoint x: 767, endPoint y: 296, distance: 428.0
click at [767, 296] on div "It provides a coordinated program of investment credits, research grants, educa…" at bounding box center [533, 363] width 808 height 367
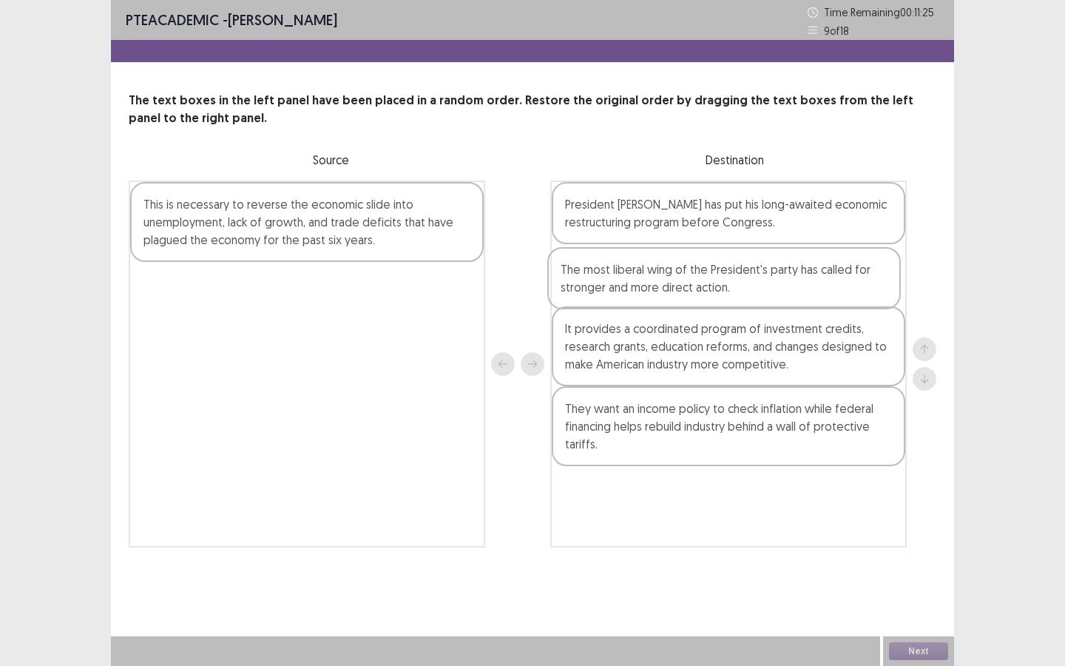
drag, startPoint x: 347, startPoint y: 220, endPoint x: 768, endPoint y: 285, distance: 425.9
click at [768, 285] on div "The most liberal wing of the President's party has called for stronger and more…" at bounding box center [533, 363] width 808 height 367
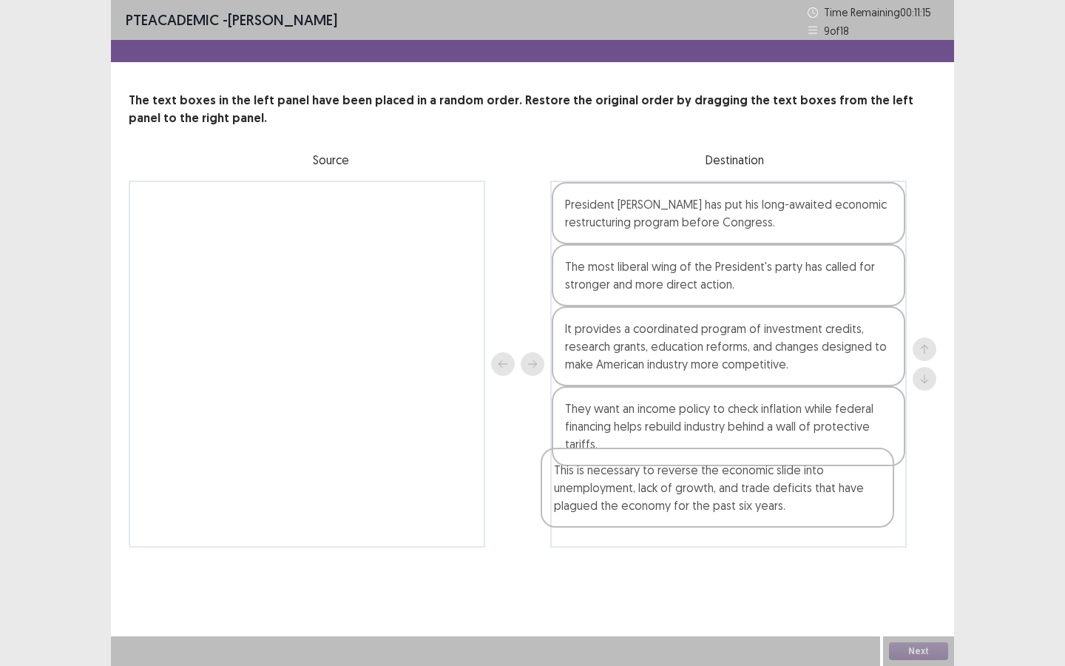
drag, startPoint x: 332, startPoint y: 248, endPoint x: 762, endPoint y: 530, distance: 514.2
click at [762, 530] on div "This is necessary to reverse the economic slide into unemployment, lack of grow…" at bounding box center [533, 363] width 808 height 367
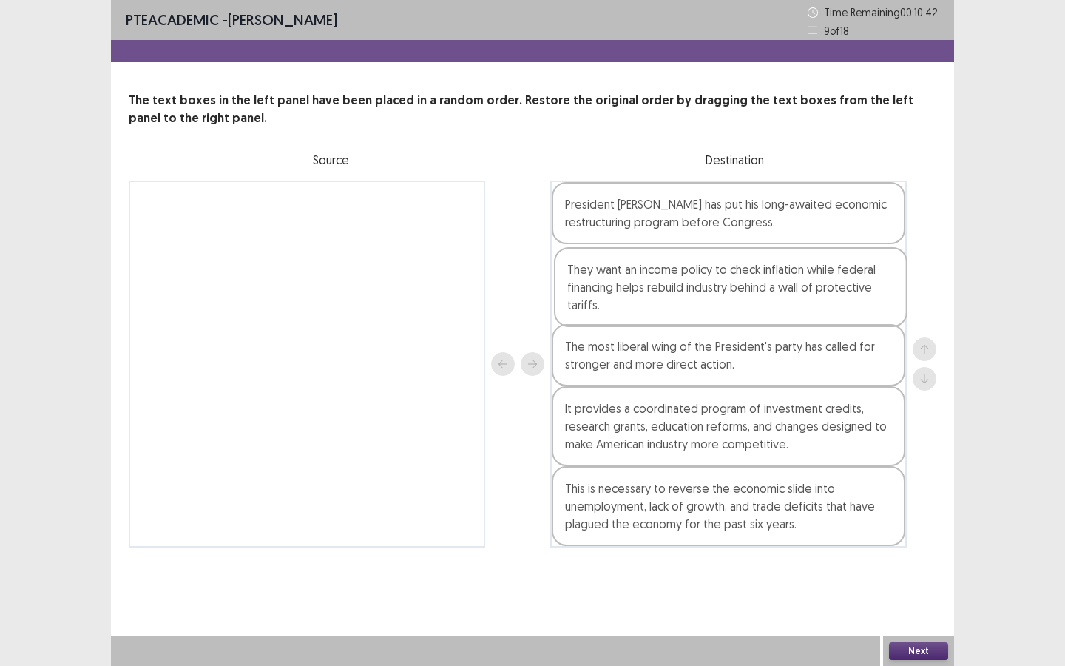
drag, startPoint x: 677, startPoint y: 421, endPoint x: 680, endPoint y: 271, distance: 149.4
click at [680, 271] on div "President [PERSON_NAME] has put his long-awaited economic restructuring program…" at bounding box center [728, 363] width 356 height 367
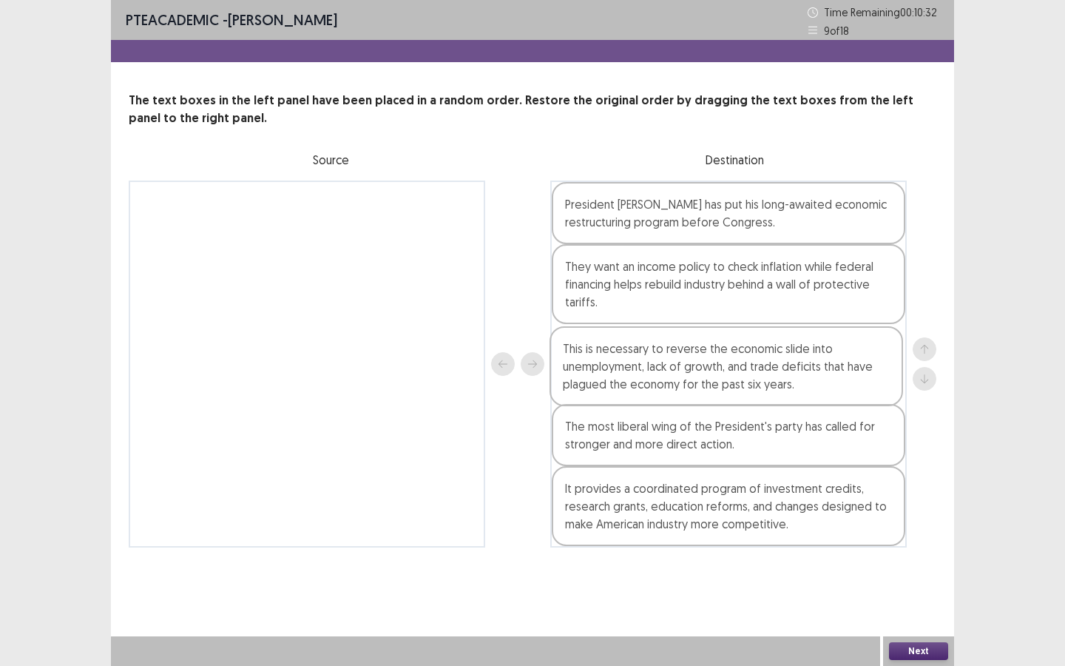
drag, startPoint x: 635, startPoint y: 515, endPoint x: 632, endPoint y: 371, distance: 143.5
click at [633, 370] on div "President [PERSON_NAME] has put his long-awaited economic restructuring program…" at bounding box center [728, 363] width 356 height 367
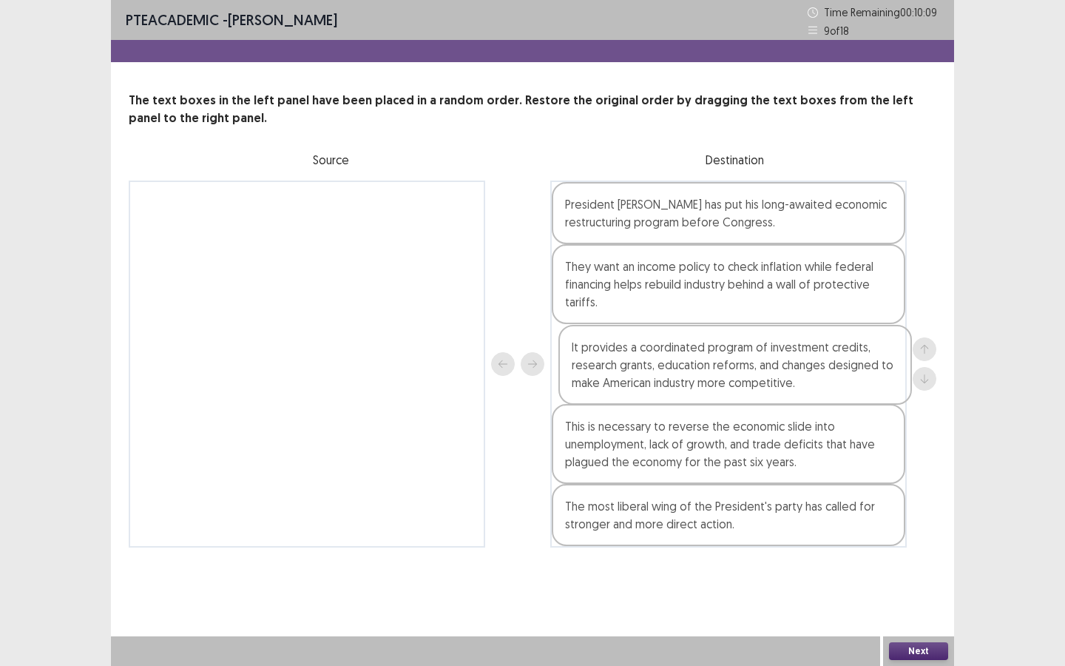
drag, startPoint x: 634, startPoint y: 521, endPoint x: 642, endPoint y: 376, distance: 145.1
click at [642, 376] on div "President [PERSON_NAME] has put his long-awaited economic restructuring program…" at bounding box center [728, 363] width 356 height 367
click at [911, 575] on button "Next" at bounding box center [918, 651] width 59 height 18
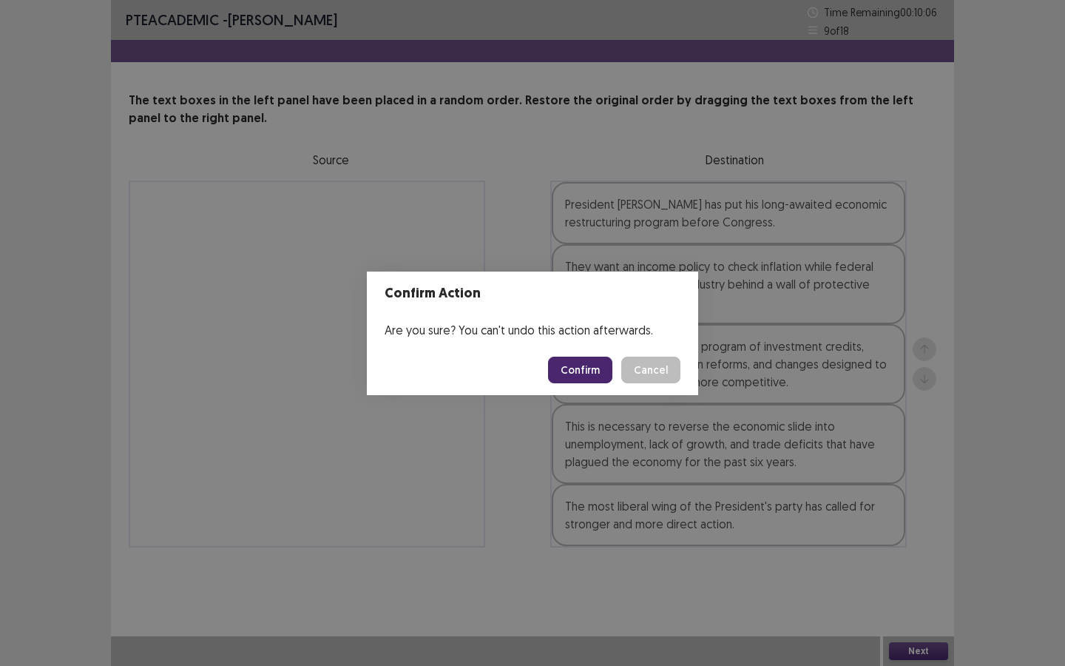
click at [552, 363] on footer "Confirm Cancel" at bounding box center [532, 370] width 331 height 50
click at [557, 368] on button "Confirm" at bounding box center [580, 369] width 64 height 27
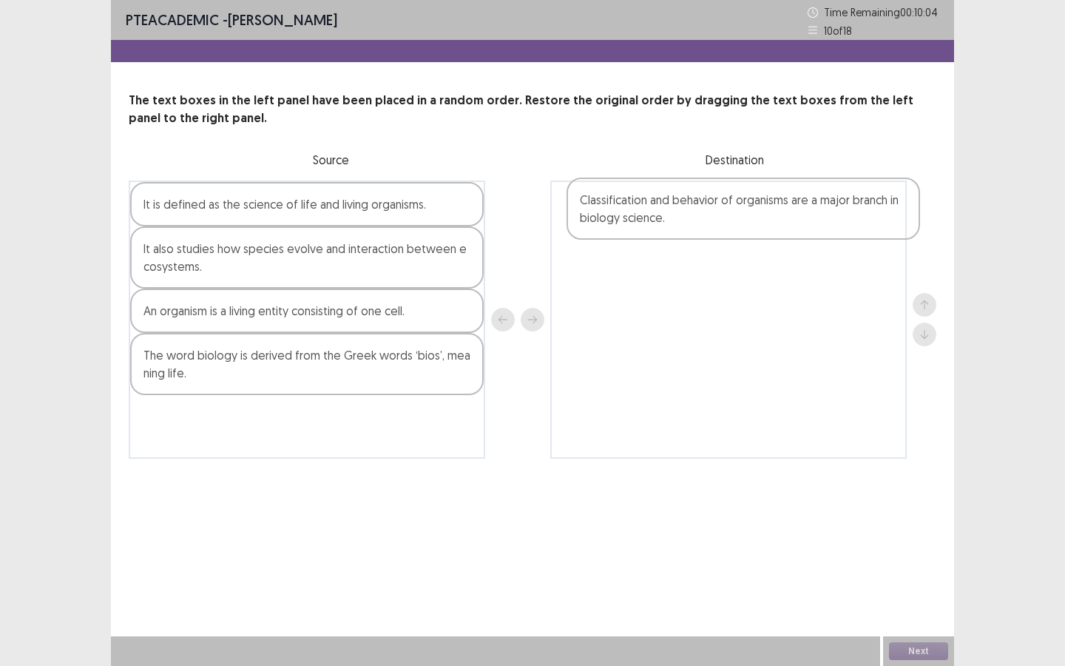
drag, startPoint x: 311, startPoint y: 226, endPoint x: 638, endPoint y: 224, distance: 327.6
click at [751, 220] on div "Classification and behavior of organisms are a major branch in biology science.…" at bounding box center [533, 319] width 808 height 278
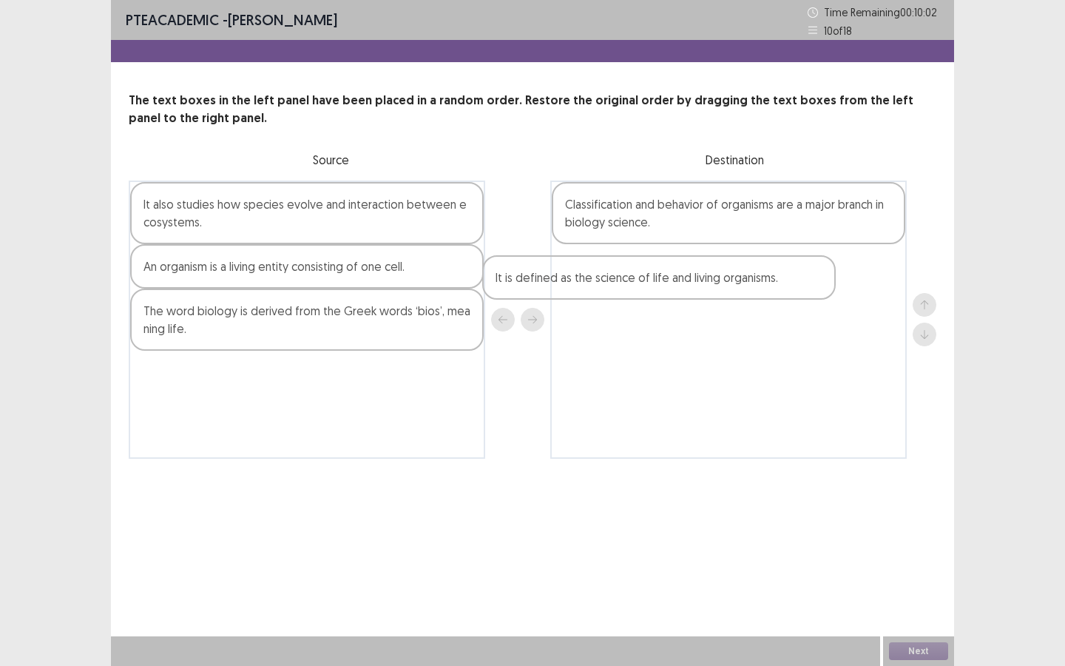
drag, startPoint x: 422, startPoint y: 203, endPoint x: 667, endPoint y: 255, distance: 250.2
click at [815, 288] on div "It is defined as the science of life and living organisms. It also studies how …" at bounding box center [533, 319] width 808 height 278
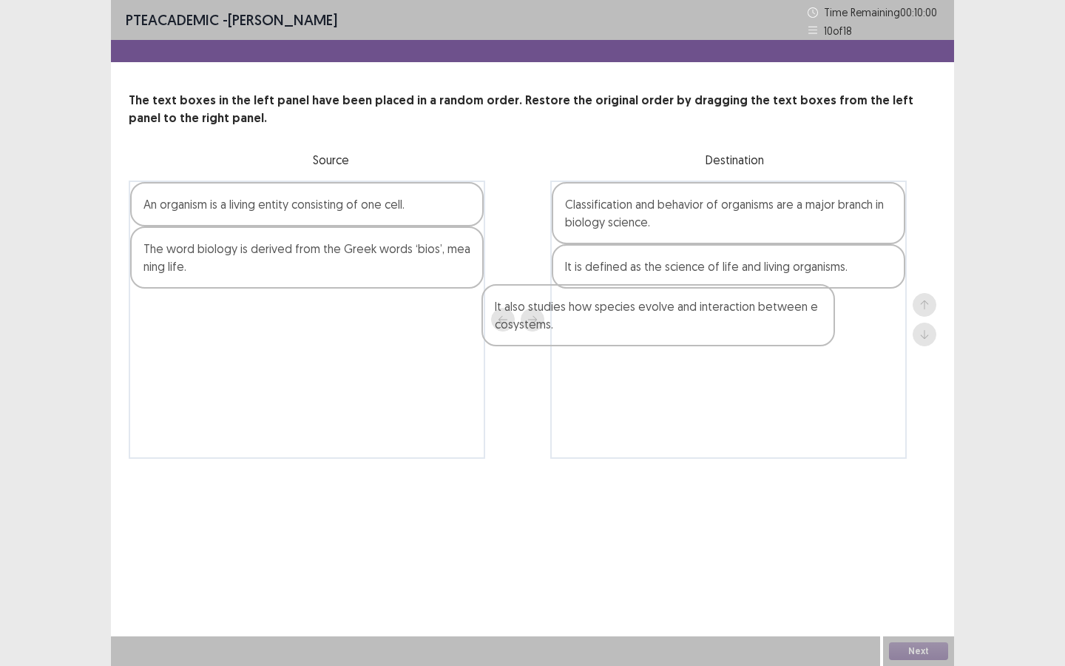
drag, startPoint x: 397, startPoint y: 210, endPoint x: 759, endPoint y: 316, distance: 377.5
click at [759, 316] on div "It also studies how species evolve and interaction between ecosystems. An organ…" at bounding box center [533, 319] width 808 height 278
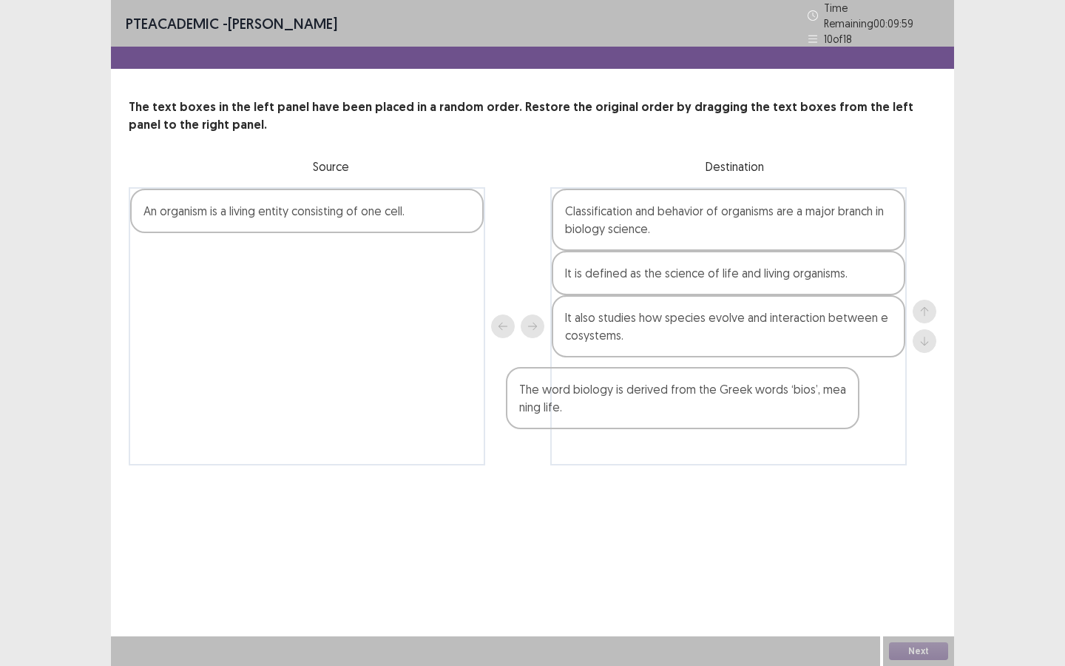
drag, startPoint x: 443, startPoint y: 258, endPoint x: 794, endPoint y: 393, distance: 376.4
click at [795, 393] on div "An organism is a living entity consisting of one cell. The word biology is deri…" at bounding box center [533, 326] width 808 height 278
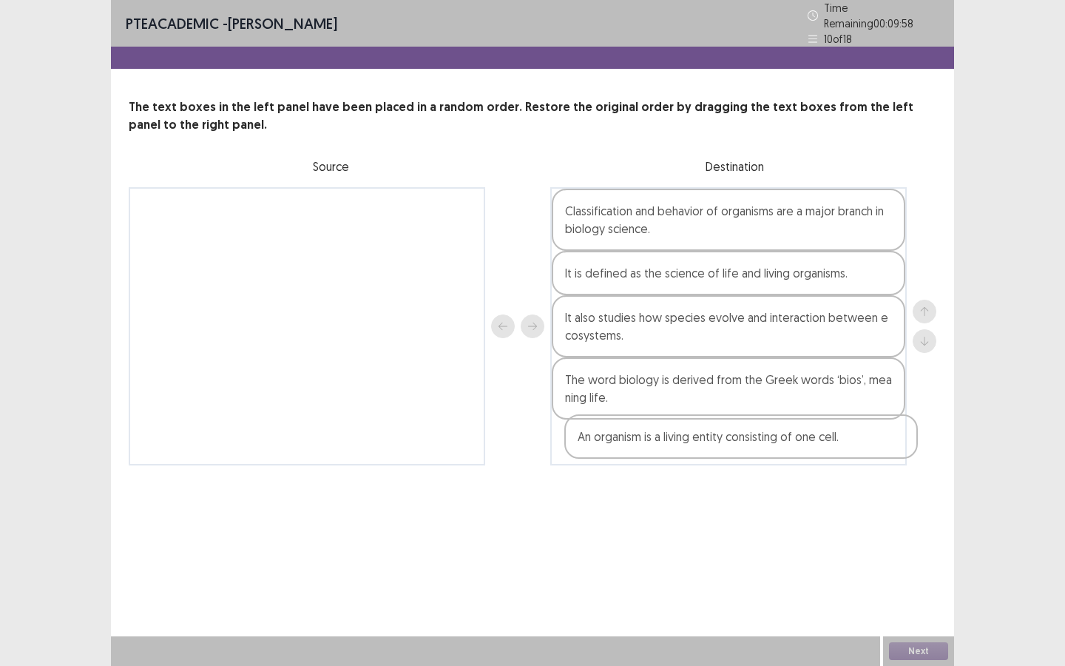
drag, startPoint x: 356, startPoint y: 197, endPoint x: 785, endPoint y: 429, distance: 487.7
click at [788, 429] on div "An organism is a living entity consisting of one cell. Classification and behav…" at bounding box center [533, 326] width 808 height 278
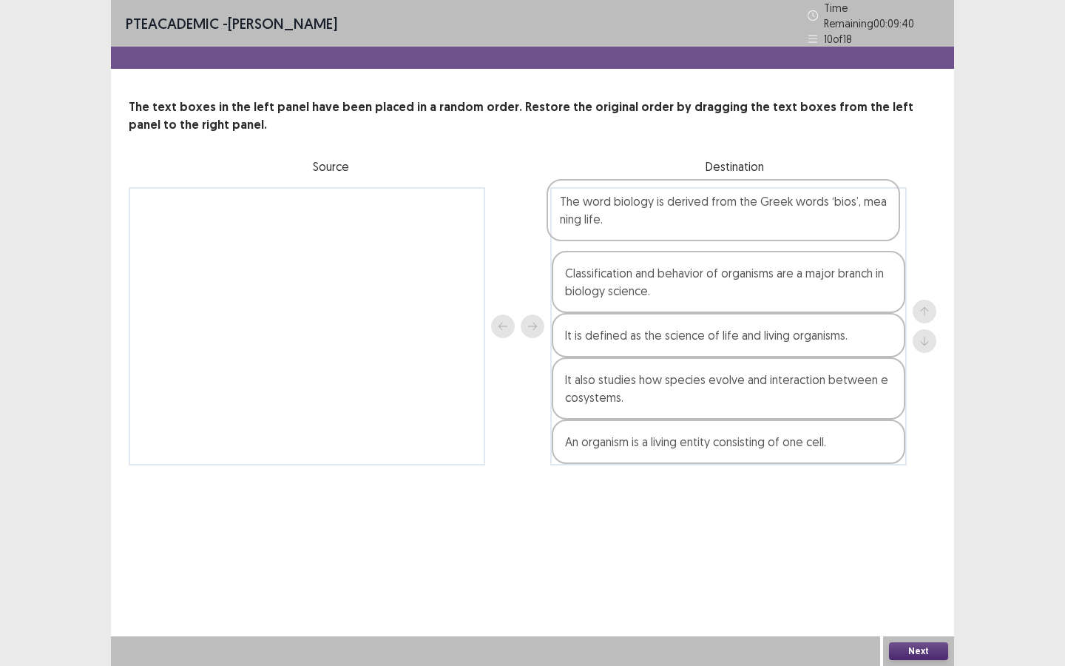
drag, startPoint x: 652, startPoint y: 385, endPoint x: 649, endPoint y: 207, distance: 178.2
click at [649, 207] on div "Classification and behavior of organisms are a major branch in biology science.…" at bounding box center [728, 326] width 356 height 278
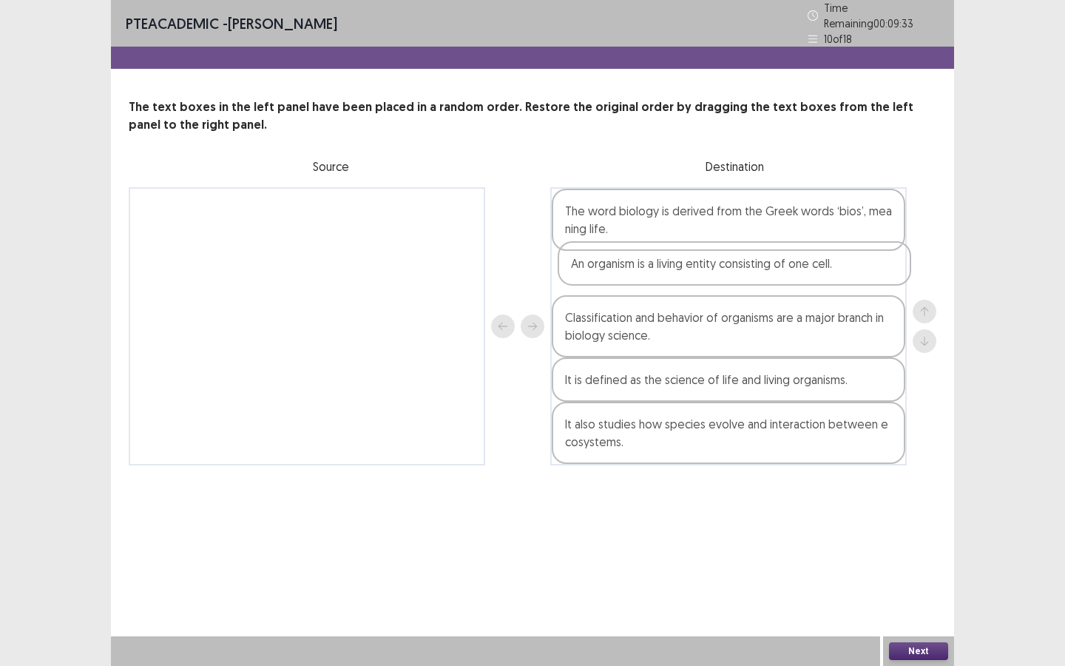
drag, startPoint x: 662, startPoint y: 449, endPoint x: 671, endPoint y: 270, distance: 179.2
click at [671, 270] on div "The word biology is derived from the Greek words ‘bios’, meaning life. Classifi…" at bounding box center [728, 326] width 356 height 278
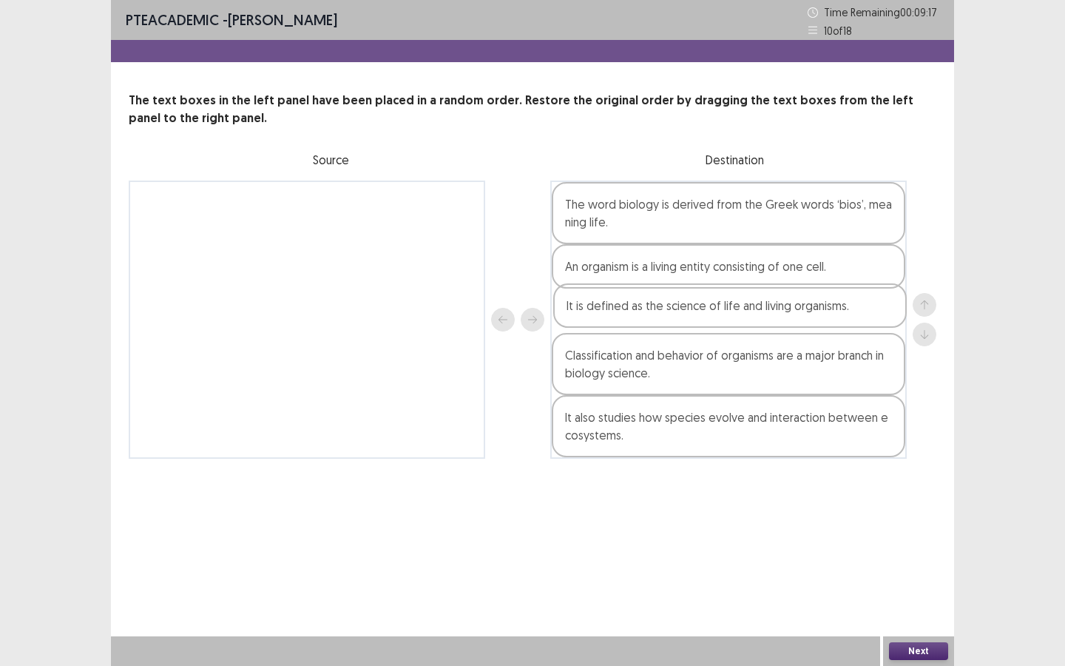
drag, startPoint x: 685, startPoint y: 385, endPoint x: 686, endPoint y: 312, distance: 72.5
click at [686, 312] on div "The word biology is derived from the Greek words ‘bios’, meaning life. An organ…" at bounding box center [728, 319] width 356 height 278
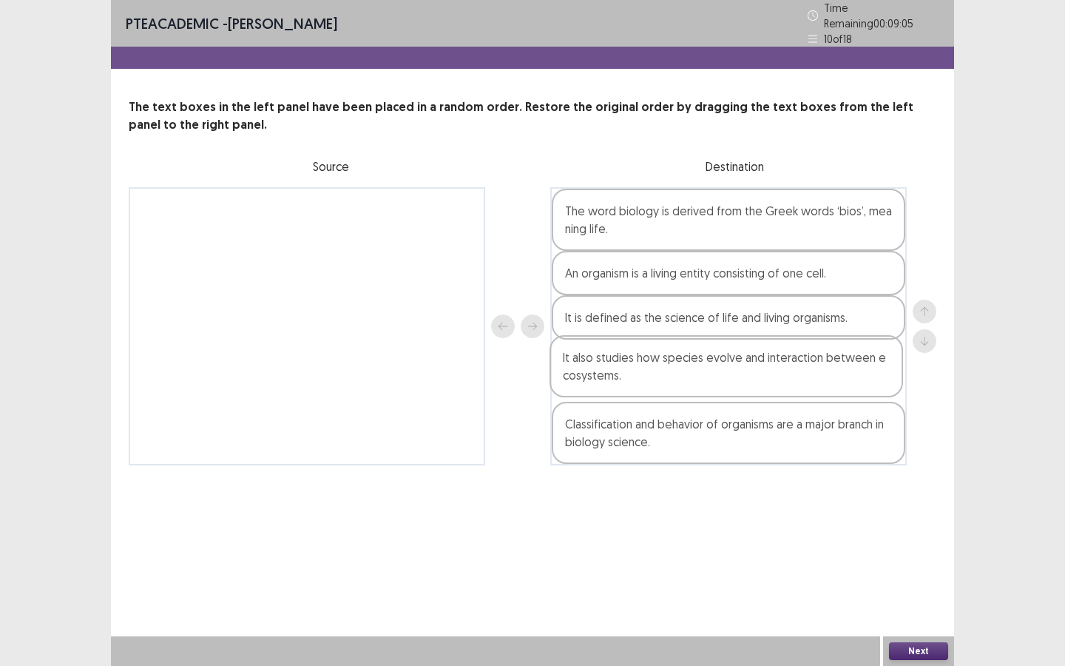
drag, startPoint x: 640, startPoint y: 439, endPoint x: 637, endPoint y: 375, distance: 63.6
click at [637, 375] on div "The word biology is derived from the Greek words ‘bios’, meaning life. An organ…" at bounding box center [728, 326] width 356 height 278
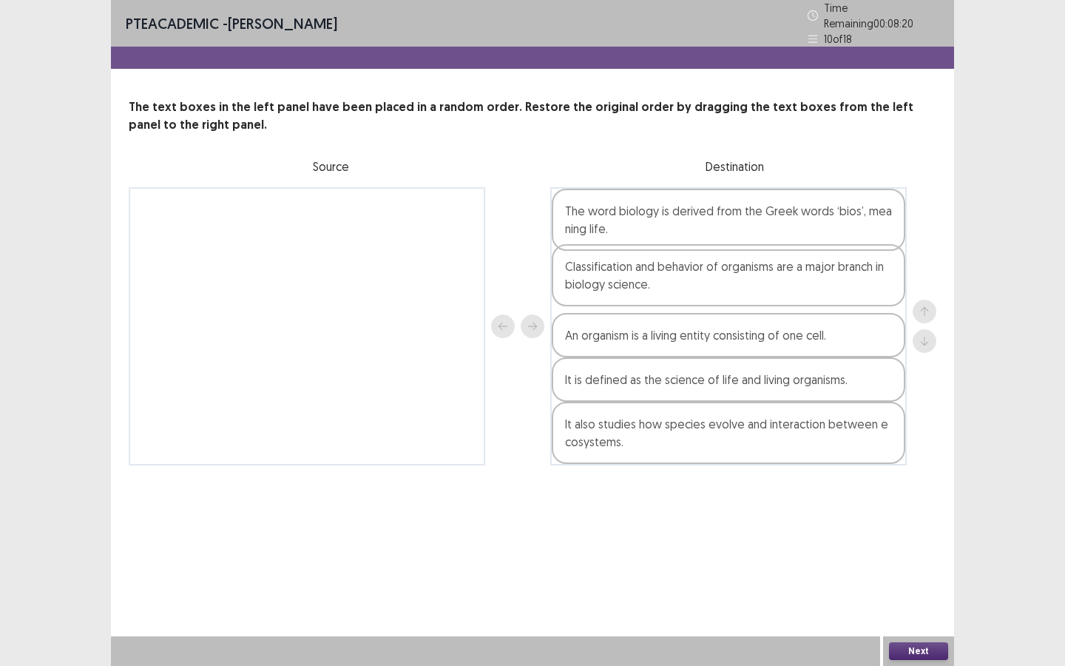
drag, startPoint x: 671, startPoint y: 443, endPoint x: 676, endPoint y: 291, distance: 152.4
click at [676, 291] on div "The word biology is derived from the Greek words ‘bios’, meaning life. An organ…" at bounding box center [728, 326] width 356 height 278
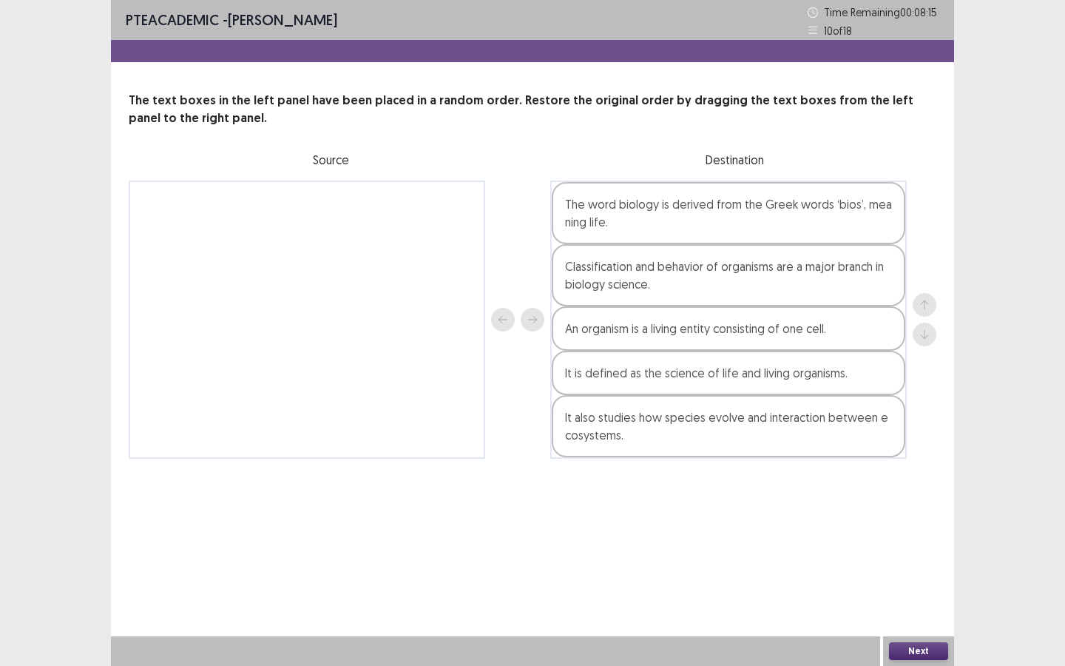
click at [901, 575] on button "Next" at bounding box center [918, 651] width 59 height 18
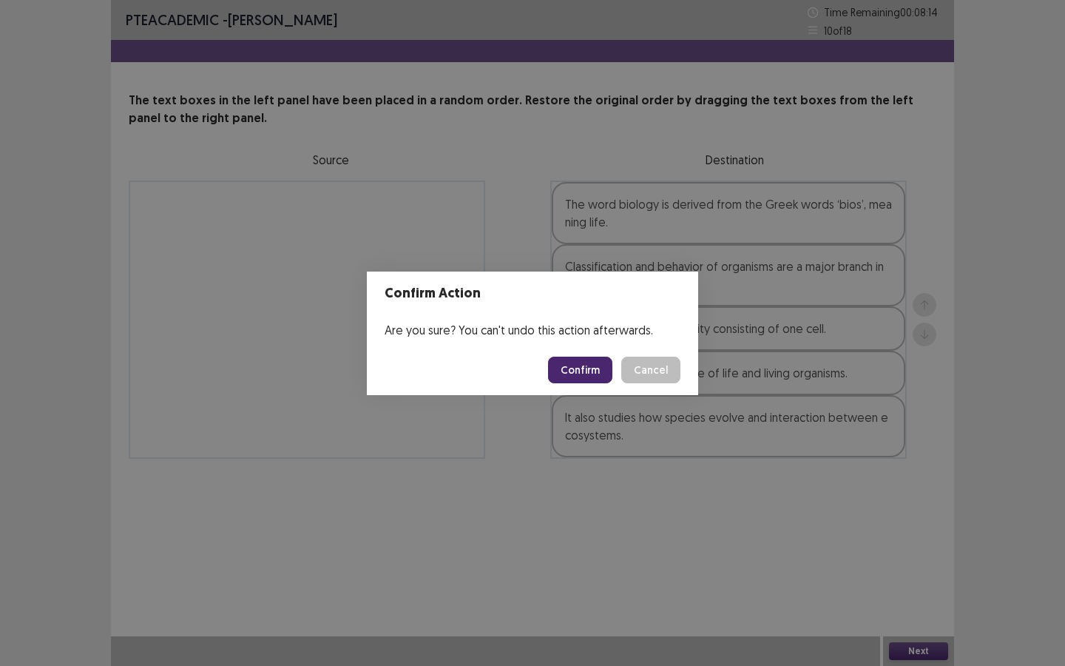
click at [567, 365] on button "Confirm" at bounding box center [580, 369] width 64 height 27
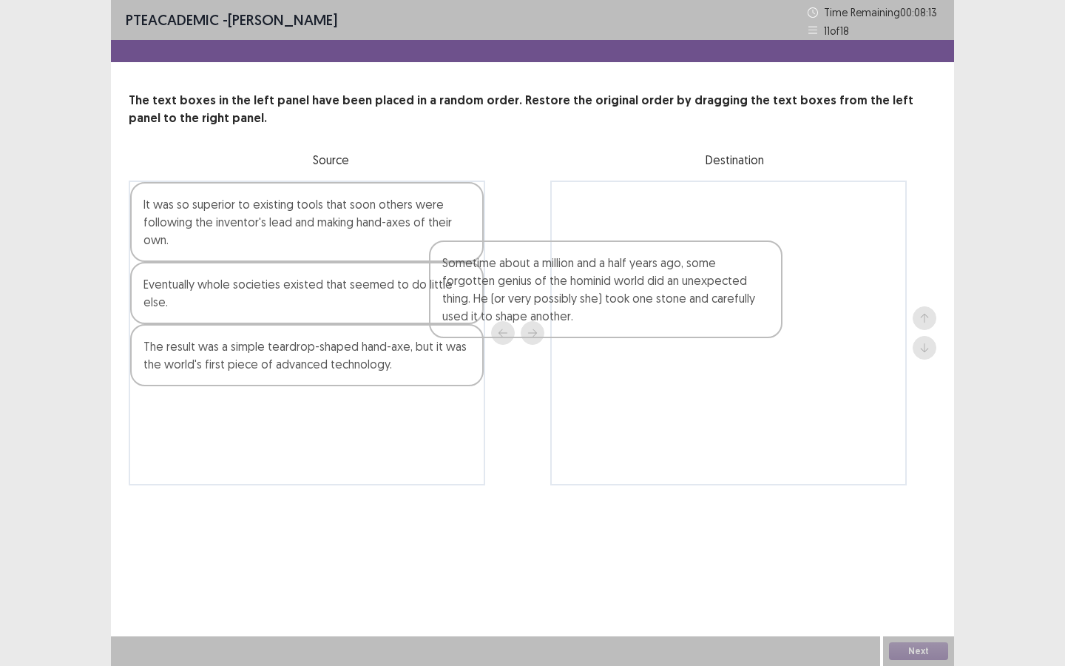
drag, startPoint x: 393, startPoint y: 315, endPoint x: 646, endPoint y: 304, distance: 253.9
click at [722, 288] on div "It was so superior to existing tools that soon others were following the invent…" at bounding box center [533, 332] width 808 height 305
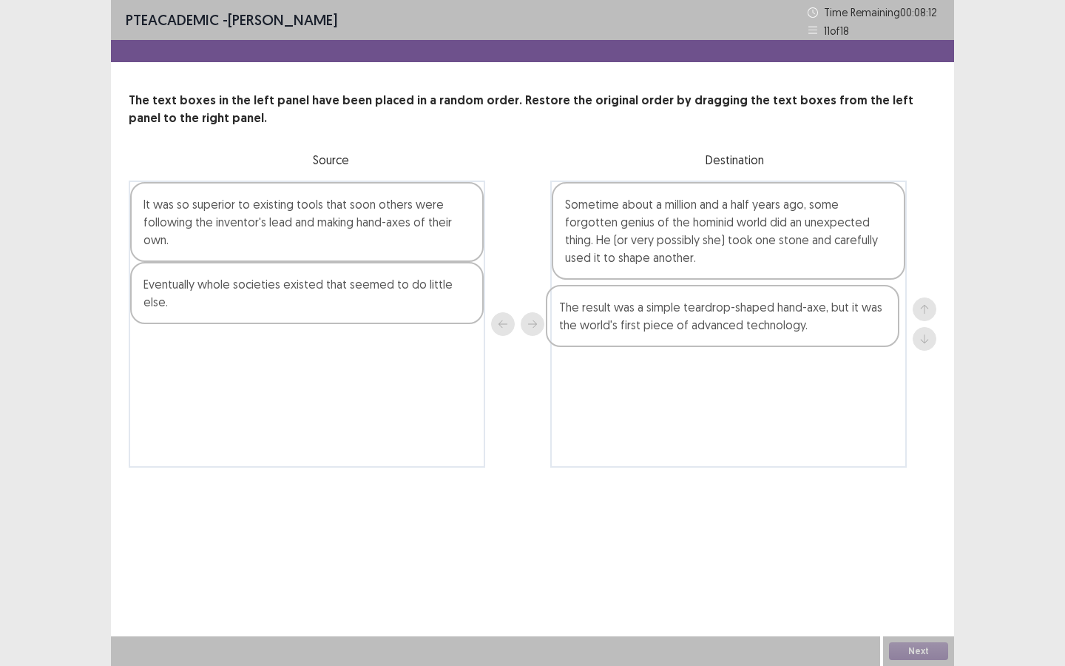
drag, startPoint x: 450, startPoint y: 343, endPoint x: 806, endPoint y: 325, distance: 356.9
click at [807, 325] on div "It was so superior to existing tools that soon others were following the invent…" at bounding box center [533, 323] width 808 height 287
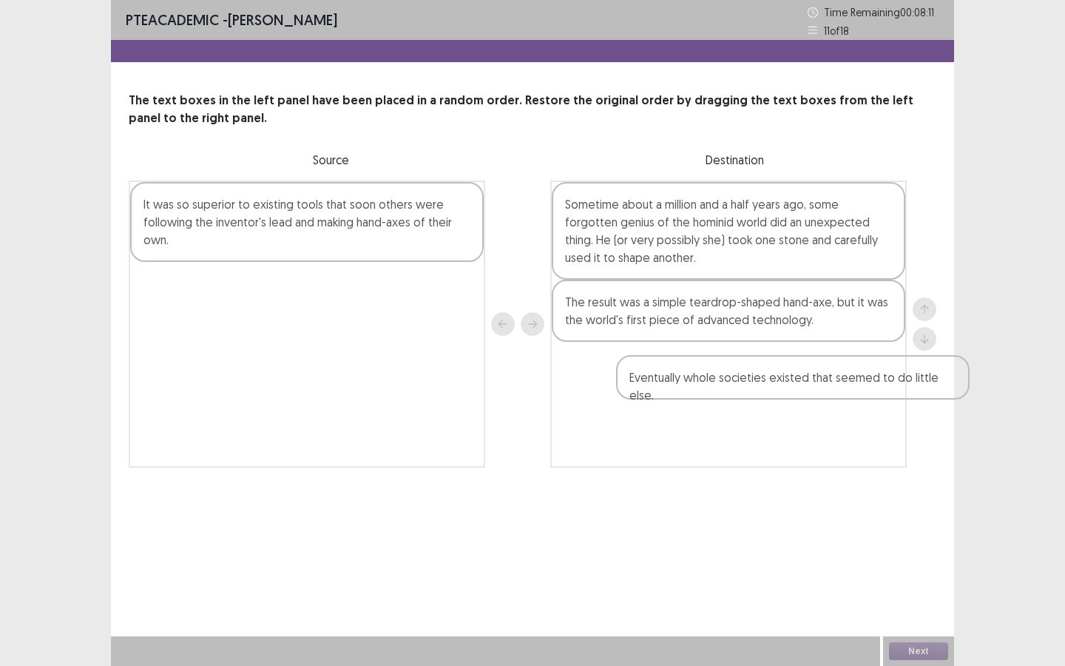
drag, startPoint x: 711, startPoint y: 340, endPoint x: 893, endPoint y: 385, distance: 186.5
click at [893, 385] on div "It was so superior to existing tools that soon others were following the invent…" at bounding box center [533, 323] width 808 height 287
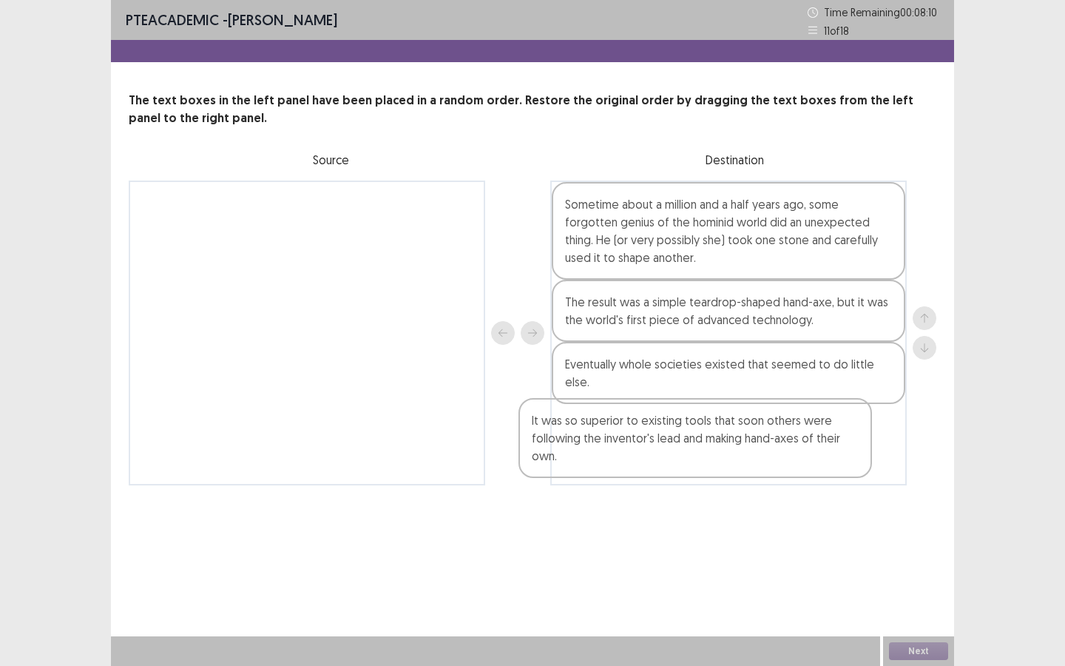
drag, startPoint x: 502, startPoint y: 268, endPoint x: 813, endPoint y: 449, distance: 359.8
click at [813, 449] on div "It was so superior to existing tools that soon others were following the invent…" at bounding box center [533, 332] width 808 height 305
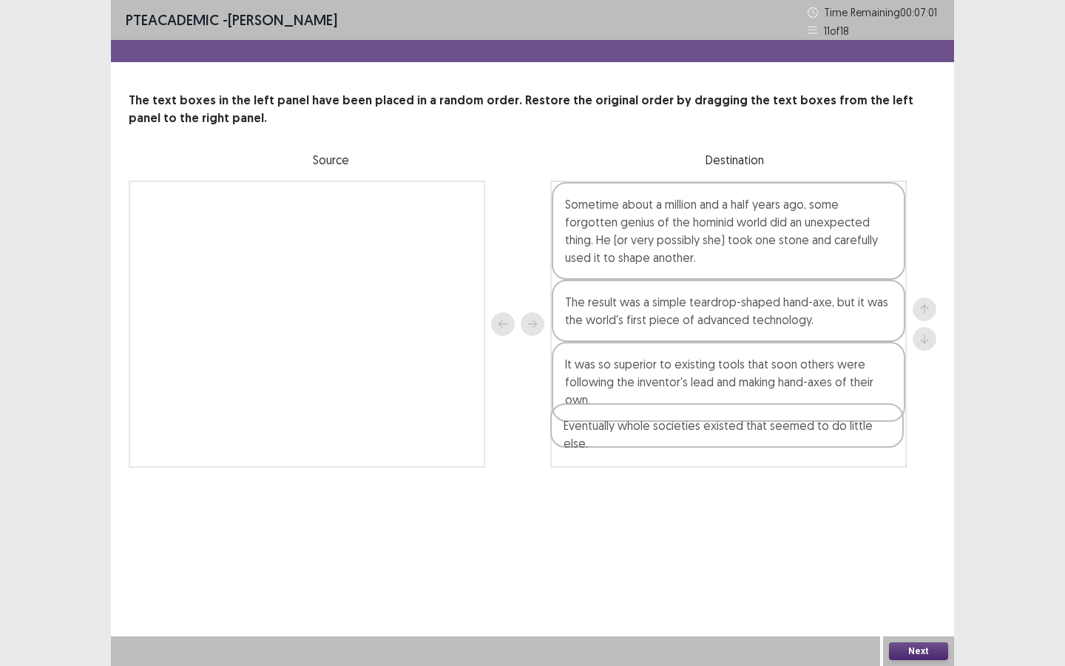
drag, startPoint x: 665, startPoint y: 379, endPoint x: 663, endPoint y: 446, distance: 67.3
click at [663, 446] on div "Sometime about a million and a half years ago, some forgotten genius of the hom…" at bounding box center [728, 323] width 356 height 287
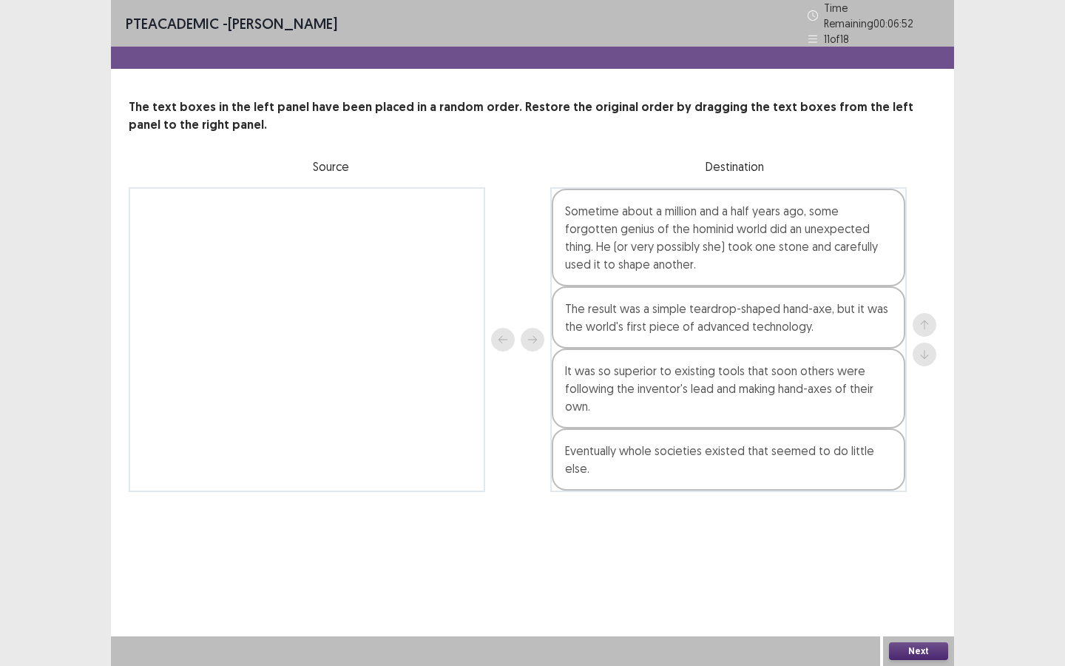
click at [924, 575] on button "Next" at bounding box center [918, 651] width 59 height 18
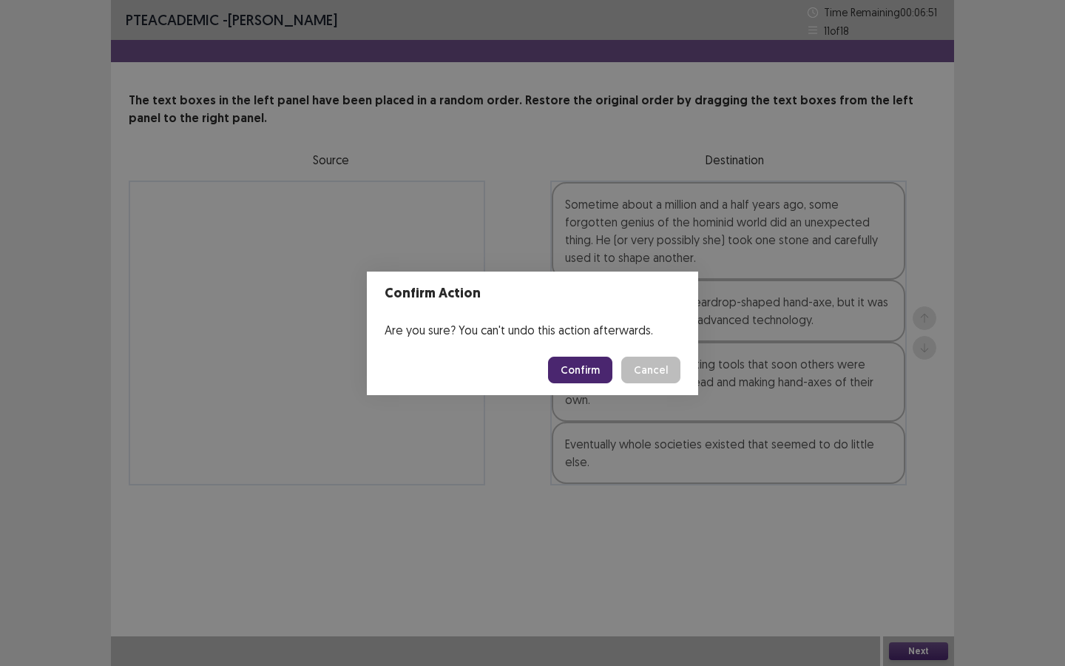
click at [599, 382] on button "Confirm" at bounding box center [580, 369] width 64 height 27
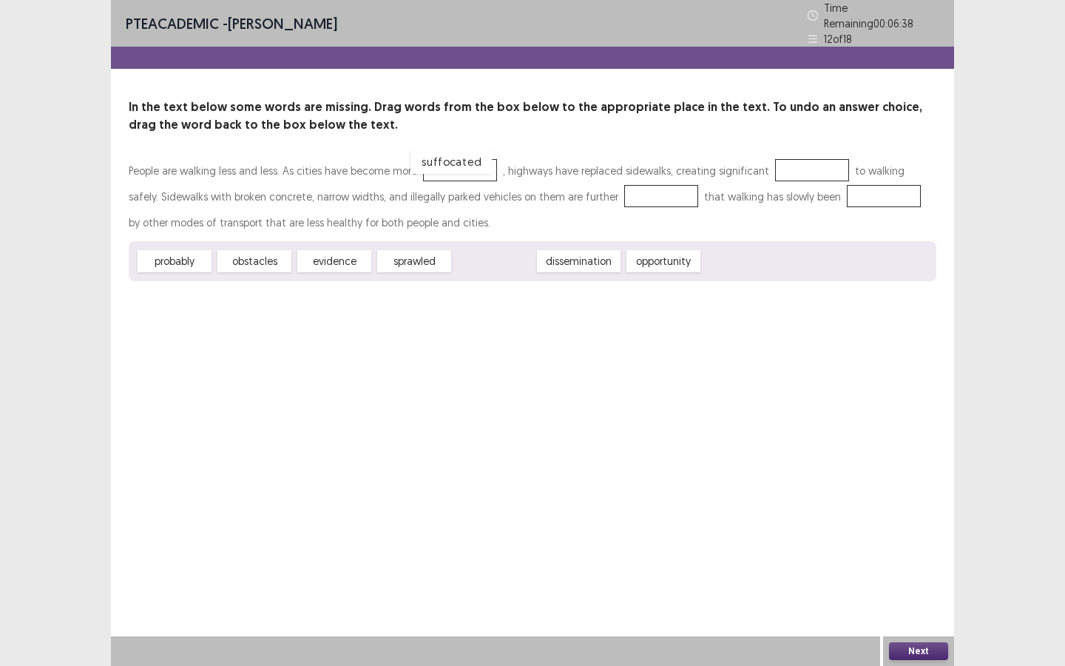
drag, startPoint x: 518, startPoint y: 260, endPoint x: 475, endPoint y: 160, distance: 108.7
drag, startPoint x: 571, startPoint y: 249, endPoint x: 776, endPoint y: 160, distance: 224.2
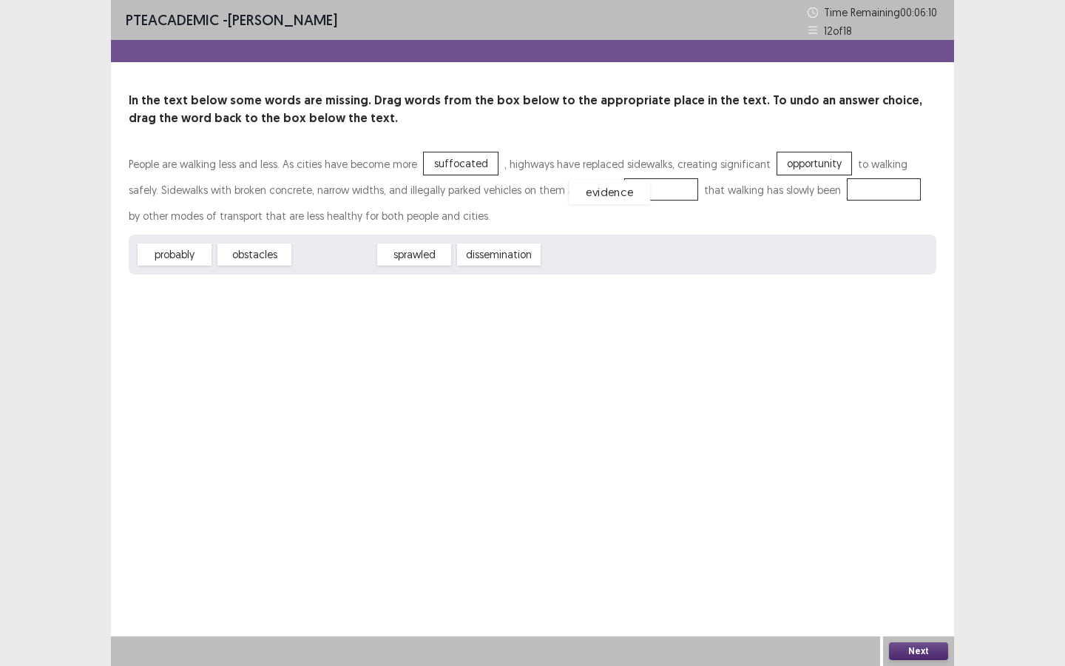
drag, startPoint x: 356, startPoint y: 261, endPoint x: 631, endPoint y: 199, distance: 282.0
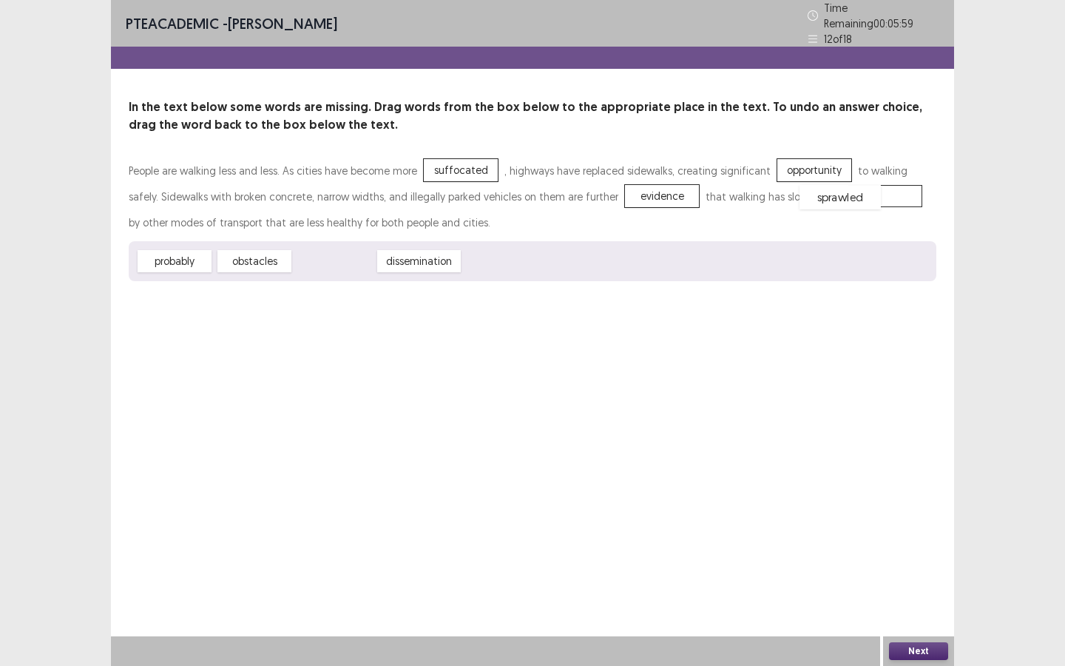
drag, startPoint x: 317, startPoint y: 257, endPoint x: 820, endPoint y: 193, distance: 507.6
drag, startPoint x: 268, startPoint y: 259, endPoint x: 811, endPoint y: 166, distance: 550.7
drag, startPoint x: 334, startPoint y: 260, endPoint x: 836, endPoint y: 197, distance: 506.0
click at [906, 575] on button "Next" at bounding box center [918, 651] width 59 height 18
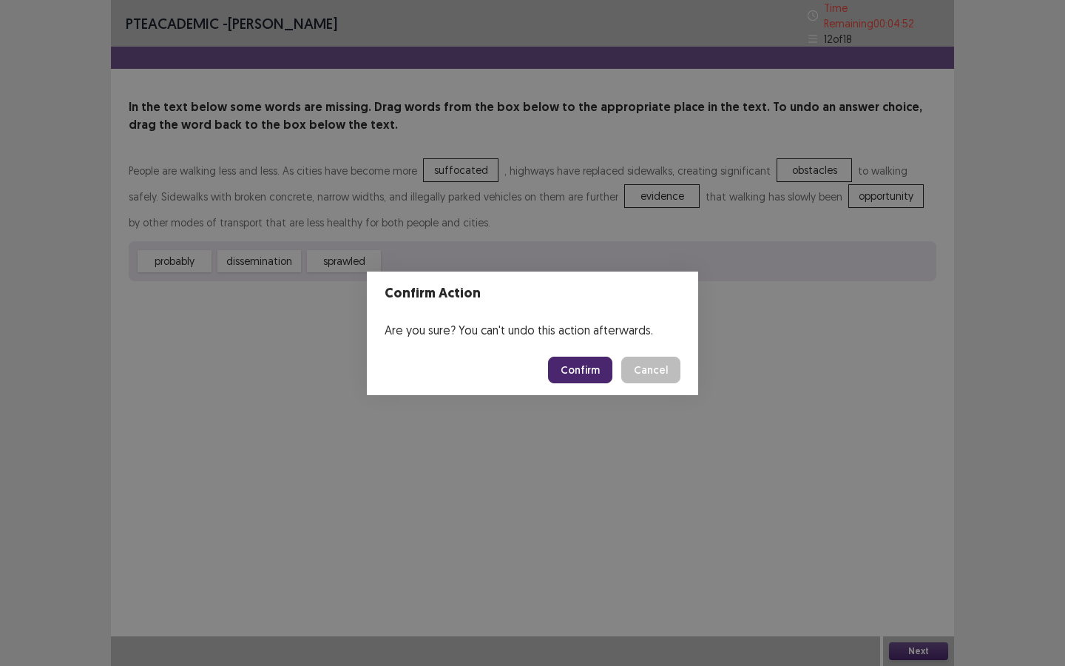
click at [583, 373] on button "Confirm" at bounding box center [580, 369] width 64 height 27
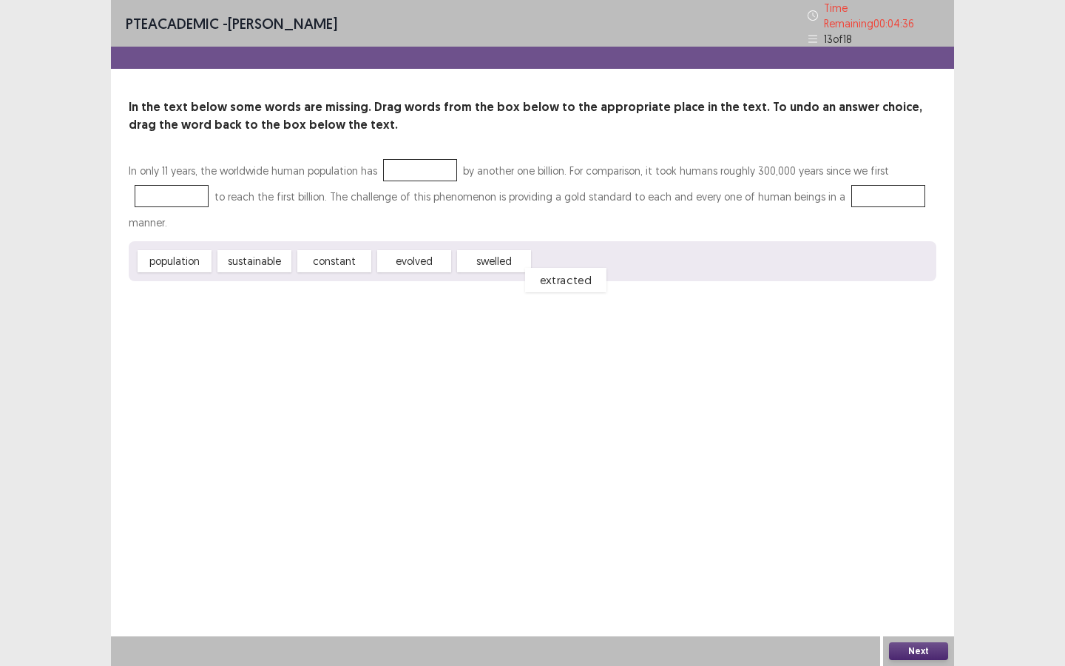
drag, startPoint x: 569, startPoint y: 257, endPoint x: 546, endPoint y: 270, distance: 26.1
click at [556, 274] on div "extracted" at bounding box center [565, 280] width 81 height 24
drag, startPoint x: 470, startPoint y: 255, endPoint x: 395, endPoint y: 174, distance: 110.9
drag, startPoint x: 194, startPoint y: 195, endPoint x: 182, endPoint y: 197, distance: 11.9
click at [182, 197] on div "In only 11 years, the worldwide human population has swelled by another one bil…" at bounding box center [533, 219] width 808 height 123
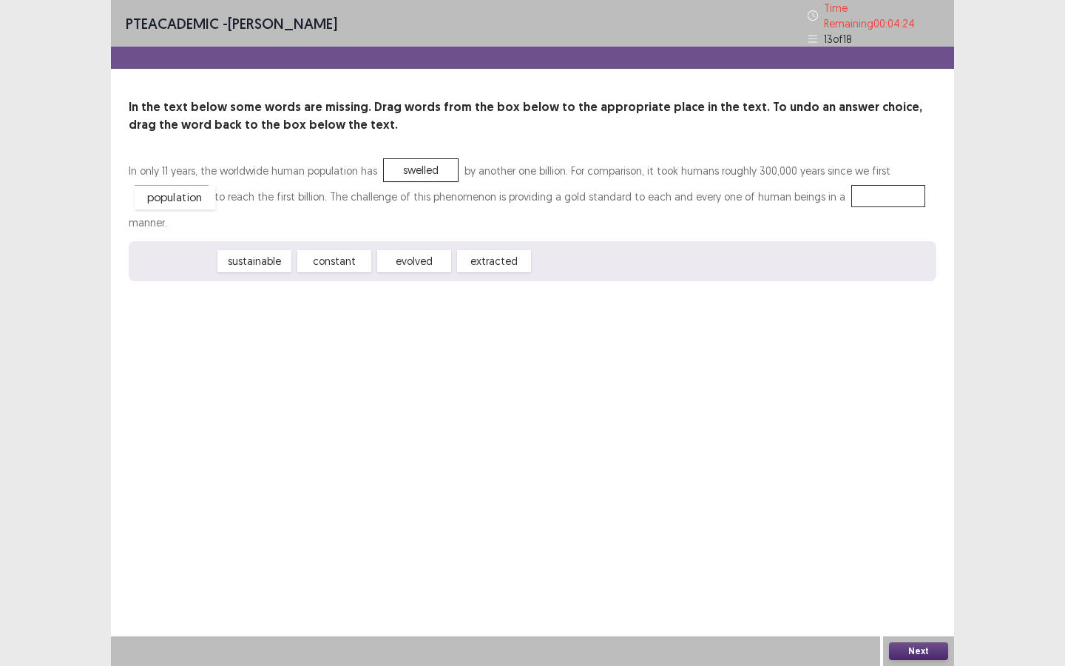
drag, startPoint x: 179, startPoint y: 253, endPoint x: 180, endPoint y: 190, distance: 62.9
drag, startPoint x: 275, startPoint y: 260, endPoint x: 867, endPoint y: 183, distance: 596.7
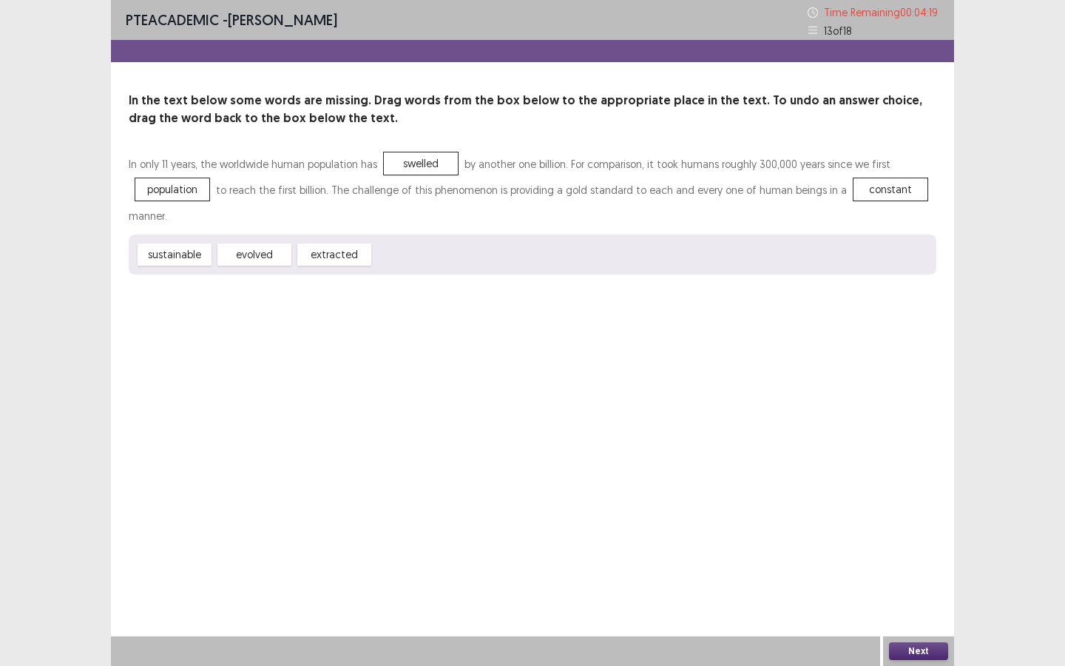
click at [938, 575] on div "Next" at bounding box center [918, 651] width 71 height 30
click at [938, 575] on button "Next" at bounding box center [918, 651] width 59 height 18
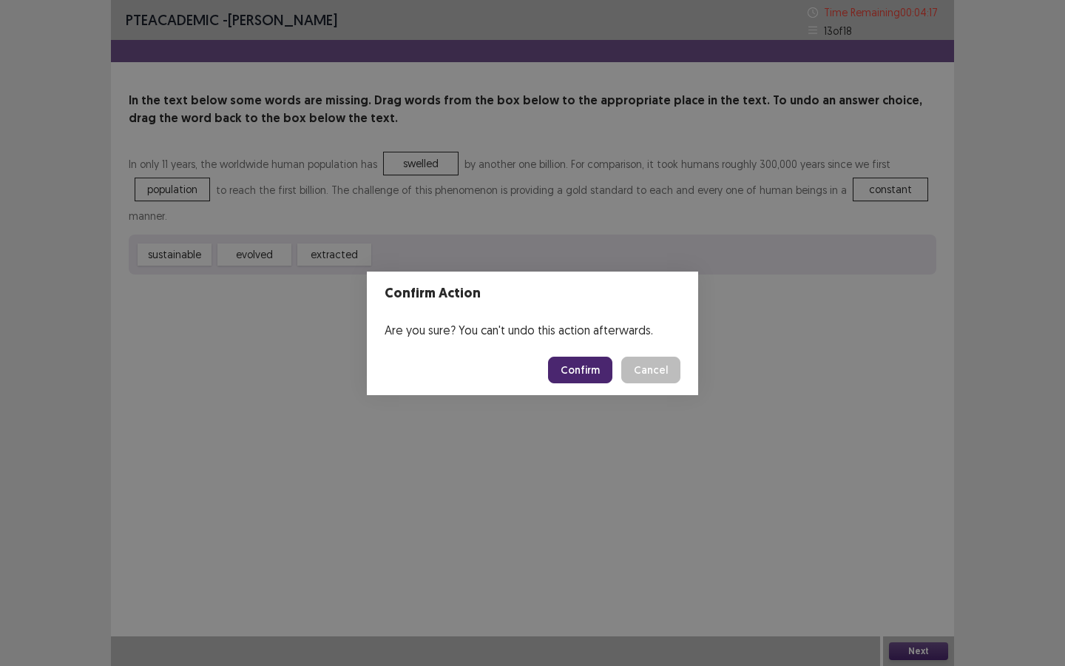
click at [606, 369] on button "Confirm" at bounding box center [580, 369] width 64 height 27
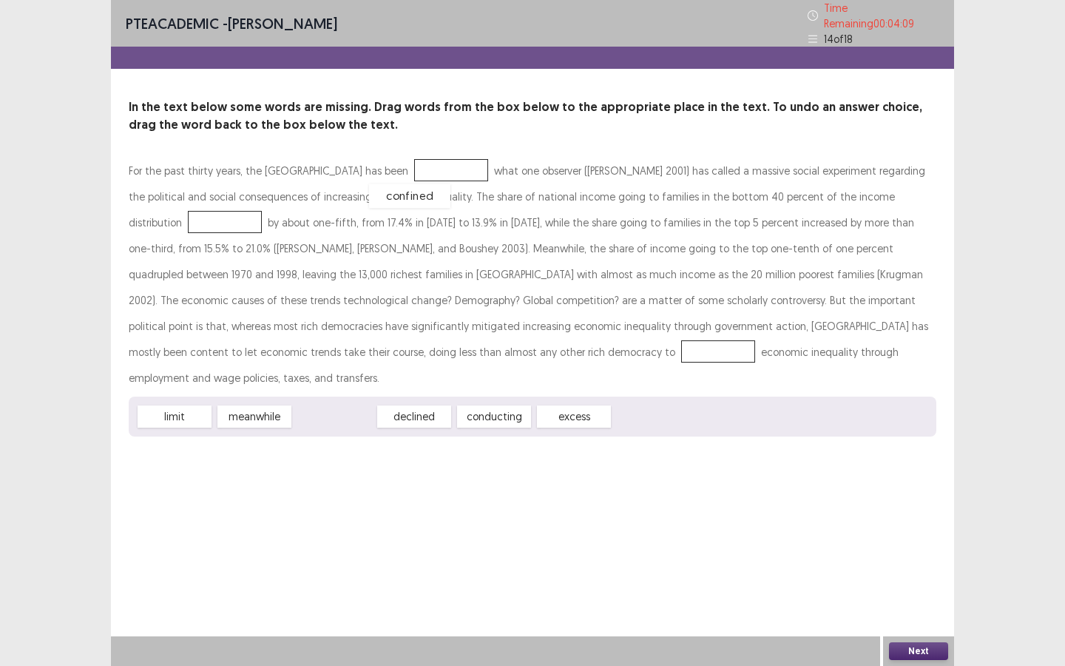
drag, startPoint x: 342, startPoint y: 385, endPoint x: 418, endPoint y: 164, distance: 232.9
drag, startPoint x: 192, startPoint y: 384, endPoint x: 887, endPoint y: 186, distance: 722.1
drag, startPoint x: 269, startPoint y: 387, endPoint x: 192, endPoint y: 348, distance: 86.3
click at [897, 575] on button "Next" at bounding box center [918, 651] width 59 height 18
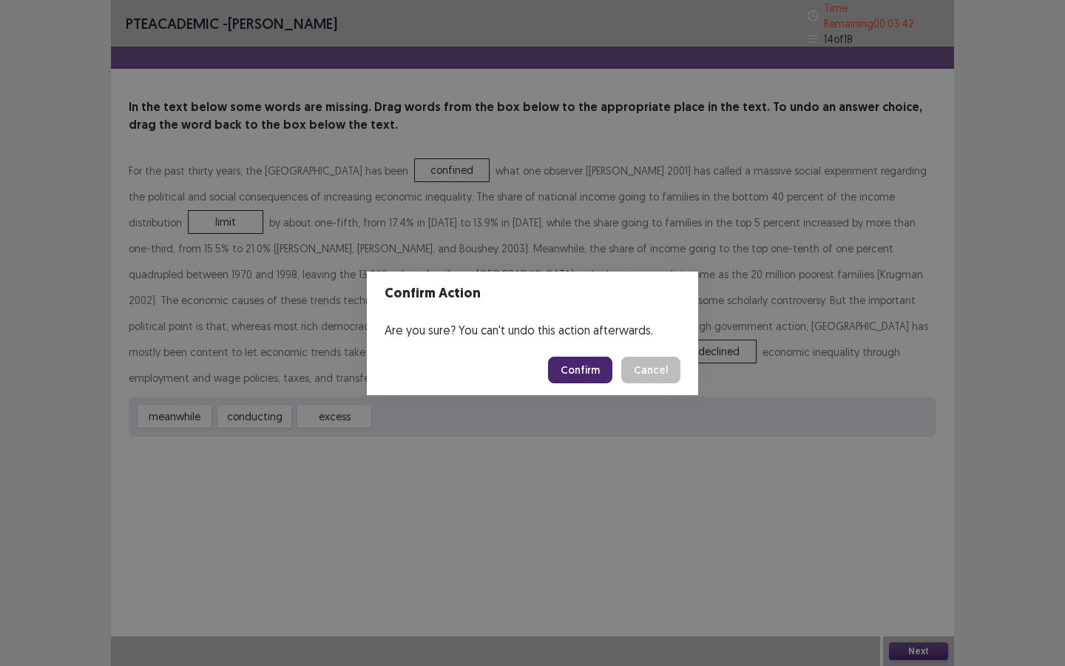
click at [596, 372] on button "Confirm" at bounding box center [580, 369] width 64 height 27
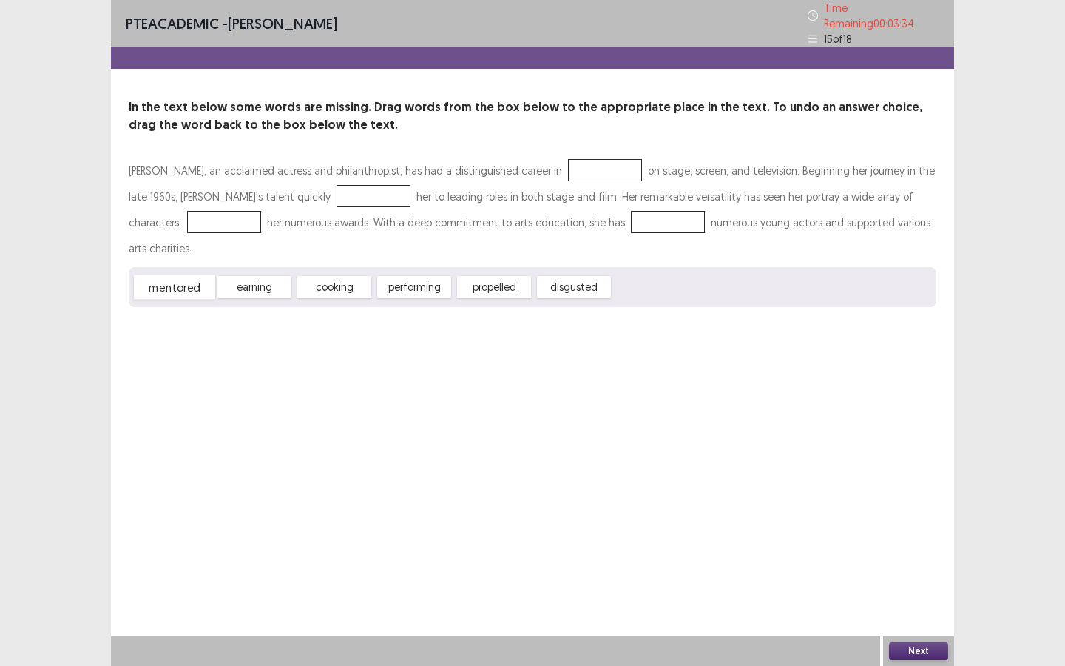
click at [183, 275] on div "mentored" at bounding box center [174, 287] width 81 height 24
drag, startPoint x: 418, startPoint y: 257, endPoint x: 571, endPoint y: 164, distance: 179.2
drag, startPoint x: 194, startPoint y: 262, endPoint x: 316, endPoint y: 198, distance: 137.6
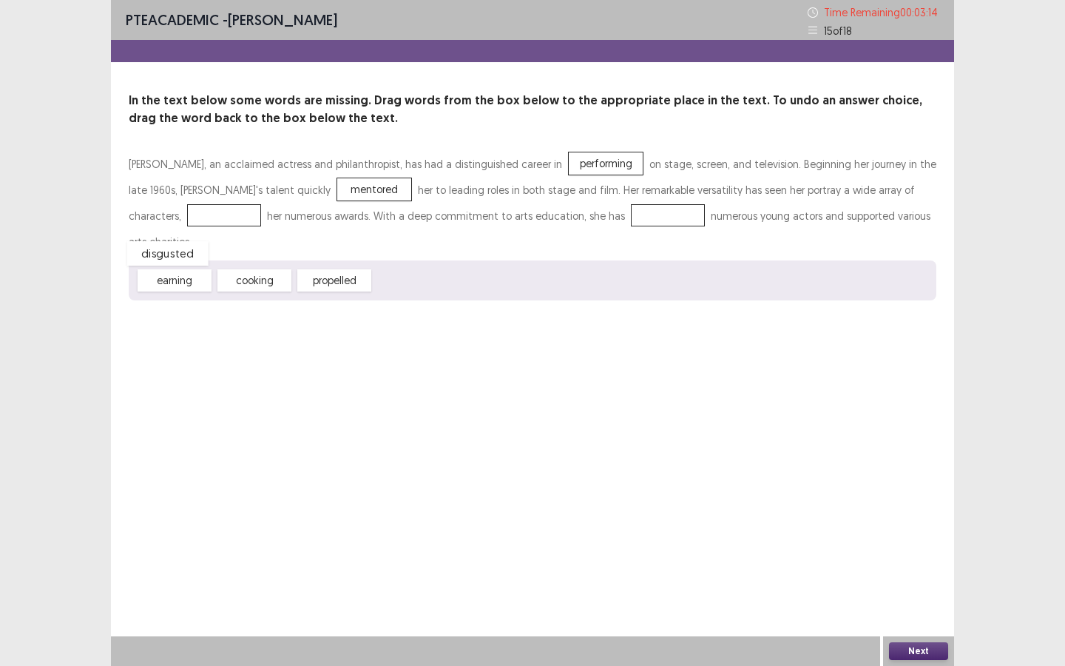
drag, startPoint x: 423, startPoint y: 257, endPoint x: 177, endPoint y: 230, distance: 247.8
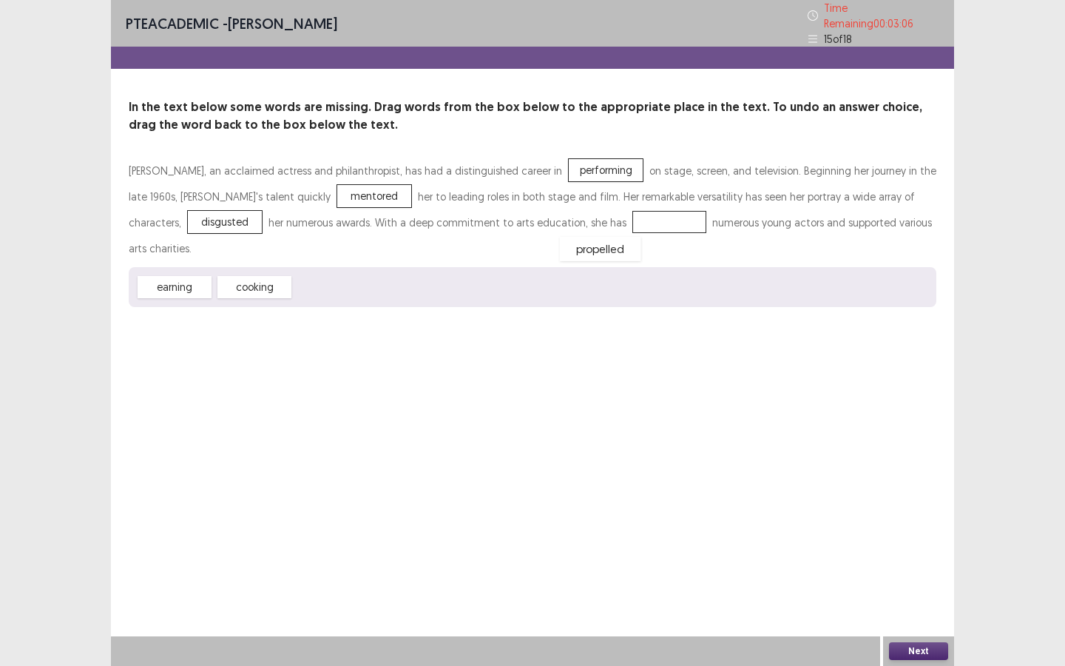
drag, startPoint x: 348, startPoint y: 258, endPoint x: 614, endPoint y: 220, distance: 269.0
click at [901, 575] on button "Next" at bounding box center [918, 651] width 59 height 18
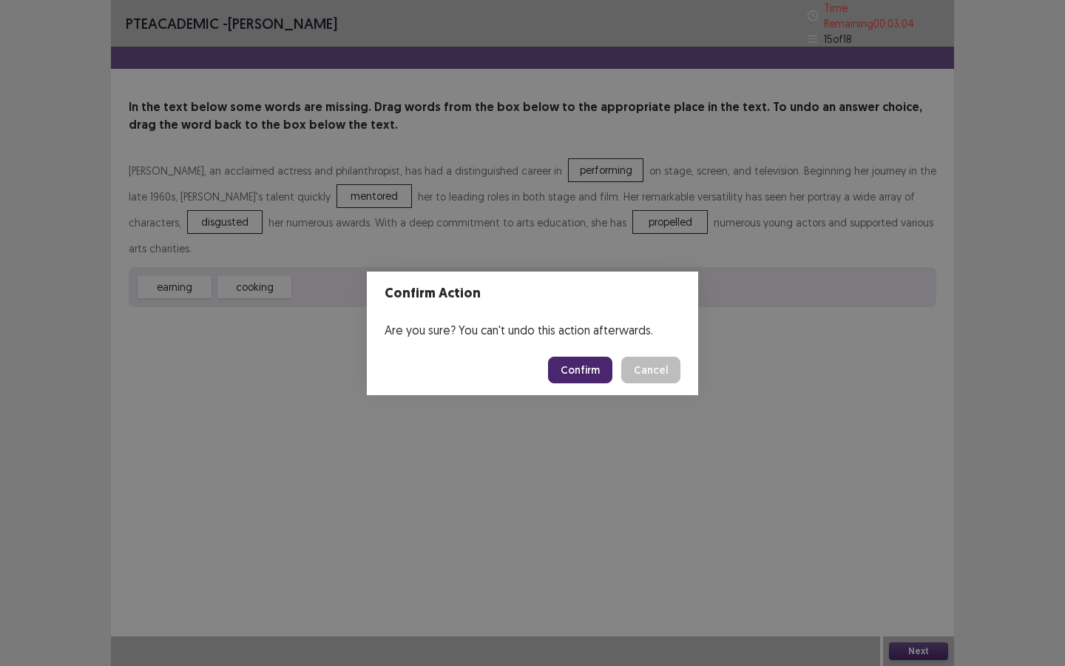
click at [595, 371] on button "Confirm" at bounding box center [580, 369] width 64 height 27
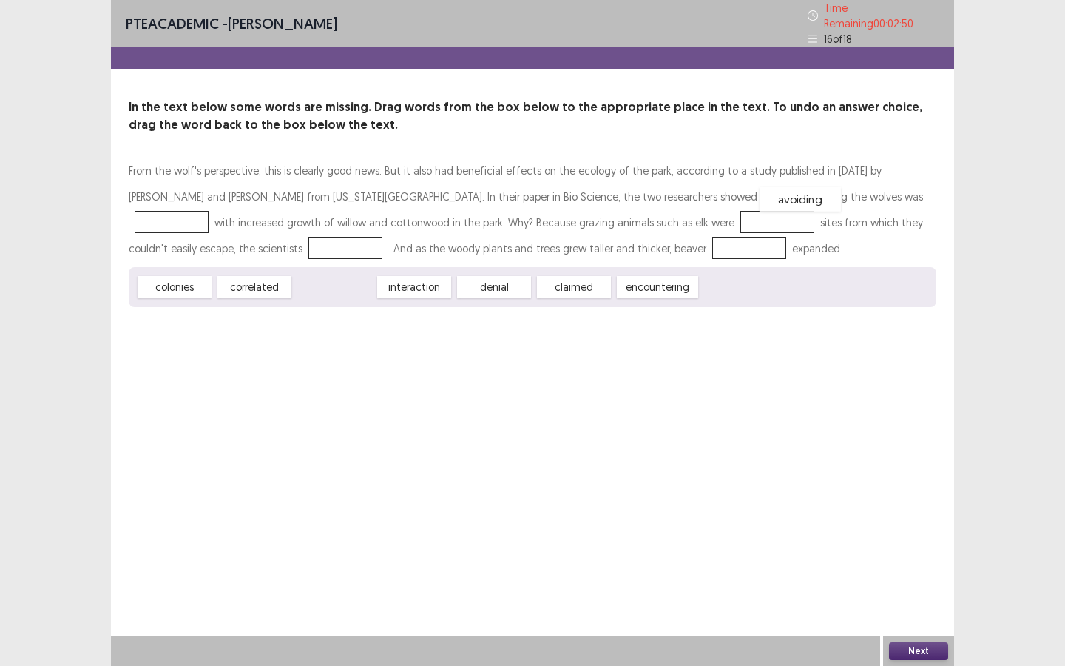
drag, startPoint x: 341, startPoint y: 283, endPoint x: 807, endPoint y: 195, distance: 474.1
click at [271, 285] on div "correlated" at bounding box center [254, 287] width 81 height 24
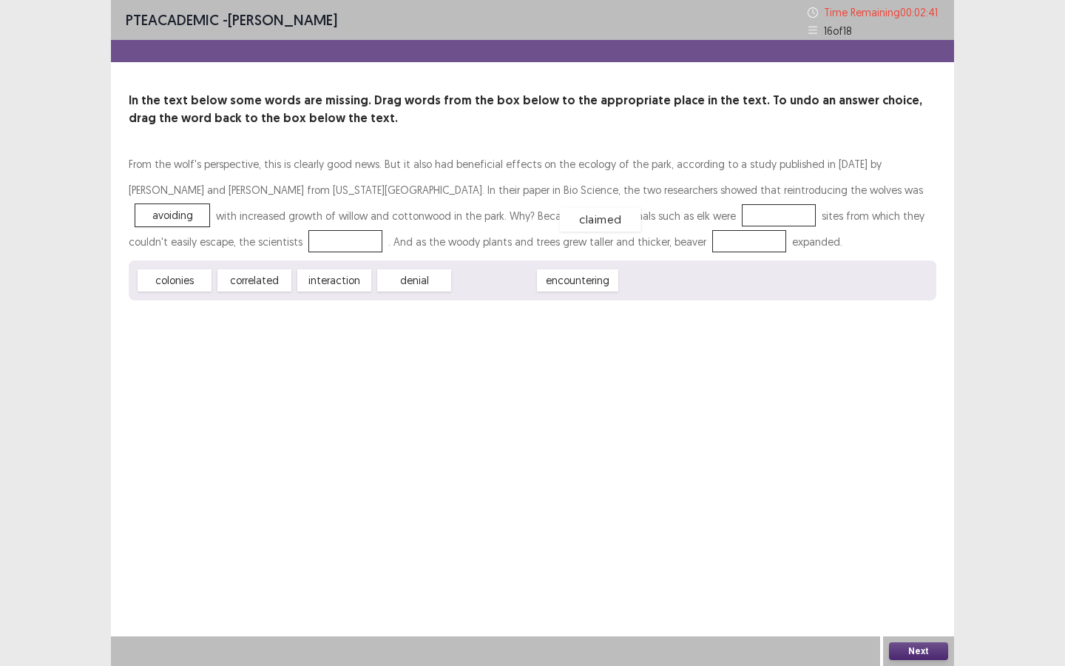
drag, startPoint x: 521, startPoint y: 282, endPoint x: 629, endPoint y: 220, distance: 124.6
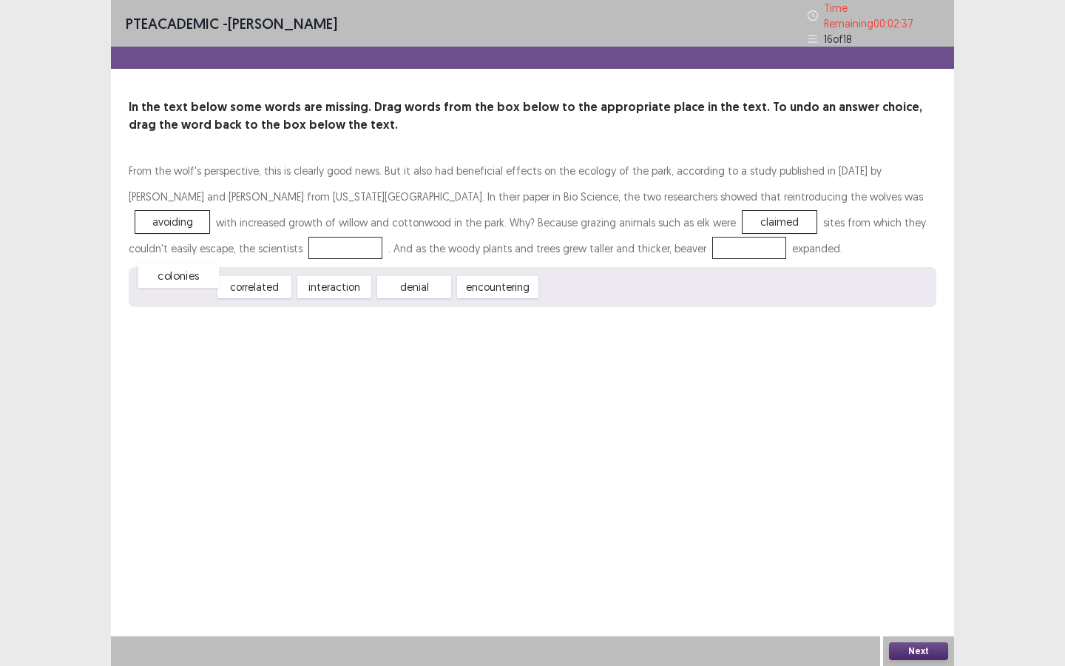
drag, startPoint x: 185, startPoint y: 285, endPoint x: 190, endPoint y: 274, distance: 12.2
click at [189, 274] on div "colonies" at bounding box center [178, 275] width 81 height 24
drag, startPoint x: 335, startPoint y: 282, endPoint x: 180, endPoint y: 235, distance: 161.6
drag, startPoint x: 180, startPoint y: 280, endPoint x: 578, endPoint y: 243, distance: 399.6
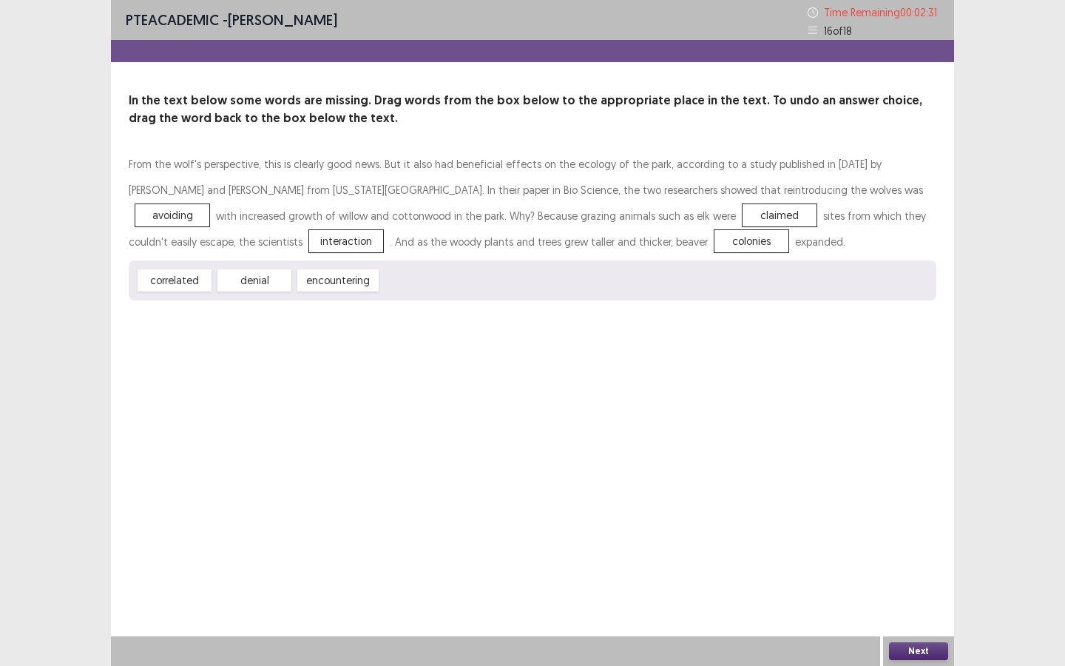
click at [921, 575] on button "Next" at bounding box center [918, 651] width 59 height 18
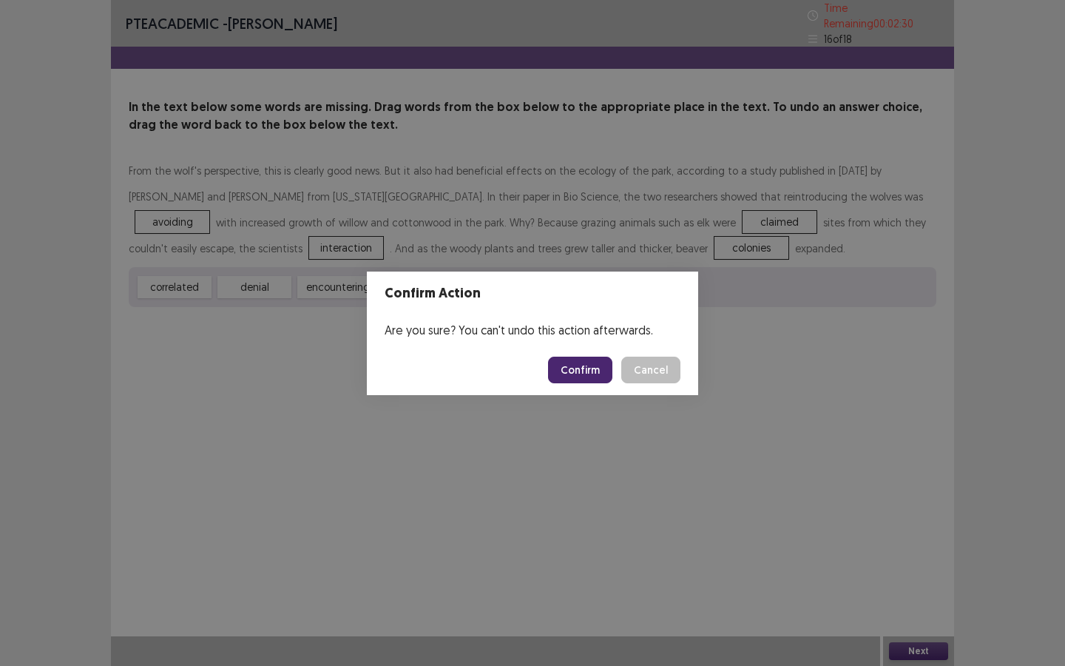
click at [578, 367] on button "Confirm" at bounding box center [580, 369] width 64 height 27
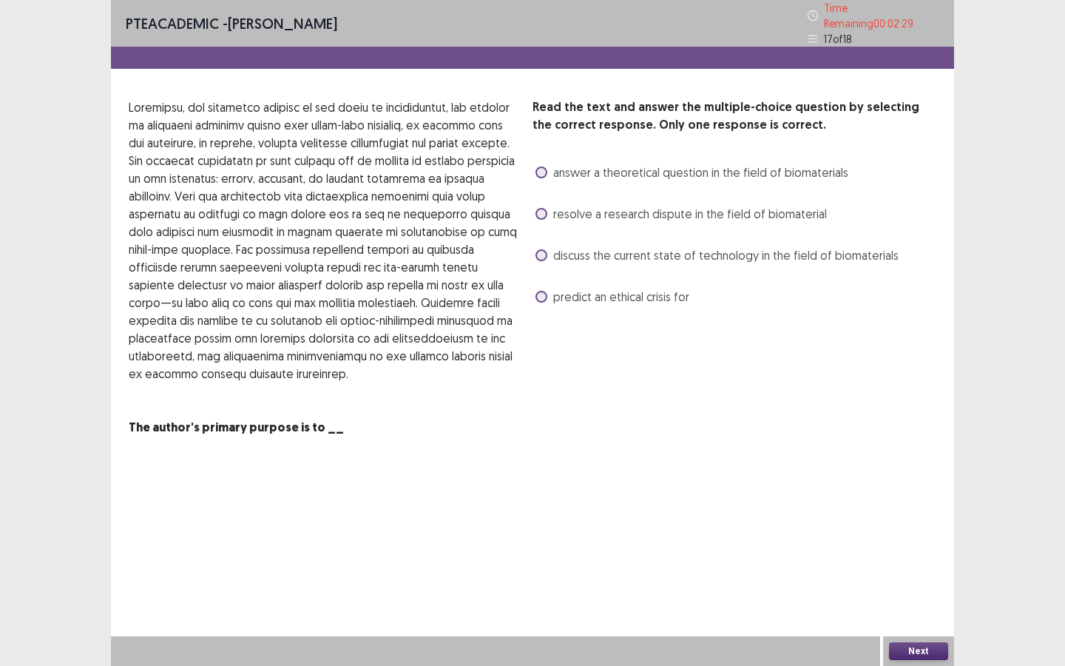
click at [558, 211] on span "resolve a research dispute in the field of biomaterial" at bounding box center [690, 214] width 274 height 18
click at [908, 575] on button "Next" at bounding box center [918, 651] width 59 height 18
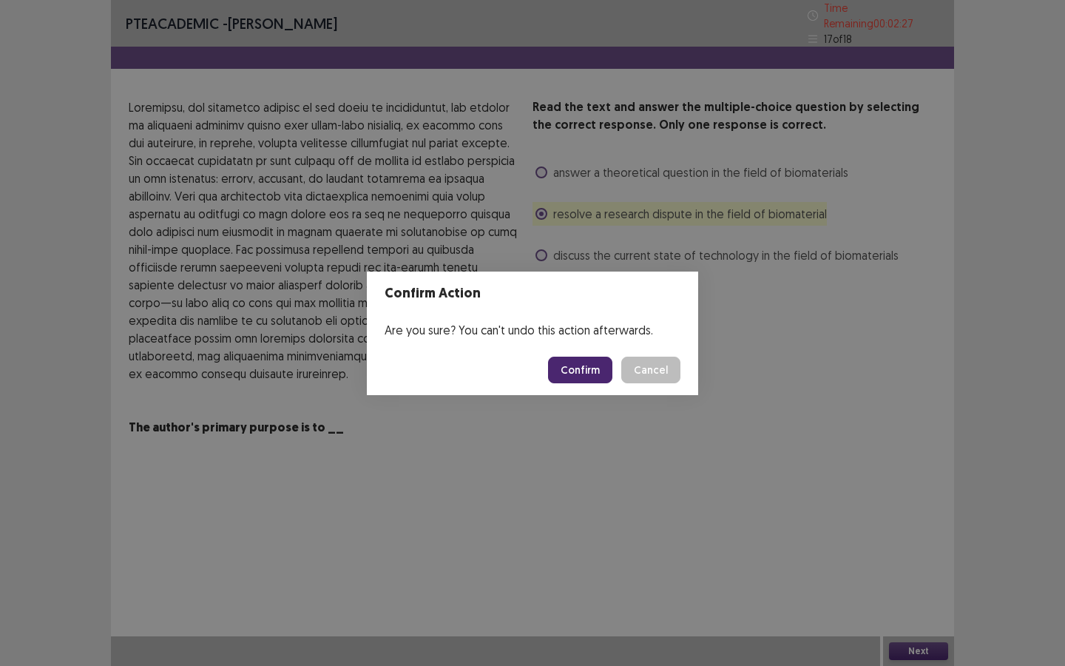
click at [584, 380] on footer "Confirm Cancel" at bounding box center [532, 370] width 331 height 50
click at [584, 379] on button "Confirm" at bounding box center [580, 369] width 64 height 27
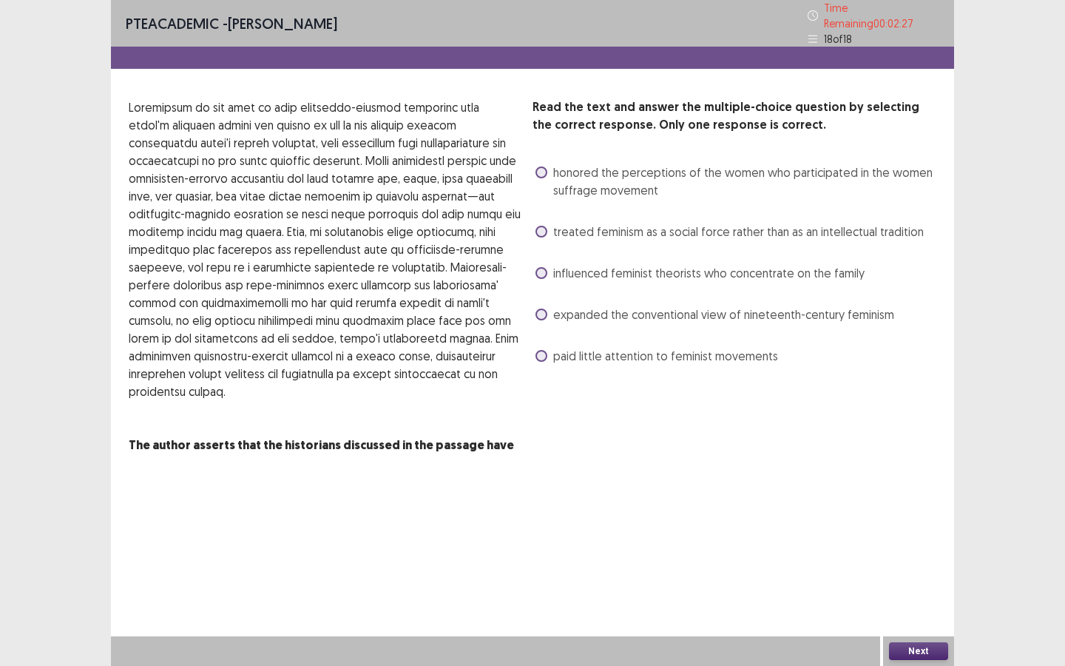
click at [558, 347] on span "paid little attention to feminist movements" at bounding box center [665, 356] width 225 height 18
click at [921, 575] on button "Next" at bounding box center [918, 651] width 59 height 18
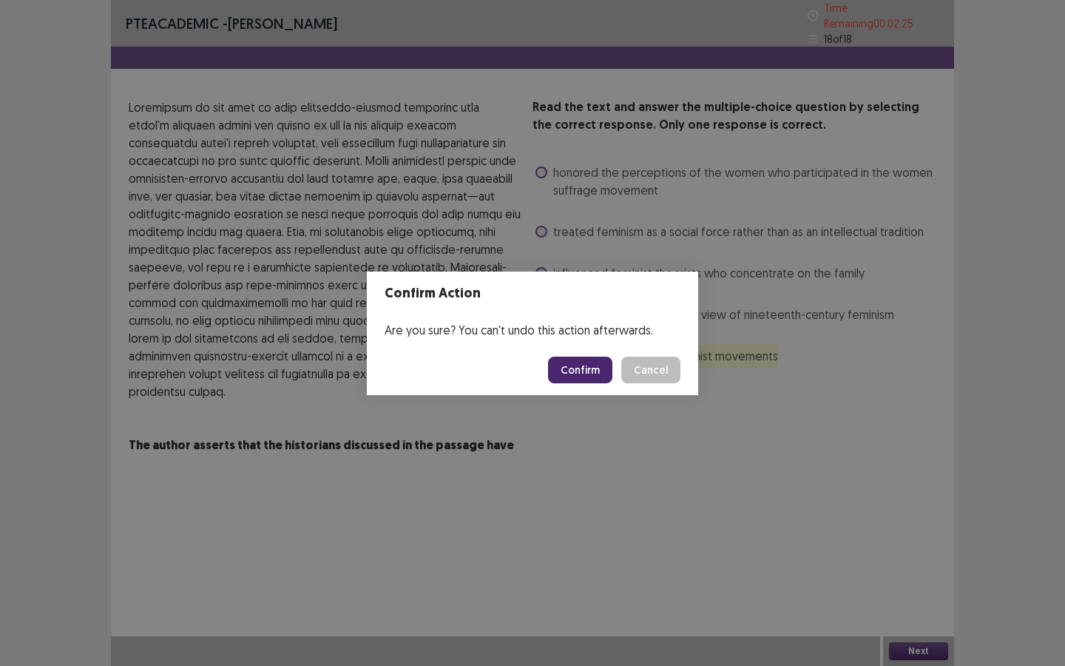
click at [583, 365] on button "Confirm" at bounding box center [580, 369] width 64 height 27
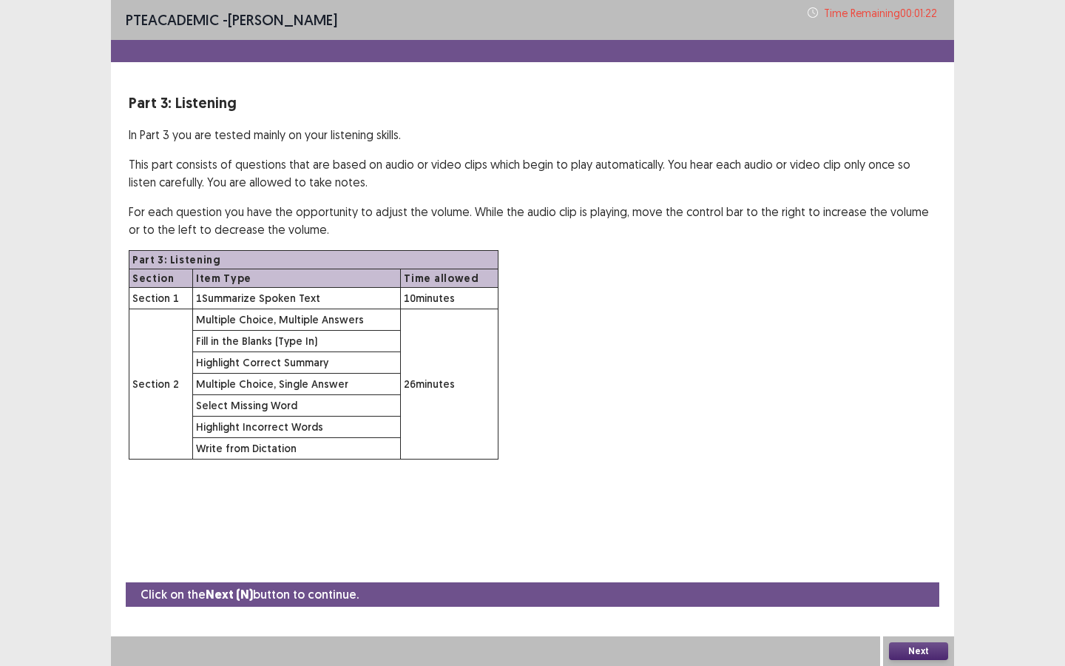
click at [916, 575] on button "Next" at bounding box center [918, 651] width 59 height 18
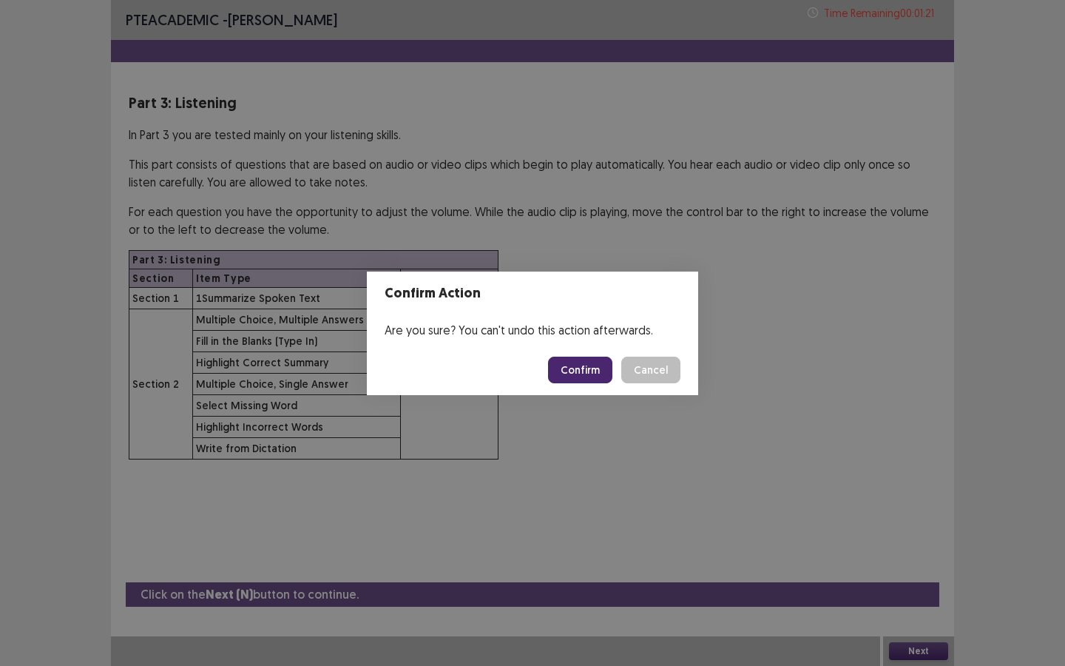
click at [589, 376] on button "Confirm" at bounding box center [580, 369] width 64 height 27
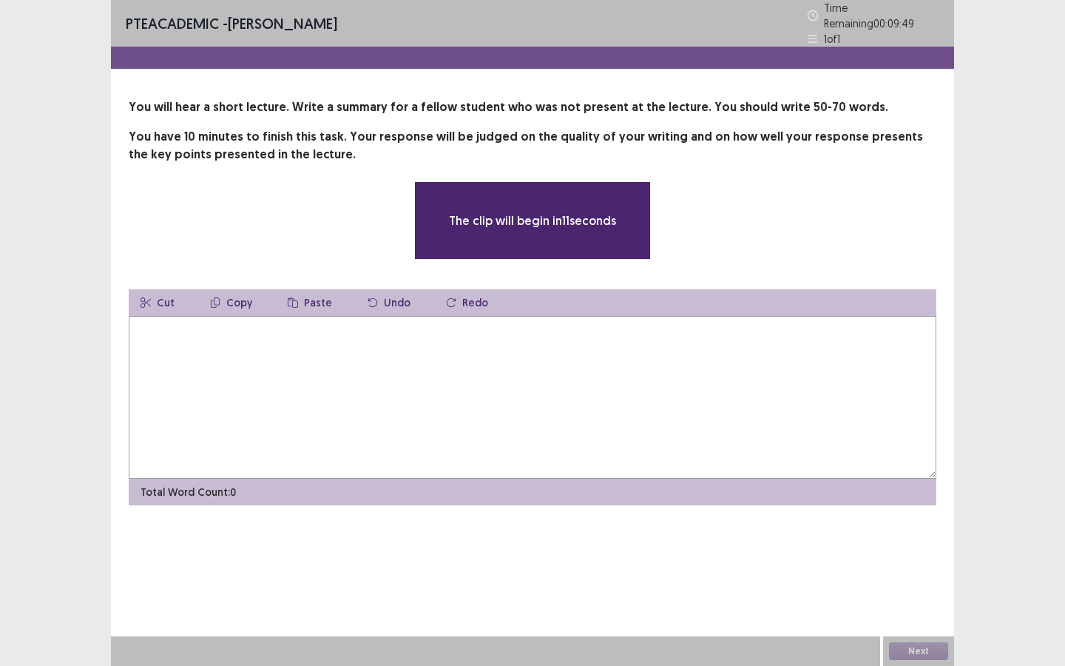
click at [622, 362] on textarea at bounding box center [533, 397] width 808 height 163
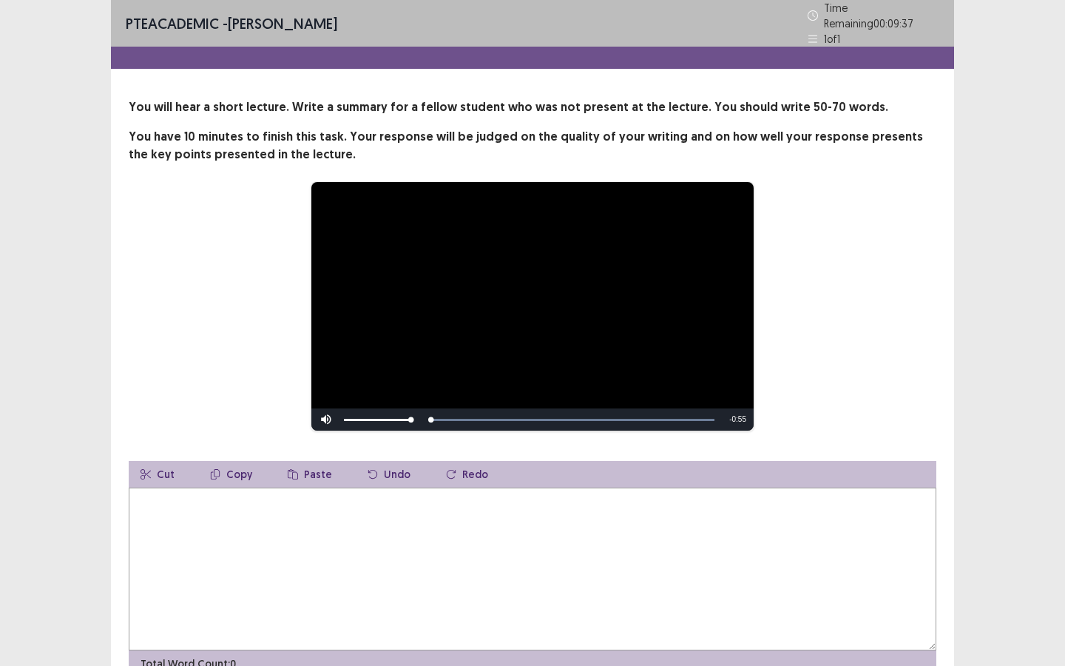
click at [576, 505] on textarea at bounding box center [533, 568] width 808 height 163
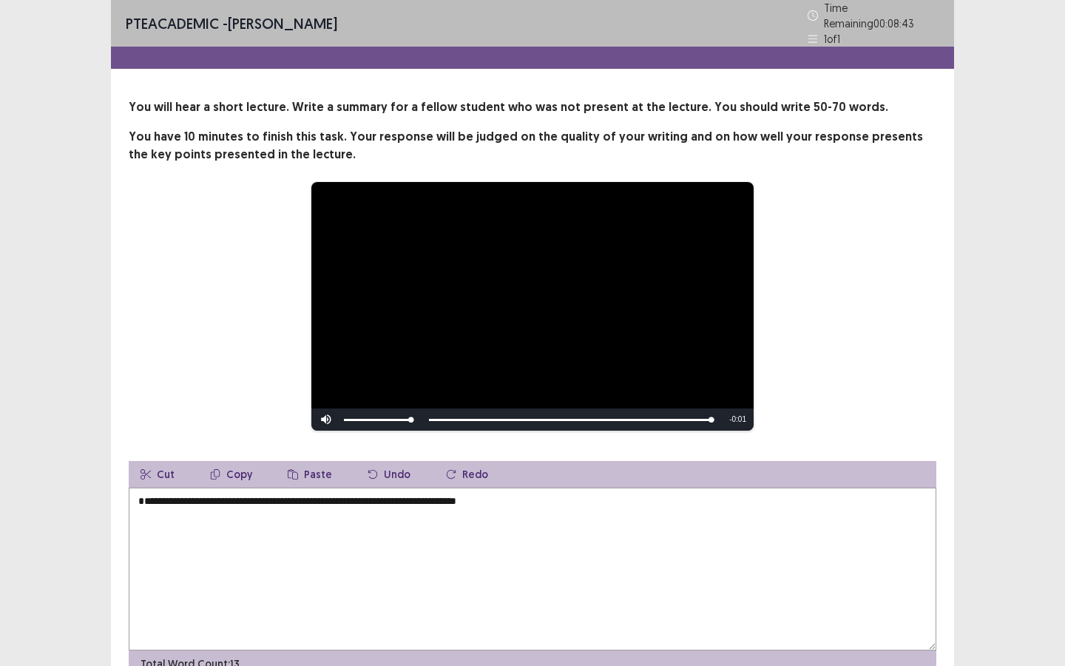
scroll to position [1, 0]
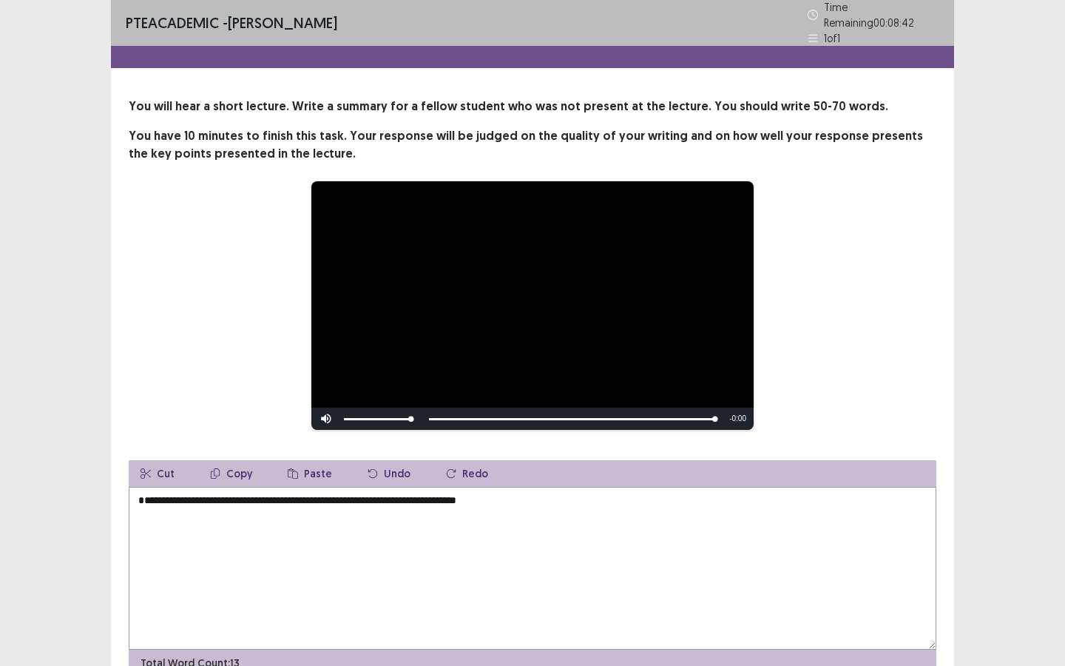
click at [260, 508] on textarea "**********" at bounding box center [533, 568] width 808 height 163
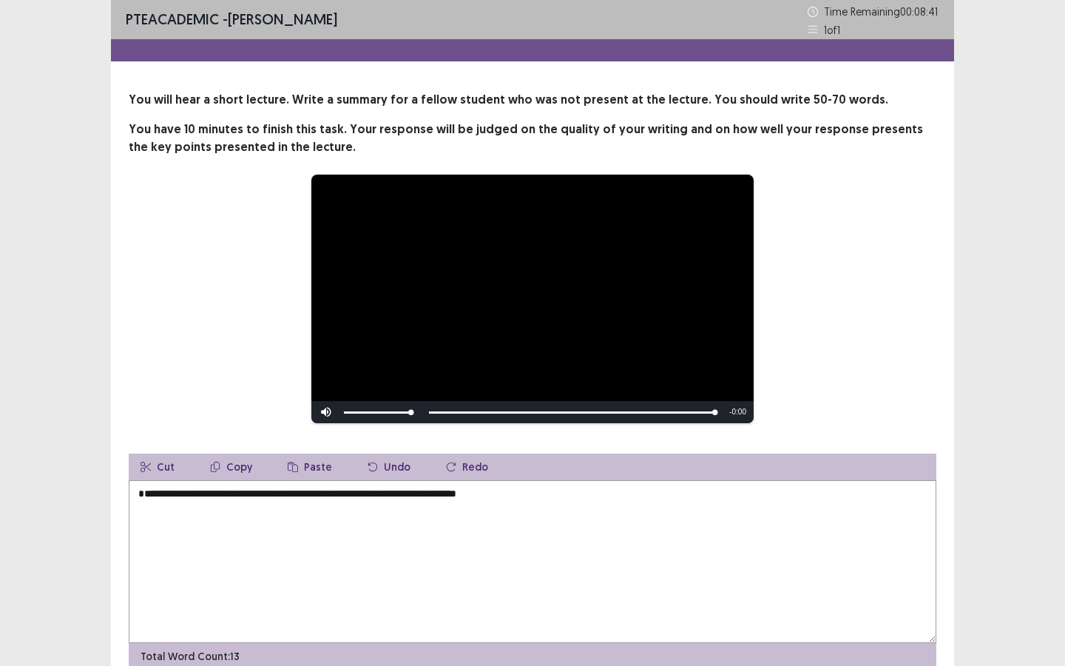
click at [177, 498] on textarea "**********" at bounding box center [533, 561] width 808 height 163
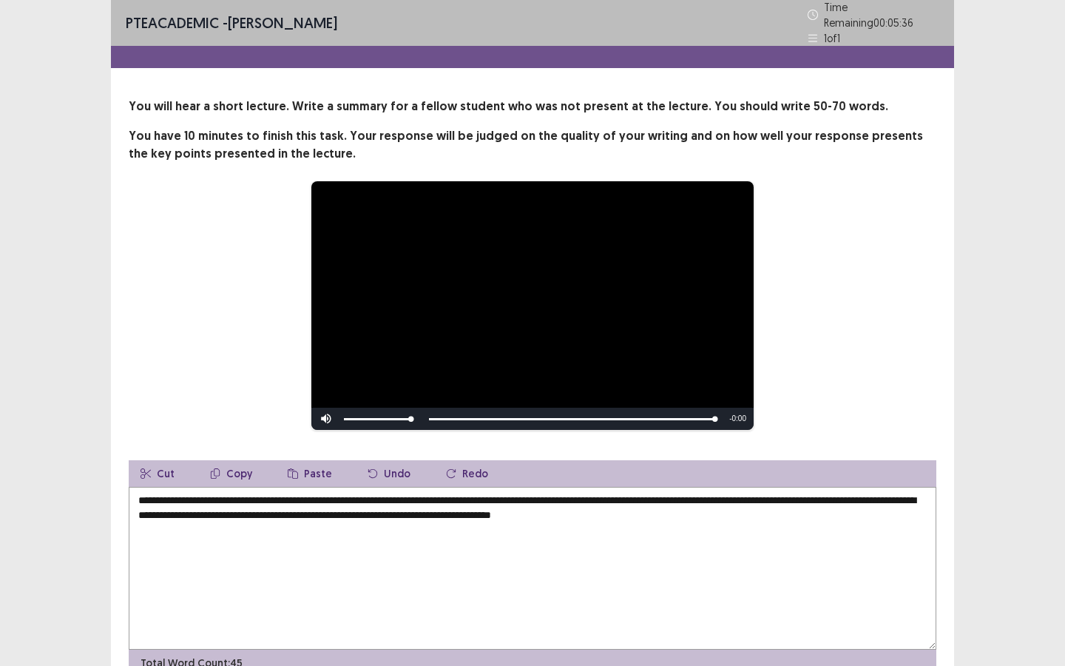
click at [574, 498] on textarea "**********" at bounding box center [533, 568] width 808 height 163
click at [401, 509] on textarea "**********" at bounding box center [533, 568] width 808 height 163
click at [824, 510] on textarea "**********" at bounding box center [533, 568] width 808 height 163
click at [899, 507] on textarea "**********" at bounding box center [533, 568] width 808 height 163
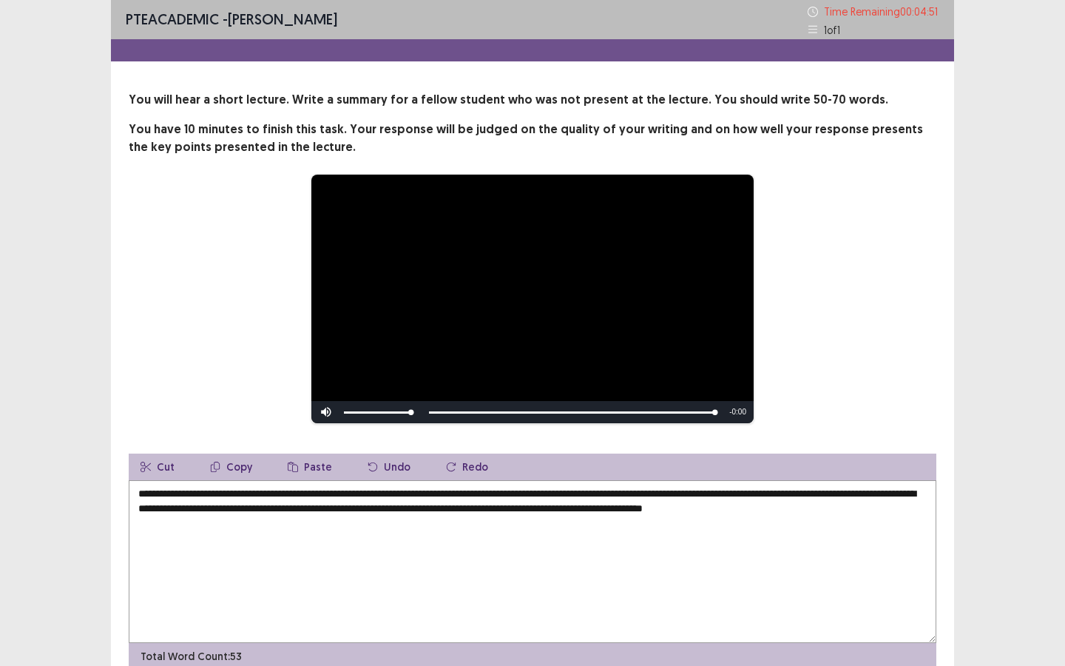
click at [904, 510] on textarea "**********" at bounding box center [533, 561] width 808 height 163
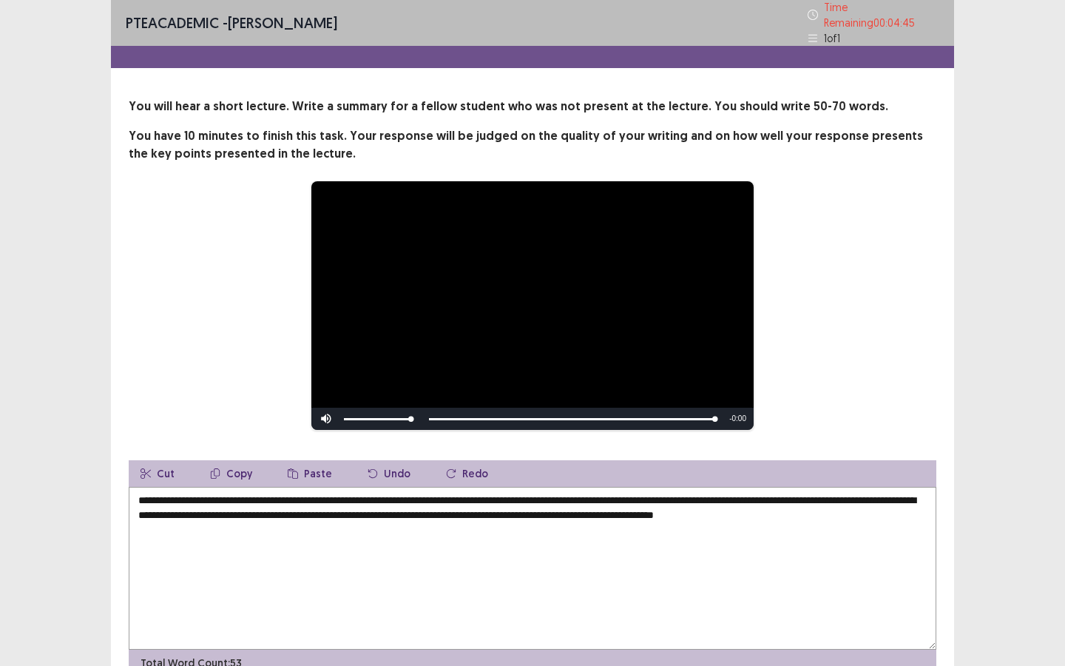
scroll to position [70, 0]
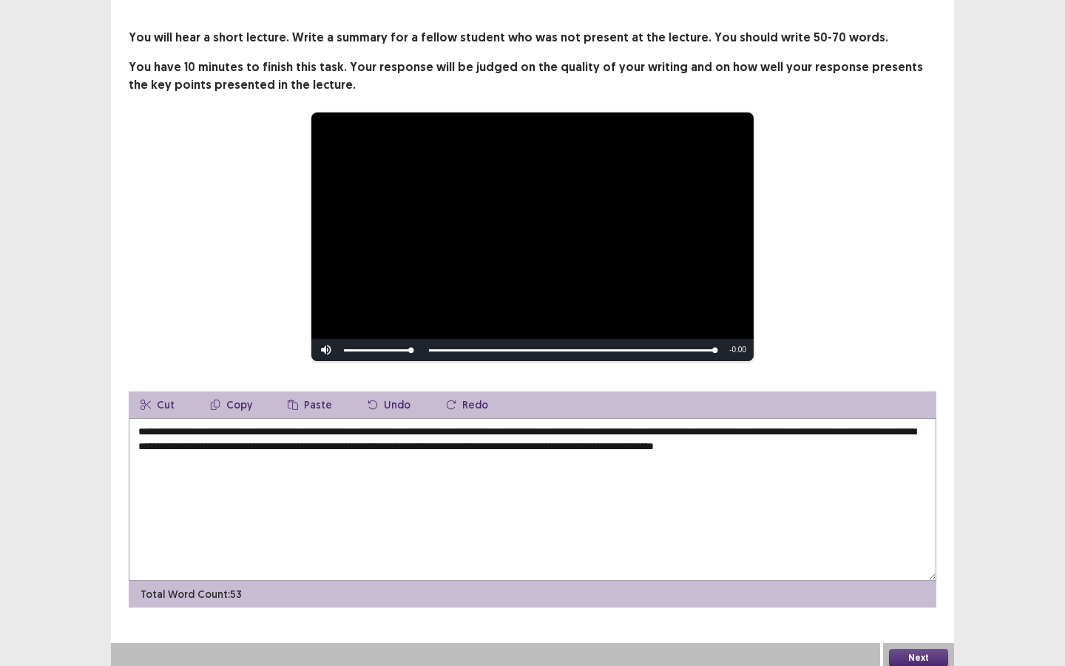
type textarea "**********"
click at [924, 575] on button "Next" at bounding box center [918, 658] width 59 height 18
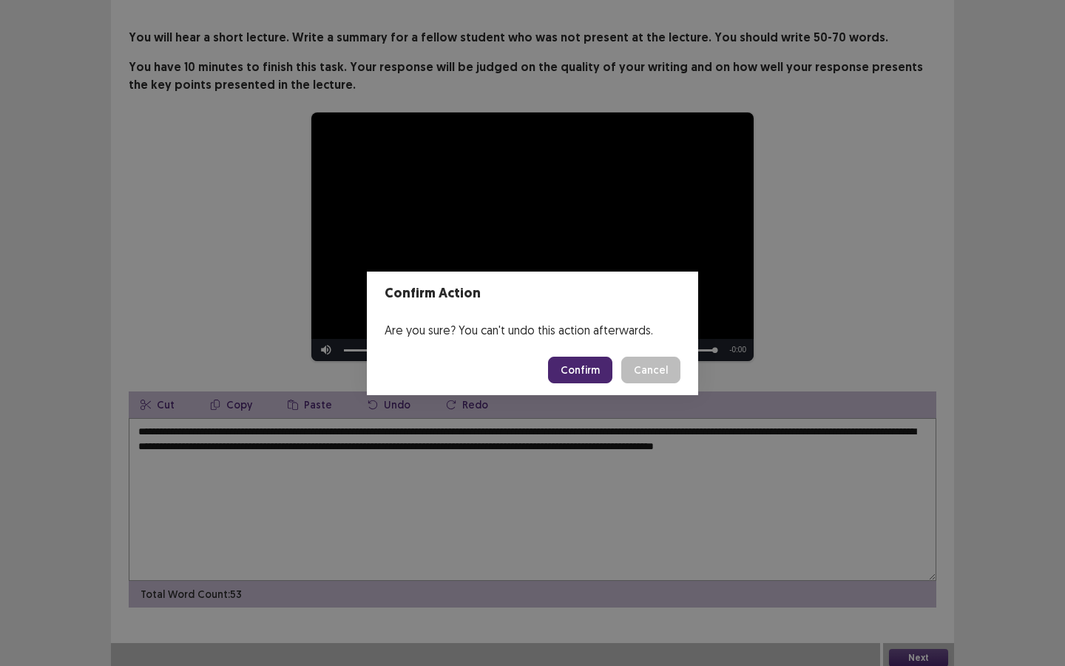
click at [592, 365] on button "Confirm" at bounding box center [580, 369] width 64 height 27
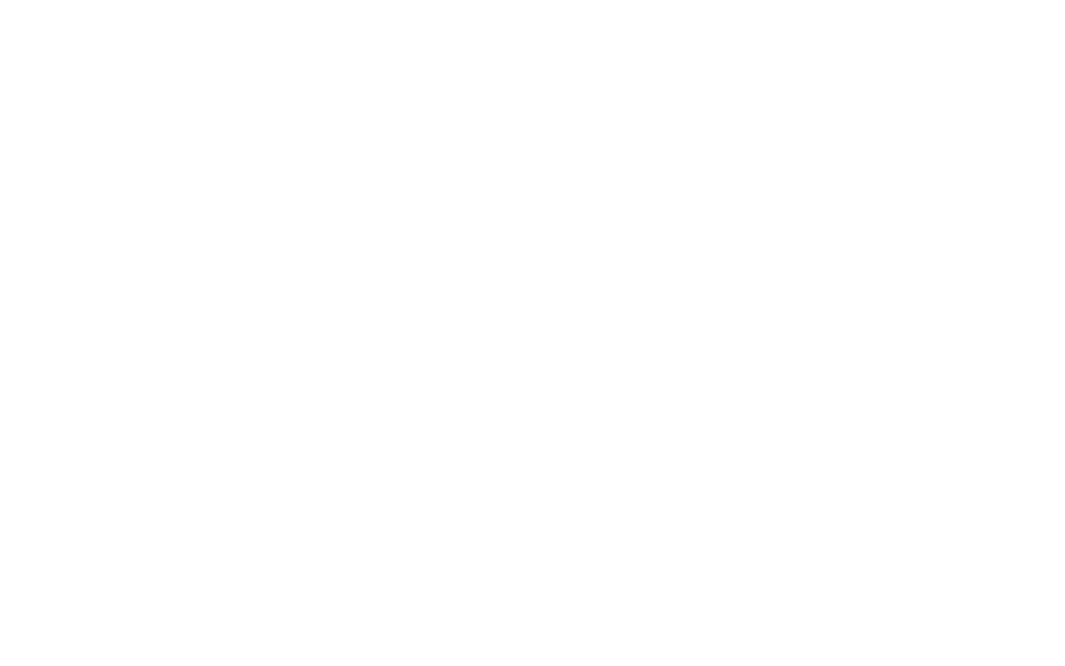
scroll to position [0, 0]
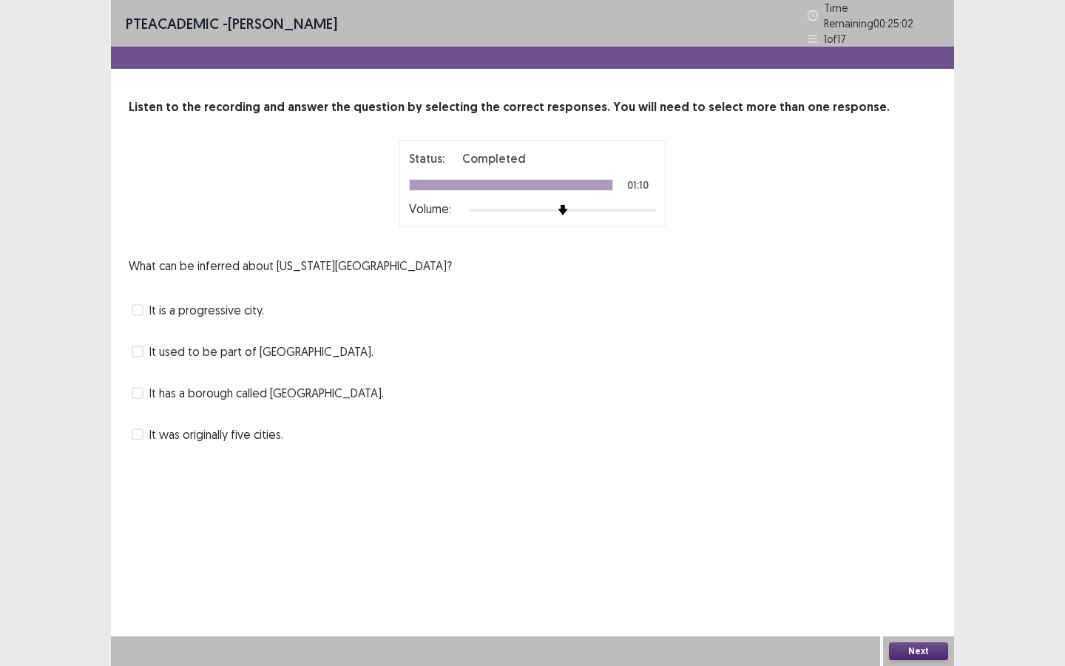
click at [141, 304] on span at bounding box center [138, 310] width 12 height 12
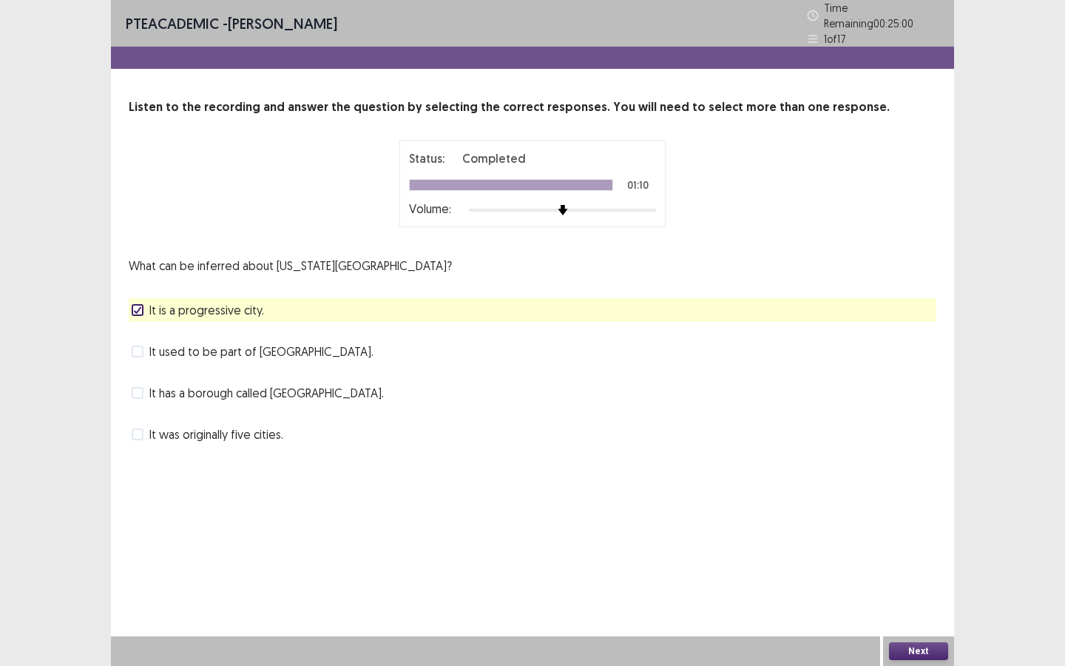
click at [927, 575] on div "Next" at bounding box center [918, 651] width 71 height 30
click at [916, 575] on button "Next" at bounding box center [918, 651] width 59 height 18
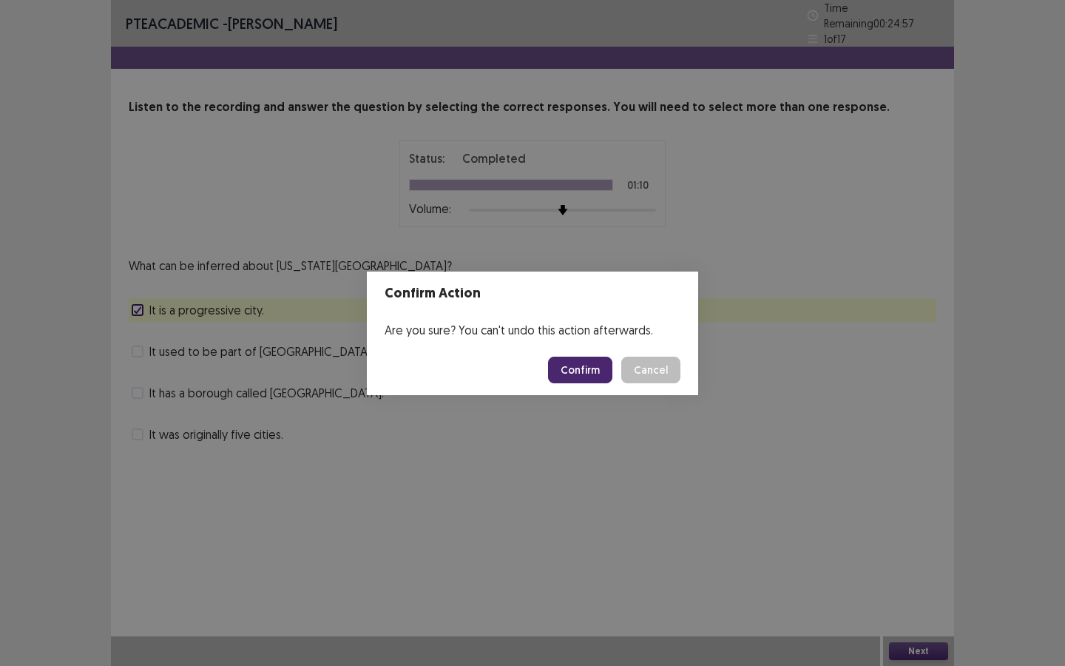
click at [571, 362] on button "Confirm" at bounding box center [580, 369] width 64 height 27
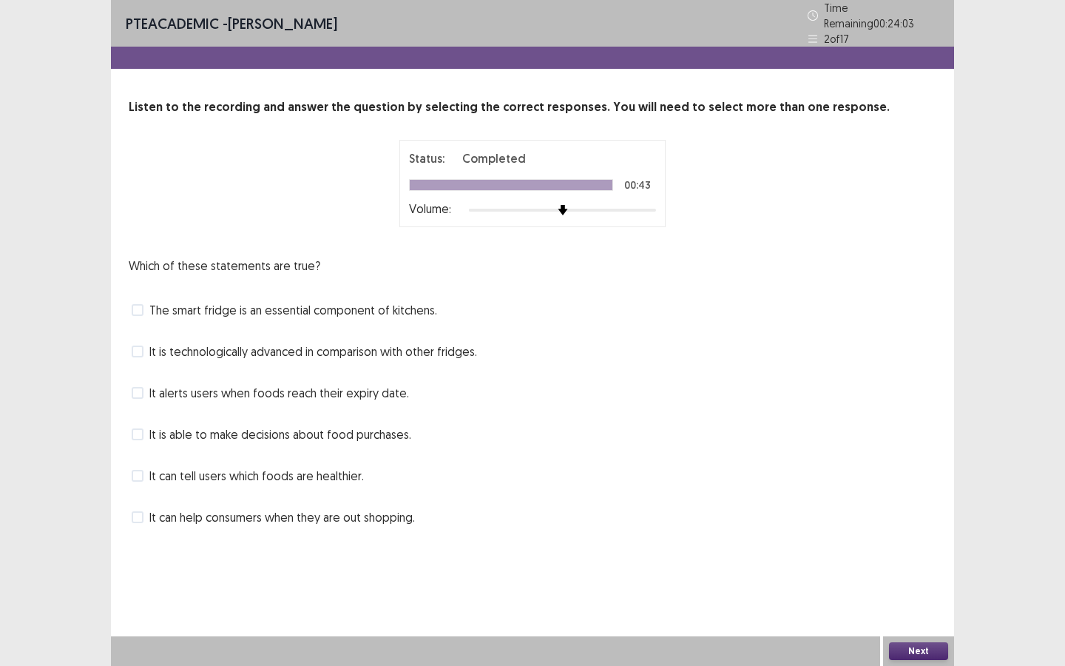
click at [187, 381] on div "It alerts users when foods reach their expiry date." at bounding box center [533, 393] width 808 height 24
click at [188, 385] on span "It alerts users when foods reach their expiry date." at bounding box center [279, 393] width 260 height 18
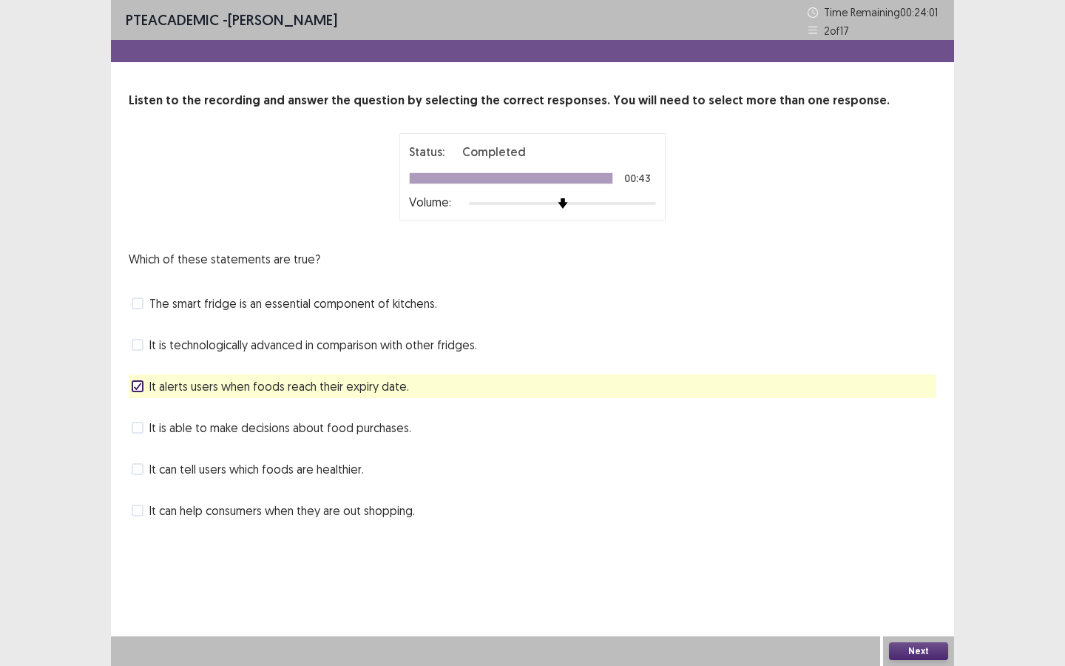
click at [180, 458] on div "It can tell users which foods are healthier." at bounding box center [533, 469] width 808 height 24
click at [179, 471] on span "It can tell users which foods are healthier." at bounding box center [256, 469] width 214 height 18
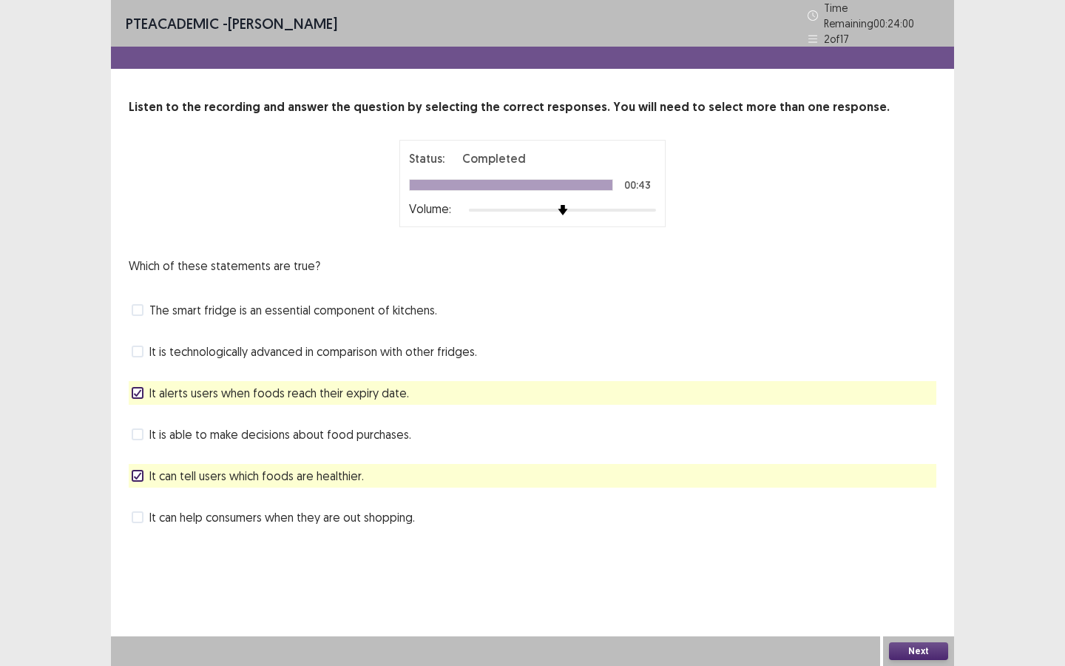
click at [179, 471] on span "It can tell users which foods are healthier." at bounding box center [256, 476] width 214 height 18
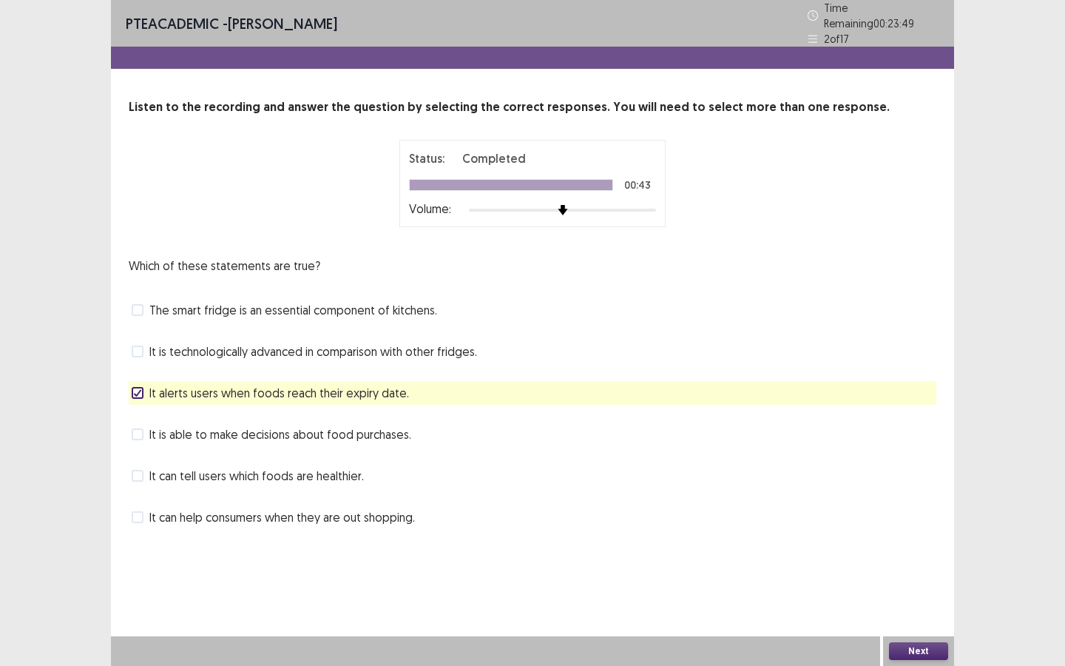
click at [236, 342] on span "It is technologically advanced in comparison with other fridges." at bounding box center [313, 351] width 328 height 18
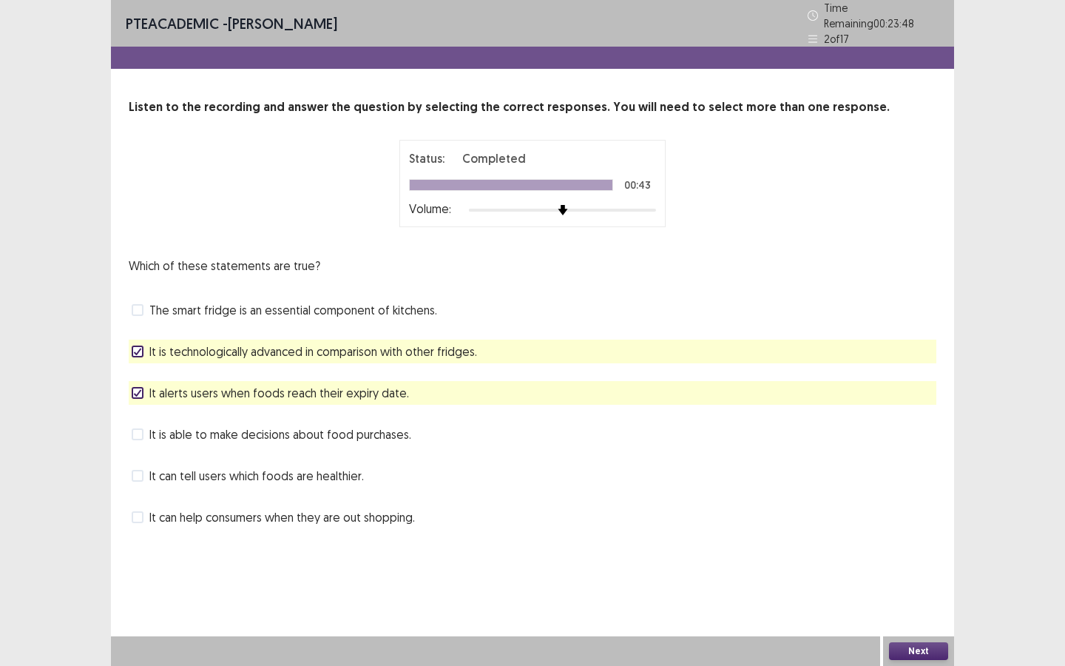
click at [925, 575] on button "Next" at bounding box center [918, 651] width 59 height 18
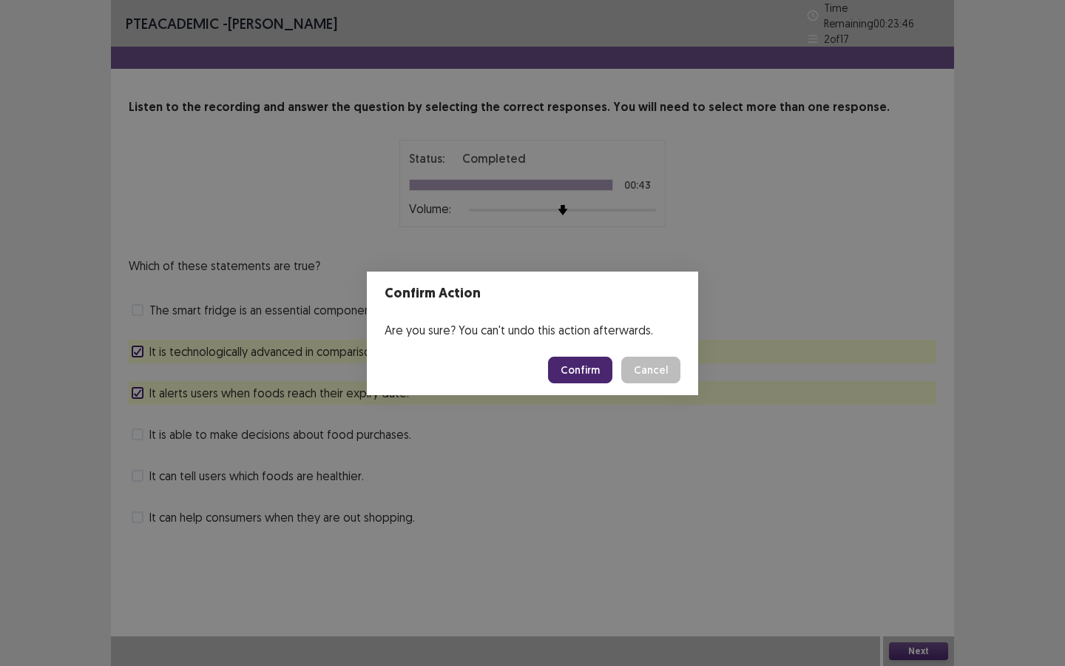
click at [598, 365] on button "Confirm" at bounding box center [580, 369] width 64 height 27
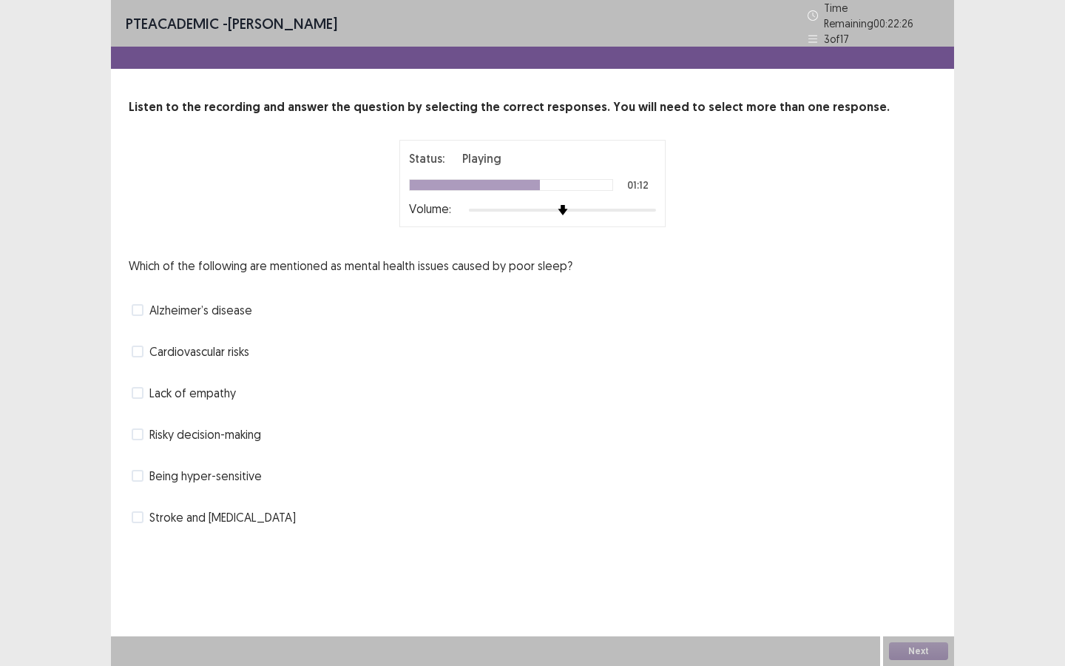
click at [194, 348] on span "Cardiovascular risks" at bounding box center [199, 351] width 100 height 18
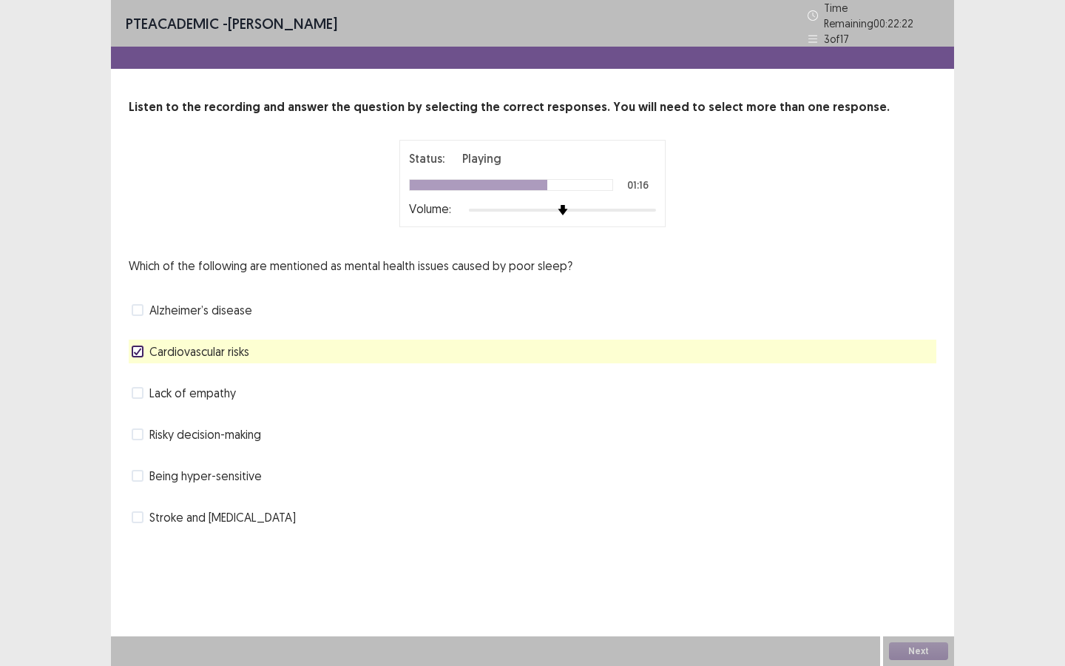
click at [220, 513] on span "Stroke and [MEDICAL_DATA]" at bounding box center [222, 517] width 146 height 18
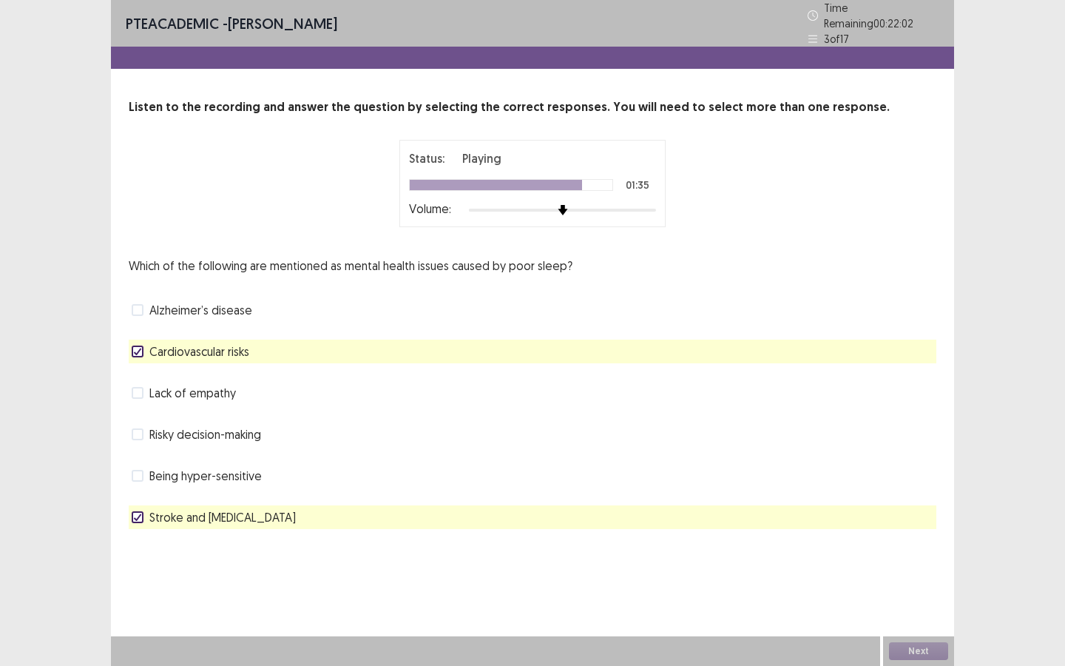
click at [261, 430] on span "Risky decision-making" at bounding box center [205, 434] width 112 height 18
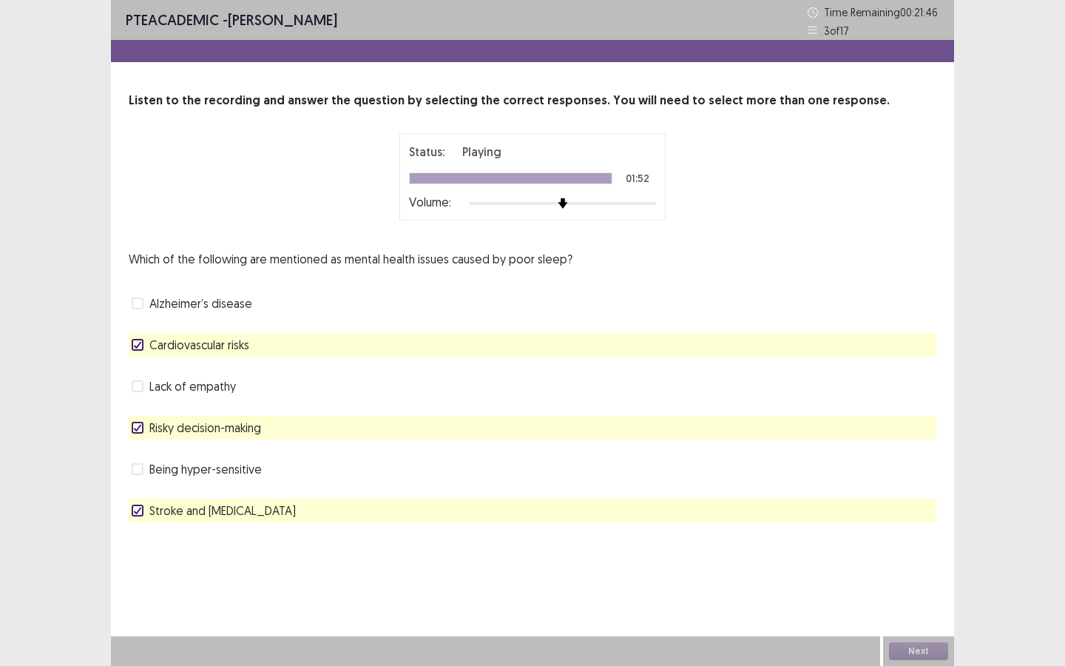
click at [599, 473] on div "Being hyper-sensitive" at bounding box center [533, 469] width 808 height 24
click at [924, 575] on button "Next" at bounding box center [918, 651] width 59 height 18
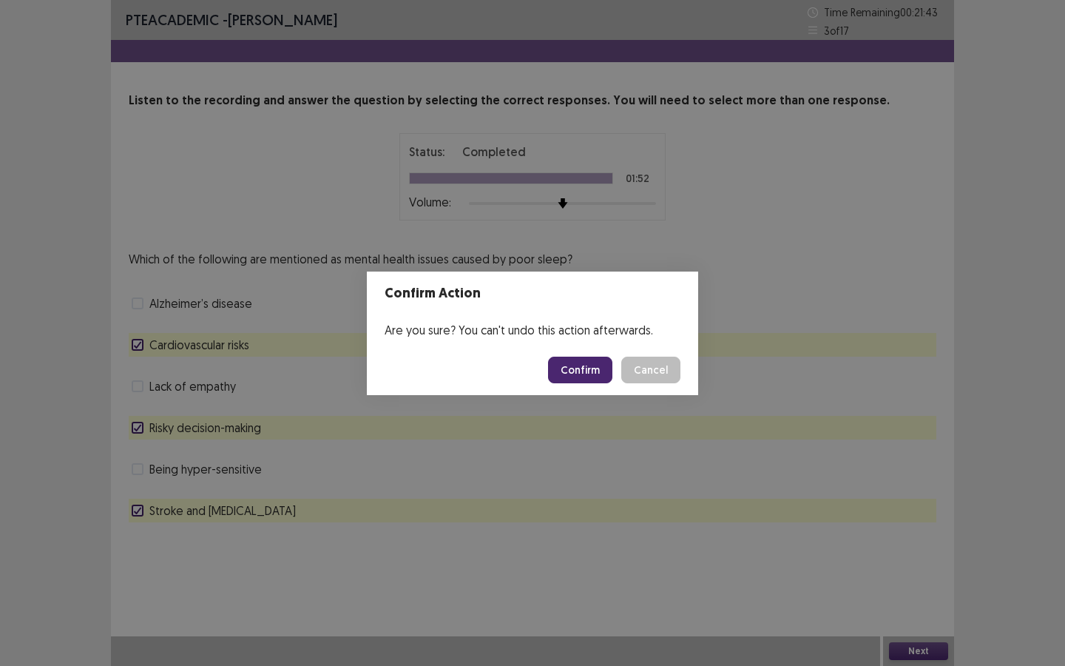
click at [603, 364] on button "Confirm" at bounding box center [580, 369] width 64 height 27
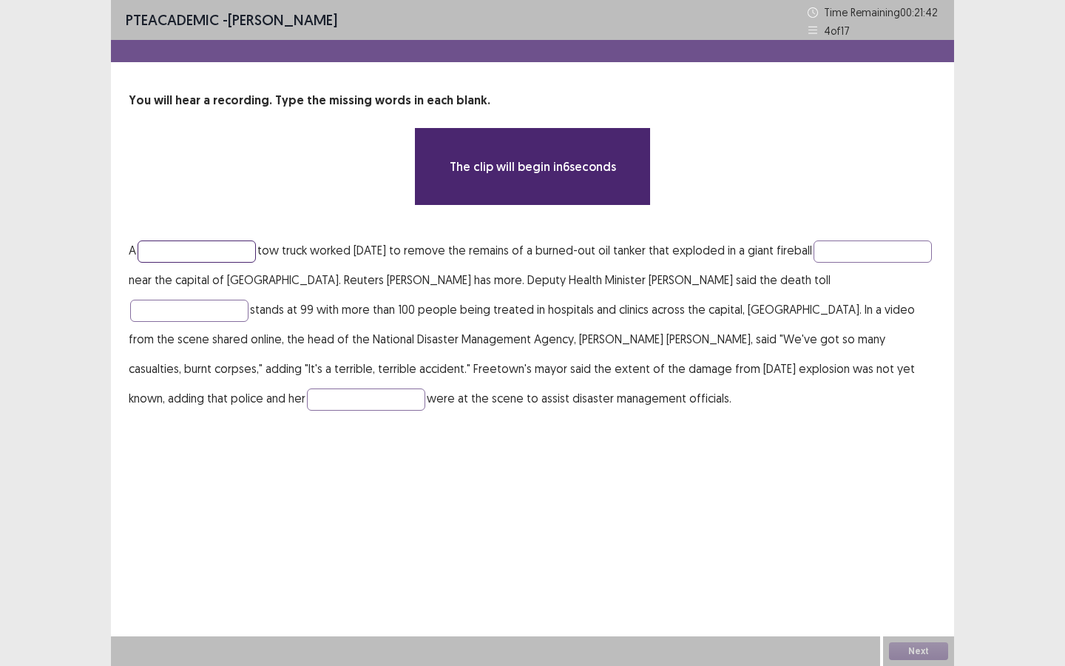
drag, startPoint x: 226, startPoint y: 249, endPoint x: 251, endPoint y: 251, distance: 24.4
click at [226, 249] on input "text" at bounding box center [197, 251] width 118 height 22
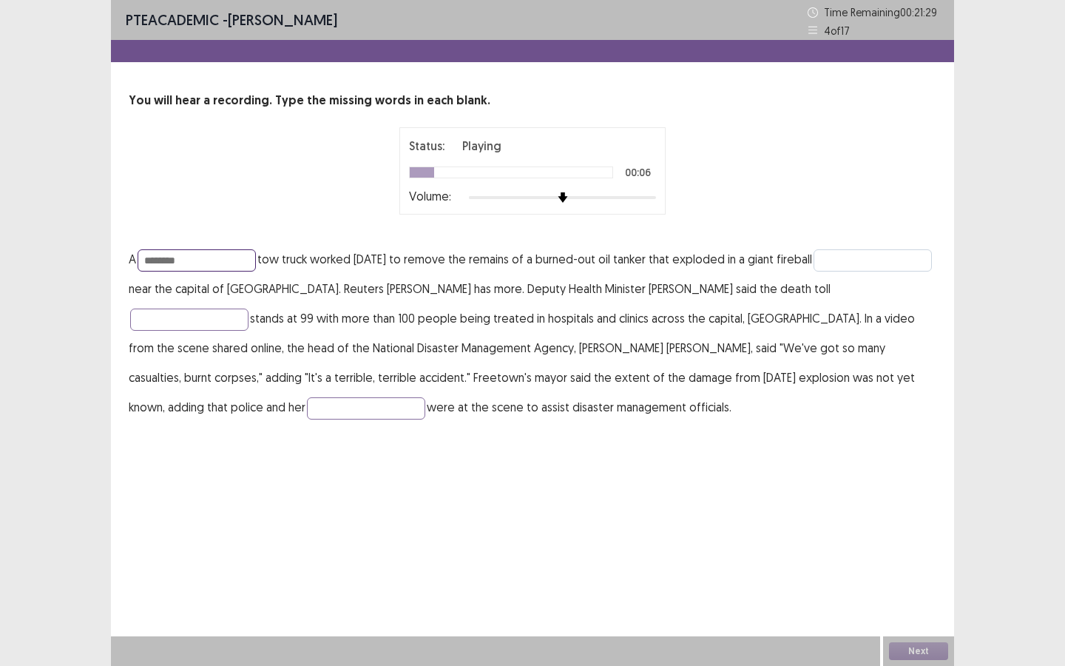
type input "********"
click at [813, 271] on input "text" at bounding box center [872, 260] width 118 height 22
type input "****"
click at [192, 316] on input "text" at bounding box center [189, 319] width 118 height 22
type input "********"
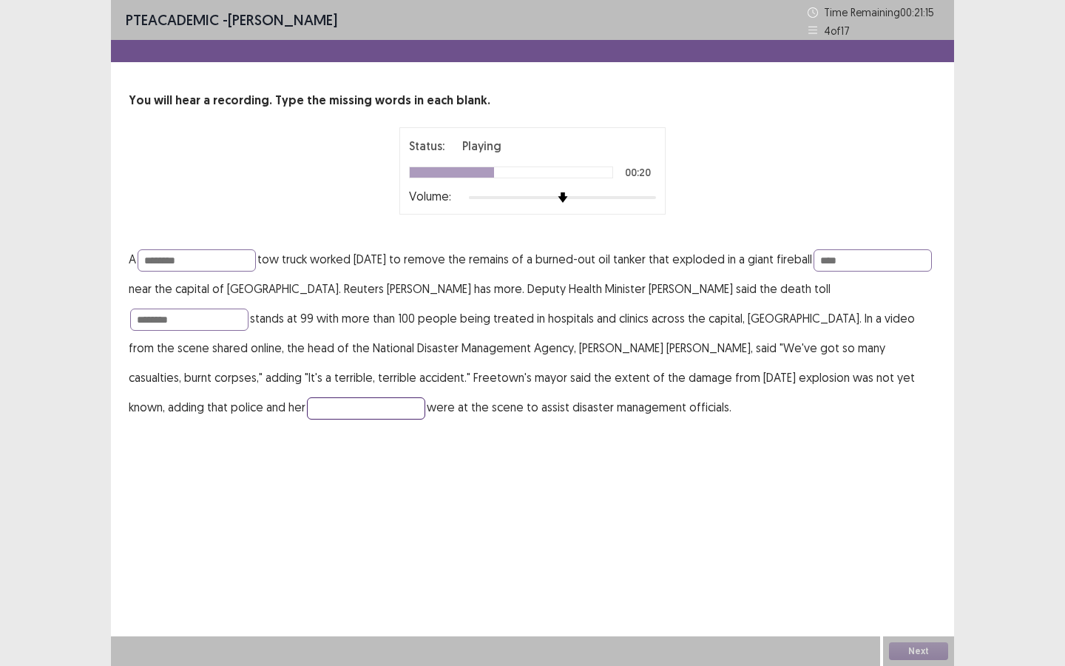
click at [307, 399] on input "text" at bounding box center [366, 408] width 118 height 22
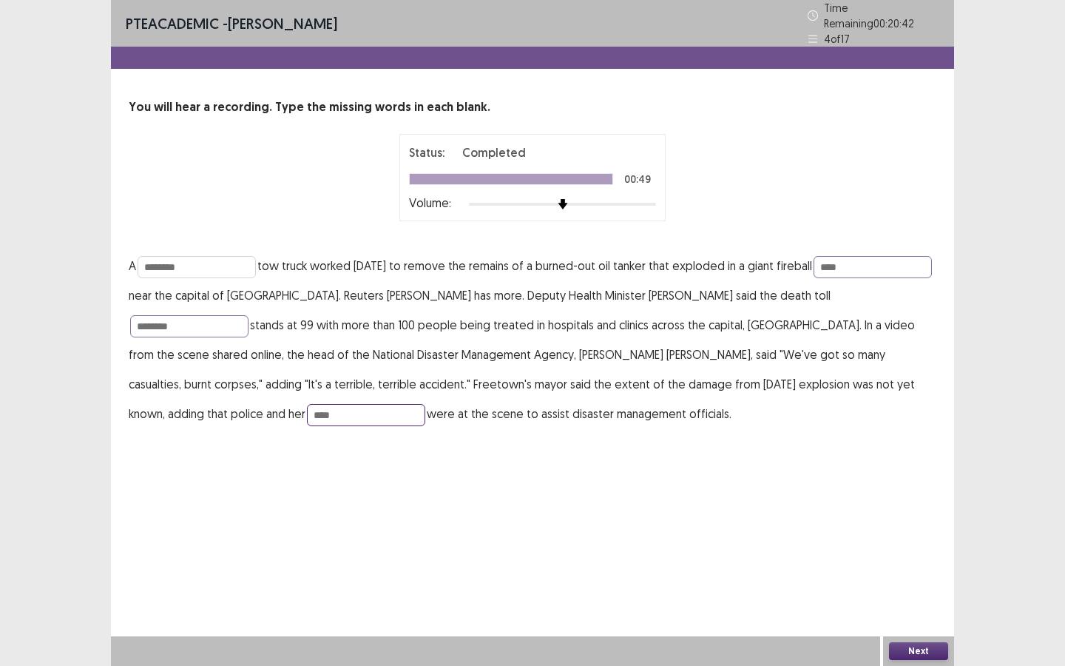
type input "****"
click at [199, 263] on input "********" at bounding box center [197, 267] width 118 height 22
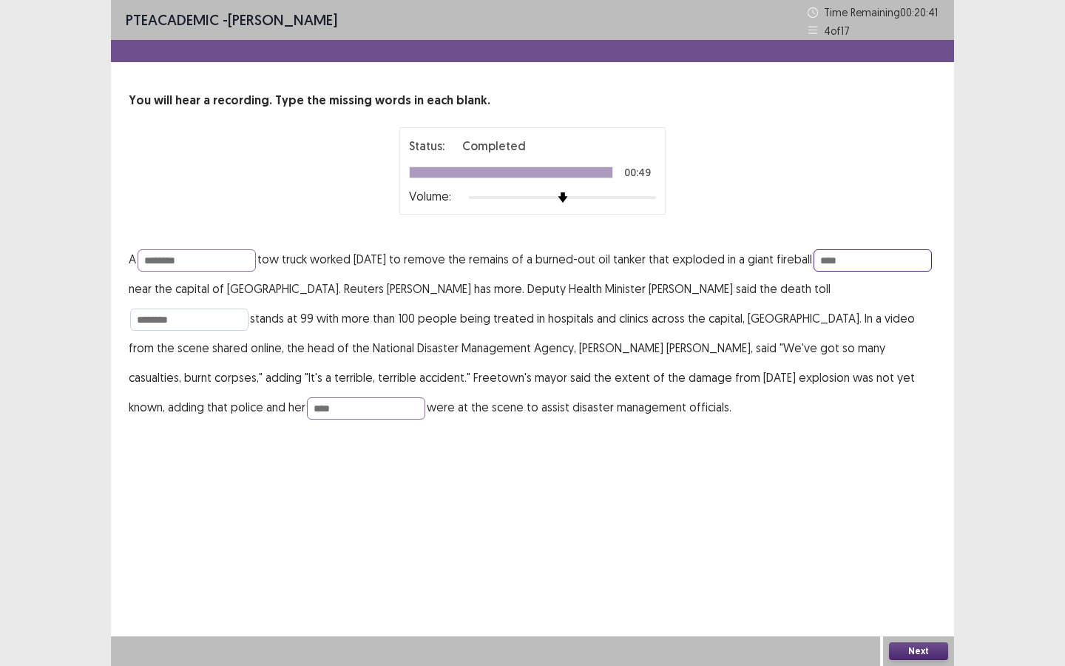
drag, startPoint x: 196, startPoint y: 287, endPoint x: 203, endPoint y: 314, distance: 27.6
click at [813, 271] on input "****" at bounding box center [872, 260] width 118 height 22
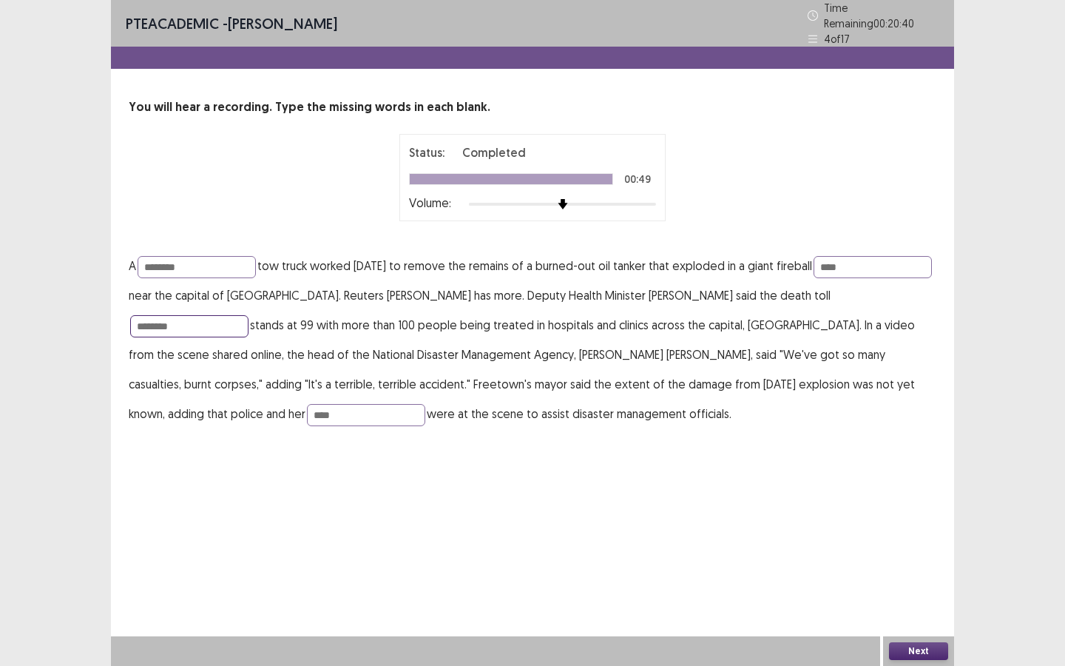
click at [203, 315] on input "********" at bounding box center [189, 326] width 118 height 22
click at [168, 259] on input "********" at bounding box center [197, 267] width 118 height 22
click at [944, 575] on button "Next" at bounding box center [918, 651] width 59 height 18
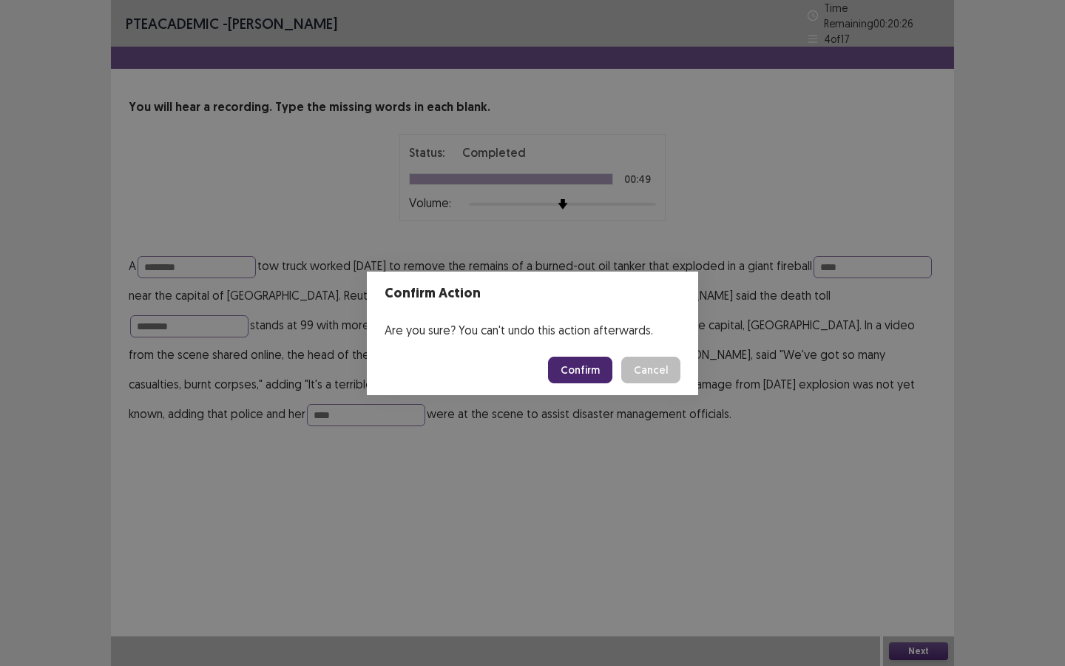
click at [569, 366] on button "Confirm" at bounding box center [580, 369] width 64 height 27
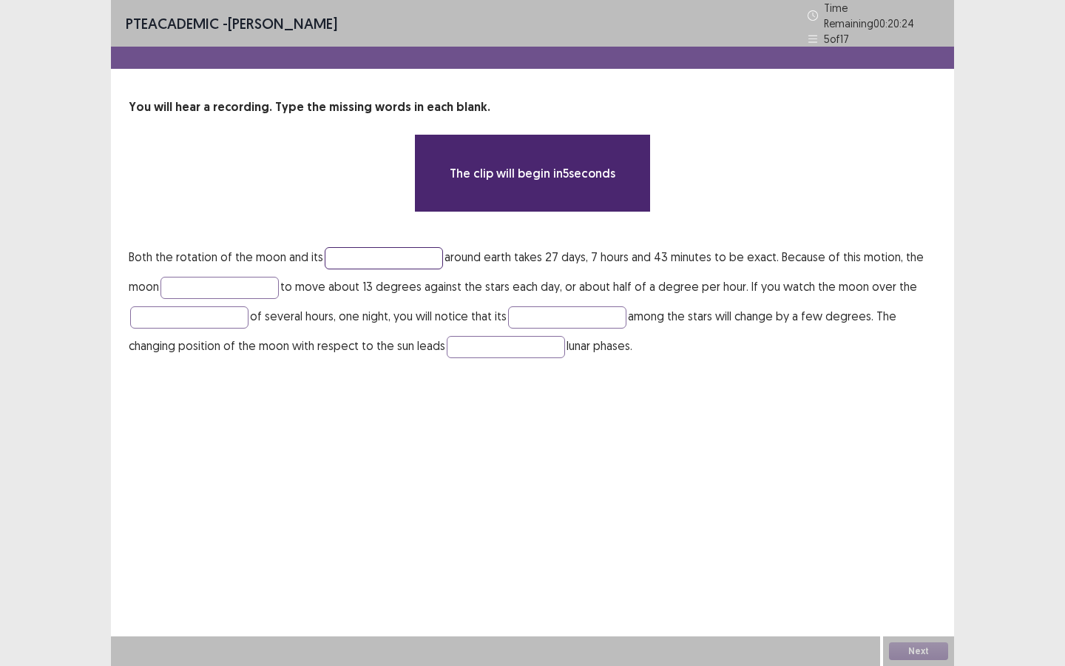
click at [397, 257] on input "text" at bounding box center [384, 258] width 118 height 22
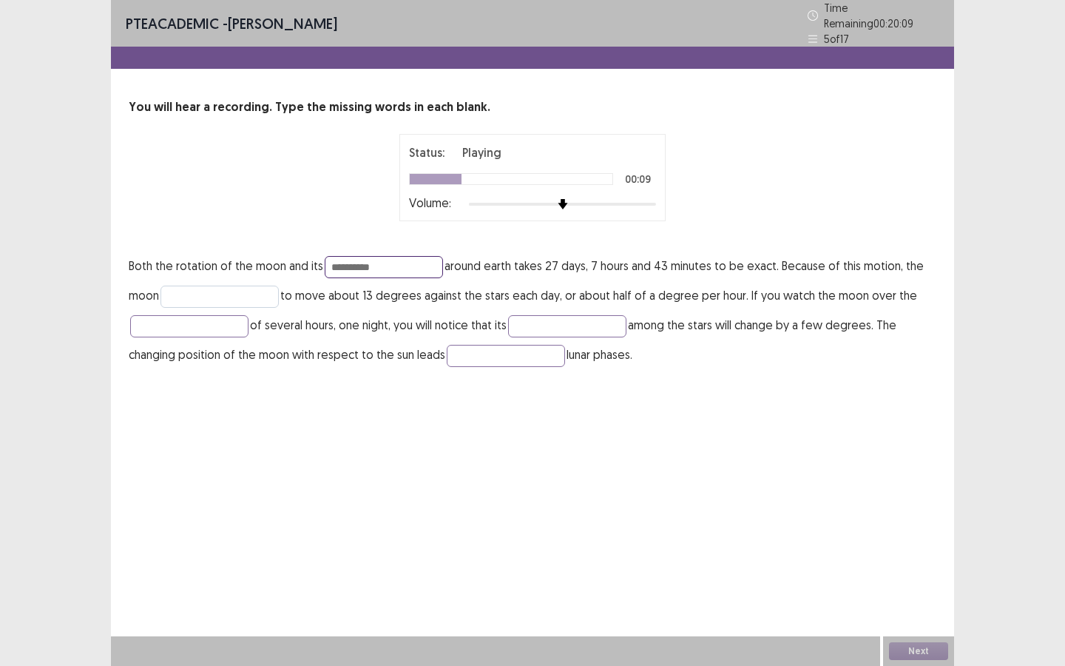
type input "**********"
click at [234, 290] on input "text" at bounding box center [219, 296] width 118 height 22
type input "******"
click at [225, 315] on input "text" at bounding box center [189, 326] width 118 height 22
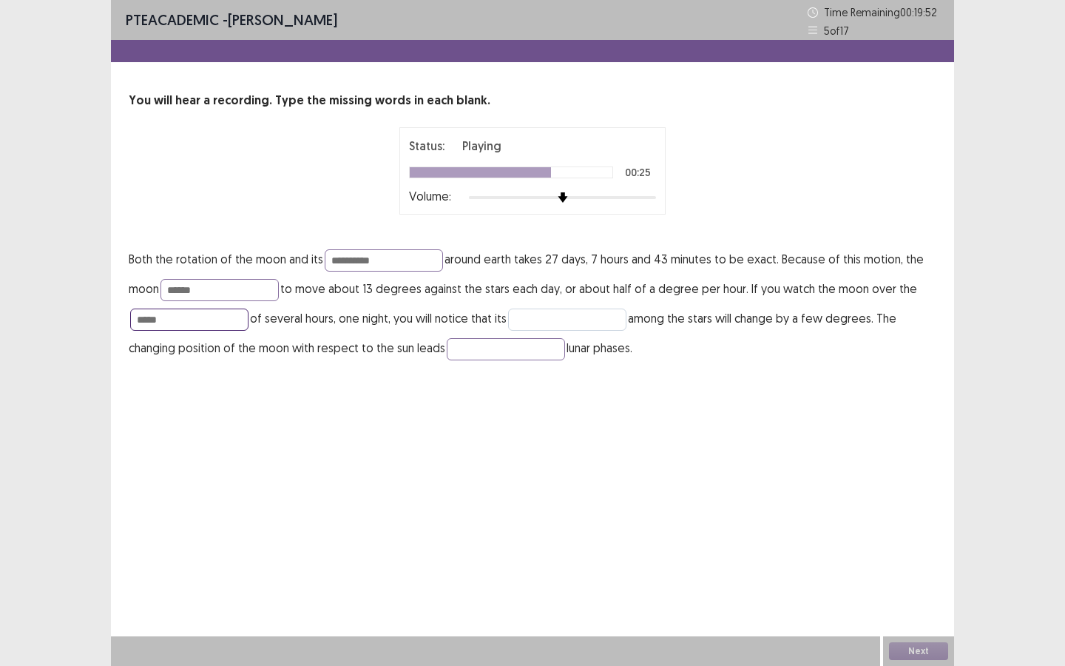
type input "*****"
drag, startPoint x: 538, startPoint y: 311, endPoint x: 541, endPoint y: 318, distance: 8.0
click at [538, 314] on input "text" at bounding box center [567, 319] width 118 height 22
type input "********"
click at [516, 344] on input "text" at bounding box center [506, 349] width 118 height 22
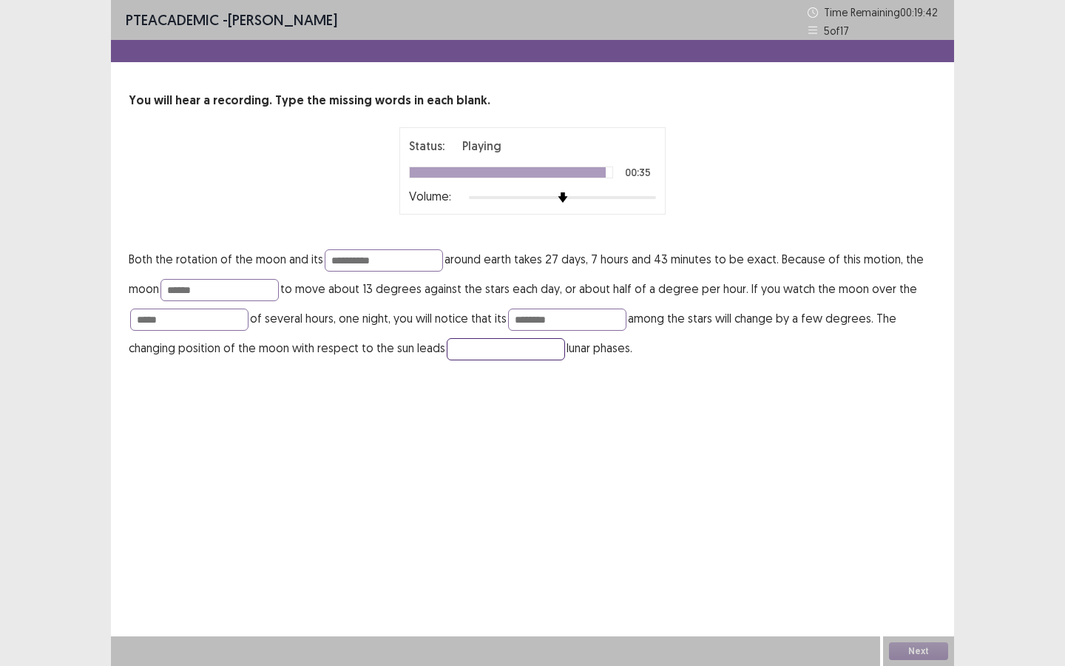
type input "*"
type input "**"
click at [233, 285] on input "******" at bounding box center [219, 290] width 118 height 22
click at [925, 575] on button "Next" at bounding box center [918, 651] width 59 height 18
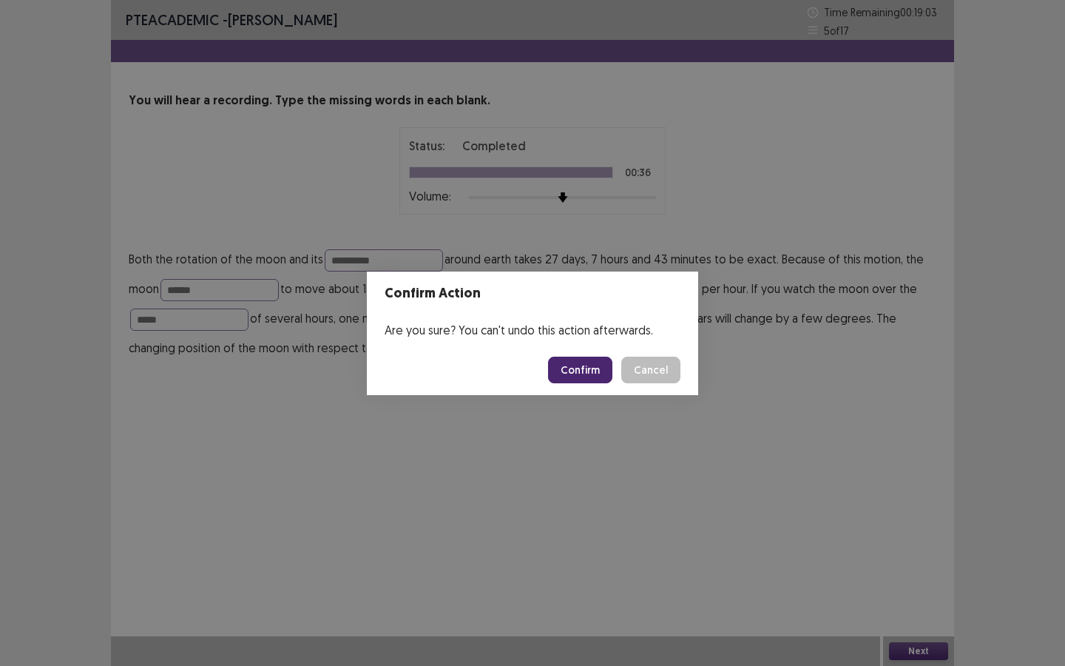
click at [611, 368] on button "Confirm" at bounding box center [580, 369] width 64 height 27
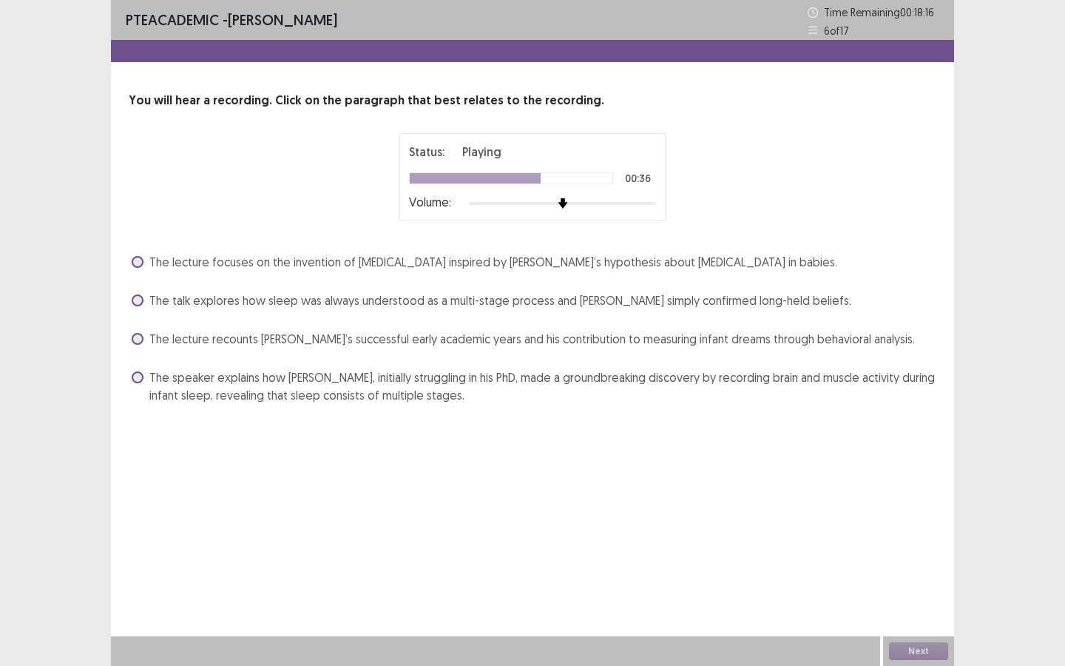
click at [575, 370] on span "The speaker explains how [PERSON_NAME], initially struggling in his PhD, made a…" at bounding box center [542, 385] width 787 height 35
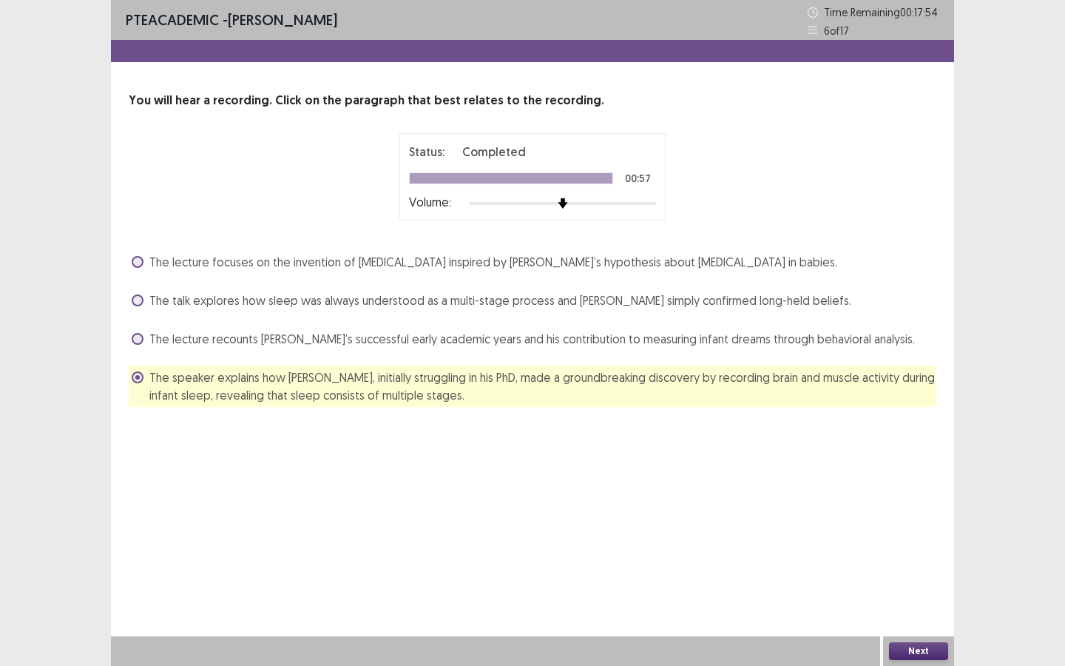
click at [903, 575] on button "Next" at bounding box center [918, 651] width 59 height 18
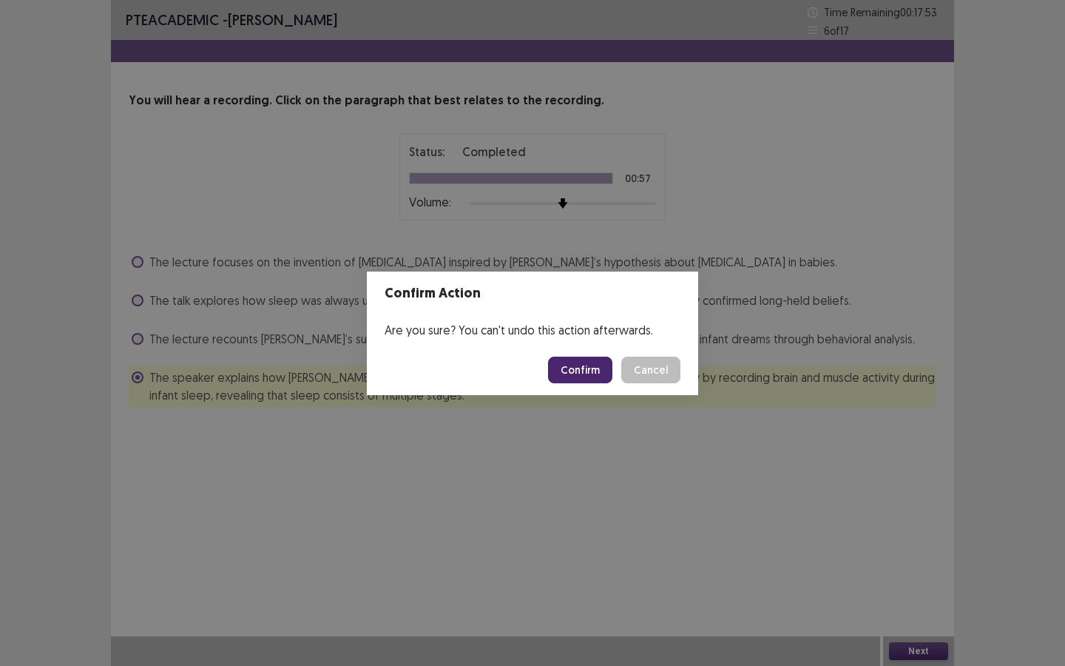
click at [566, 375] on button "Confirm" at bounding box center [580, 369] width 64 height 27
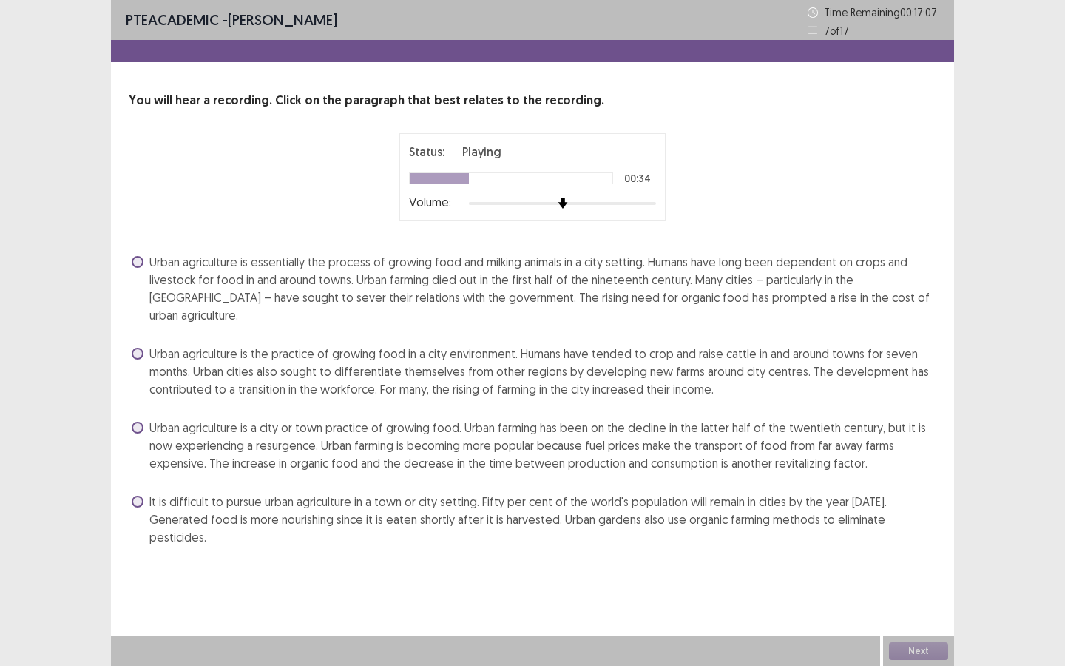
click at [623, 432] on span "Urban agriculture is a city or town practice of growing food. Urban farming has…" at bounding box center [542, 445] width 787 height 53
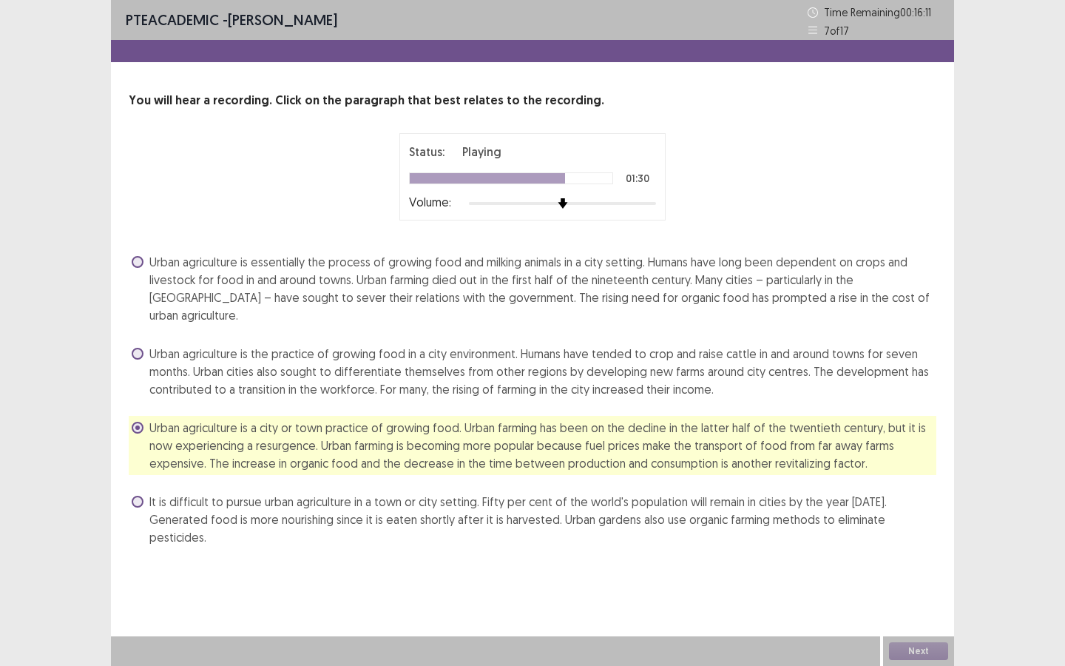
click at [658, 575] on div "PTE academic - [PERSON_NAME] Time Remaining 00 : 16 : 11 7 of 17 You will hear …" at bounding box center [532, 333] width 843 height 666
click at [915, 575] on div "Next" at bounding box center [918, 651] width 71 height 30
click at [916, 575] on button "Next" at bounding box center [918, 651] width 59 height 18
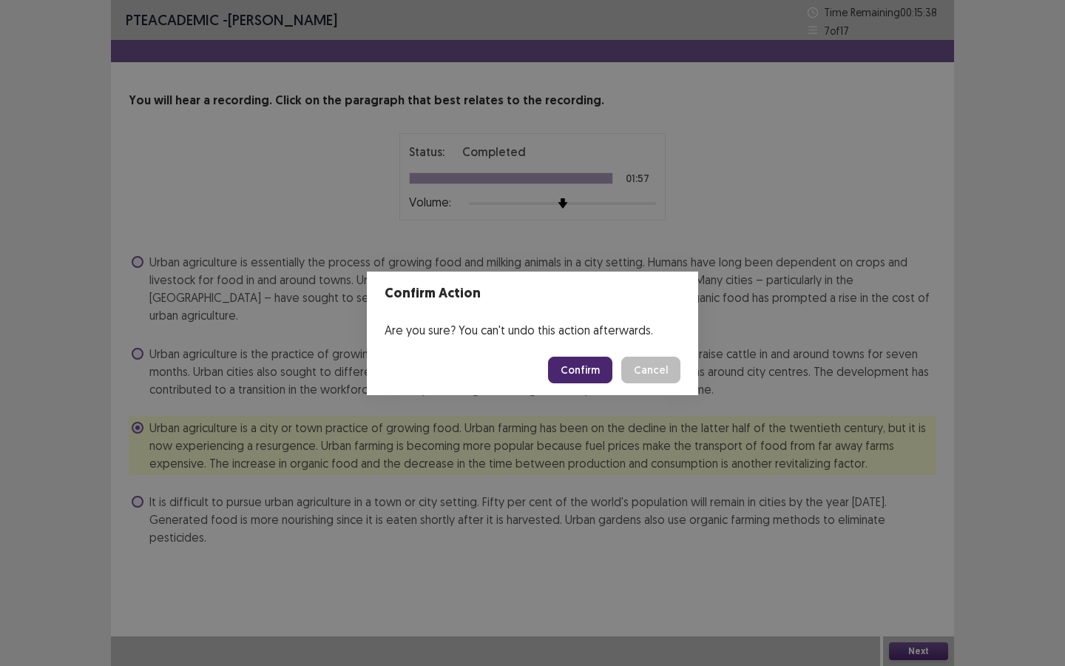
click at [573, 382] on button "Confirm" at bounding box center [580, 369] width 64 height 27
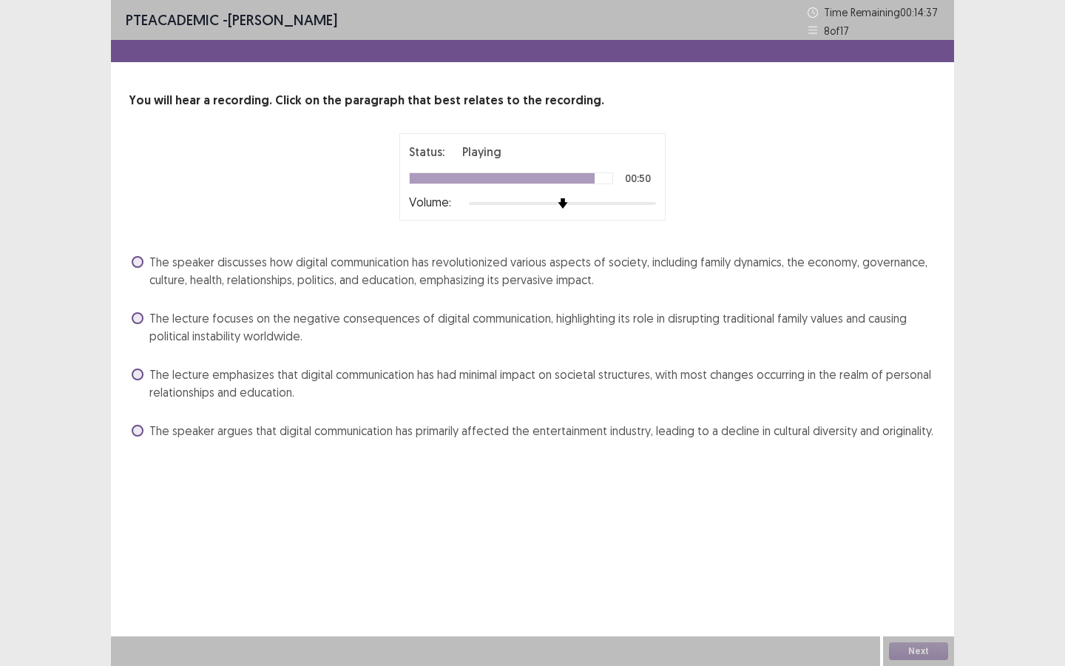
click at [548, 273] on span "The speaker discusses how digital communication has revolutionized various aspe…" at bounding box center [542, 270] width 787 height 35
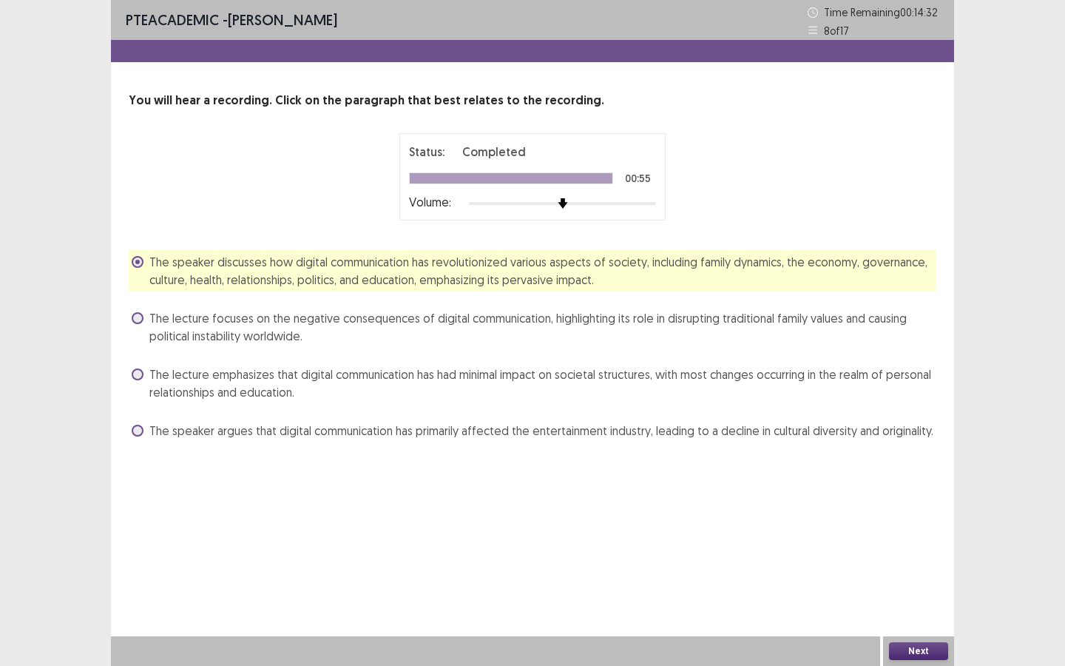
click at [918, 575] on div "Next" at bounding box center [918, 651] width 71 height 30
click at [907, 575] on button "Next" at bounding box center [918, 651] width 59 height 18
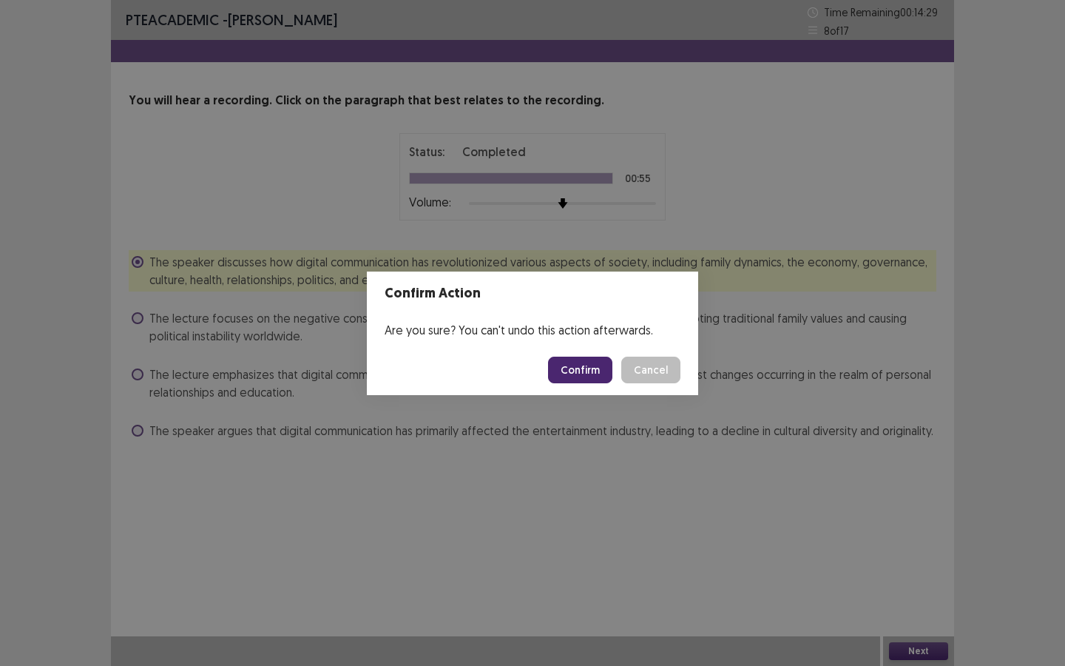
click at [586, 370] on button "Confirm" at bounding box center [580, 369] width 64 height 27
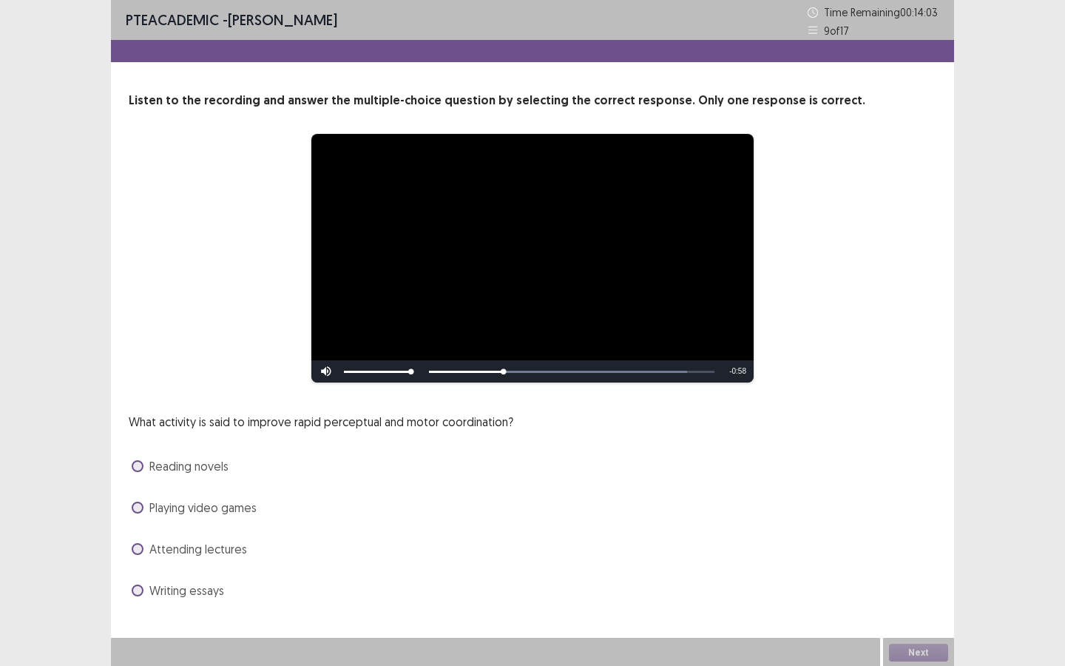
click at [208, 506] on span "Playing video games" at bounding box center [202, 507] width 107 height 18
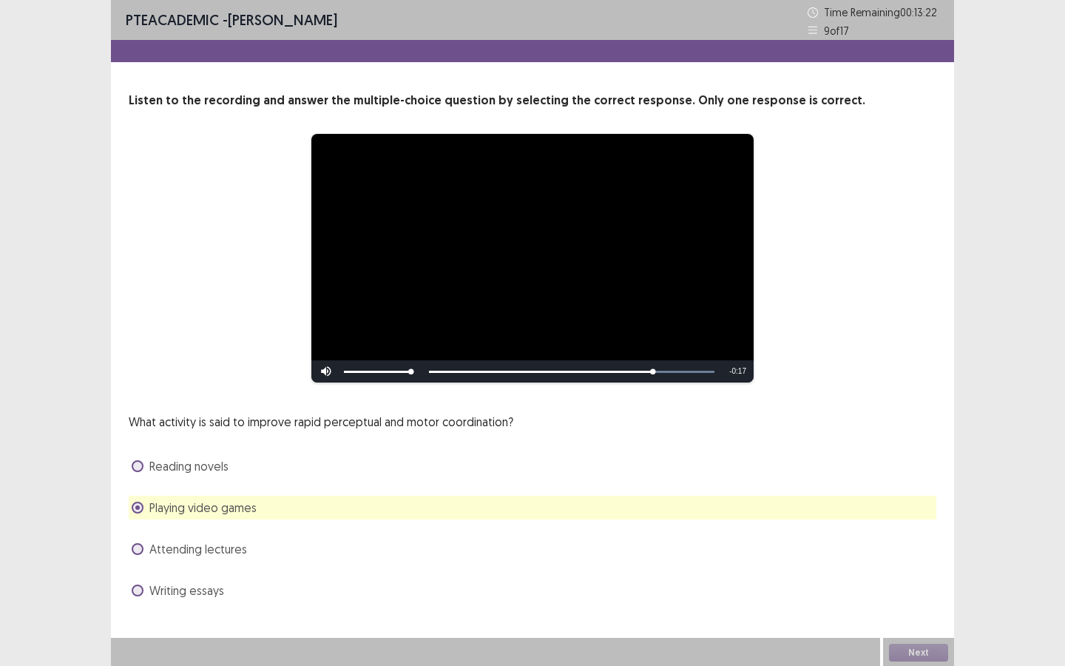
scroll to position [1, 0]
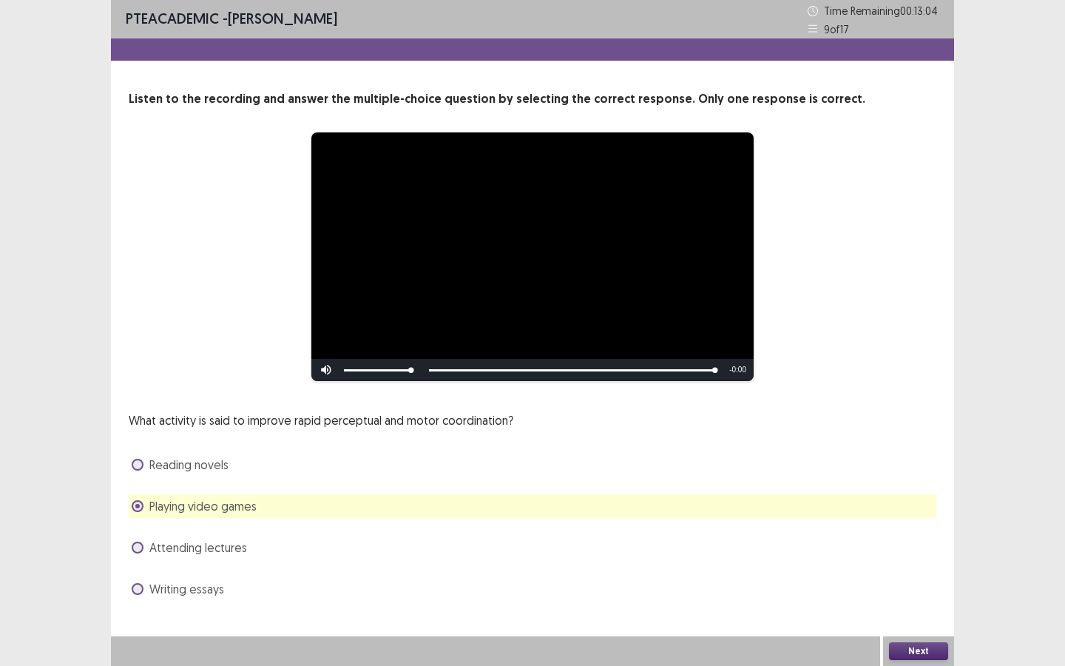
click at [924, 575] on button "Next" at bounding box center [918, 651] width 59 height 18
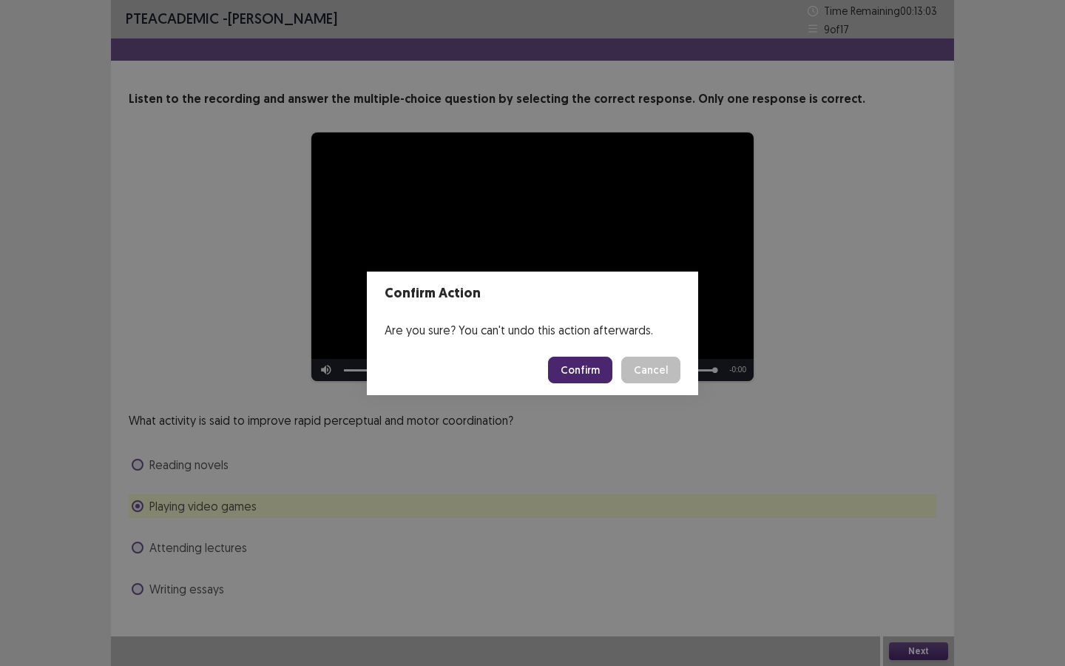
click at [600, 378] on button "Confirm" at bounding box center [580, 369] width 64 height 27
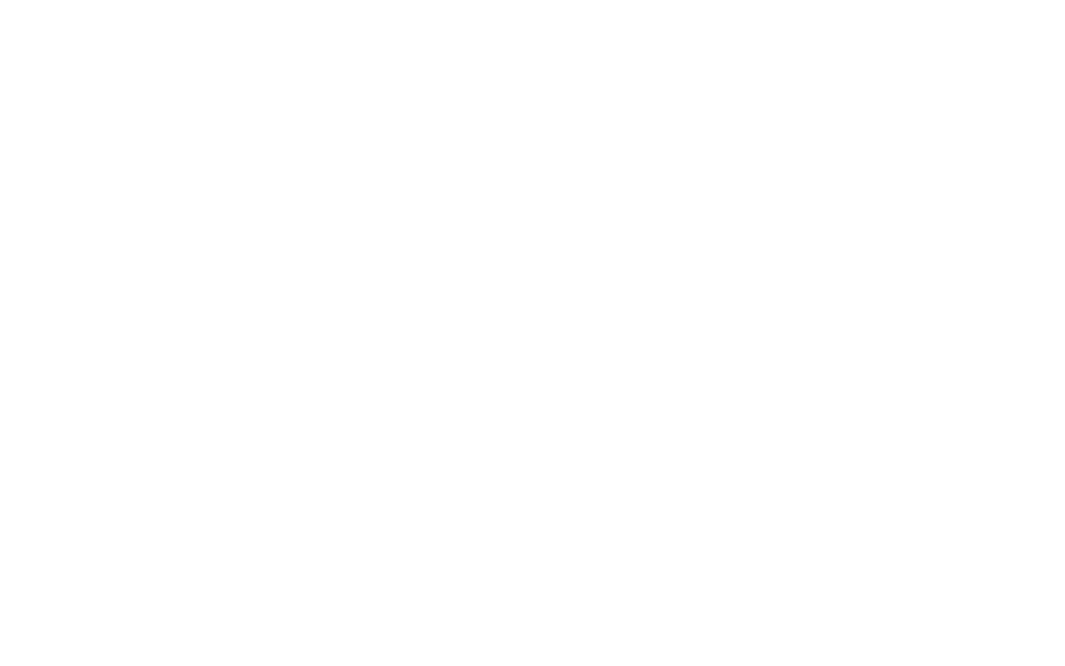
scroll to position [0, 0]
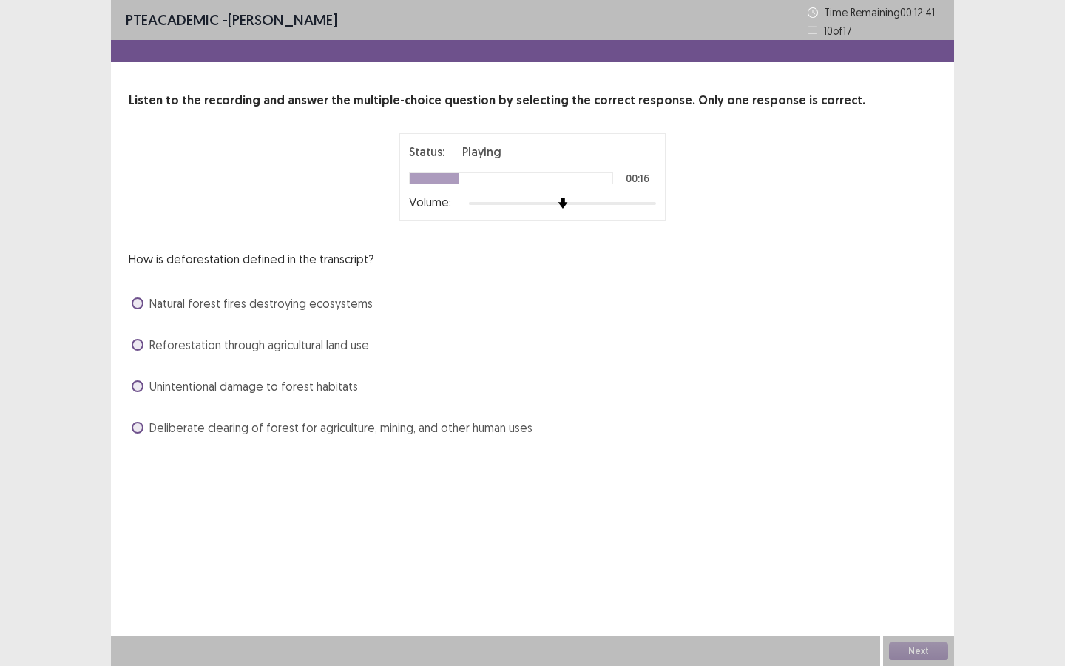
click at [279, 336] on span "Reforestation through agricultural land use" at bounding box center [259, 345] width 220 height 18
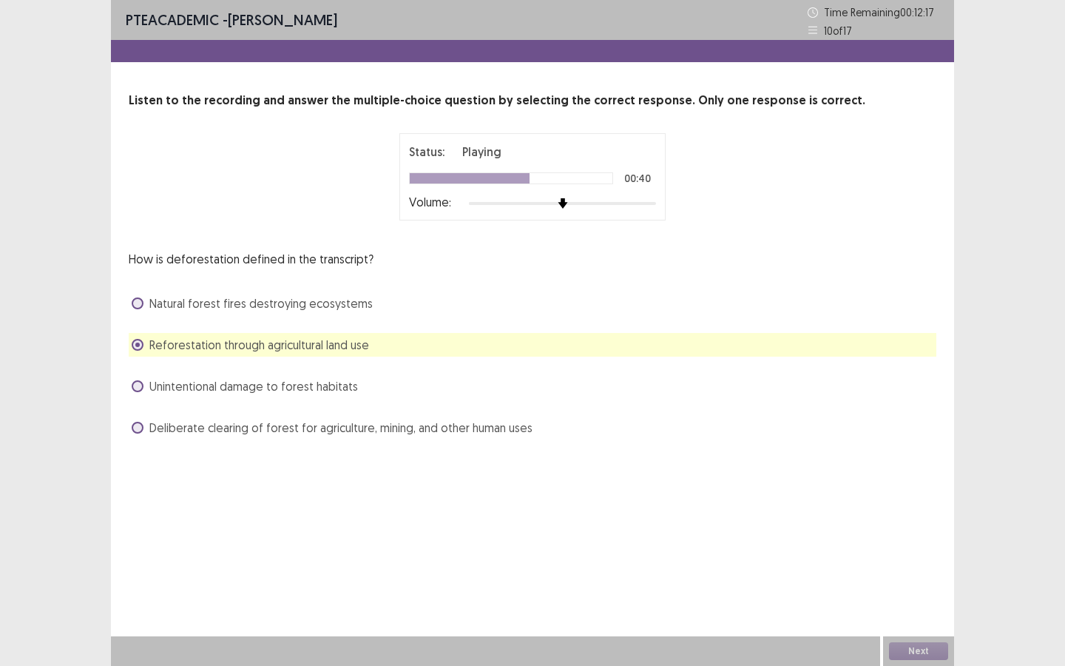
click at [346, 305] on span "Natural forest fires destroying ecosystems" at bounding box center [260, 303] width 223 height 18
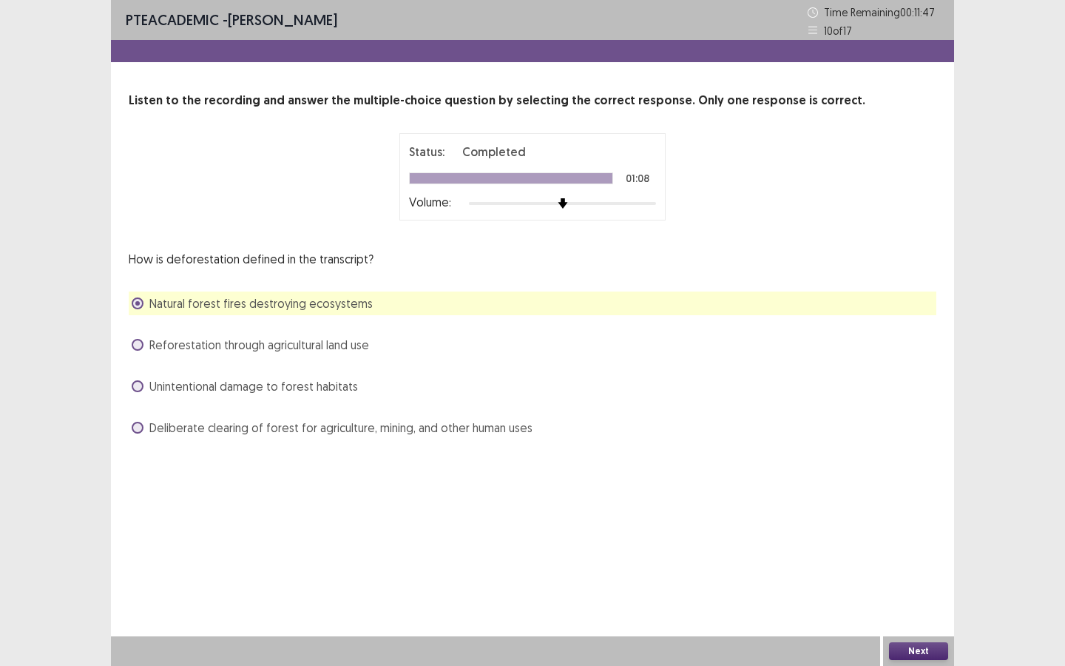
click at [912, 575] on button "Next" at bounding box center [918, 651] width 59 height 18
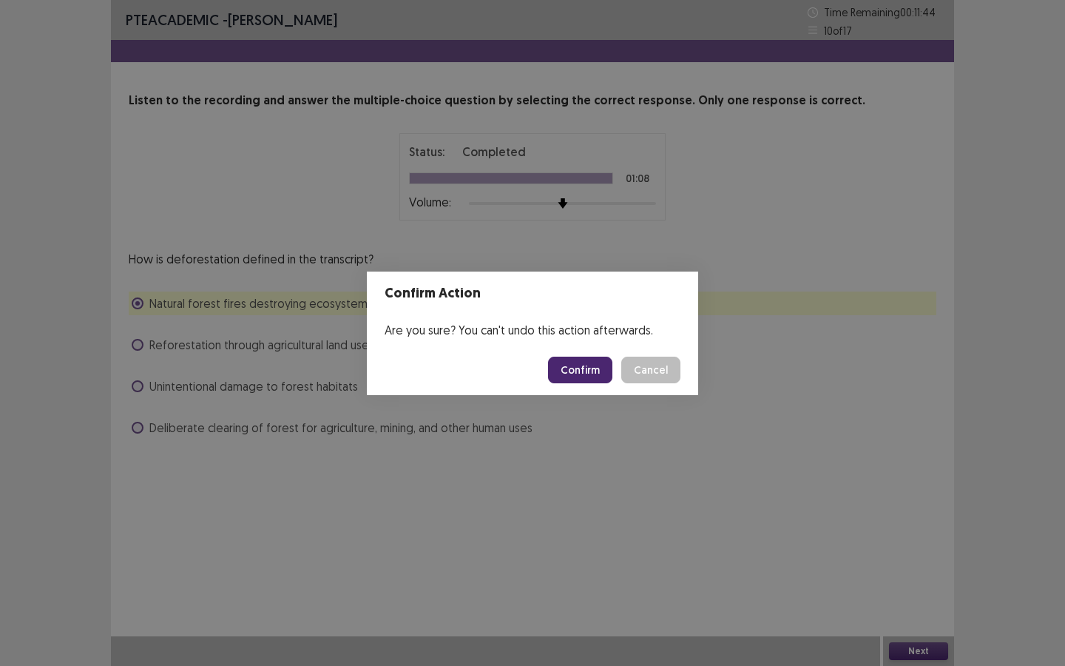
click at [655, 373] on button "Cancel" at bounding box center [650, 369] width 59 height 27
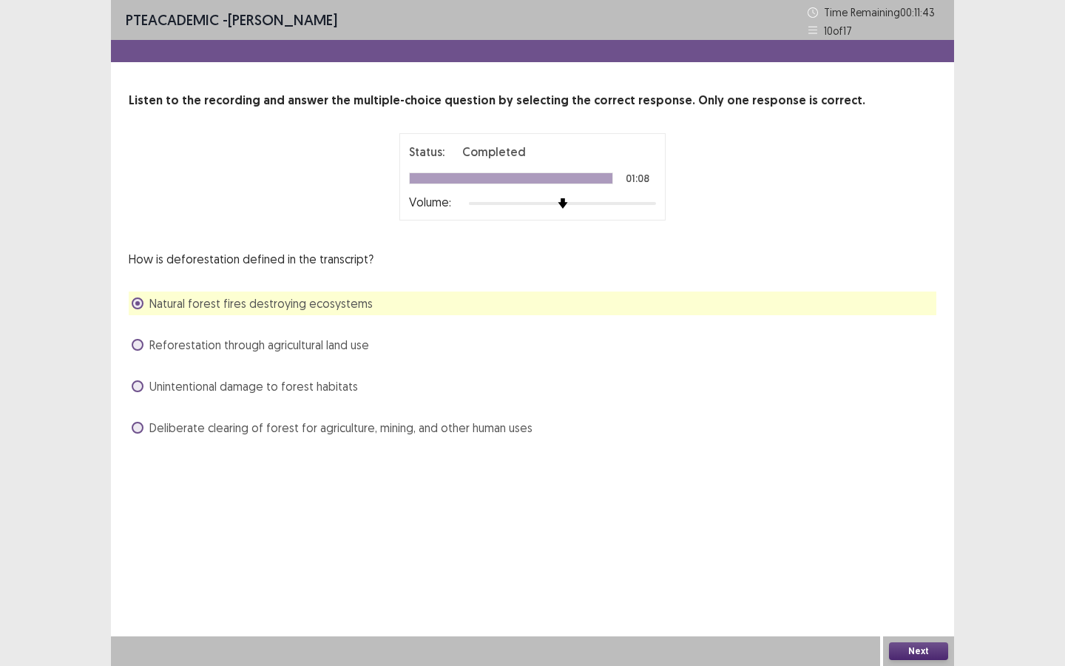
drag, startPoint x: 490, startPoint y: 422, endPoint x: 573, endPoint y: 478, distance: 100.1
click at [490, 422] on span "Deliberate clearing of forest for agriculture, mining, and other human uses" at bounding box center [340, 428] width 383 height 18
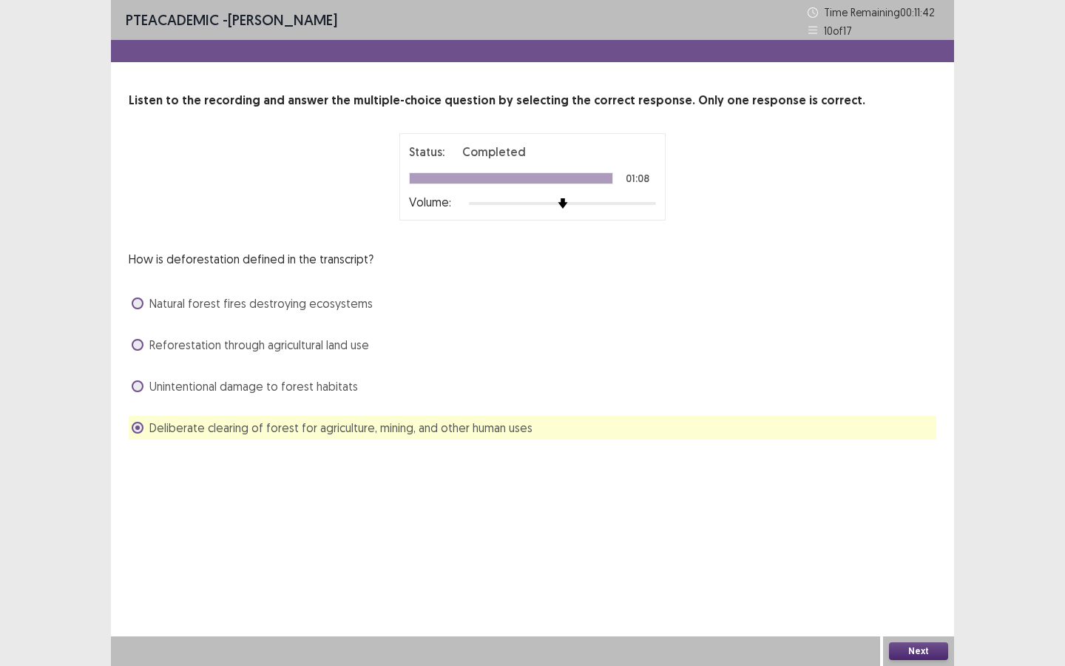
click at [908, 575] on button "Next" at bounding box center [918, 651] width 59 height 18
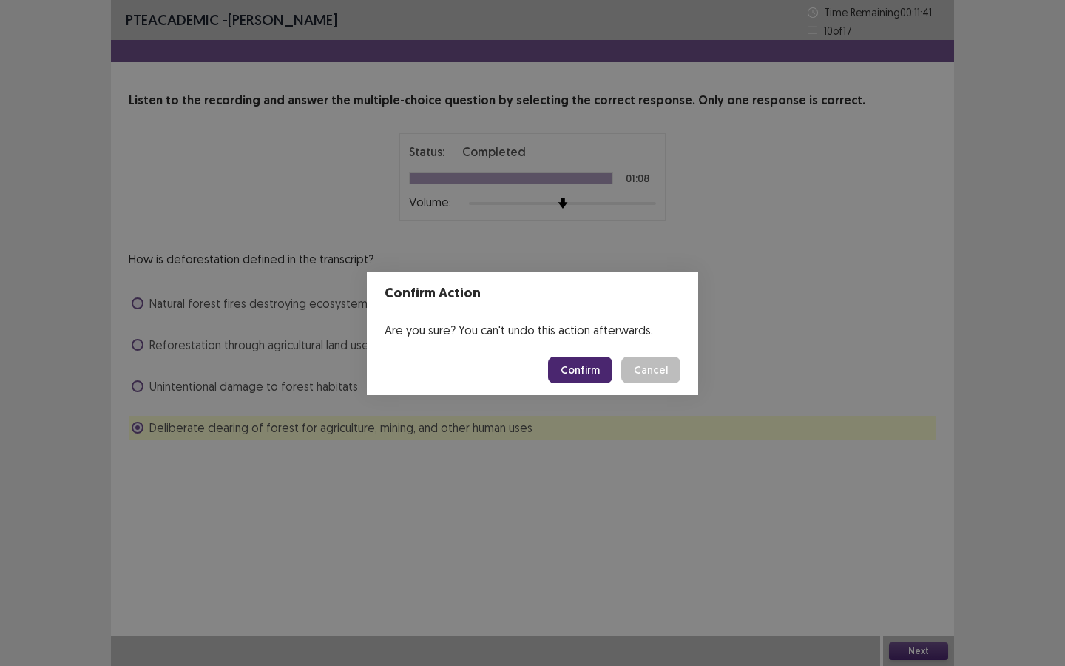
click at [558, 365] on button "Confirm" at bounding box center [580, 369] width 64 height 27
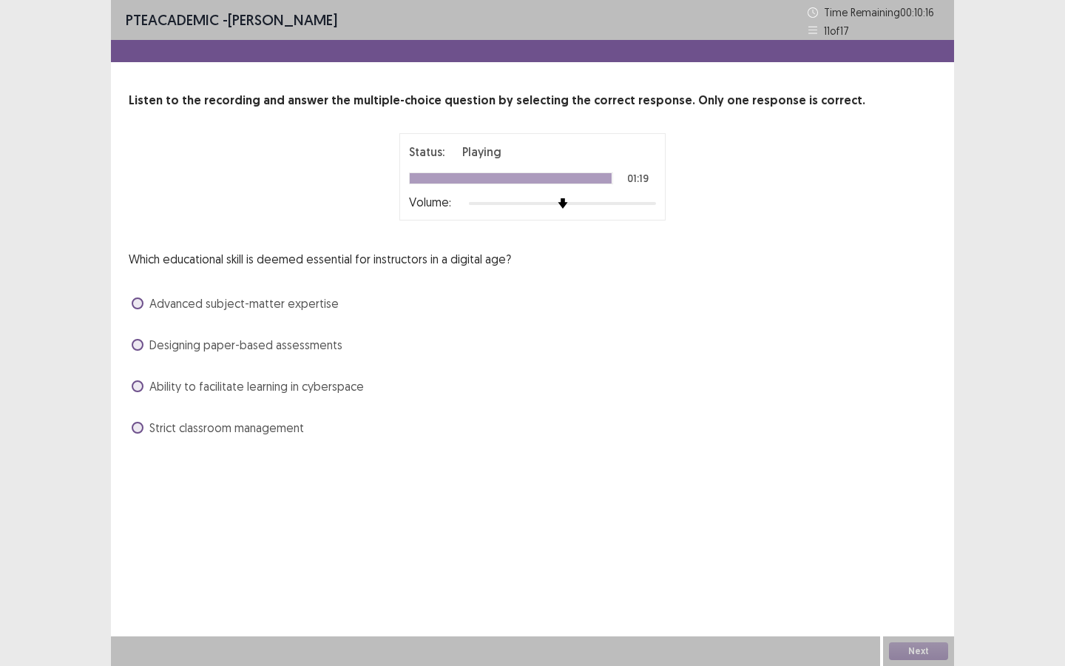
click at [293, 423] on span "Strict classroom management" at bounding box center [226, 428] width 155 height 18
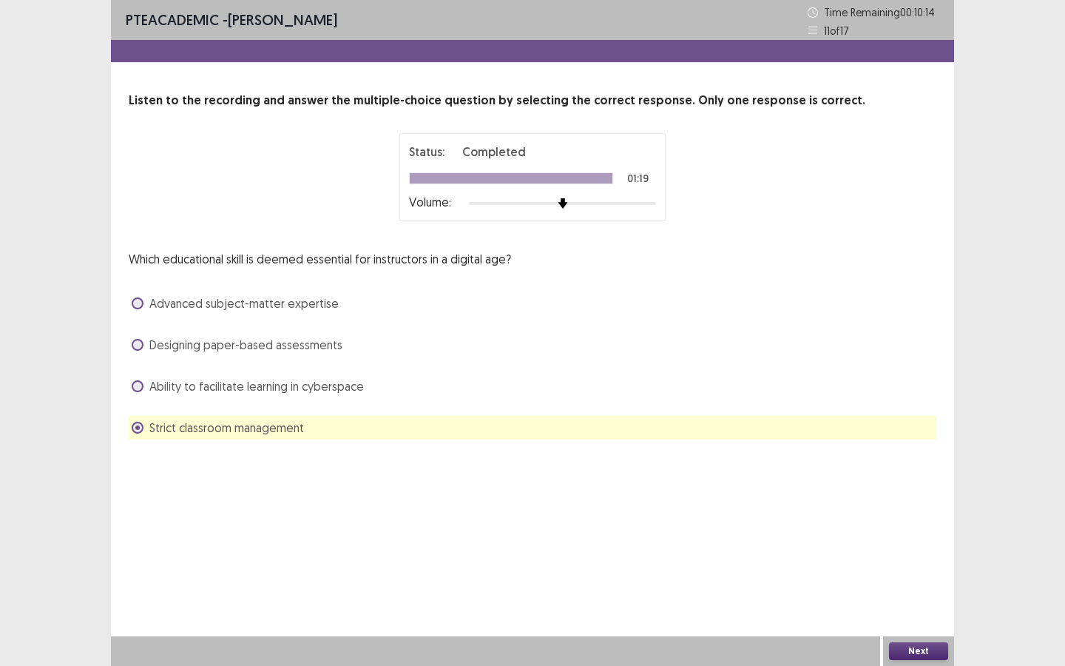
click at [898, 575] on button "Next" at bounding box center [918, 651] width 59 height 18
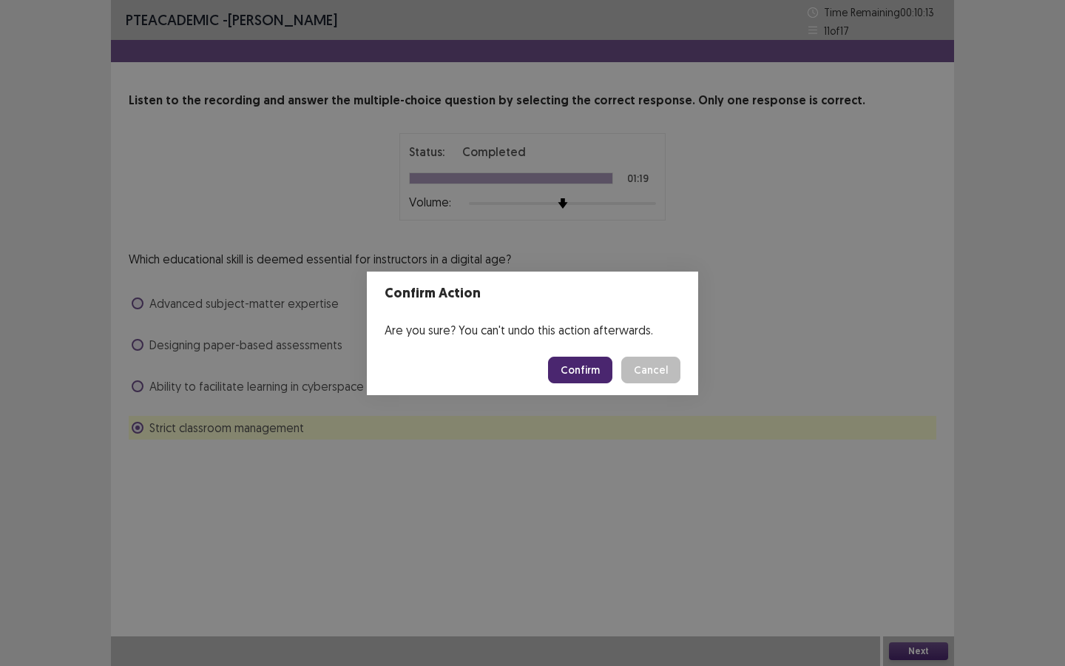
click at [585, 369] on button "Confirm" at bounding box center [580, 369] width 64 height 27
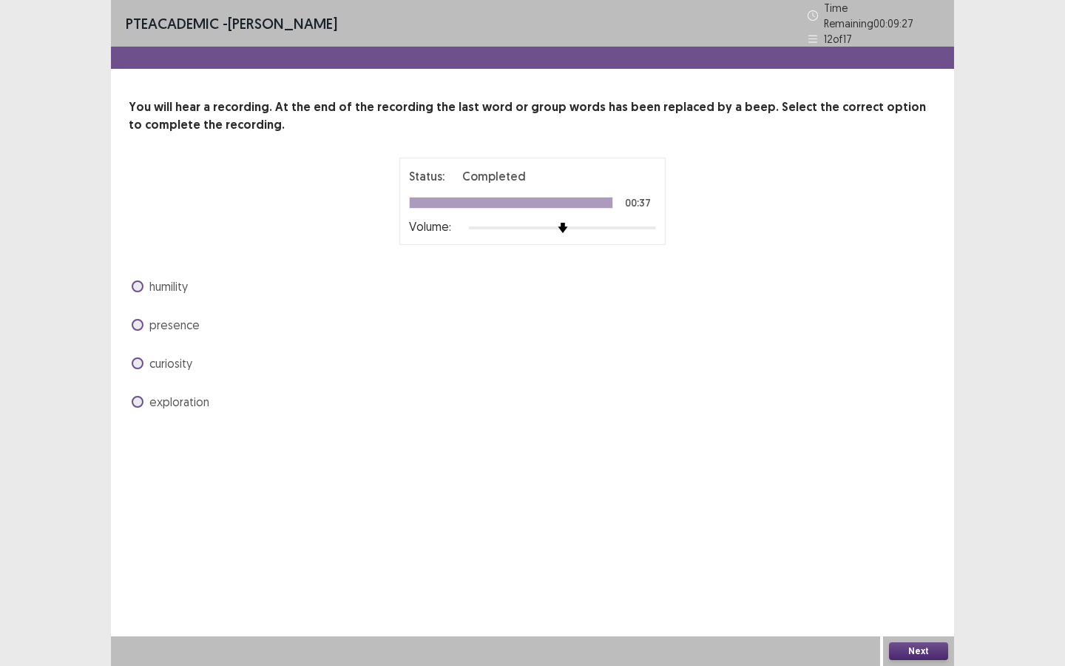
click at [174, 396] on span "exploration" at bounding box center [179, 402] width 60 height 18
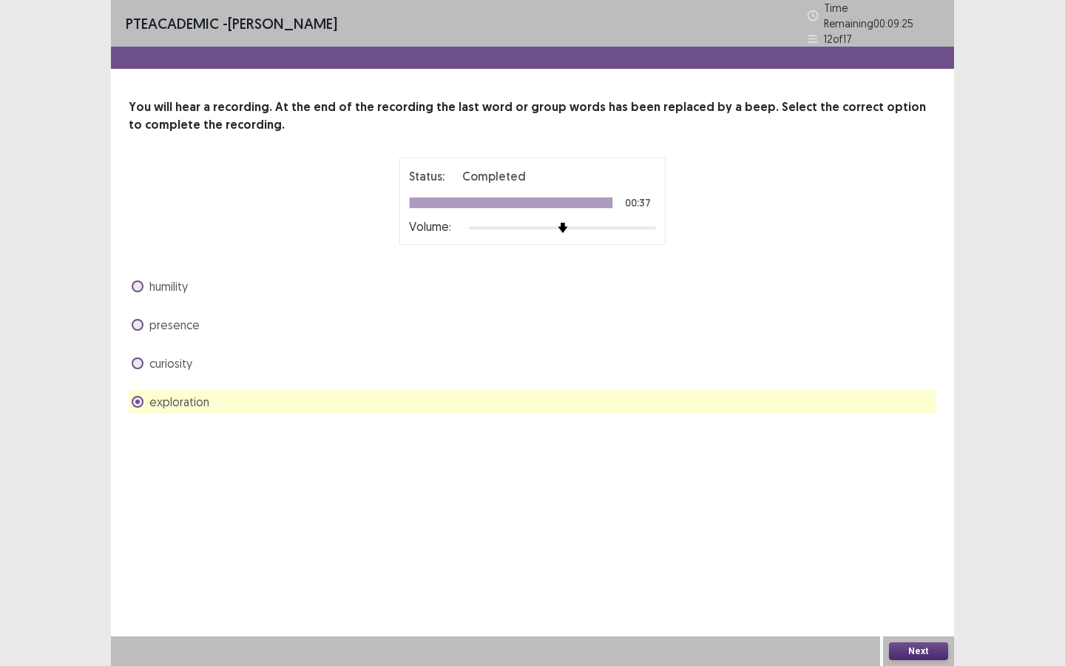
click at [911, 575] on button "Next" at bounding box center [918, 651] width 59 height 18
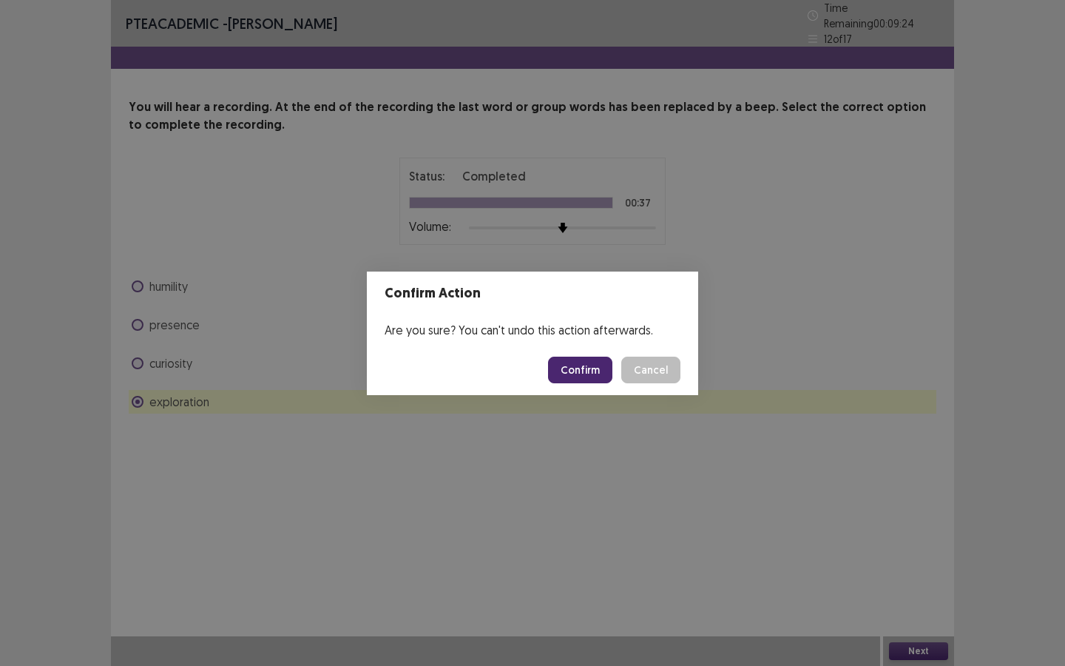
click at [604, 376] on button "Confirm" at bounding box center [580, 369] width 64 height 27
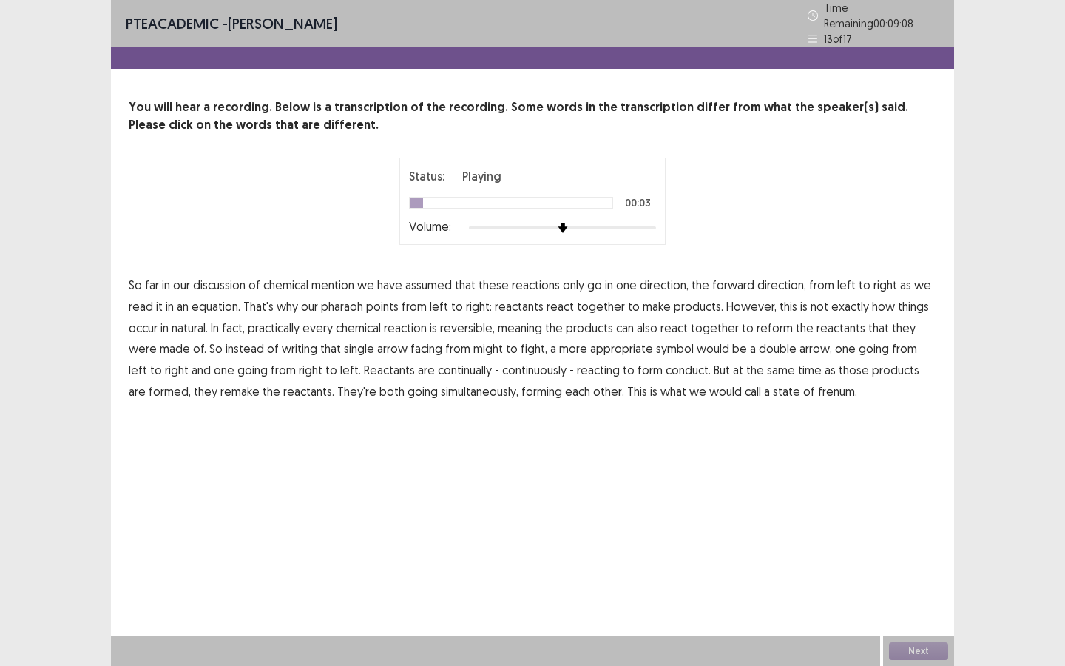
click at [345, 281] on span "mention" at bounding box center [332, 285] width 43 height 18
click at [355, 304] on span "pharaoh" at bounding box center [342, 306] width 42 height 18
click at [473, 346] on span "might" at bounding box center [488, 348] width 30 height 18
click at [521, 345] on span "fight," at bounding box center [534, 348] width 27 height 18
click at [165, 369] on span "right" at bounding box center [177, 370] width 24 height 18
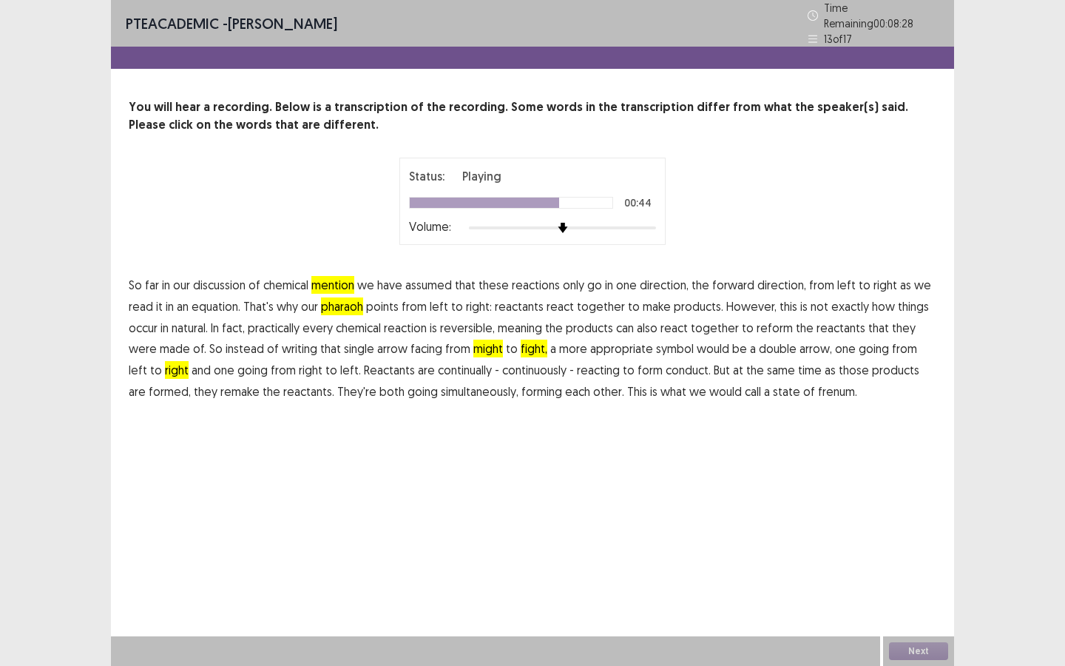
click at [165, 366] on span "right" at bounding box center [177, 370] width 24 height 18
click at [666, 368] on span "conduct." at bounding box center [688, 370] width 45 height 18
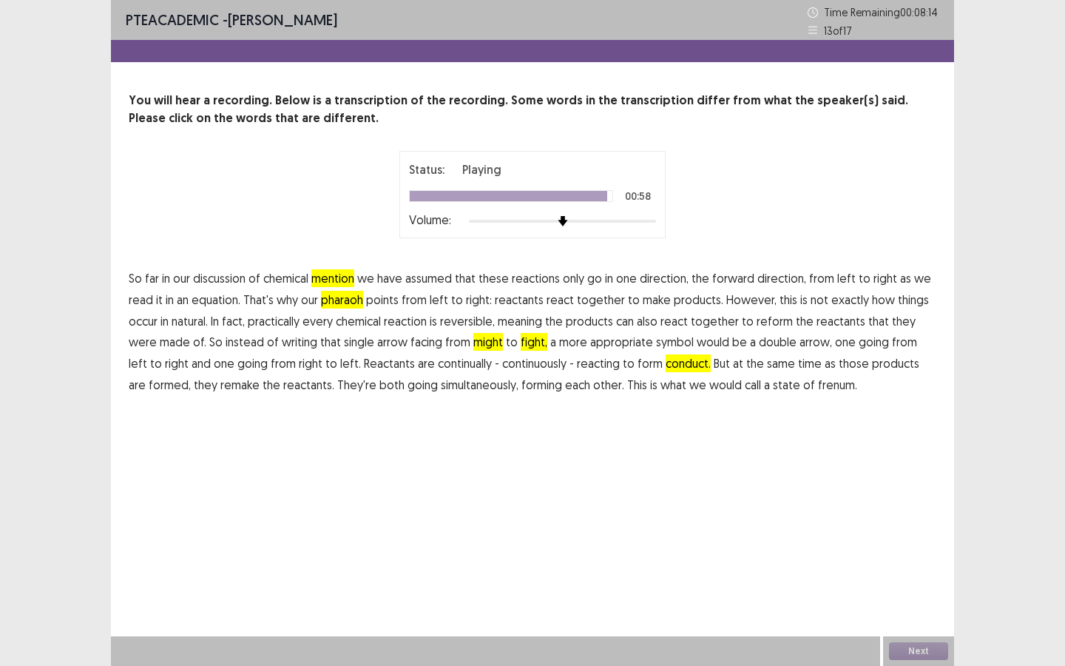
click at [823, 388] on span "frenum." at bounding box center [837, 385] width 39 height 18
click at [904, 575] on div "Next" at bounding box center [918, 651] width 71 height 30
click at [903, 575] on button "Next" at bounding box center [918, 651] width 59 height 18
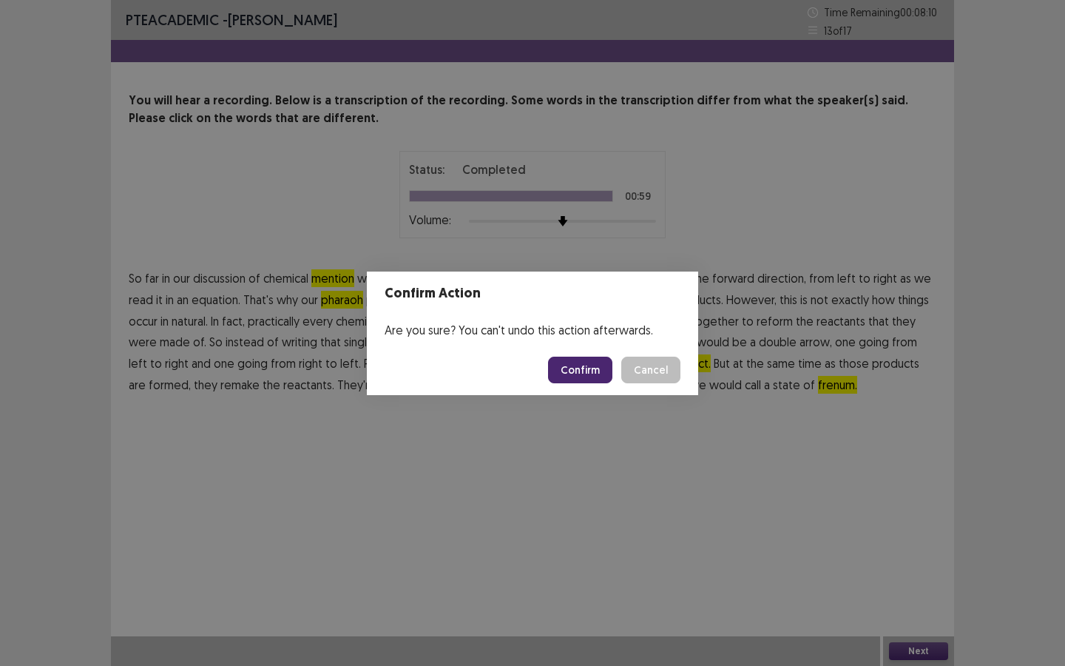
click at [583, 372] on button "Confirm" at bounding box center [580, 369] width 64 height 27
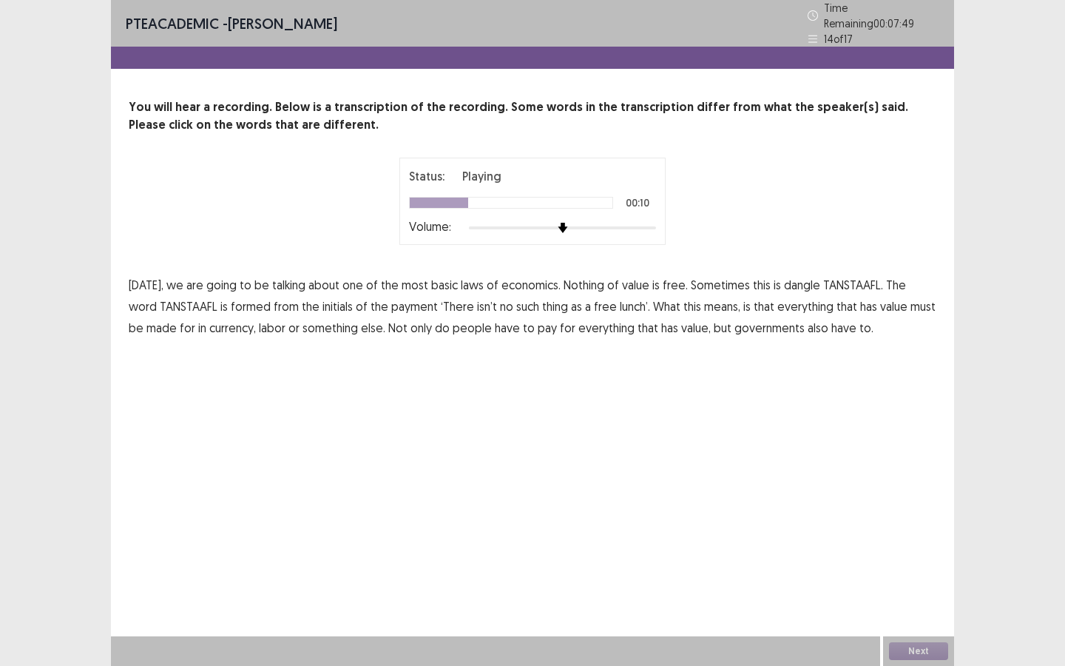
click at [791, 283] on span "dangle" at bounding box center [802, 285] width 36 height 18
click at [395, 305] on span "payment" at bounding box center [414, 306] width 47 height 18
click at [146, 324] on span "made" at bounding box center [161, 328] width 30 height 18
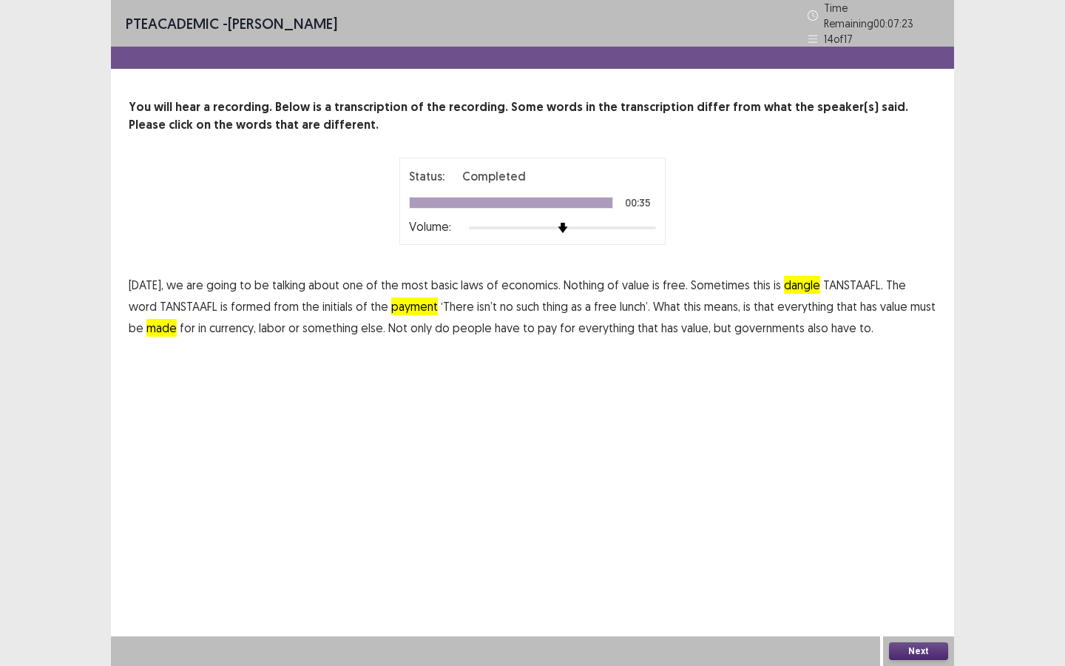
click at [907, 575] on button "Next" at bounding box center [918, 651] width 59 height 18
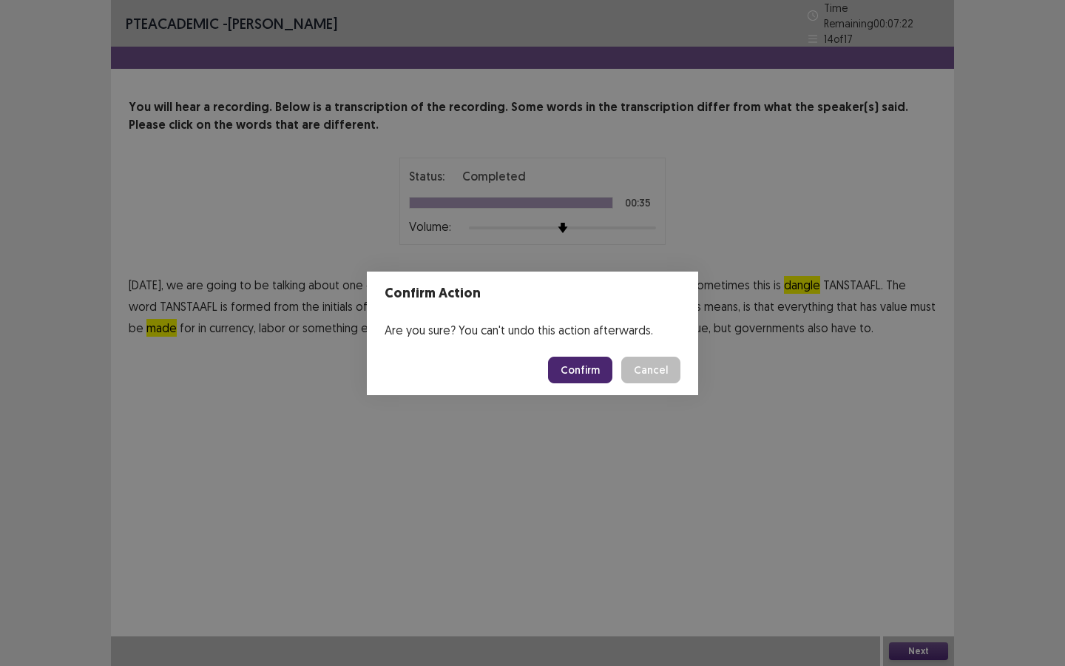
click at [593, 366] on button "Confirm" at bounding box center [580, 369] width 64 height 27
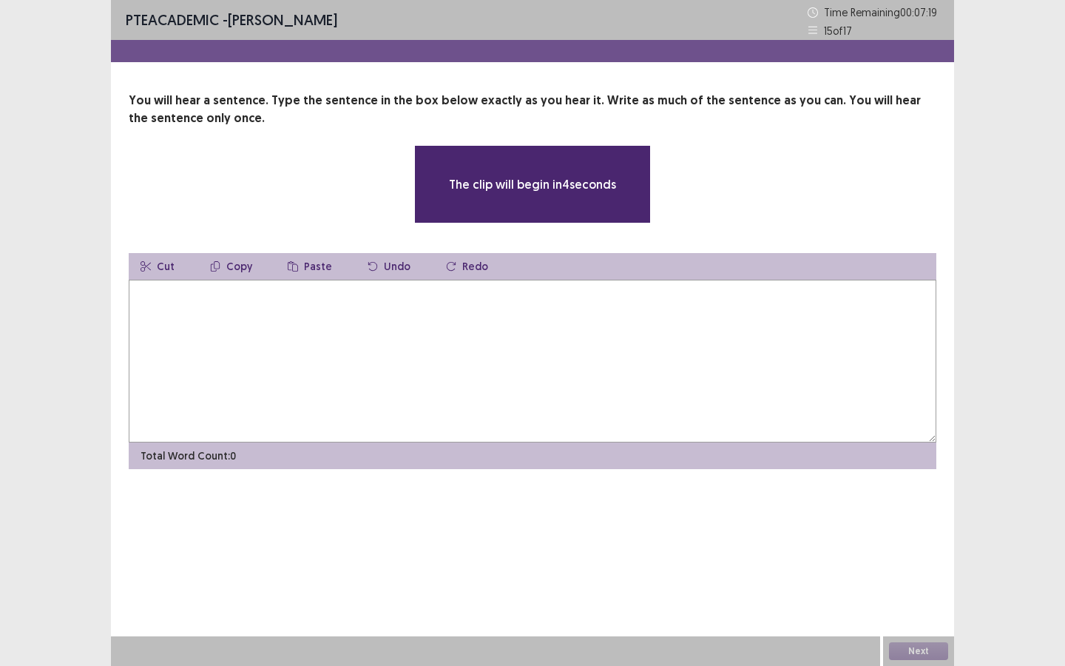
click at [515, 302] on textarea at bounding box center [533, 361] width 808 height 163
click at [518, 300] on textarea at bounding box center [533, 361] width 808 height 163
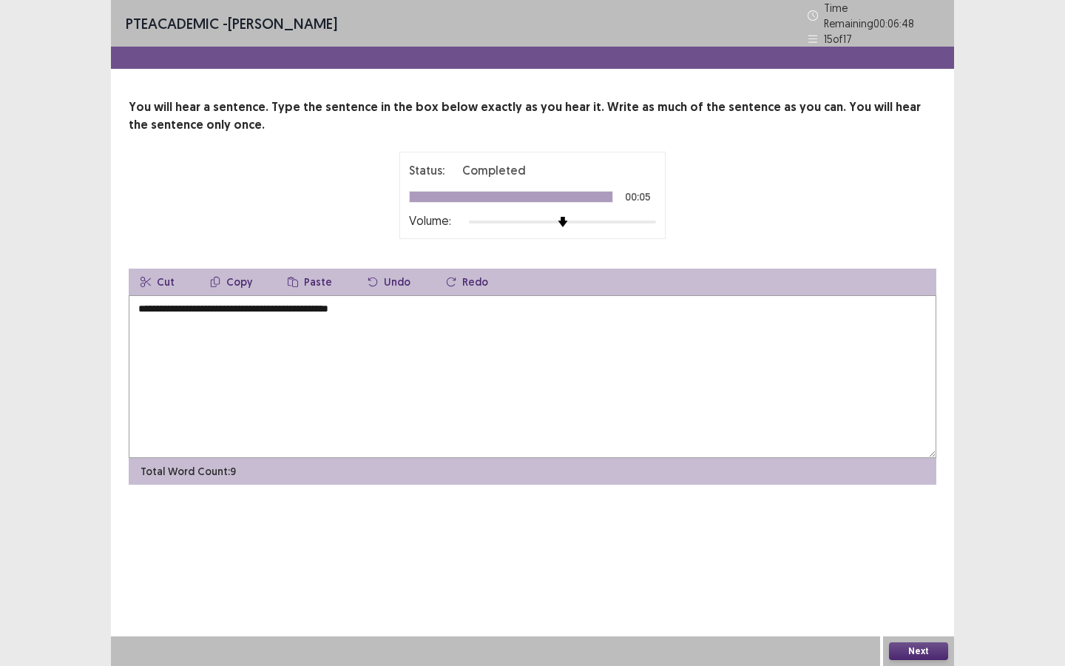
click at [179, 306] on textarea "**********" at bounding box center [533, 376] width 808 height 163
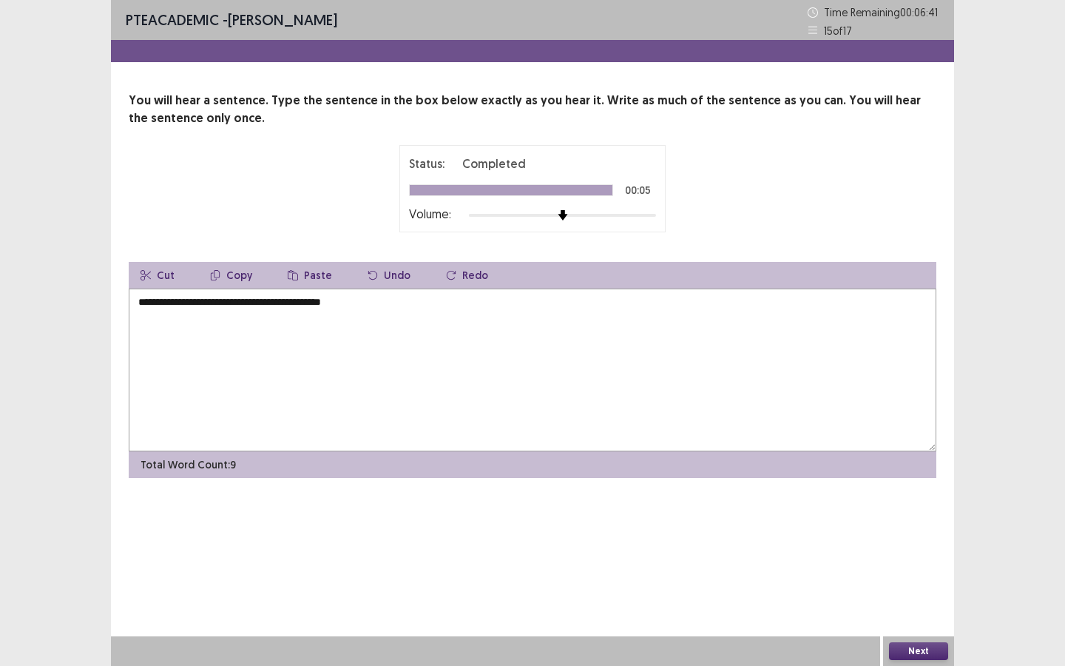
click at [230, 305] on textarea "**********" at bounding box center [533, 369] width 808 height 163
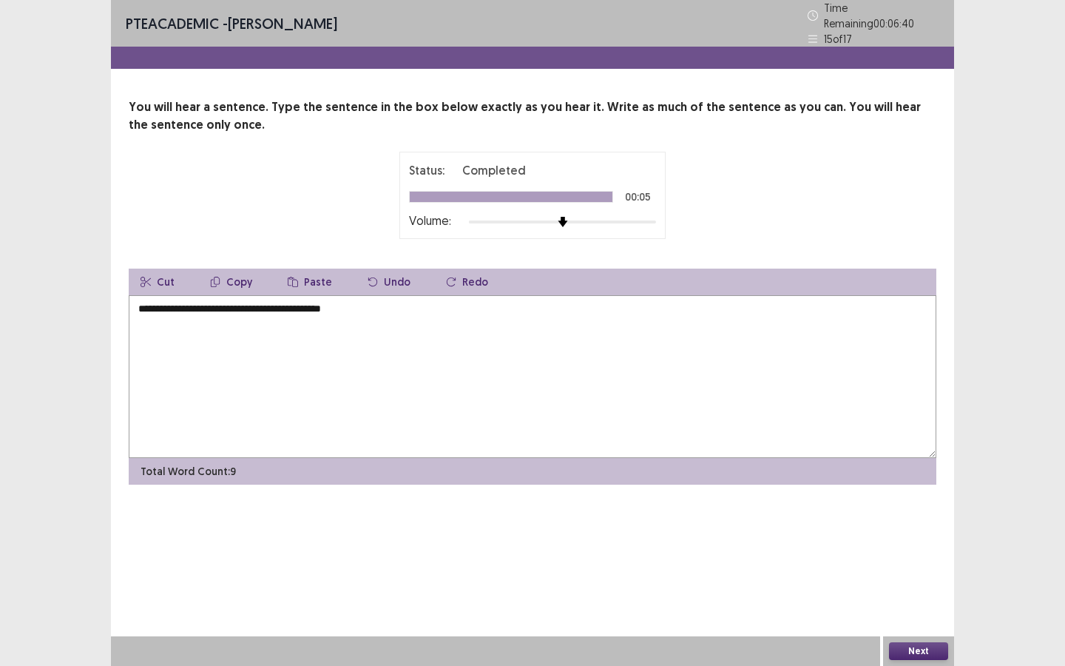
click at [266, 305] on textarea "**********" at bounding box center [533, 376] width 808 height 163
click at [362, 303] on textarea "**********" at bounding box center [533, 376] width 808 height 163
type textarea "**********"
click at [910, 575] on button "Next" at bounding box center [918, 651] width 59 height 18
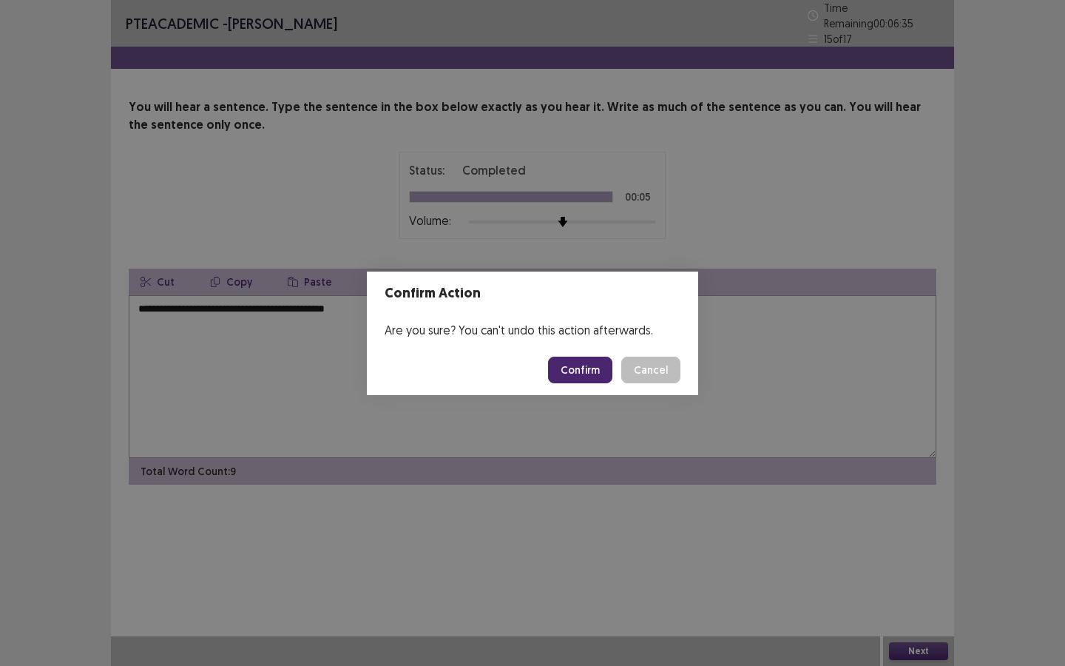
click at [577, 359] on button "Confirm" at bounding box center [580, 369] width 64 height 27
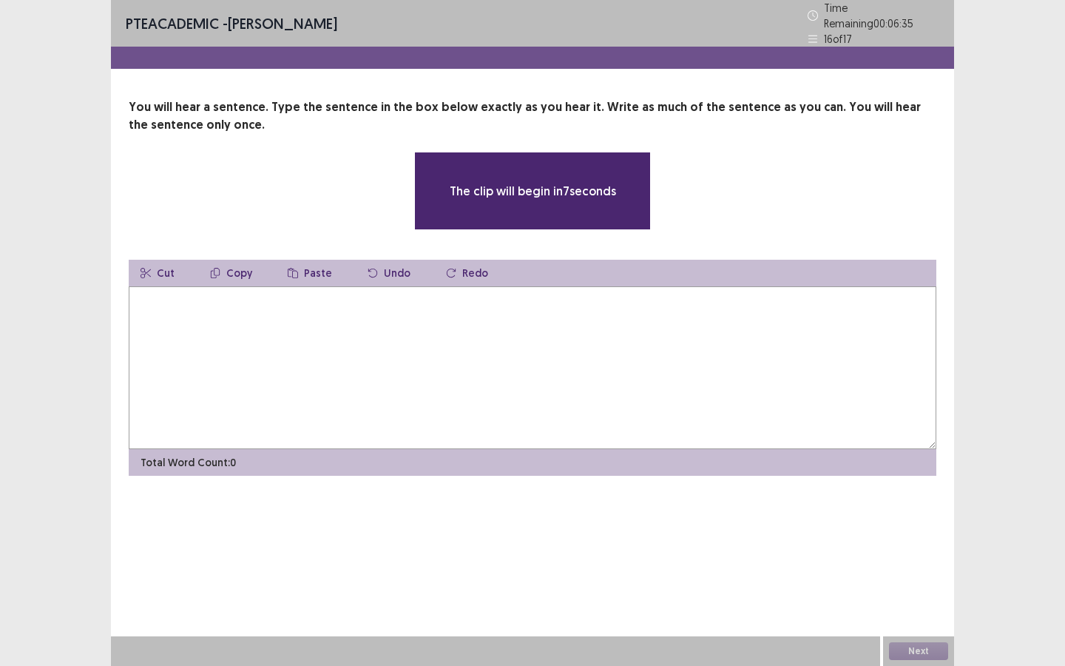
click at [217, 303] on textarea at bounding box center [533, 367] width 808 height 163
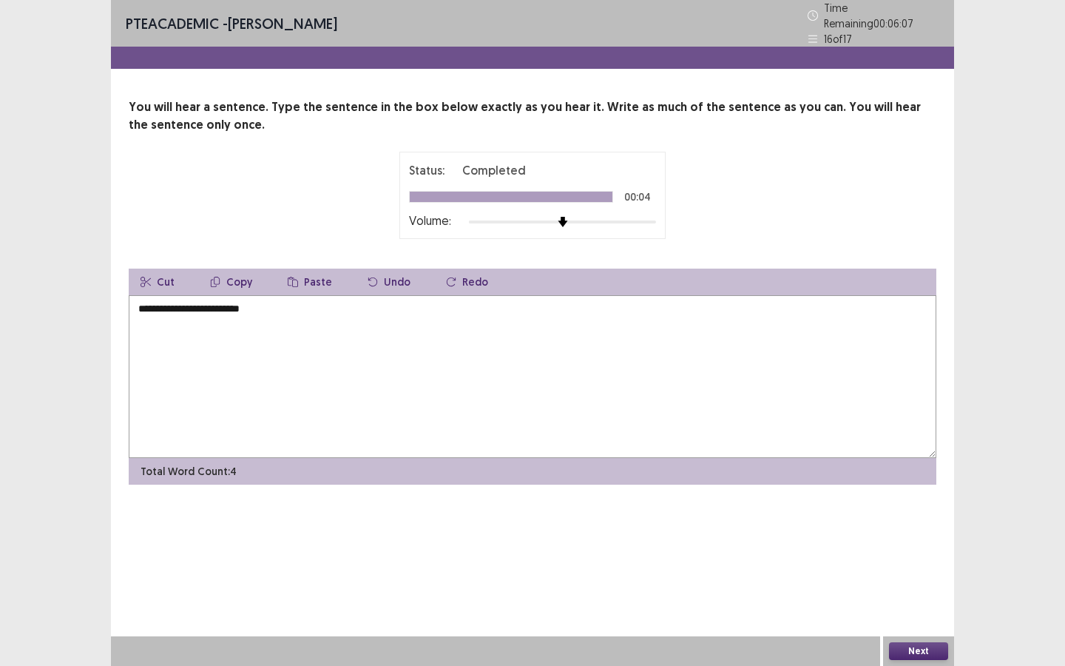
type textarea "**********"
click at [910, 575] on button "Next" at bounding box center [918, 651] width 59 height 18
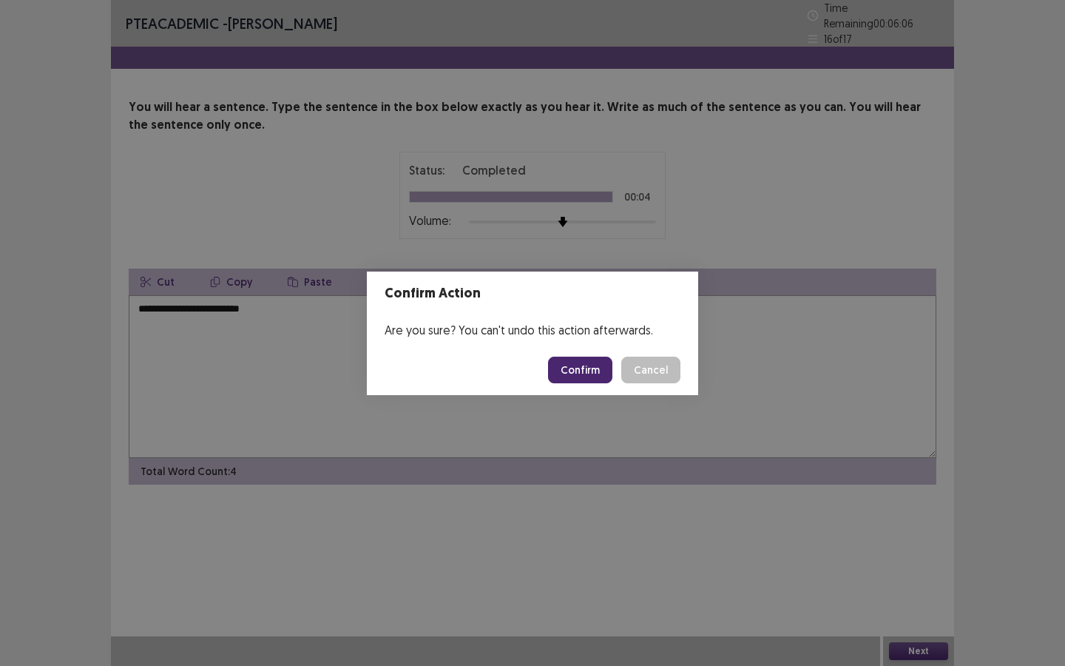
click at [582, 375] on button "Confirm" at bounding box center [580, 369] width 64 height 27
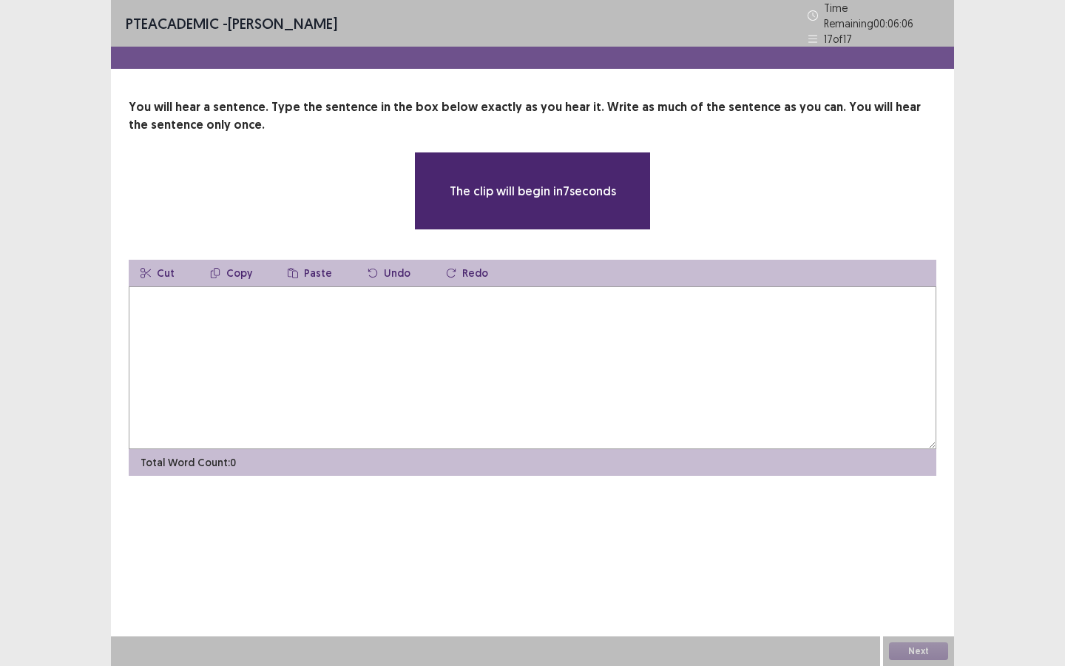
click at [382, 305] on textarea at bounding box center [533, 367] width 808 height 163
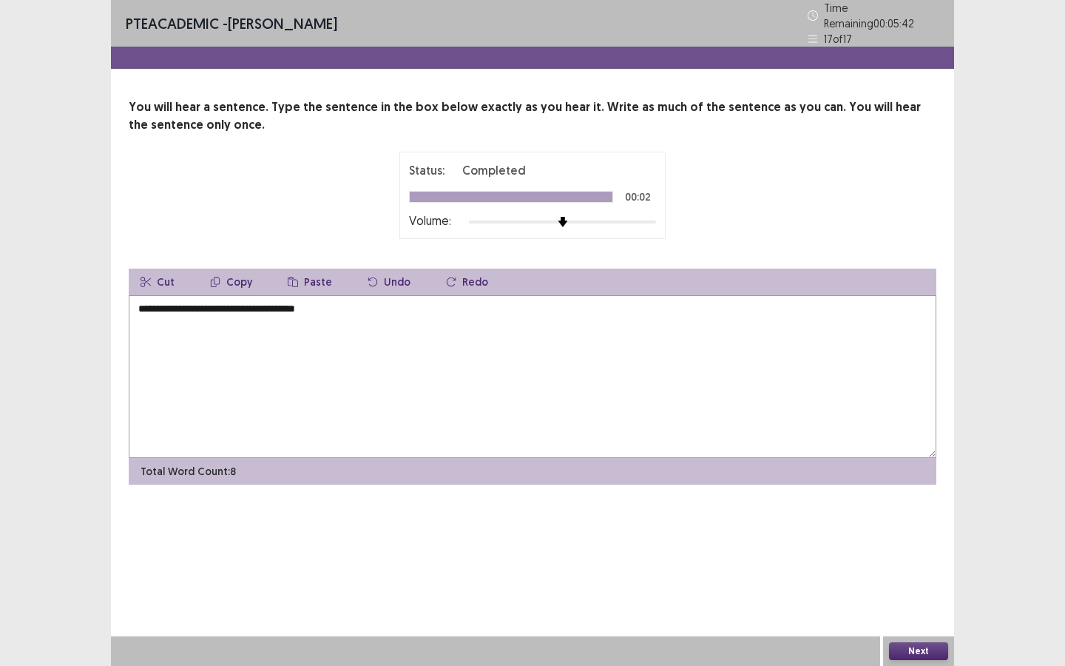
click at [201, 301] on textarea "**********" at bounding box center [533, 376] width 808 height 163
click at [289, 302] on textarea "**********" at bounding box center [533, 376] width 808 height 163
type textarea "**********"
click at [937, 575] on button "Next" at bounding box center [918, 651] width 59 height 18
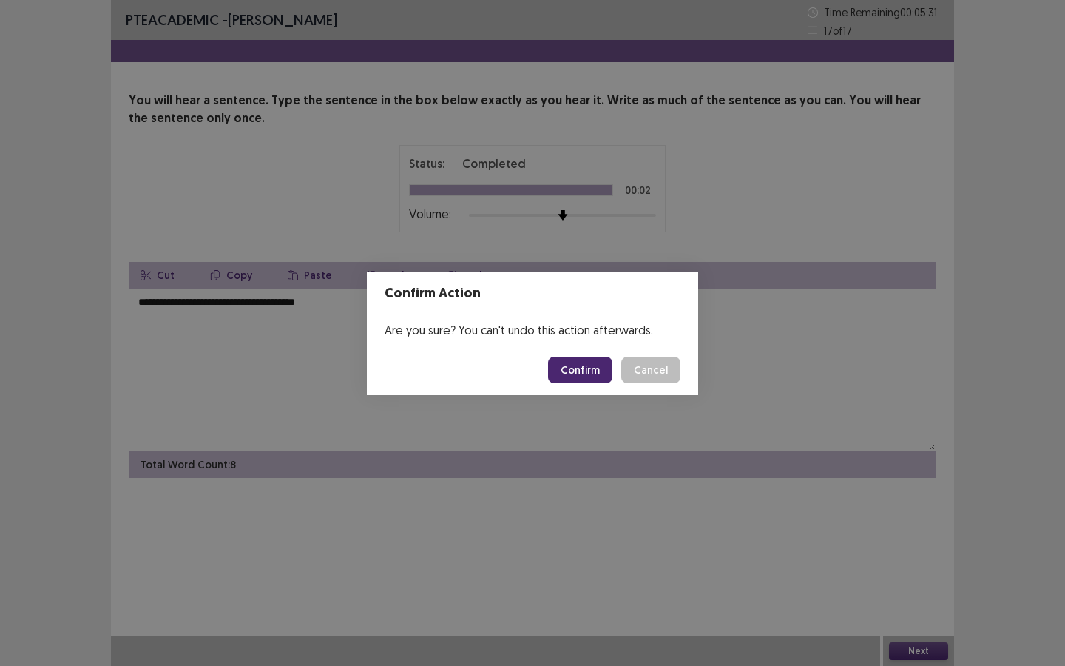
click at [603, 382] on button "Confirm" at bounding box center [580, 369] width 64 height 27
